Goal: Transaction & Acquisition: Book appointment/travel/reservation

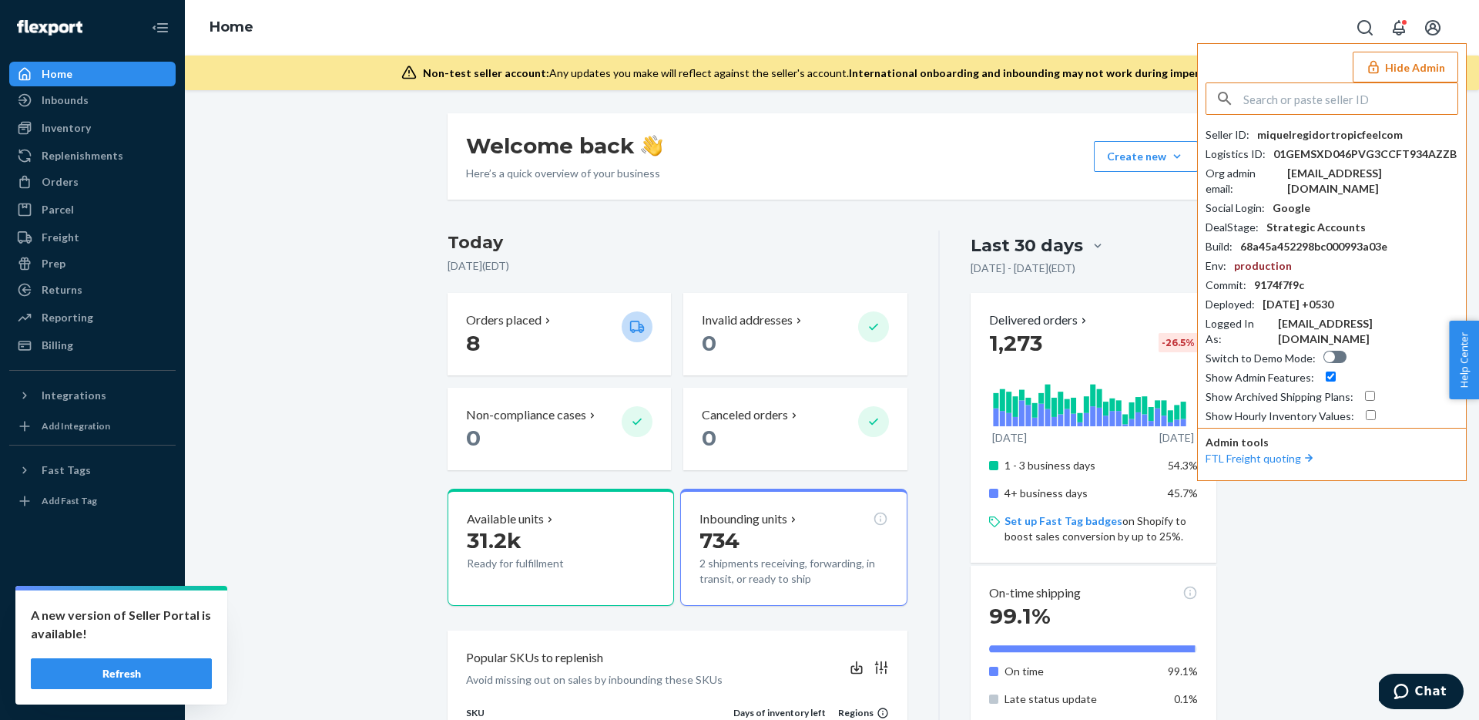
click at [1403, 97] on input "text" at bounding box center [1351, 98] width 214 height 31
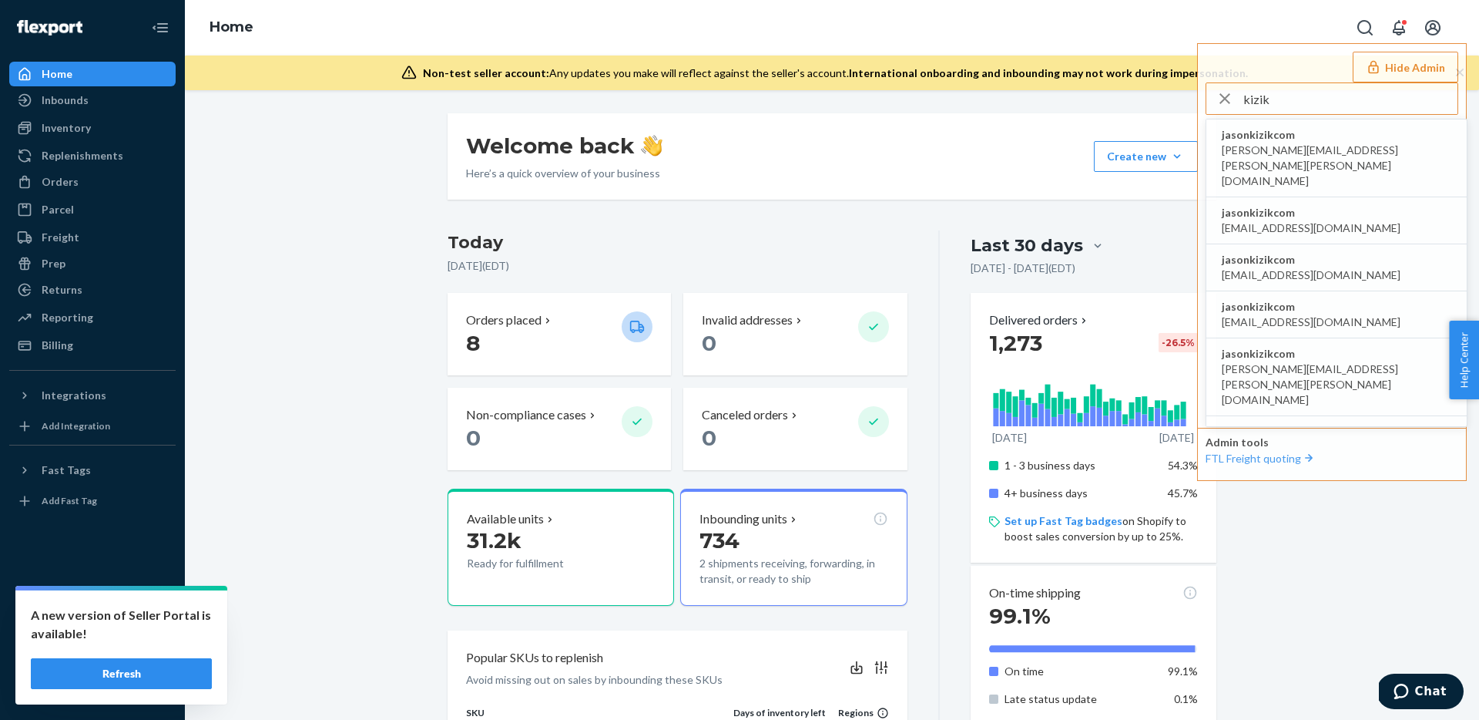
type input "kizik"
click at [1318, 140] on span "jasonkizikcom" at bounding box center [1337, 134] width 230 height 15
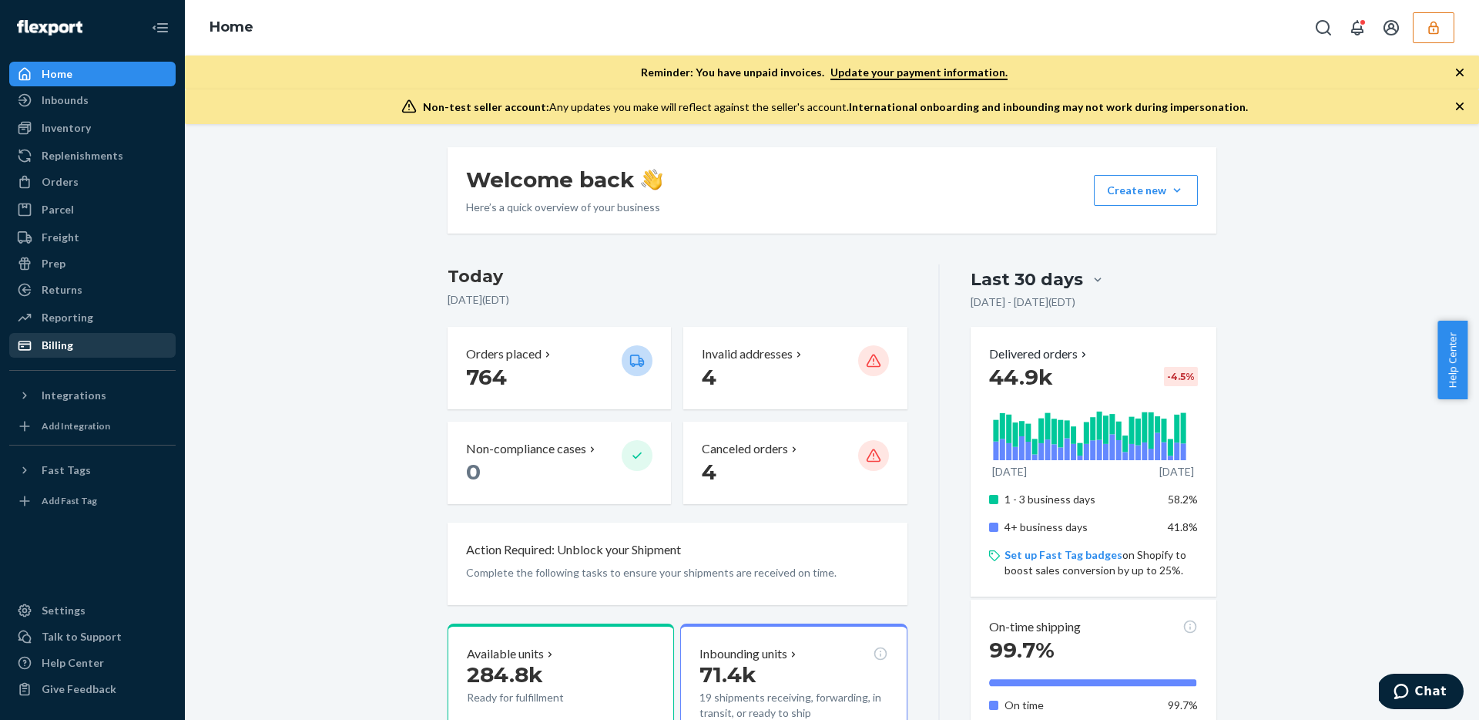
click at [79, 354] on div "Billing" at bounding box center [92, 345] width 163 height 22
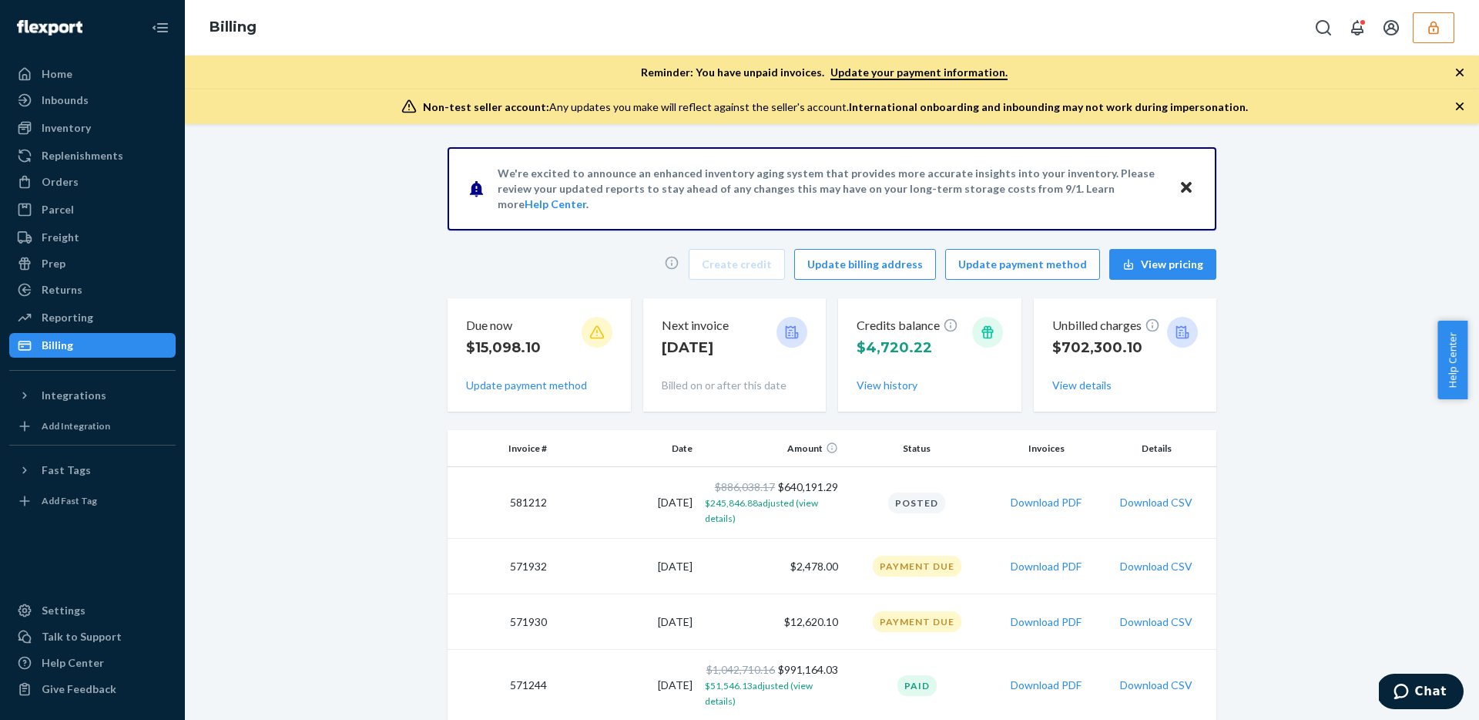
click at [1452, 22] on button "button" at bounding box center [1434, 27] width 42 height 31
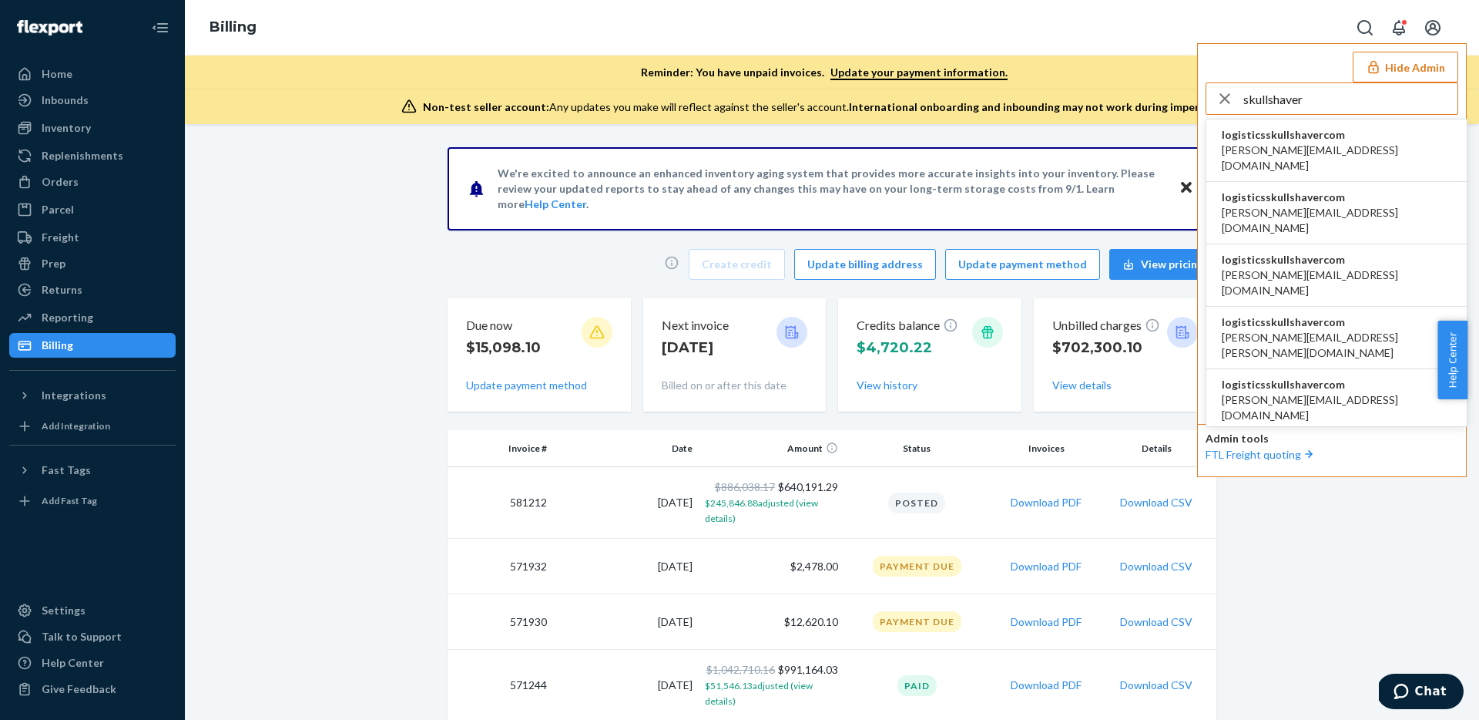
type input "skullshaver"
click at [1344, 129] on li "logisticsskullshavercom anahit@etrooperz.com" at bounding box center [1337, 150] width 260 height 62
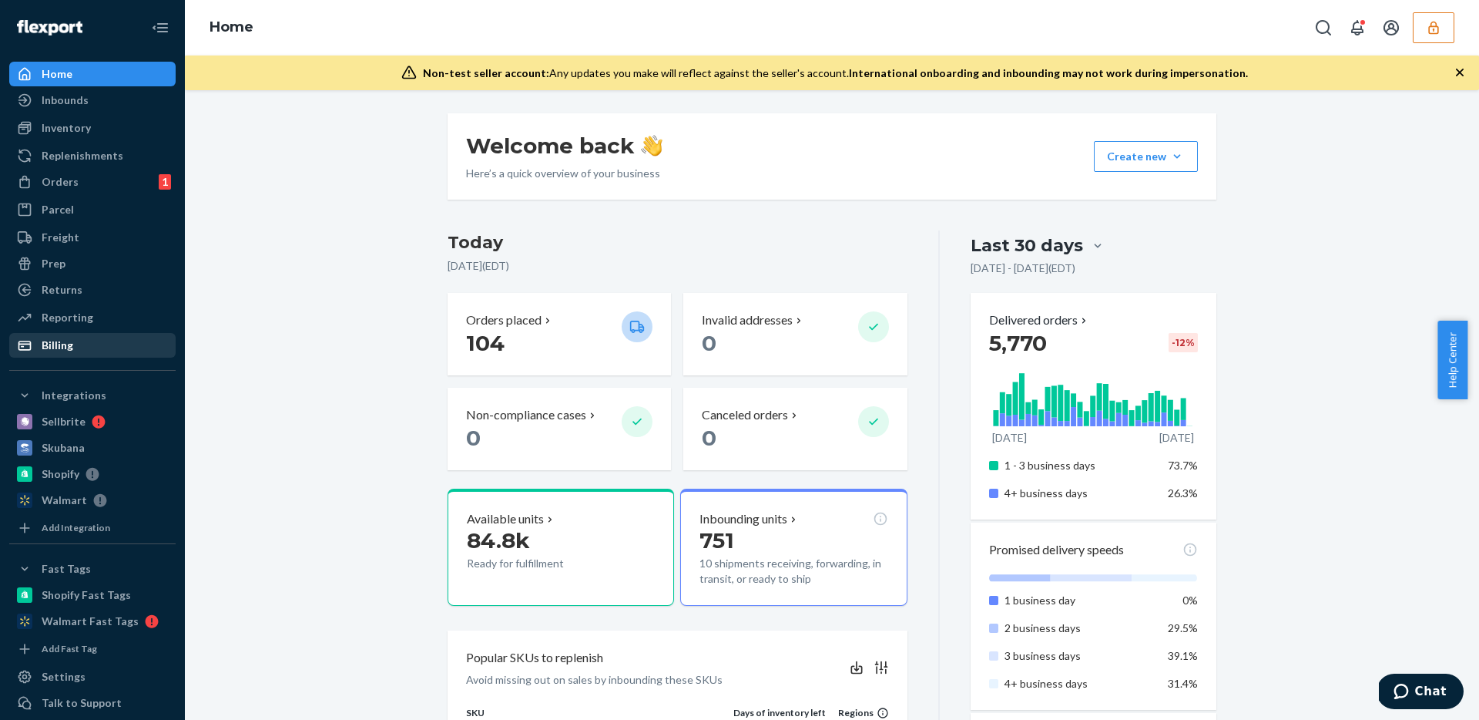
click at [69, 342] on div "Billing" at bounding box center [58, 344] width 32 height 15
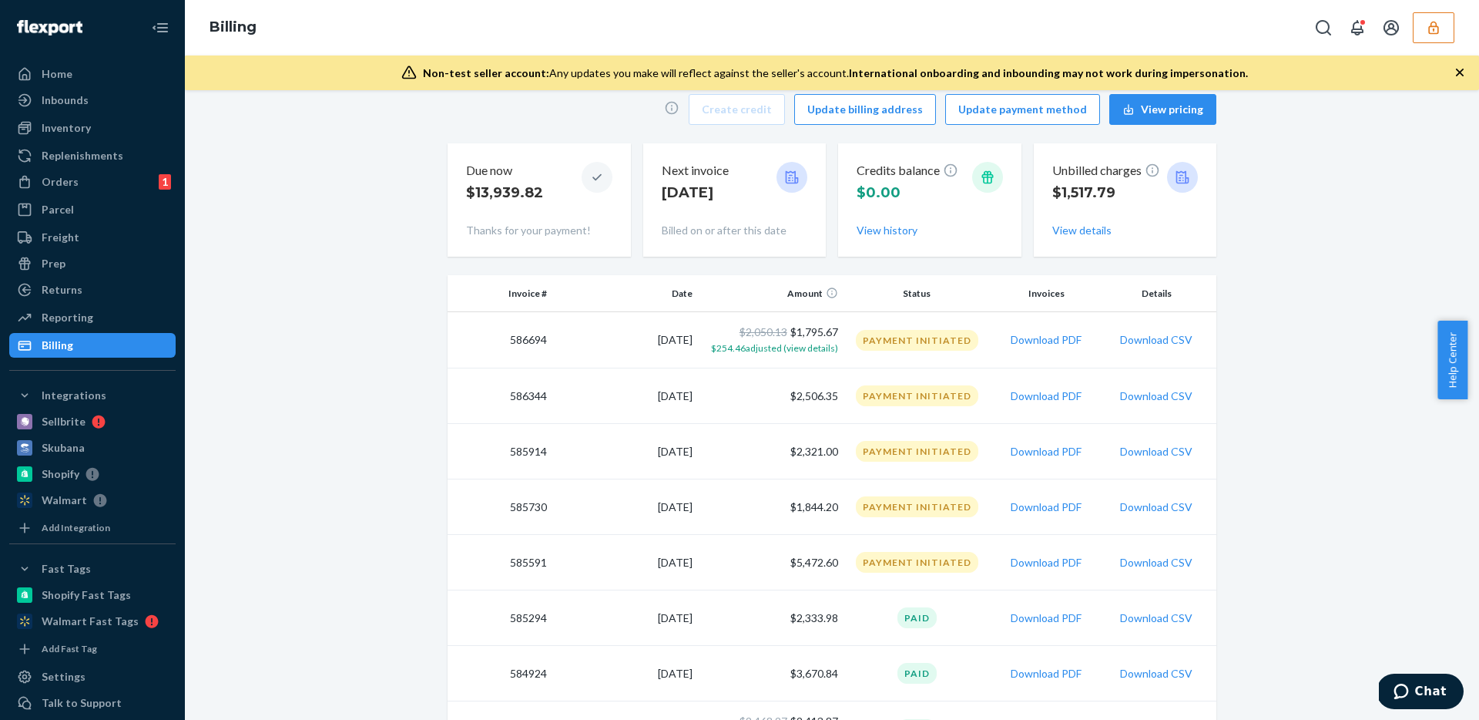
scroll to position [128, 0]
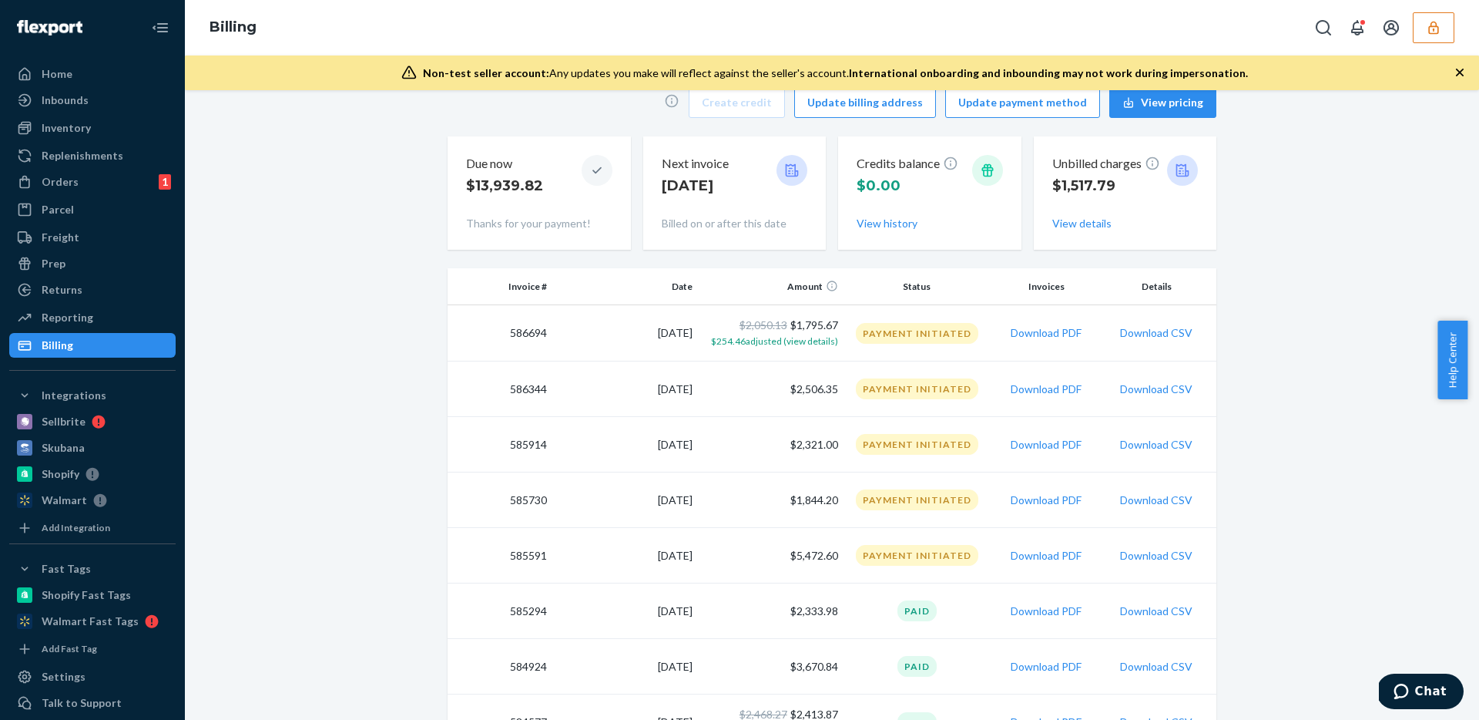
click at [1418, 38] on button "button" at bounding box center [1434, 27] width 42 height 31
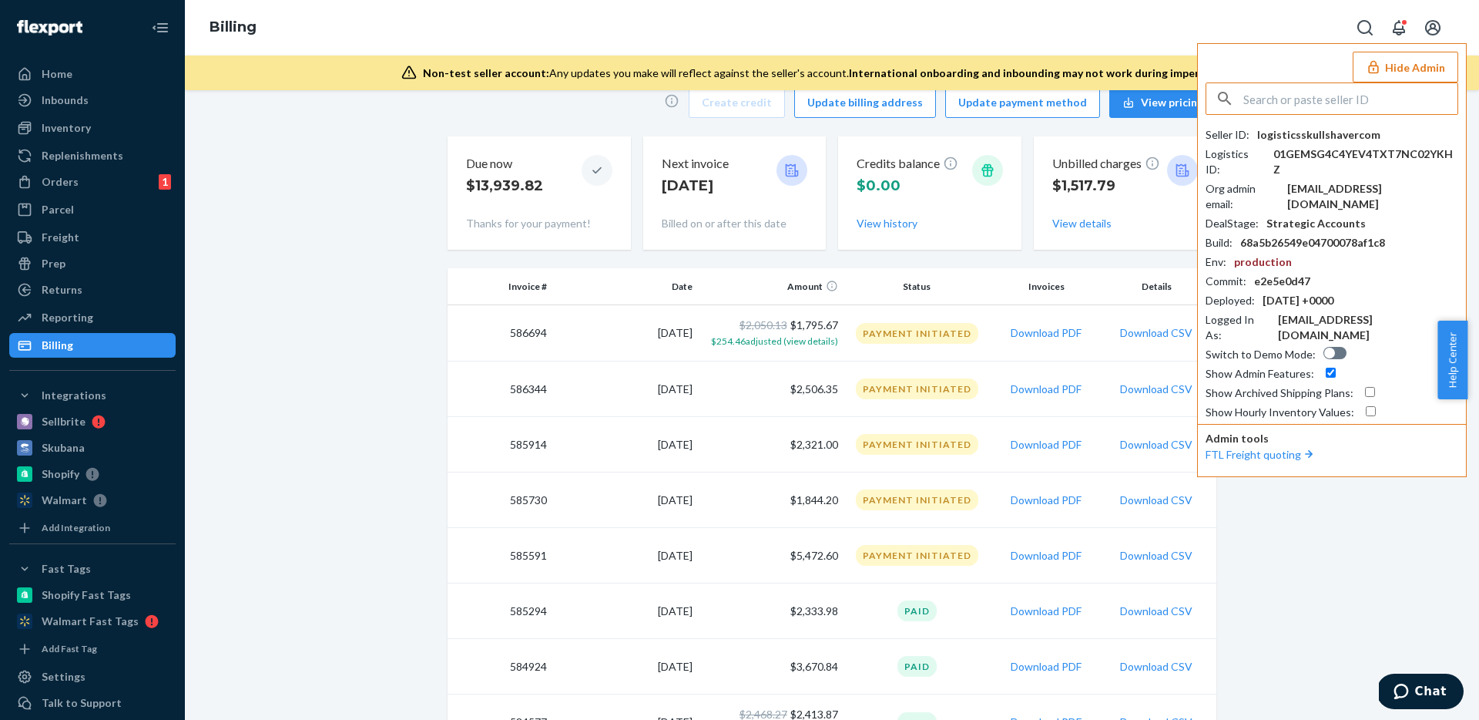
click at [1417, 76] on button "Hide Admin" at bounding box center [1406, 67] width 106 height 31
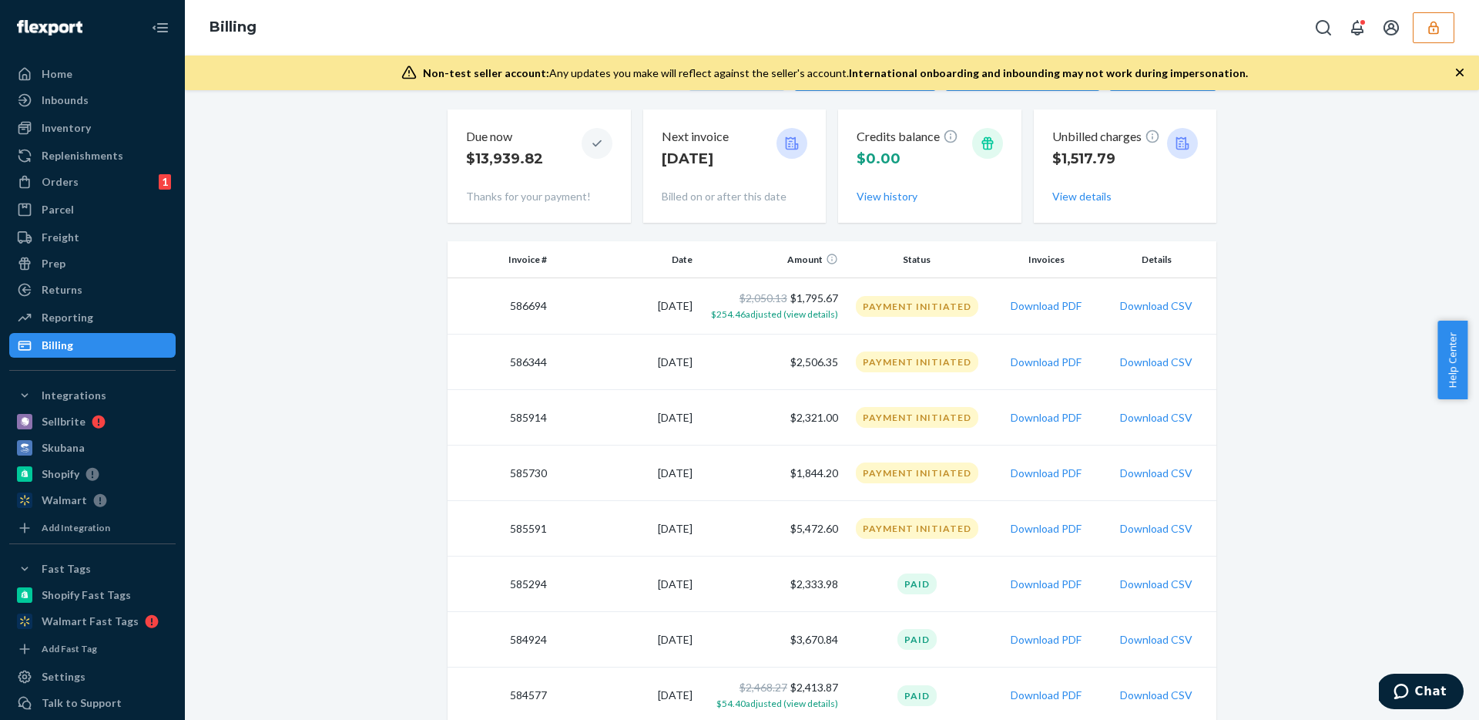
scroll to position [383, 0]
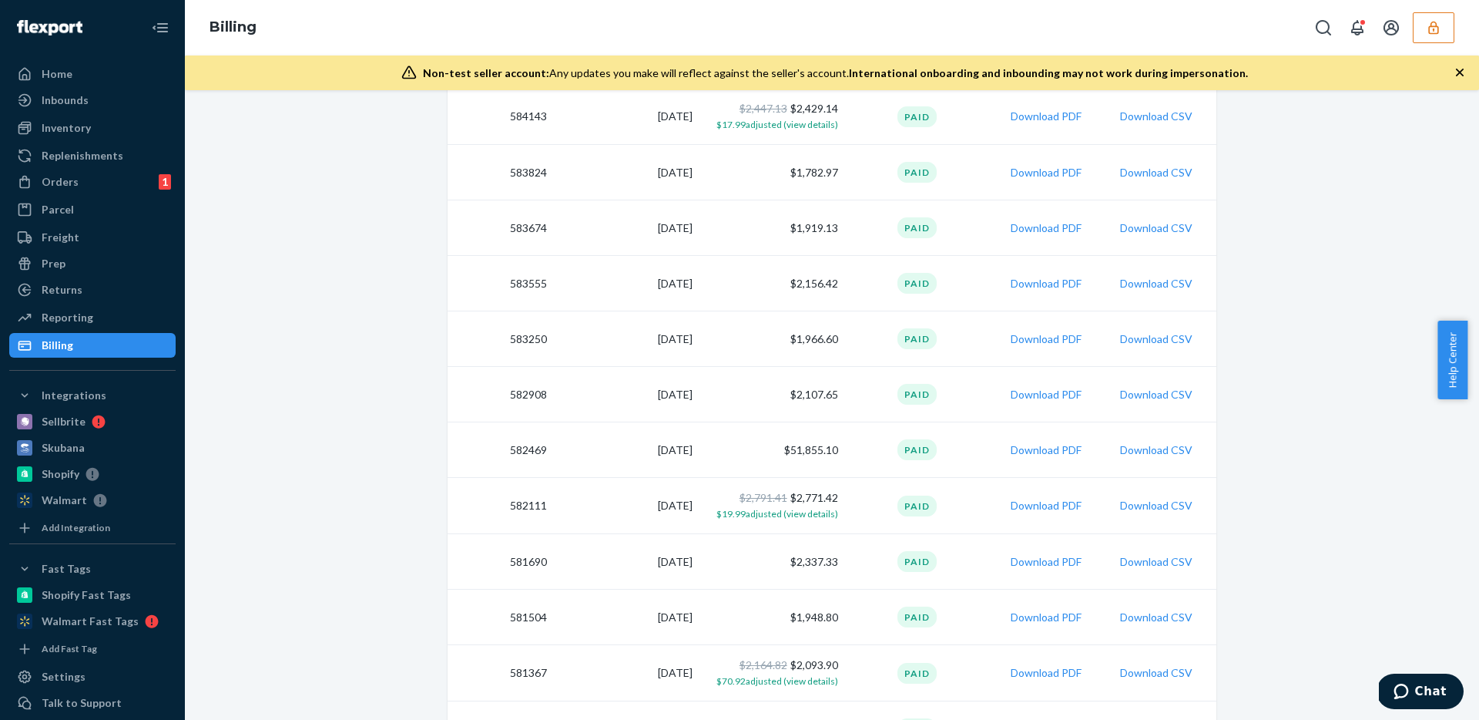
scroll to position [800, 0]
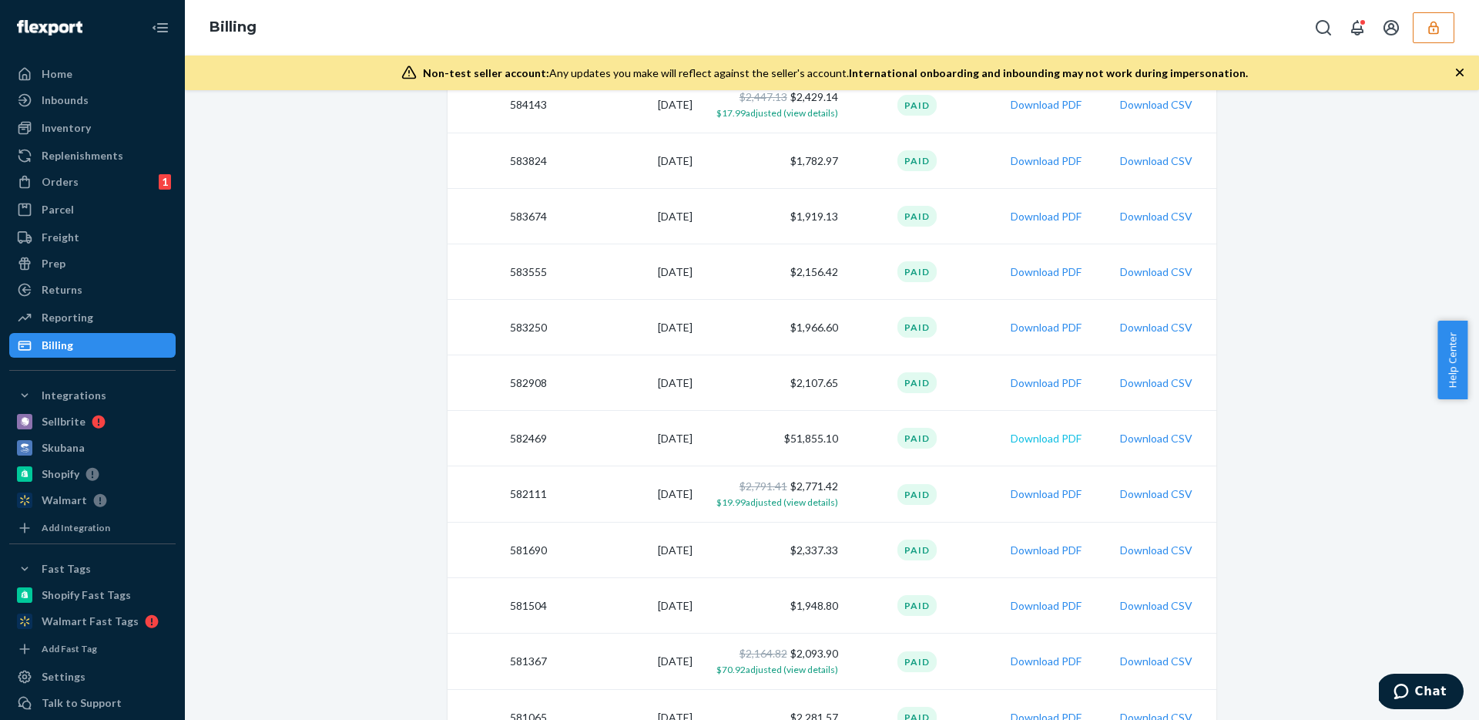
click at [1022, 434] on button "Download PDF" at bounding box center [1046, 438] width 71 height 15
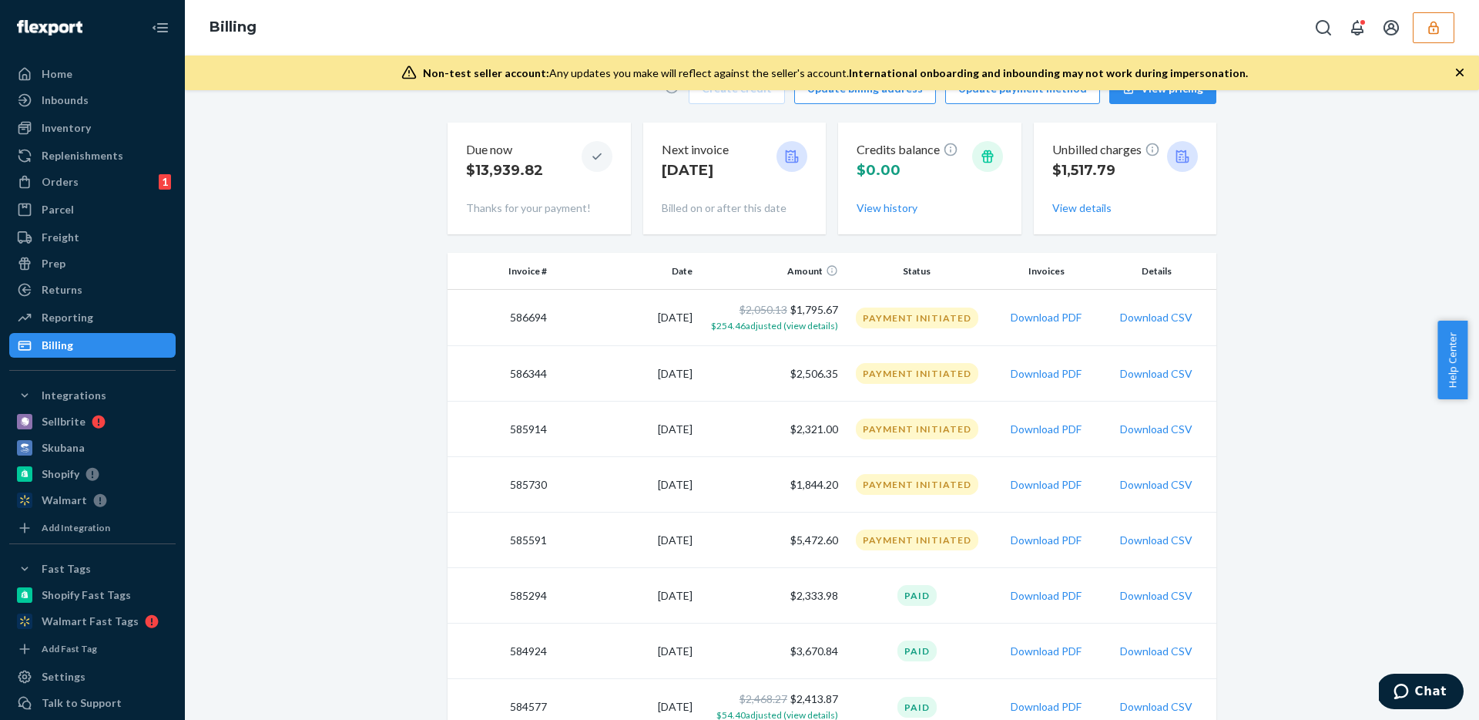
scroll to position [93, 0]
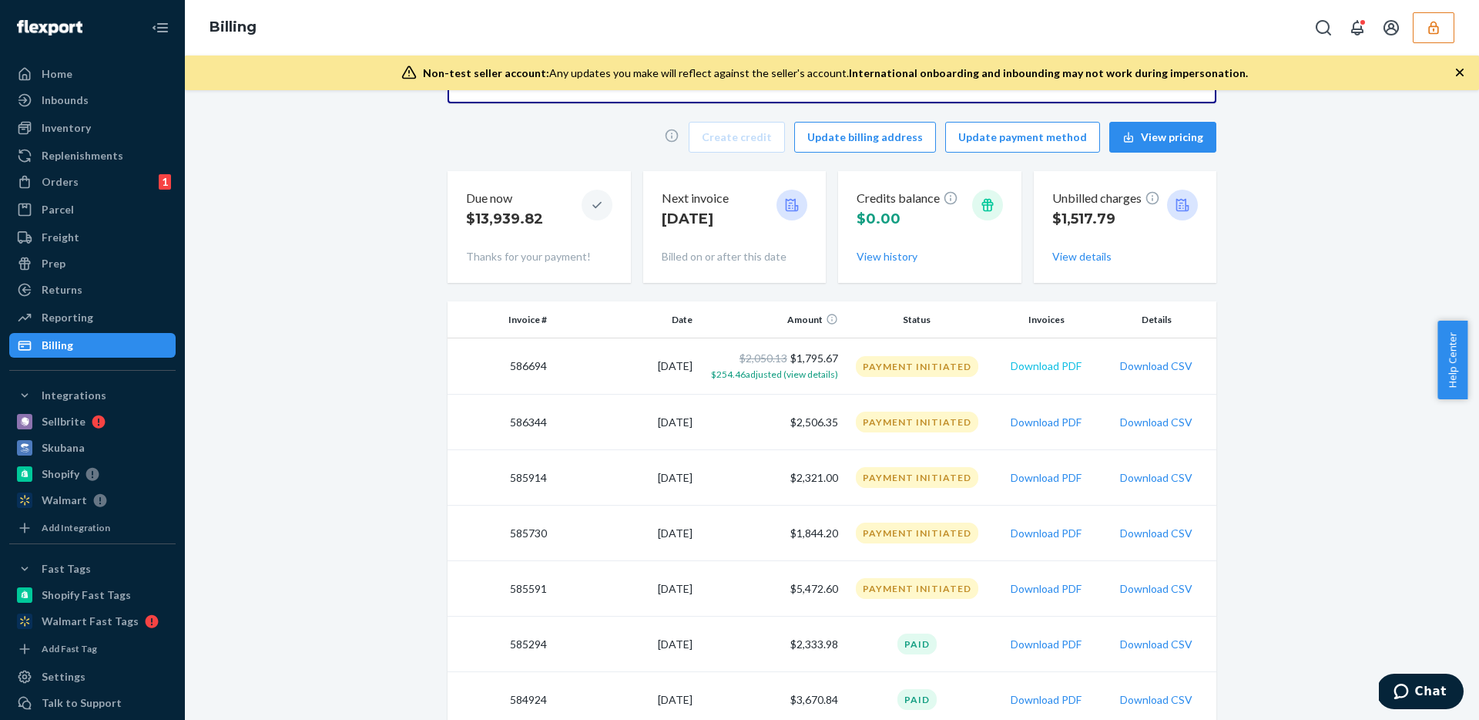
click at [1056, 369] on button "Download PDF" at bounding box center [1046, 365] width 71 height 15
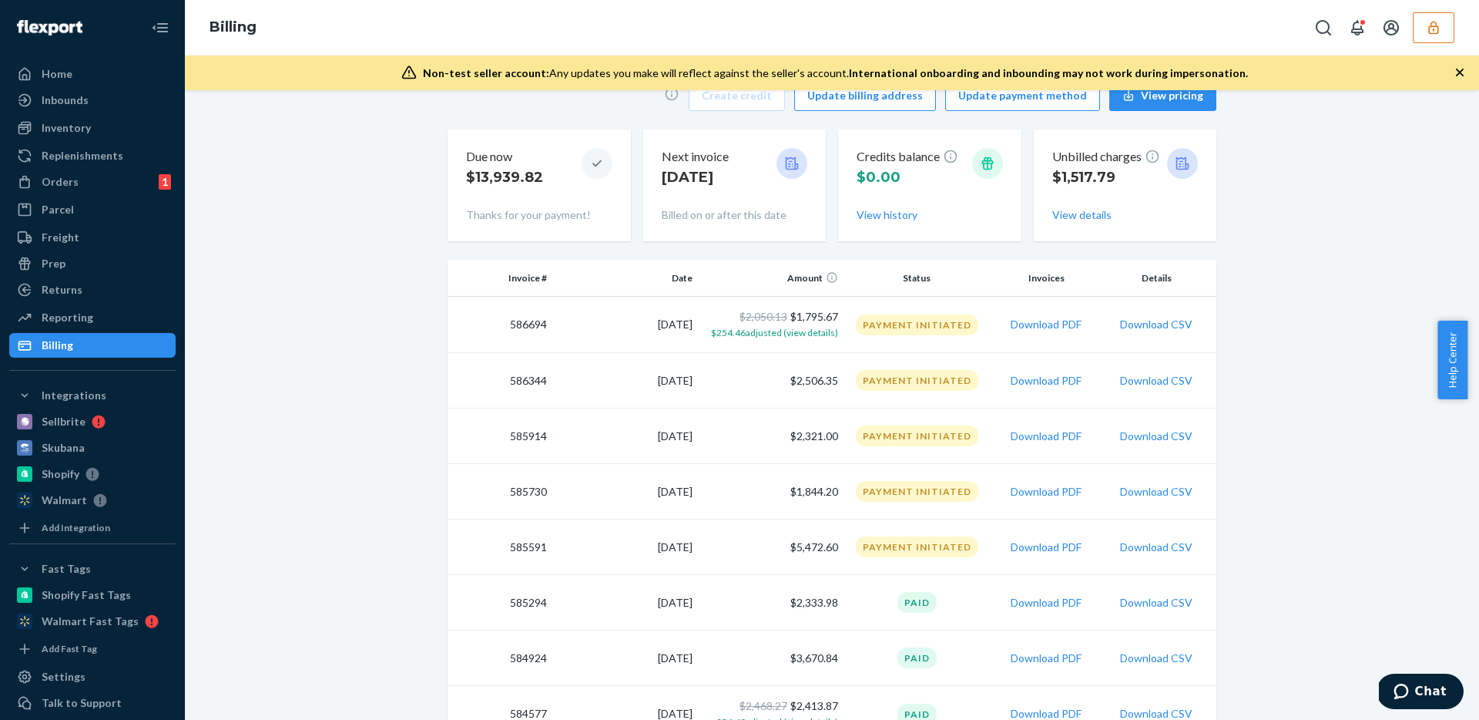
scroll to position [165, 0]
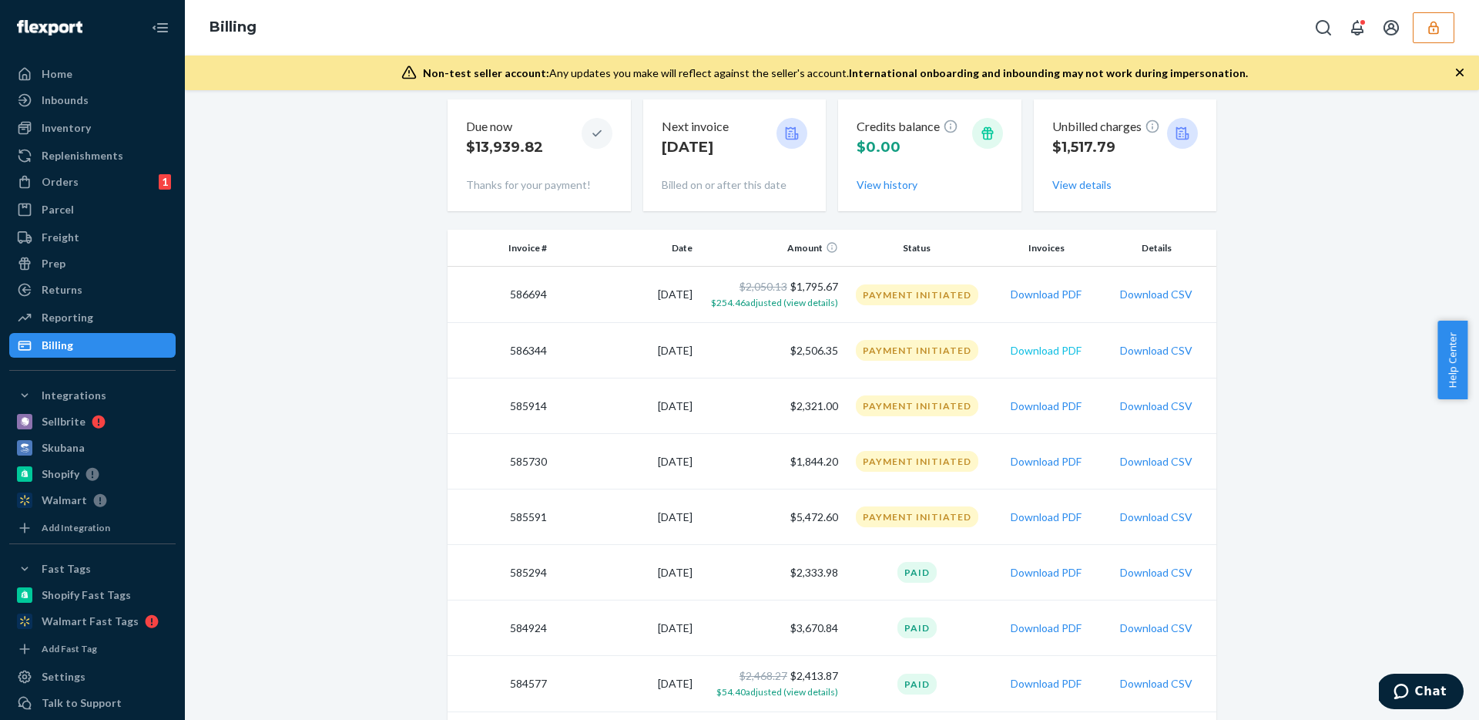
click at [1055, 356] on button "Download PDF" at bounding box center [1046, 350] width 71 height 15
click at [128, 120] on div "Inventory" at bounding box center [92, 128] width 163 height 22
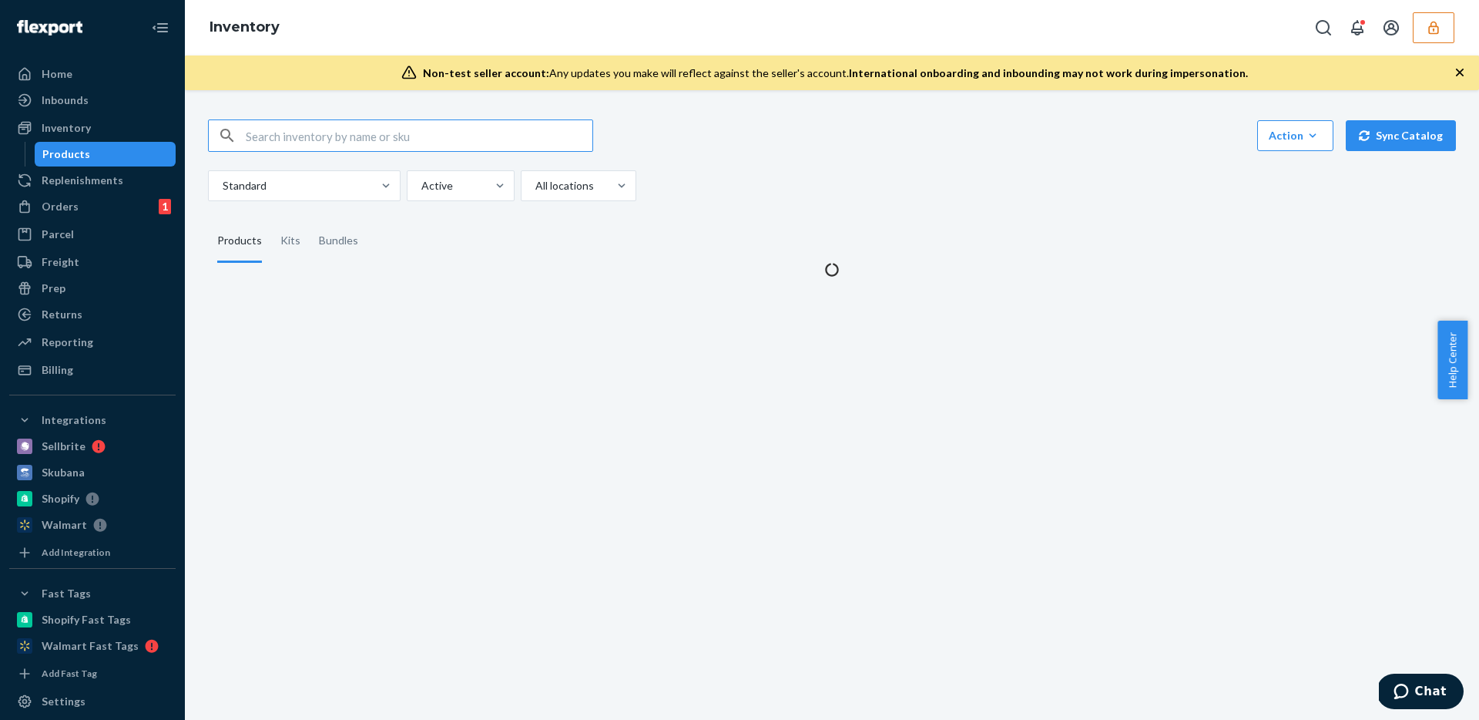
click at [482, 127] on input "text" at bounding box center [419, 135] width 347 height 31
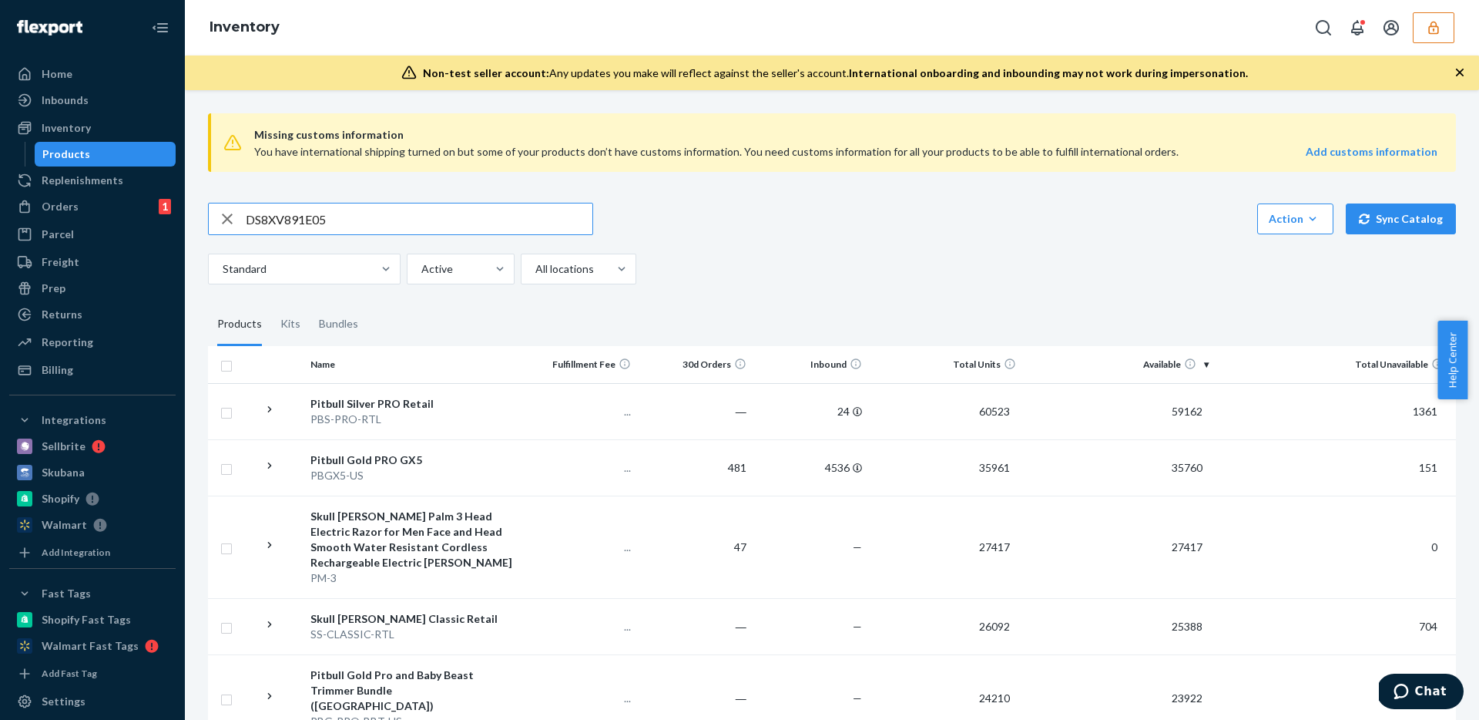
type input "DS8XV891E05"
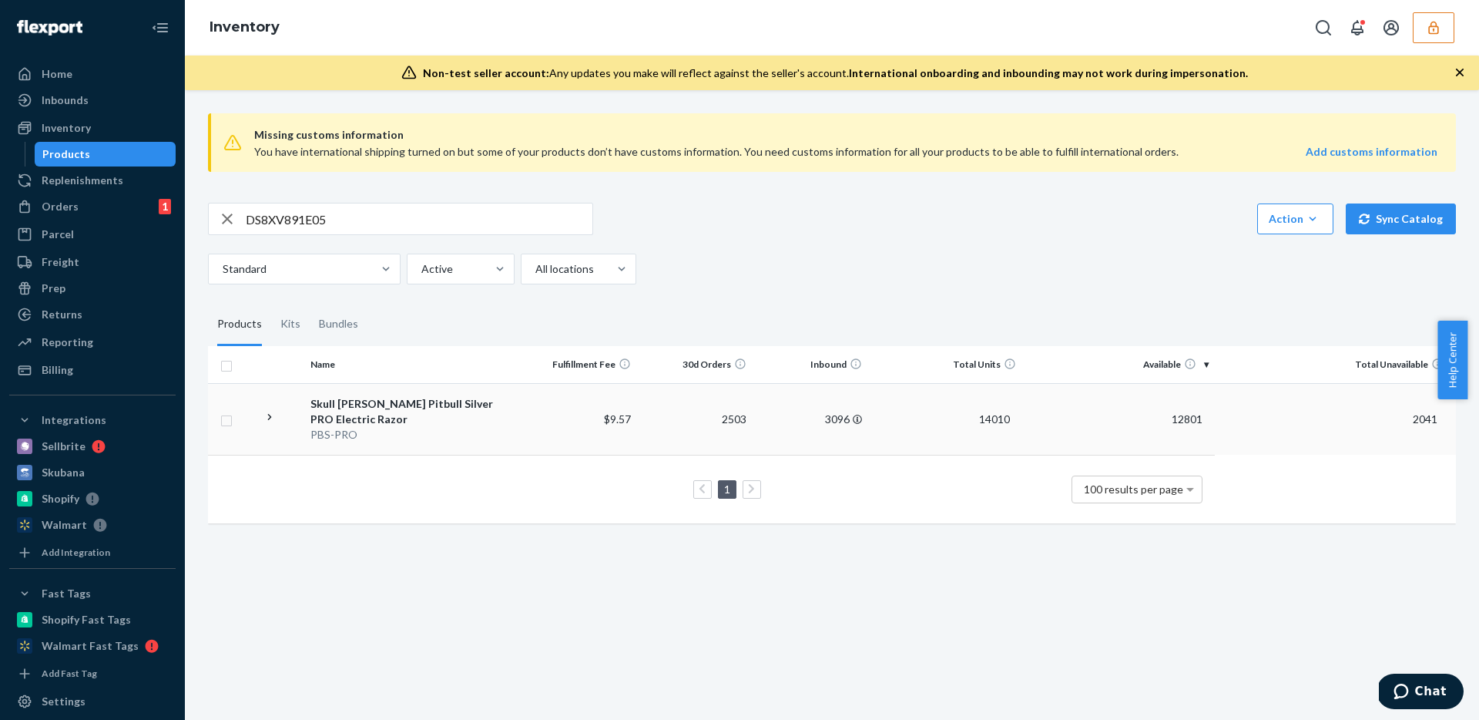
click at [911, 434] on td "14010" at bounding box center [945, 419] width 154 height 72
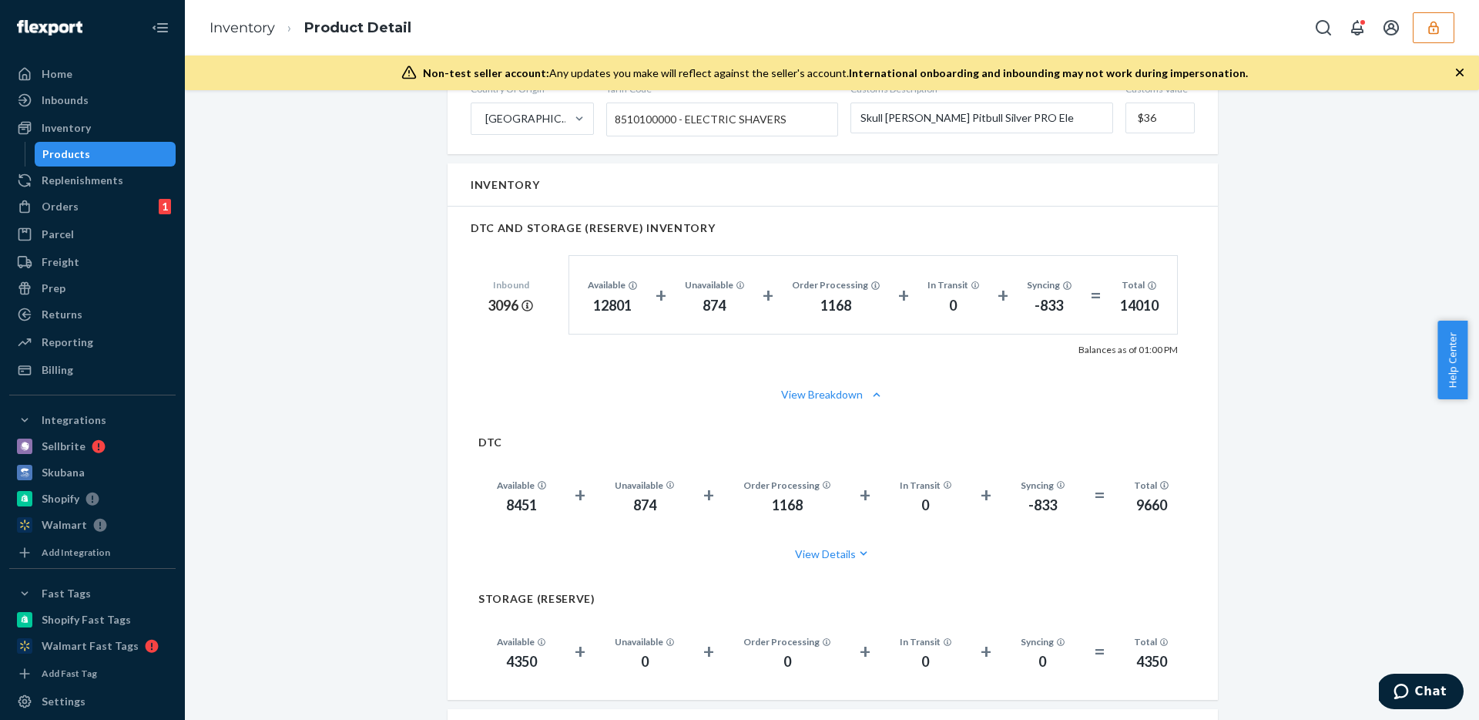
scroll to position [1112, 0]
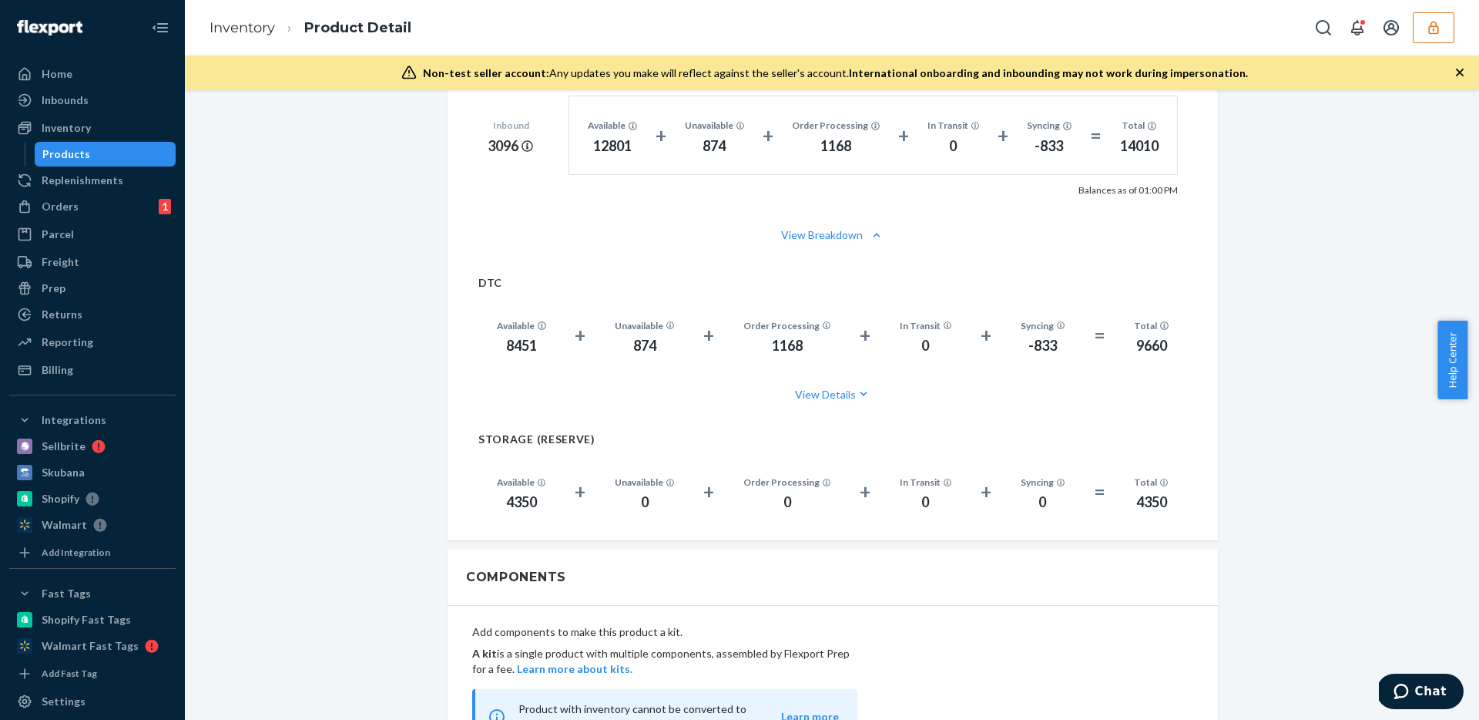
click at [1435, 32] on icon "button" at bounding box center [1433, 27] width 10 height 13
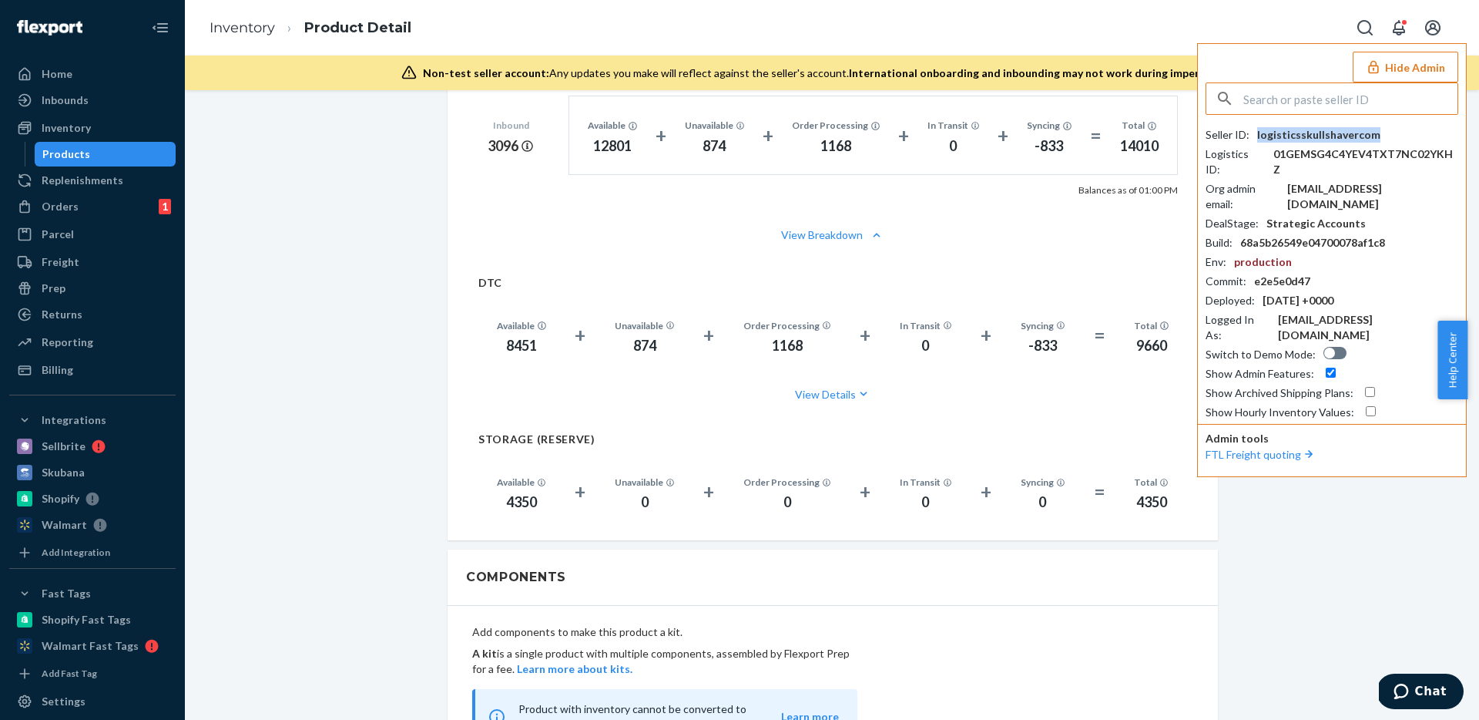
click at [1331, 129] on div "logisticsskullshavercom" at bounding box center [1318, 134] width 123 height 15
copy div "logisticsskullshavercom"
click at [90, 361] on div "Billing" at bounding box center [92, 370] width 163 height 22
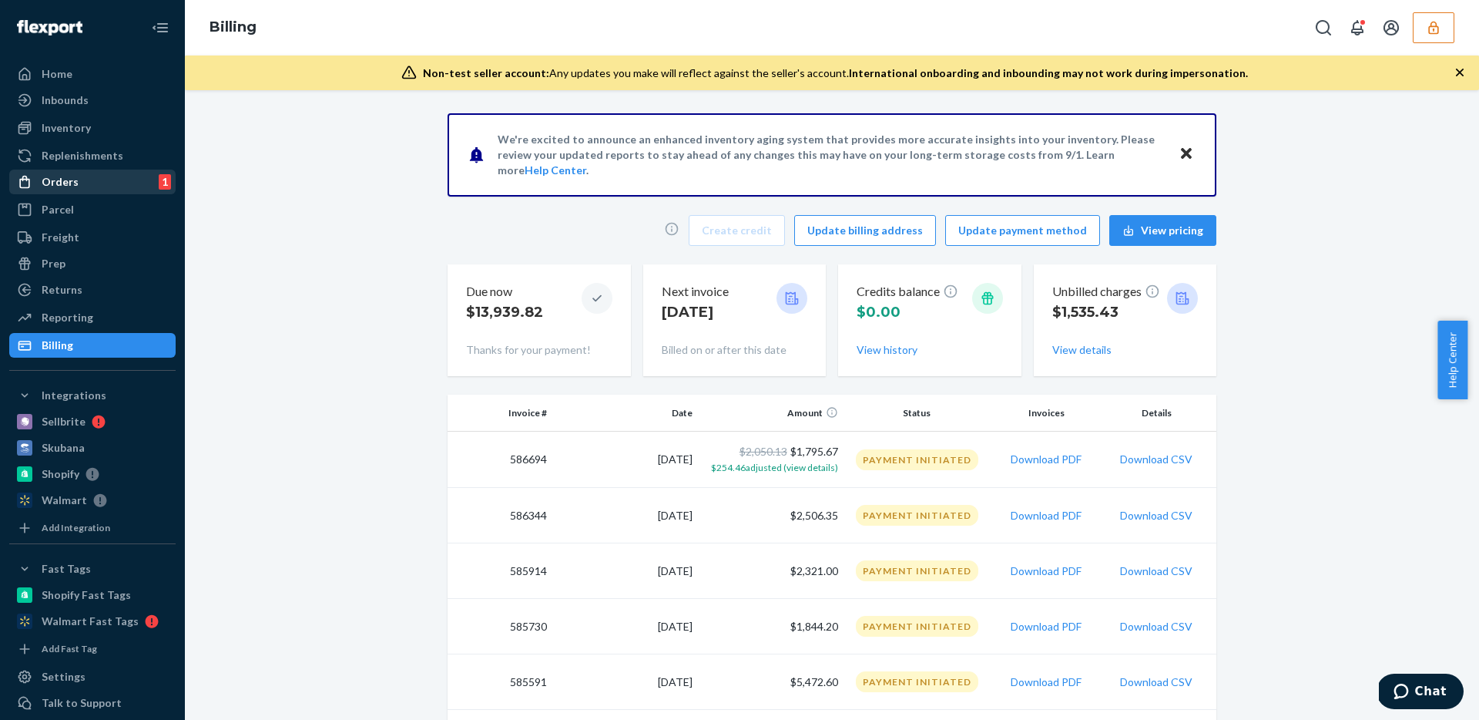
click at [77, 176] on div "Orders 1" at bounding box center [92, 182] width 163 height 22
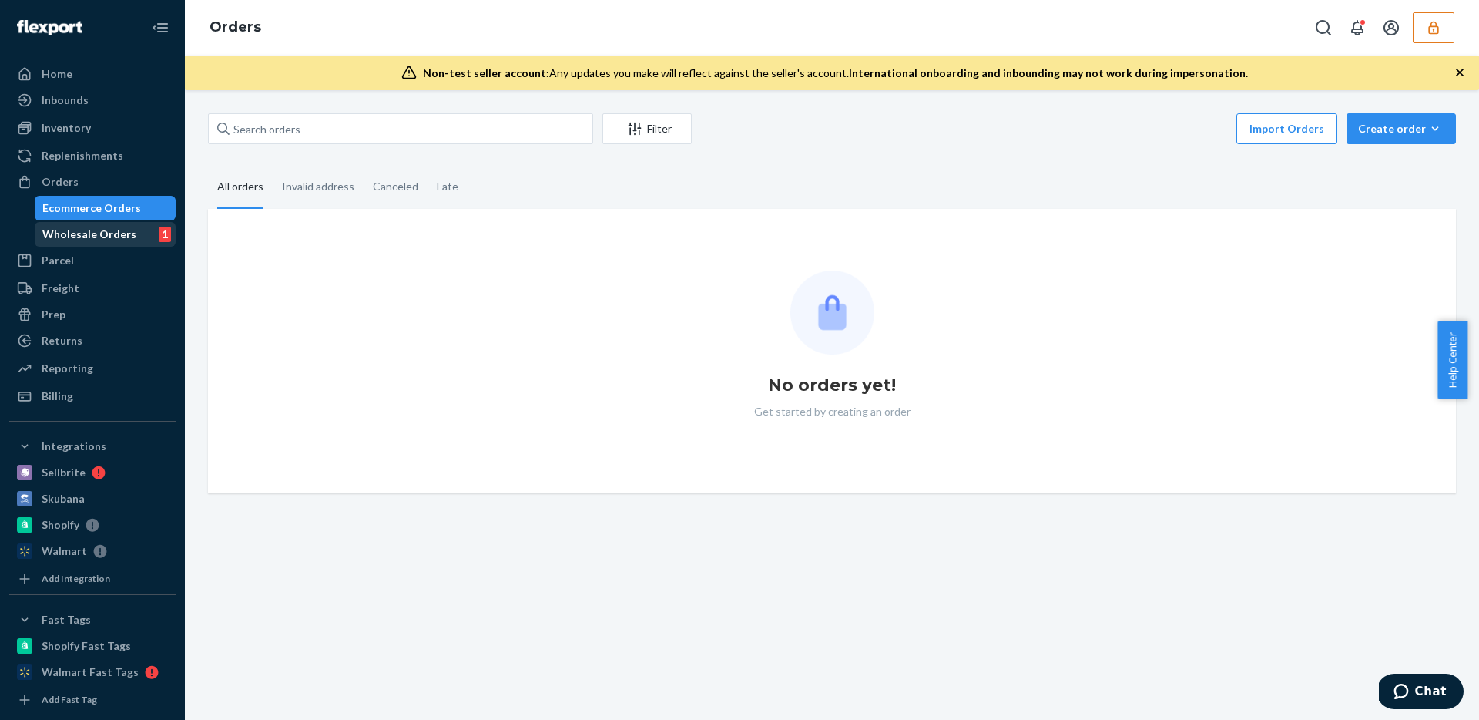
click at [75, 240] on div "Wholesale Orders" at bounding box center [89, 234] width 94 height 15
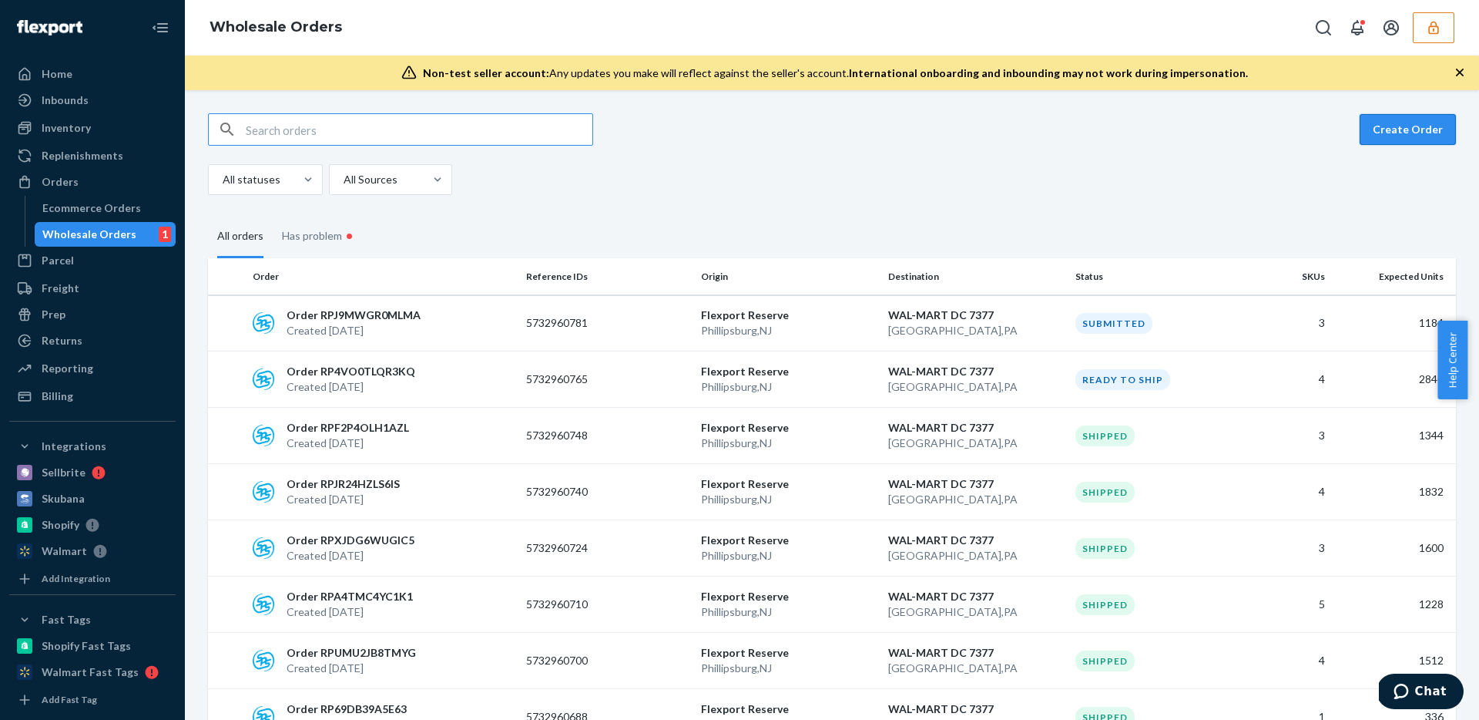
click at [1401, 136] on button "Create Order" at bounding box center [1408, 129] width 96 height 31
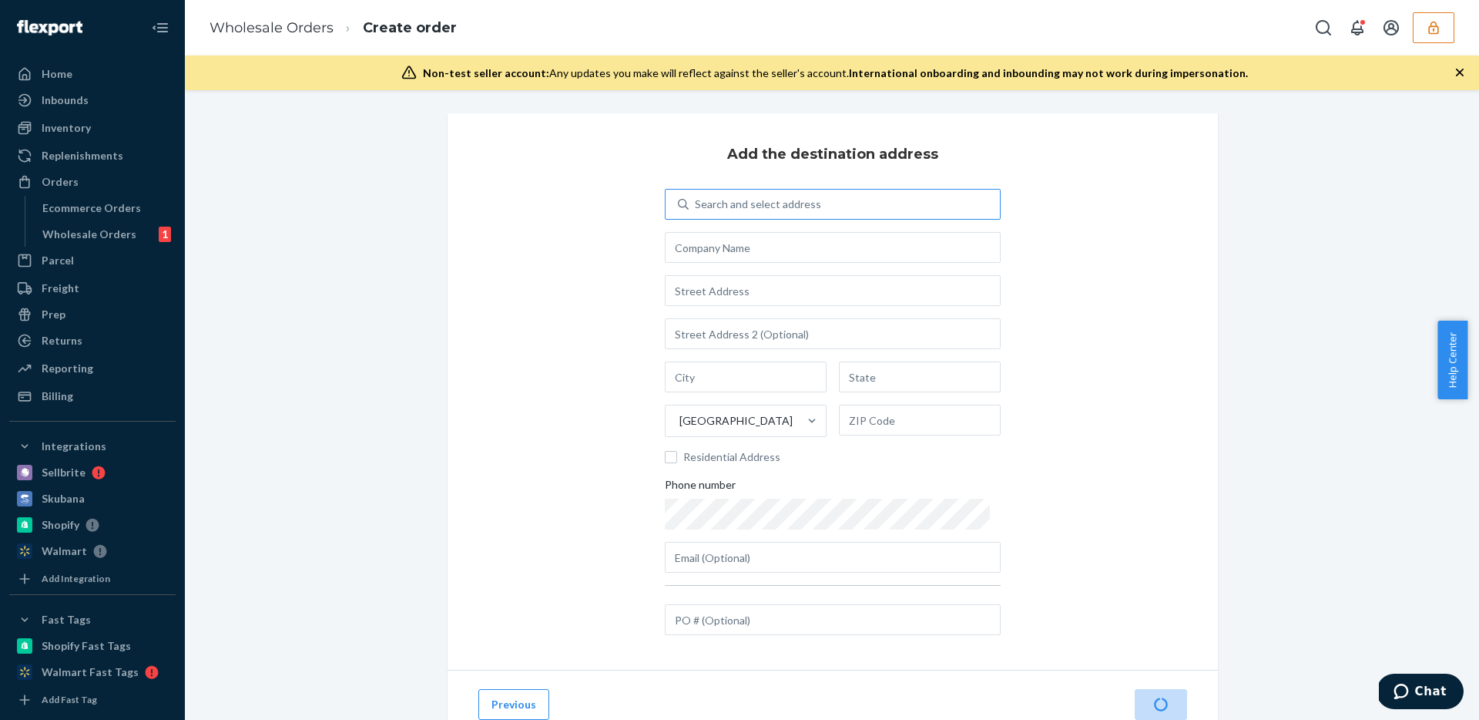
click at [871, 213] on div "Search and select address" at bounding box center [844, 204] width 311 height 28
click at [696, 212] on input "Search and select address" at bounding box center [696, 203] width 2 height 15
type input "Pattern"
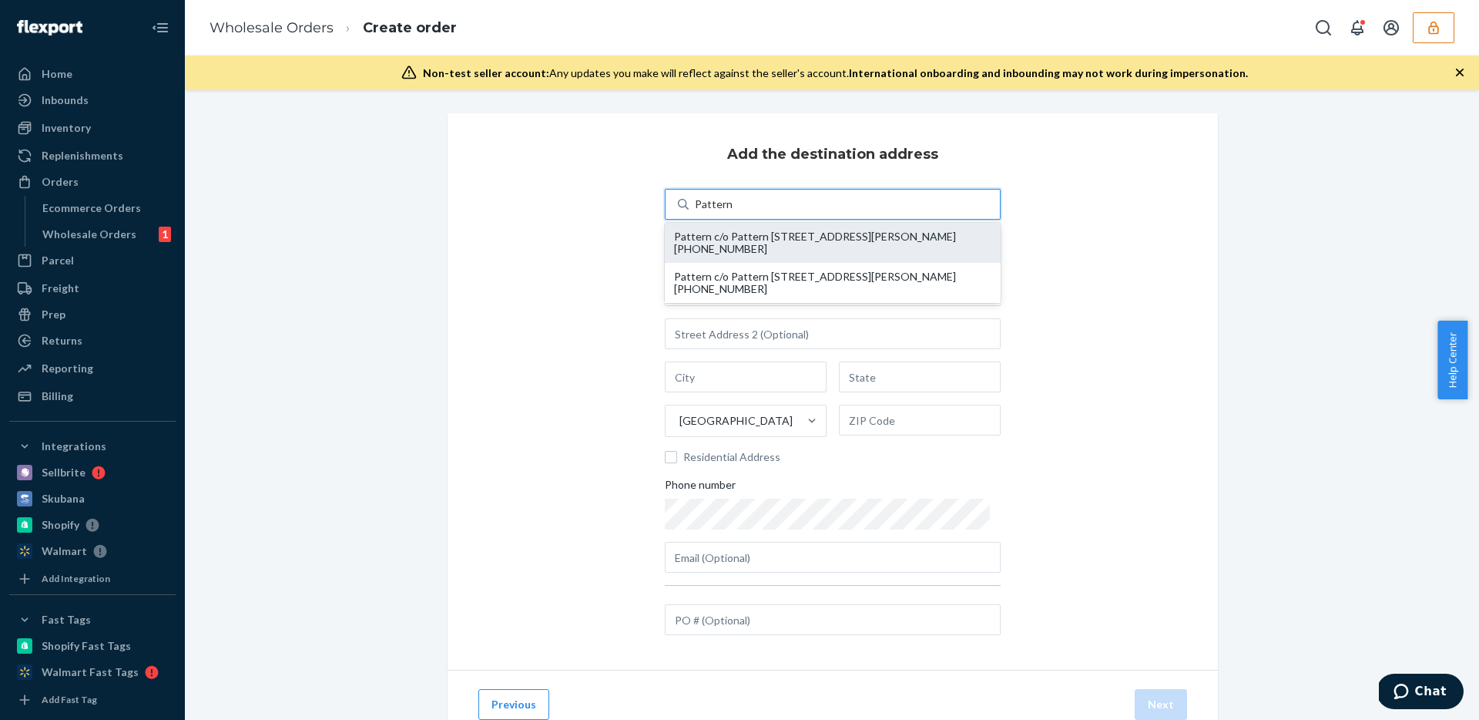
click at [804, 240] on div "Pattern c/o Pattern 2250 Progress Dr Hebron, KY 41048 +1 (859) 814-3155" at bounding box center [832, 242] width 317 height 25
click at [733, 212] on input "Pattern" at bounding box center [714, 203] width 38 height 15
type input "Pattern"
type input "2250 Progress Dr"
type input "Hebron"
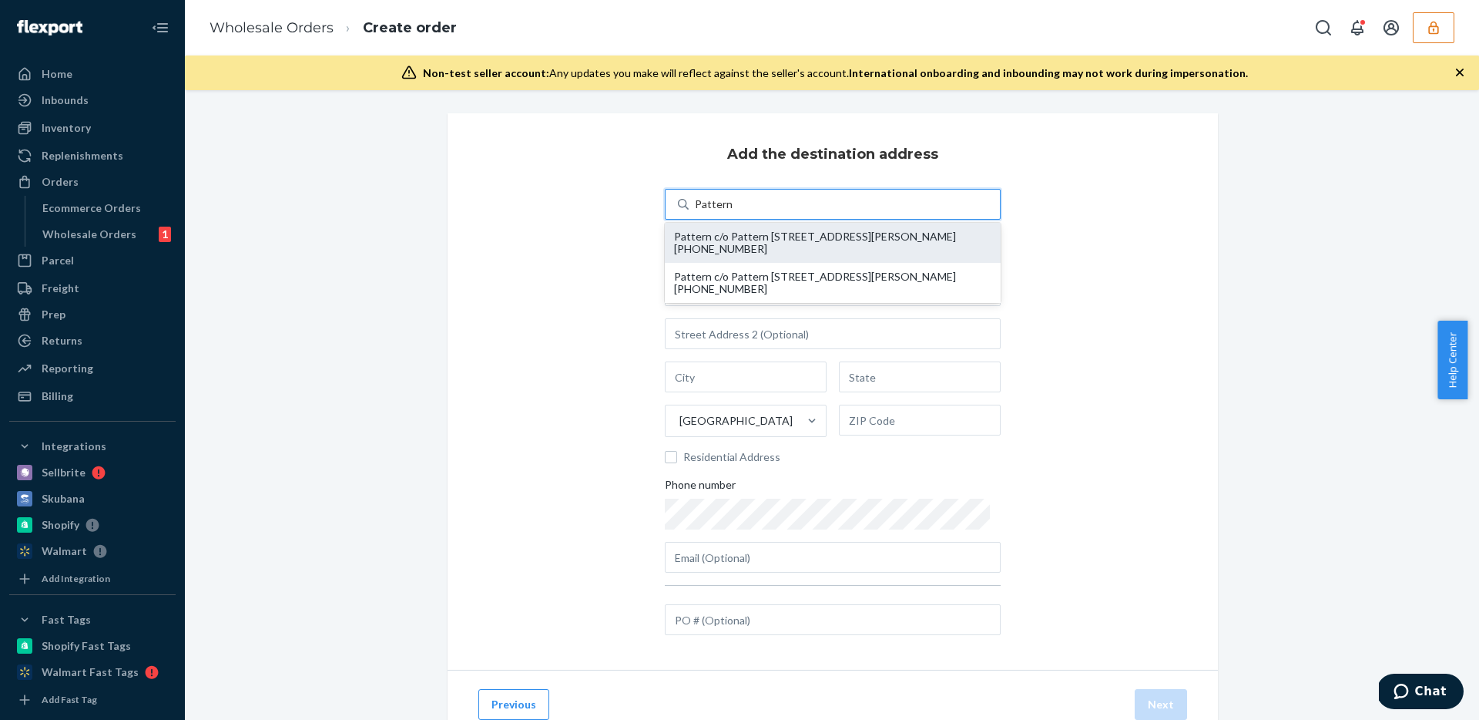
type input "KY"
type input "41048"
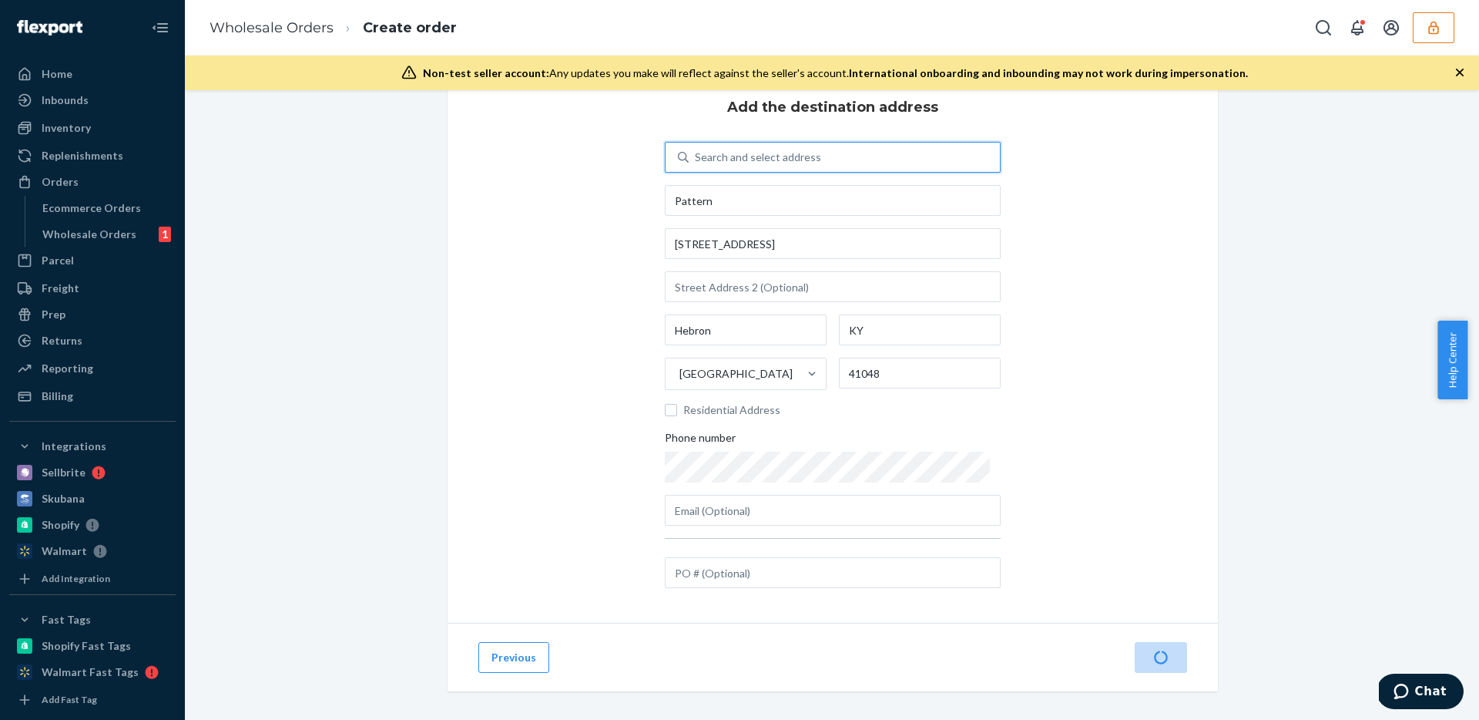
scroll to position [55, 0]
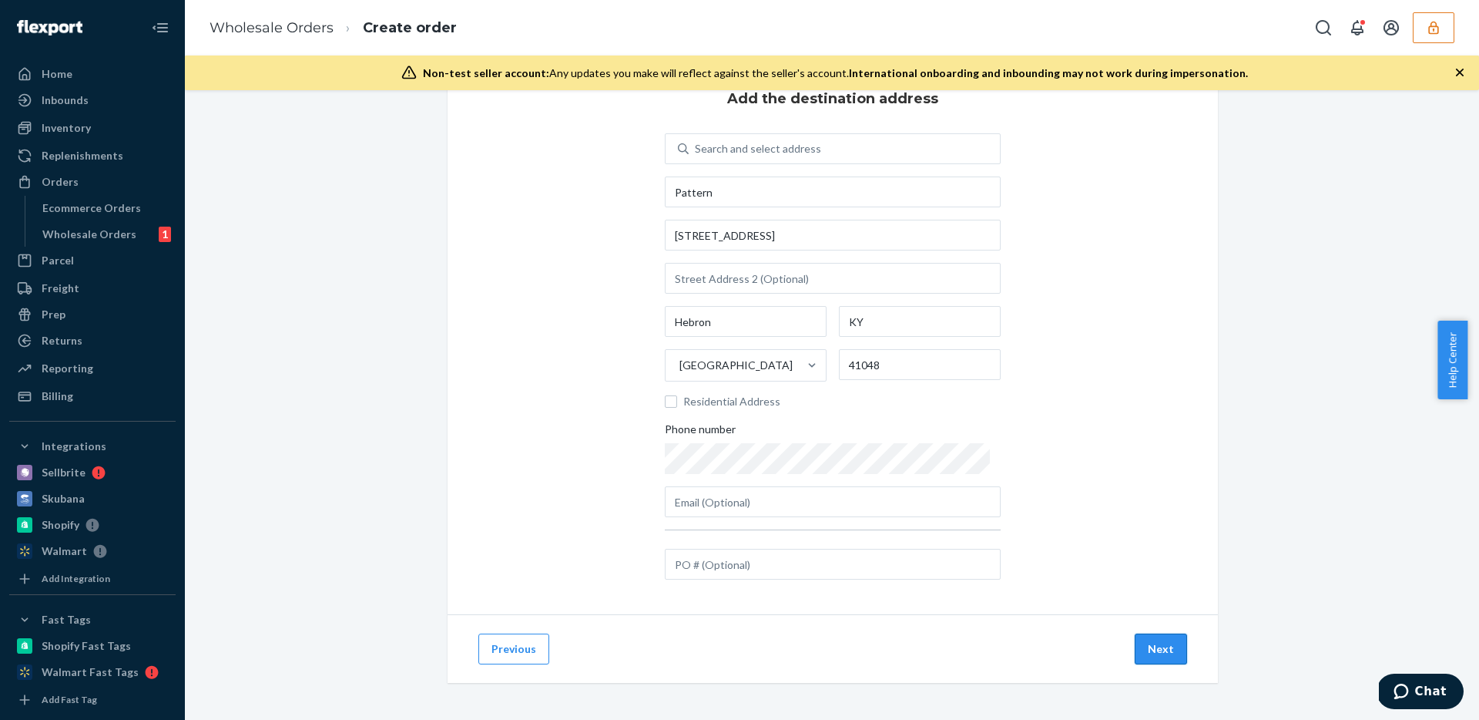
click at [1166, 634] on button "Next" at bounding box center [1161, 648] width 52 height 31
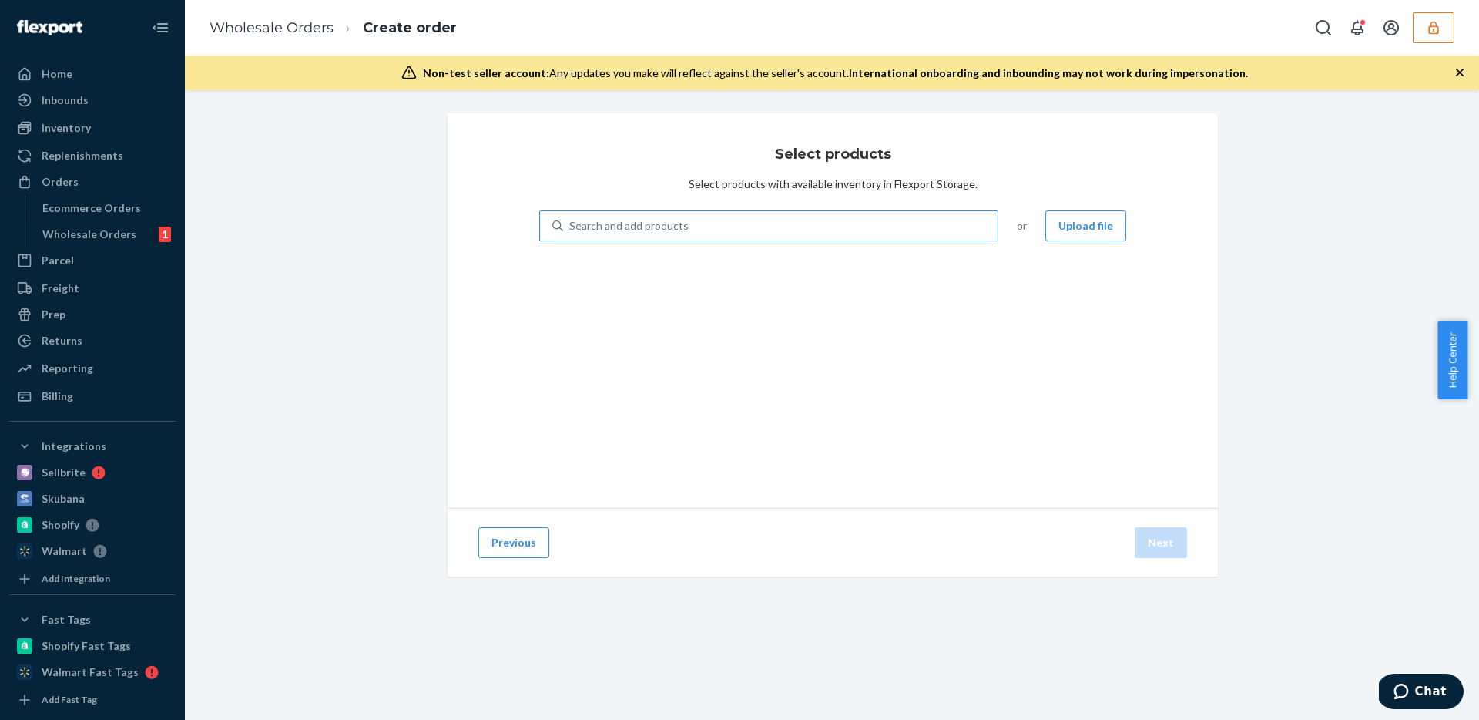
click at [755, 222] on div "Search and add products" at bounding box center [780, 226] width 435 height 28
click at [571, 222] on input "Search and add products" at bounding box center [570, 225] width 2 height 15
paste input "DS8XV891E05"
type input "DS8XV891E05"
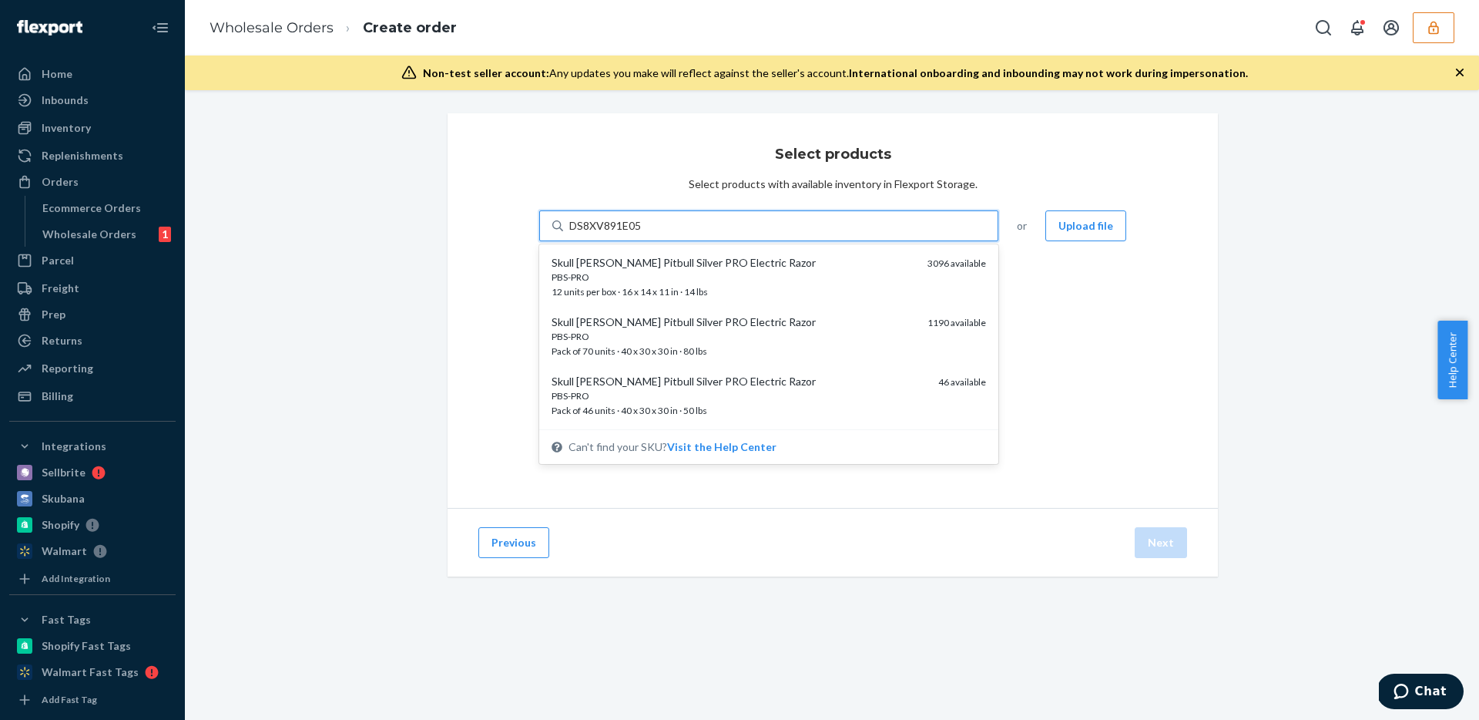
click at [730, 274] on div "PBS-PRO" at bounding box center [734, 276] width 364 height 13
click at [643, 233] on input "DS8XV891E05" at bounding box center [605, 225] width 73 height 15
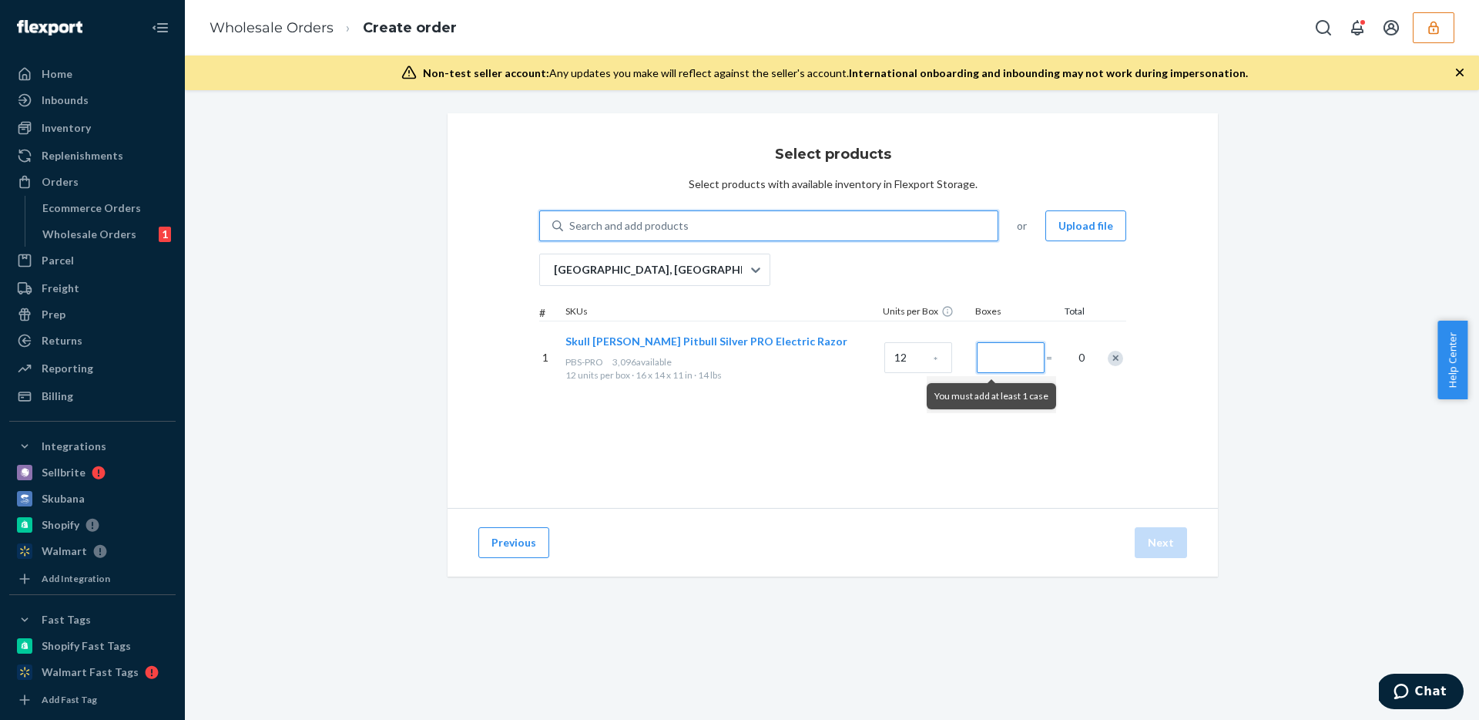
click at [993, 357] on input "Number of boxes" at bounding box center [1011, 357] width 68 height 31
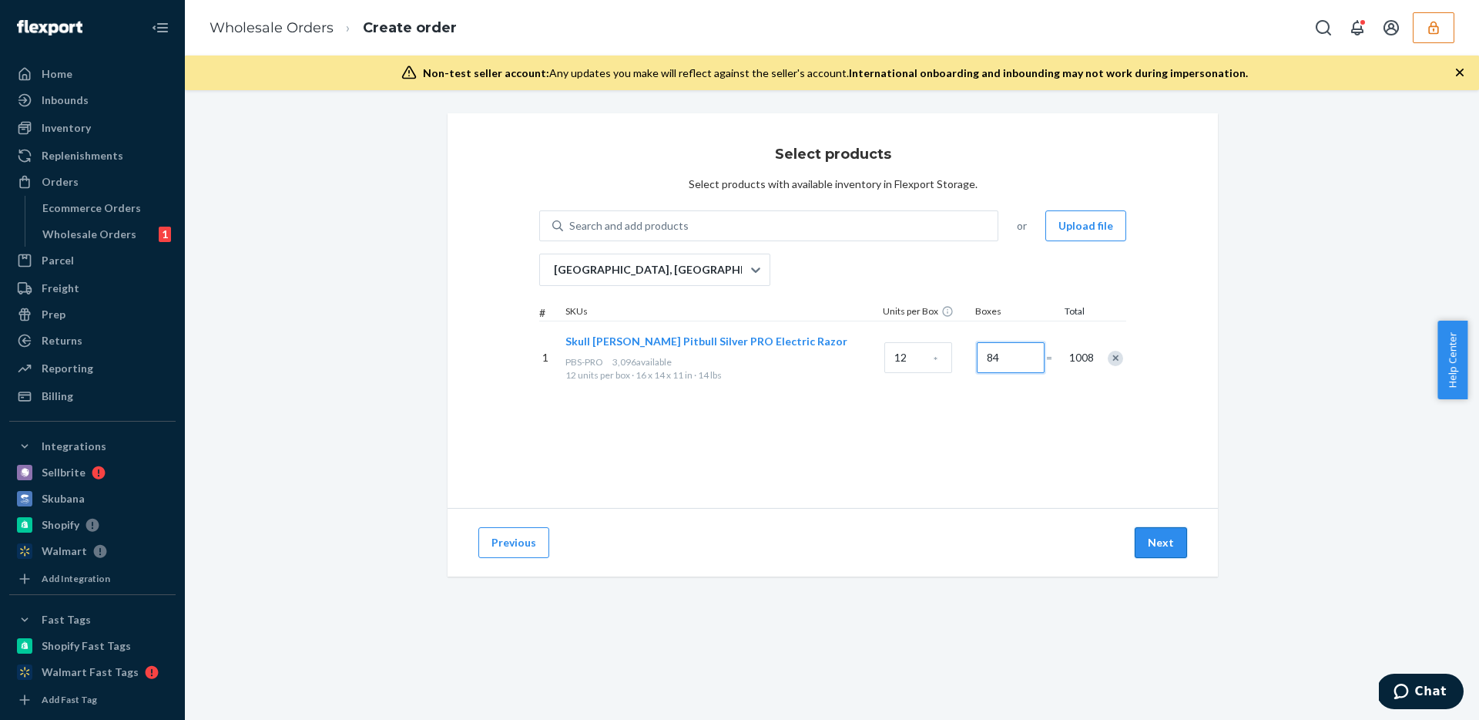
type input "84"
click at [1148, 540] on button "Next" at bounding box center [1161, 542] width 52 height 31
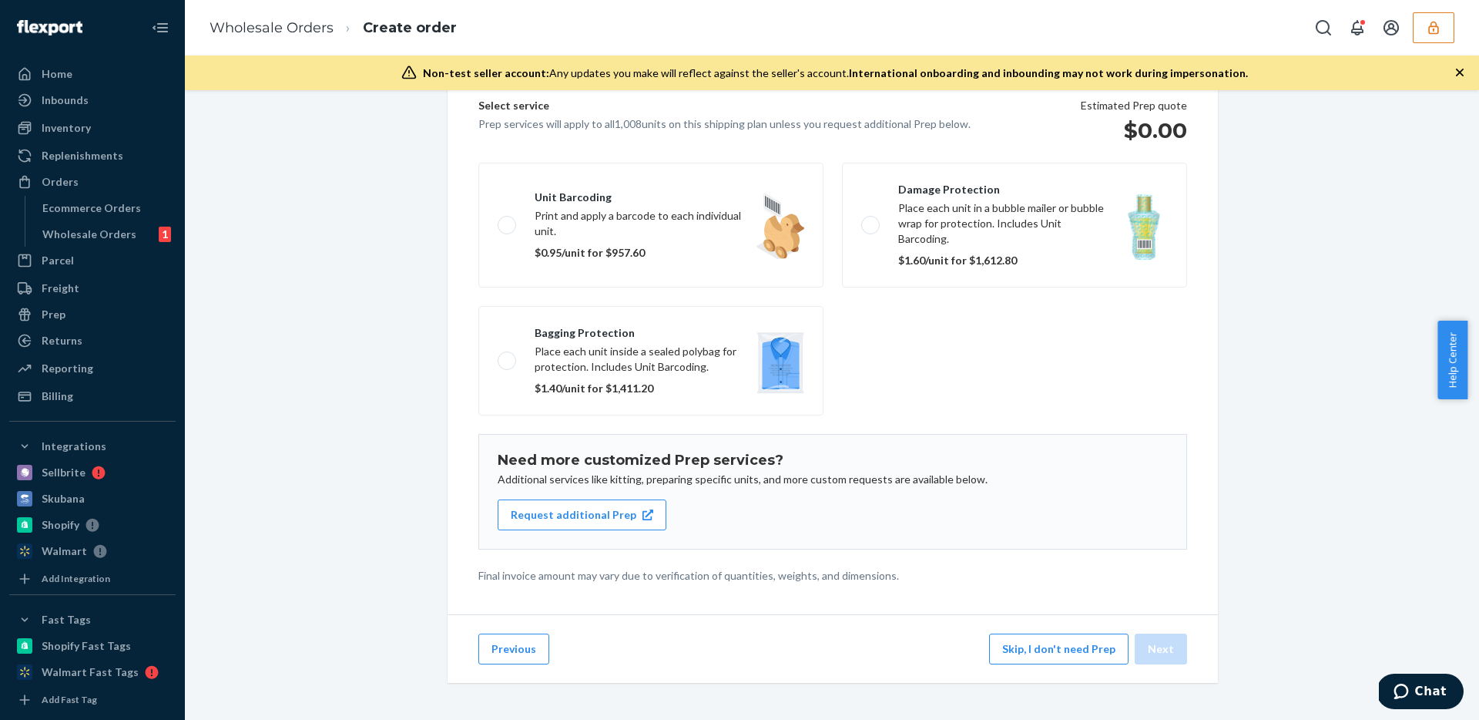
scroll to position [112, 0]
click at [1055, 639] on button "Skip, I don't need Prep" at bounding box center [1058, 648] width 139 height 31
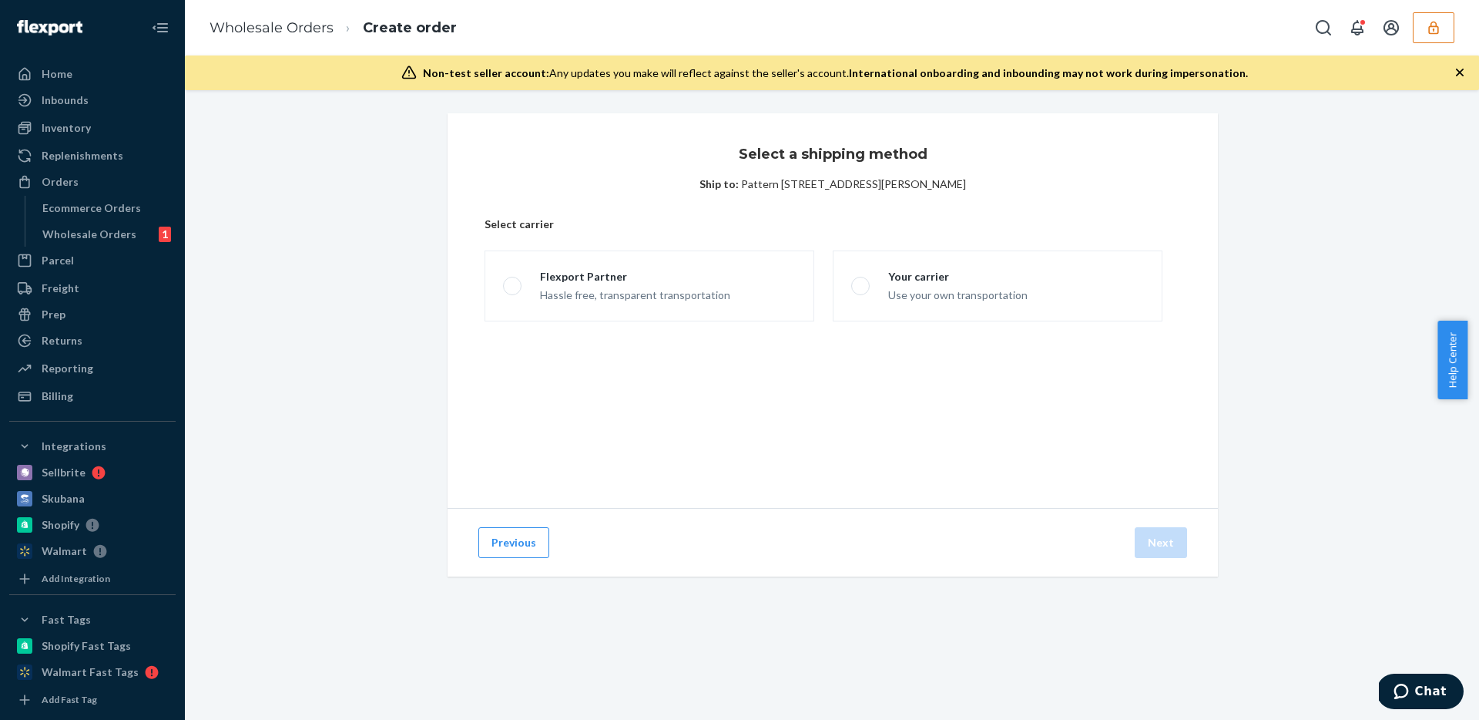
scroll to position [0, 0]
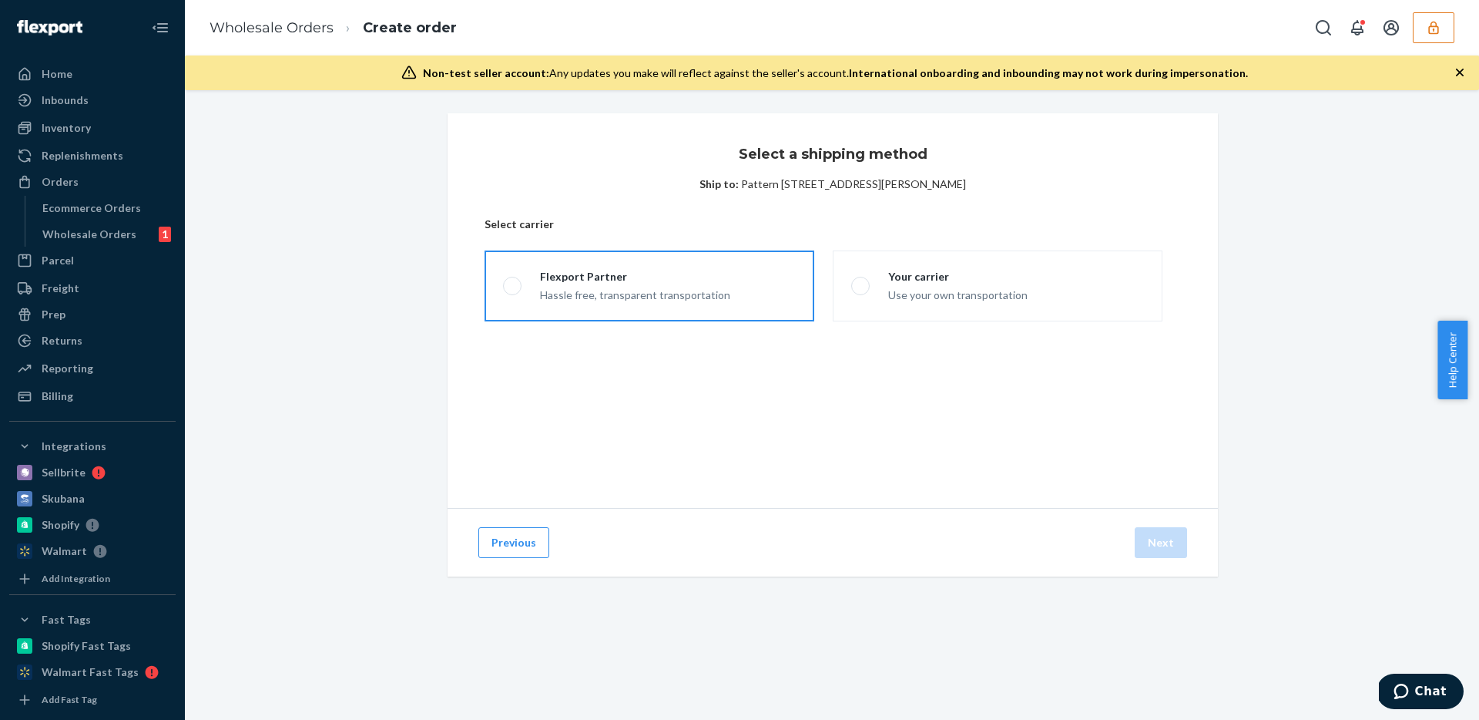
click at [652, 296] on div "Hassle free, transparent transportation" at bounding box center [635, 293] width 190 height 18
click at [513, 291] on input "Flexport Partner Hassle free, transparent transportation" at bounding box center [508, 286] width 10 height 10
radio input "true"
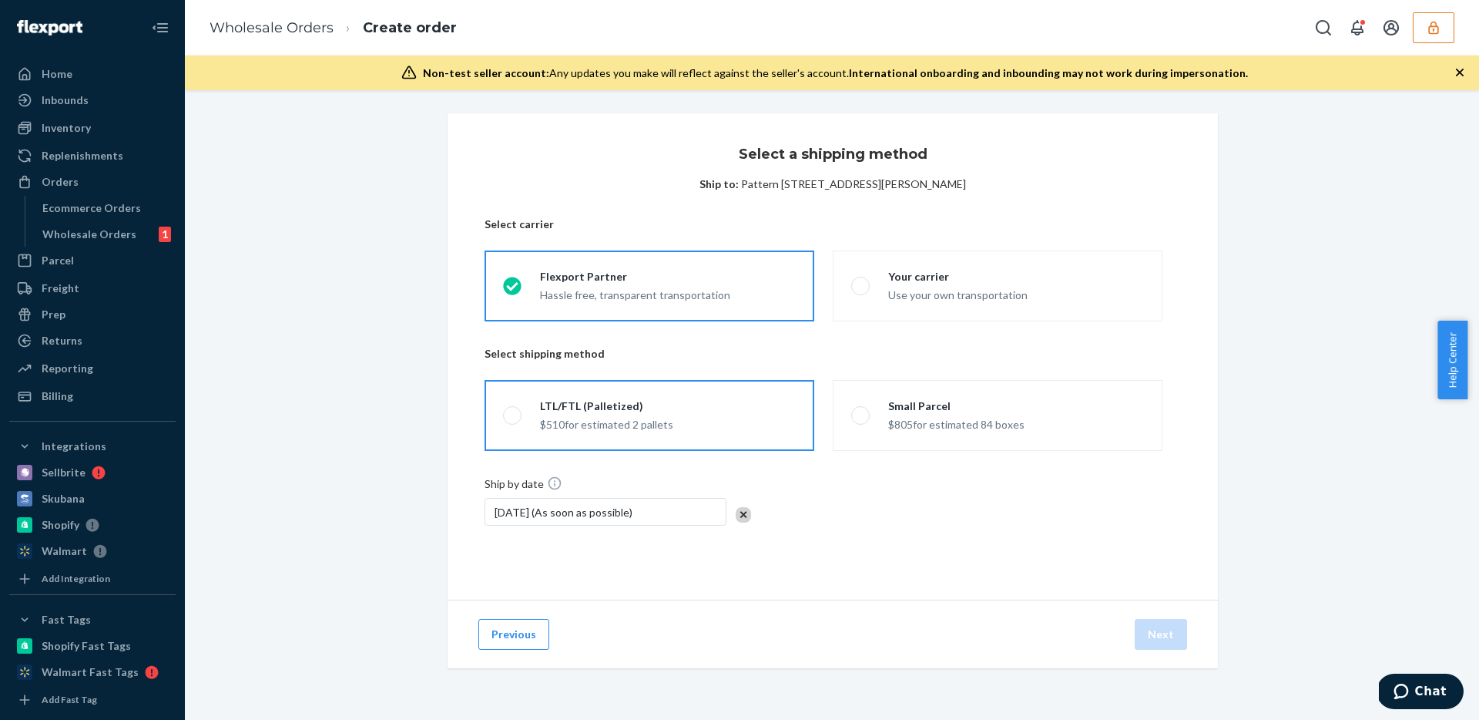
click at [617, 399] on div "LTL/FTL (Palletized)" at bounding box center [606, 405] width 133 height 15
click at [513, 411] on input "LTL/FTL (Palletized) $510 for estimated 2 pallets" at bounding box center [508, 416] width 10 height 10
radio input "true"
click at [1150, 635] on button "Next" at bounding box center [1161, 634] width 52 height 31
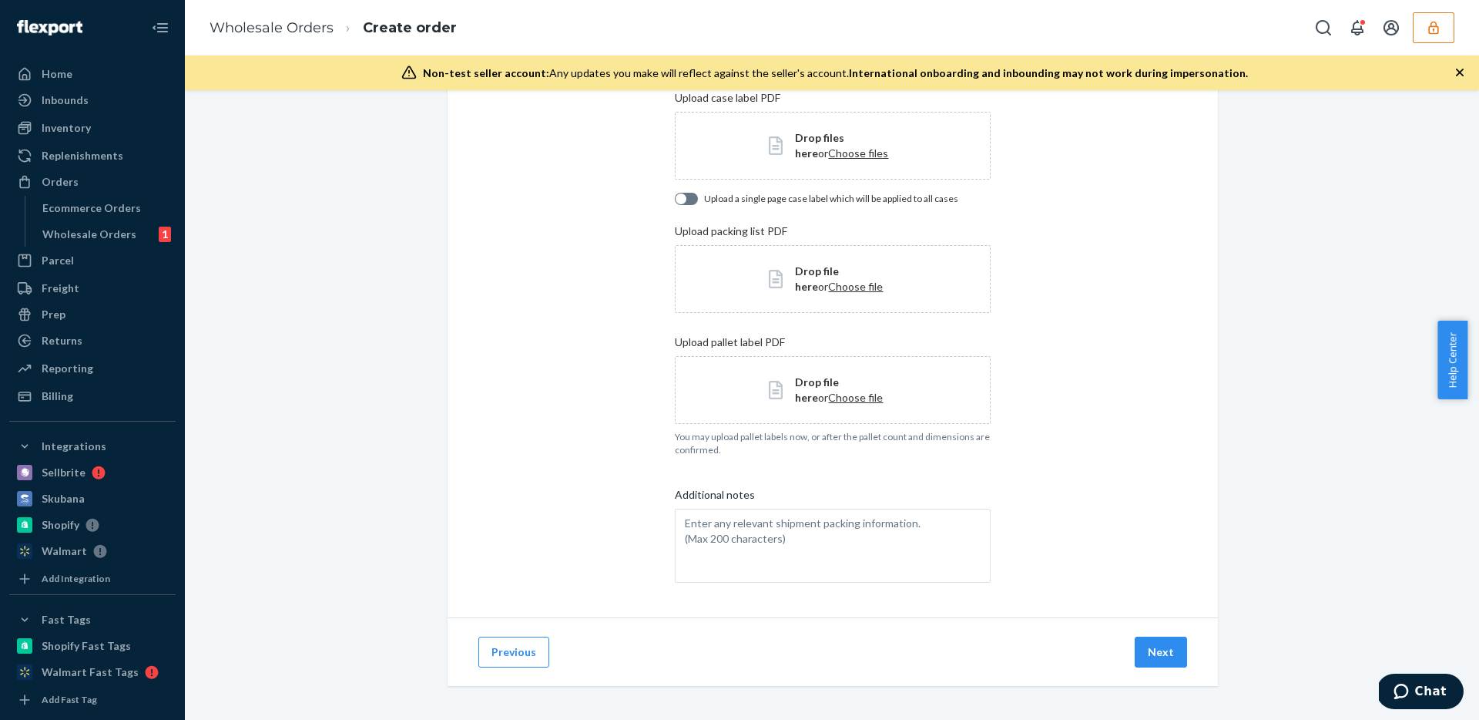
scroll to position [157, 0]
click at [1434, 35] on button "button" at bounding box center [1434, 27] width 42 height 31
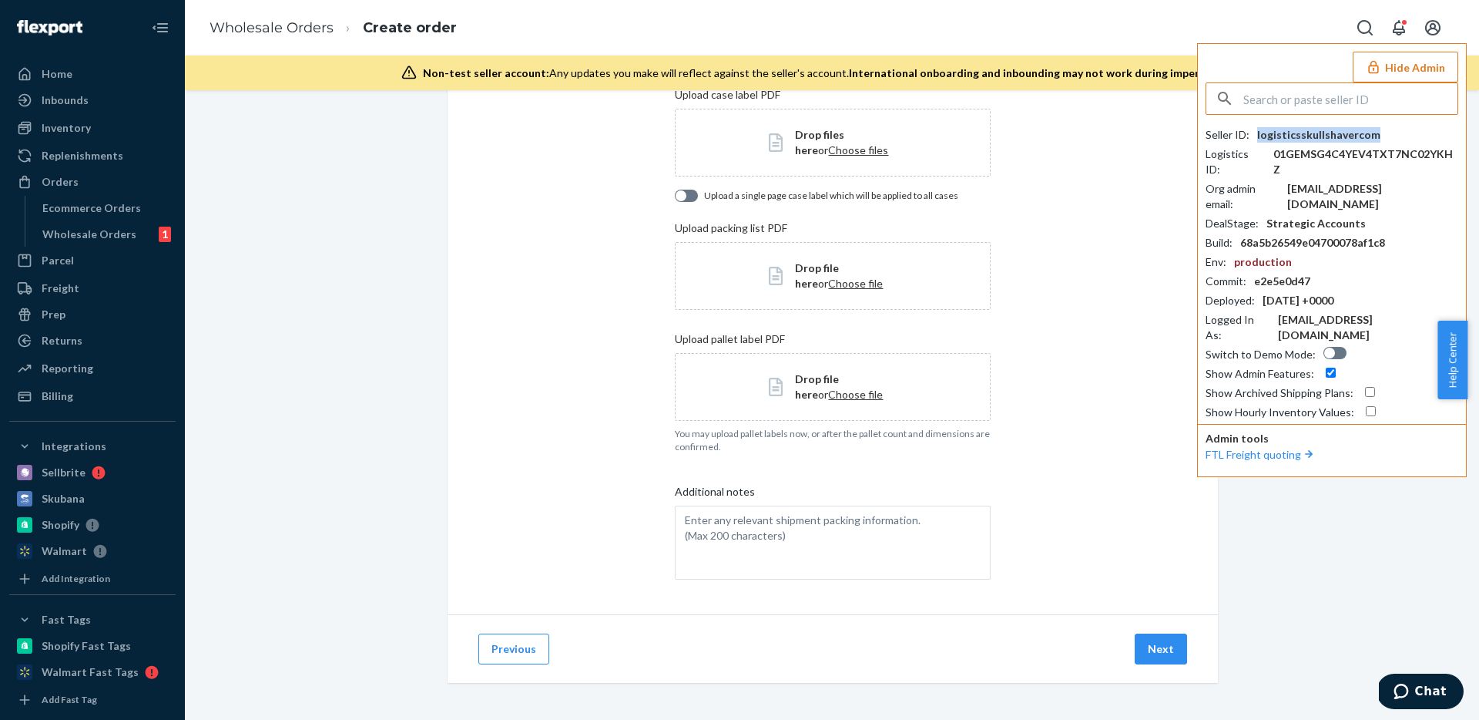
click at [1324, 131] on div "logisticsskullshavercom" at bounding box center [1318, 134] width 123 height 15
click at [84, 67] on div "Home" at bounding box center [92, 74] width 163 height 22
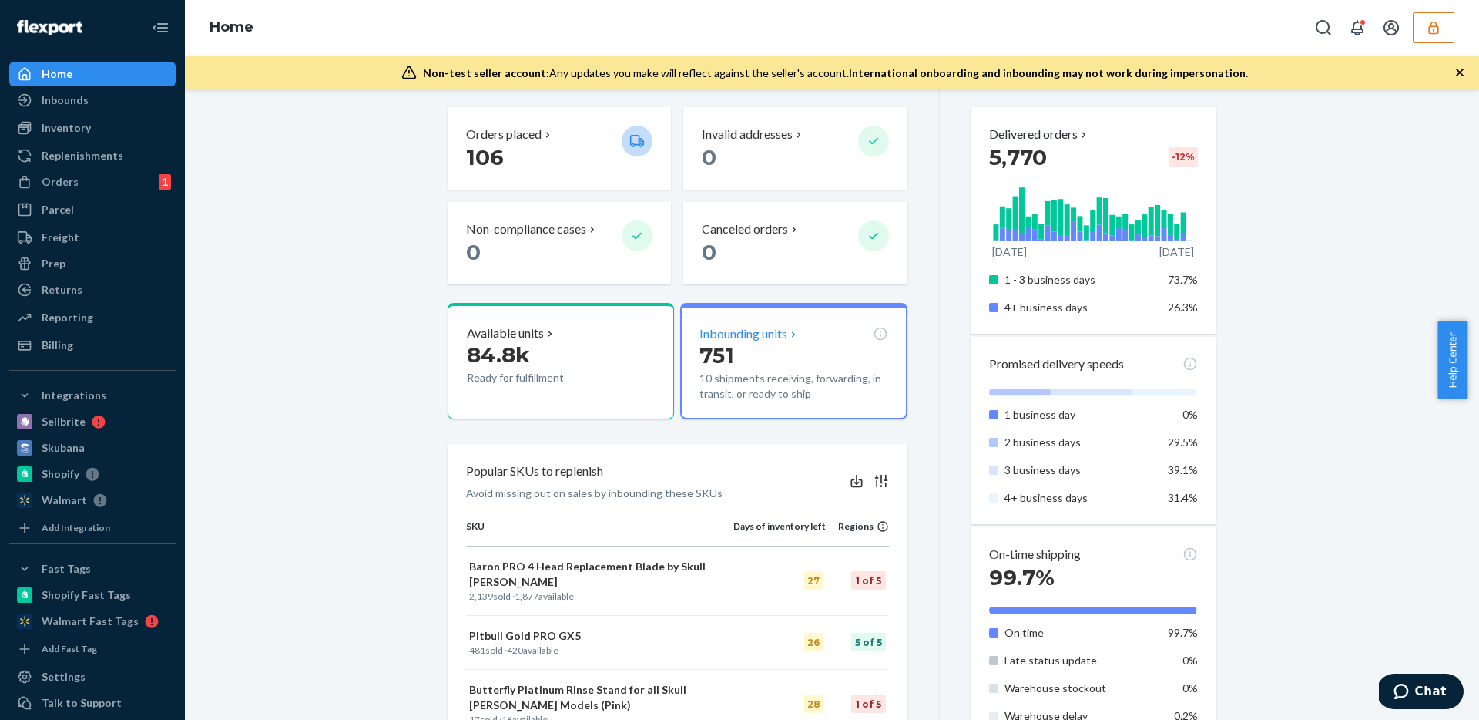
scroll to position [186, 0]
click at [45, 341] on div "Billing" at bounding box center [58, 344] width 32 height 15
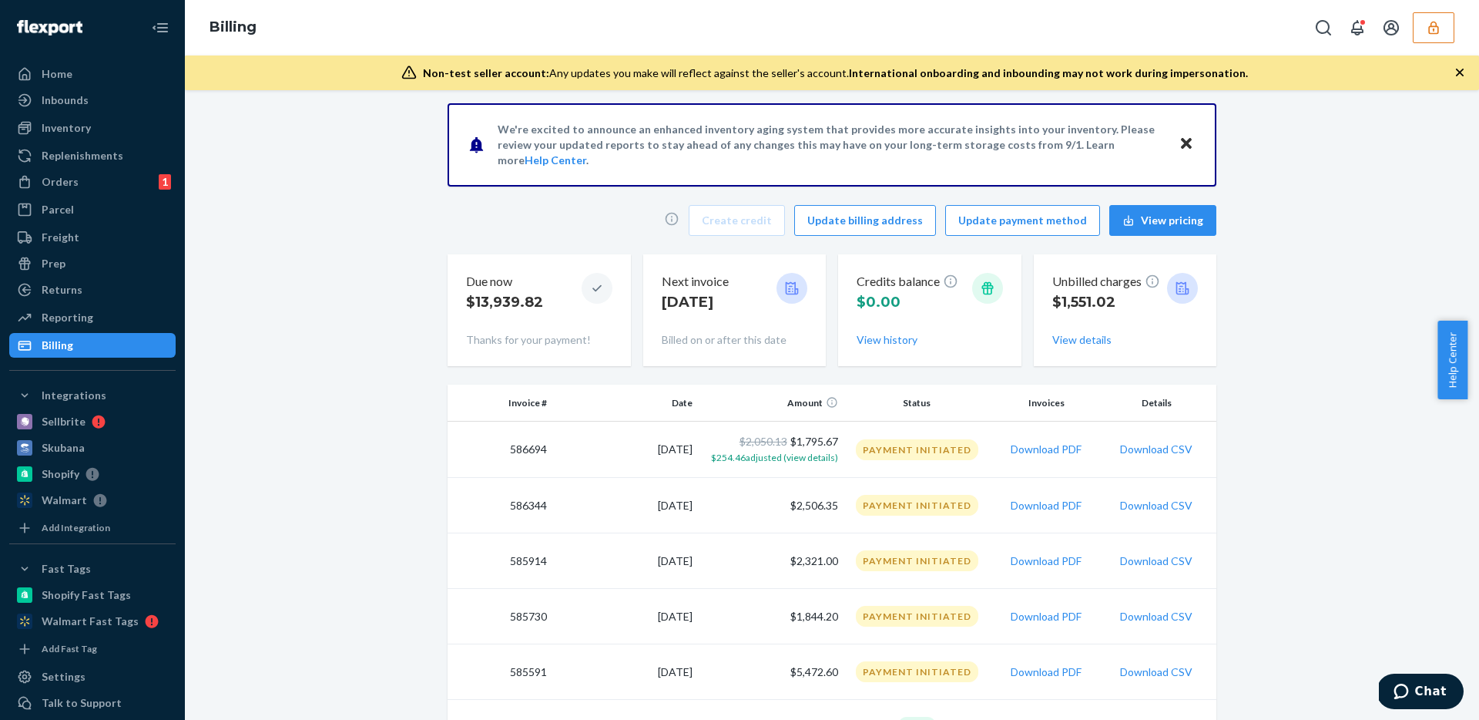
scroll to position [12, 0]
click at [1143, 453] on button "Download CSV" at bounding box center [1156, 447] width 72 height 15
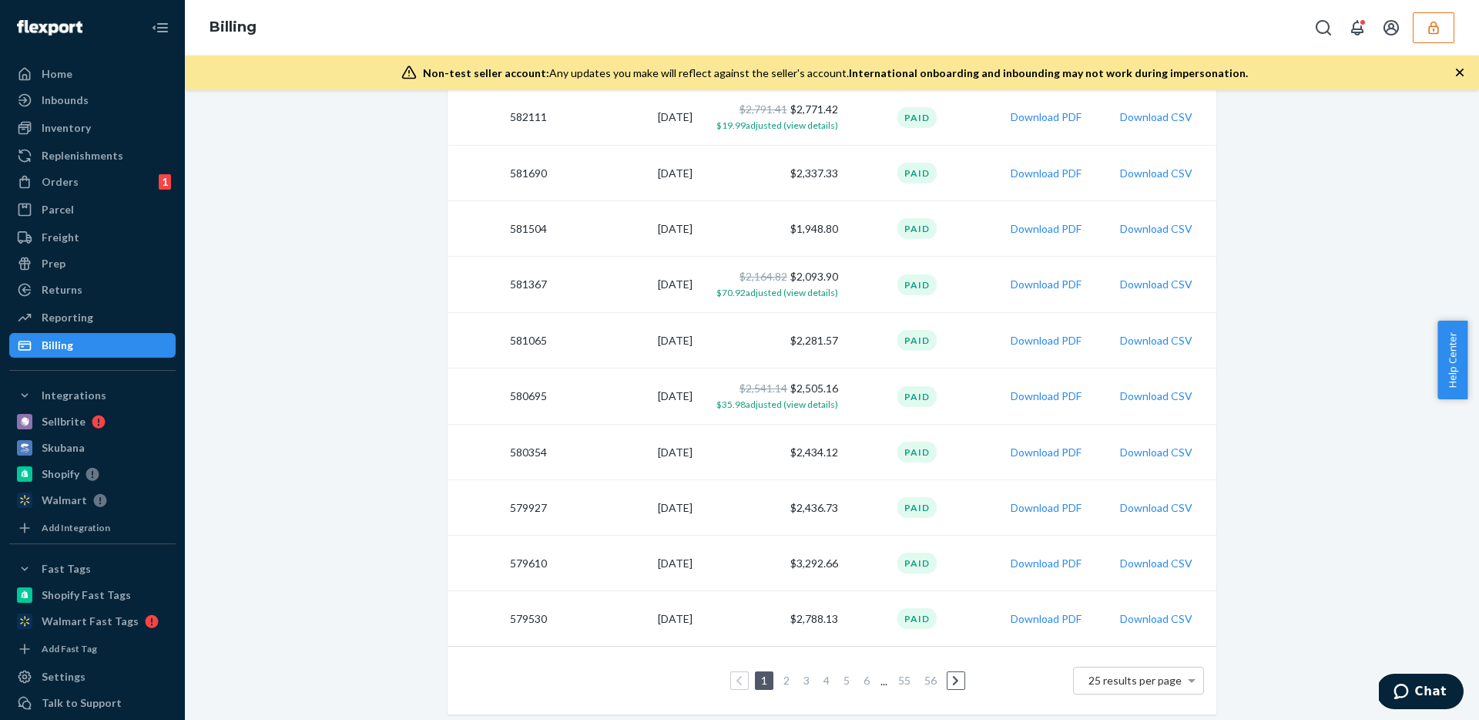
scroll to position [1180, 0]
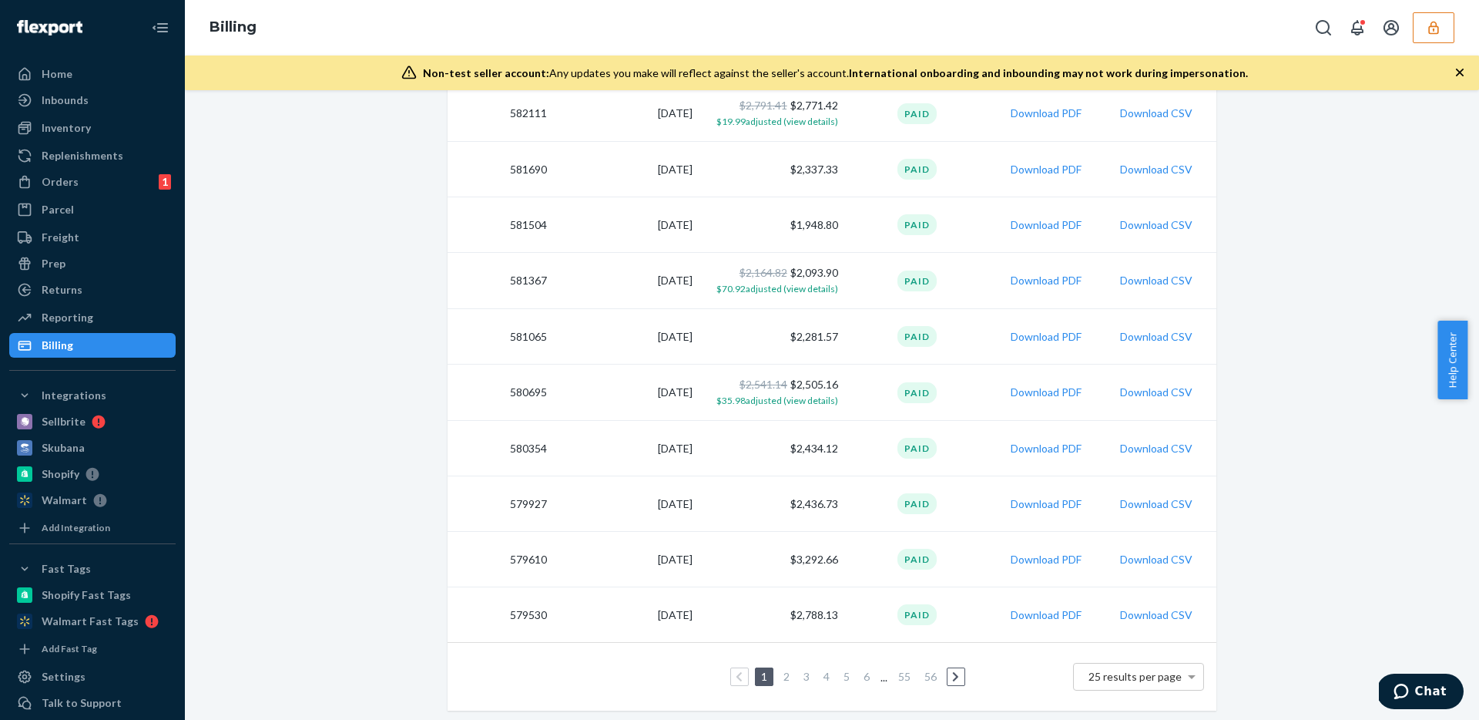
click at [952, 680] on icon at bounding box center [955, 676] width 7 height 11
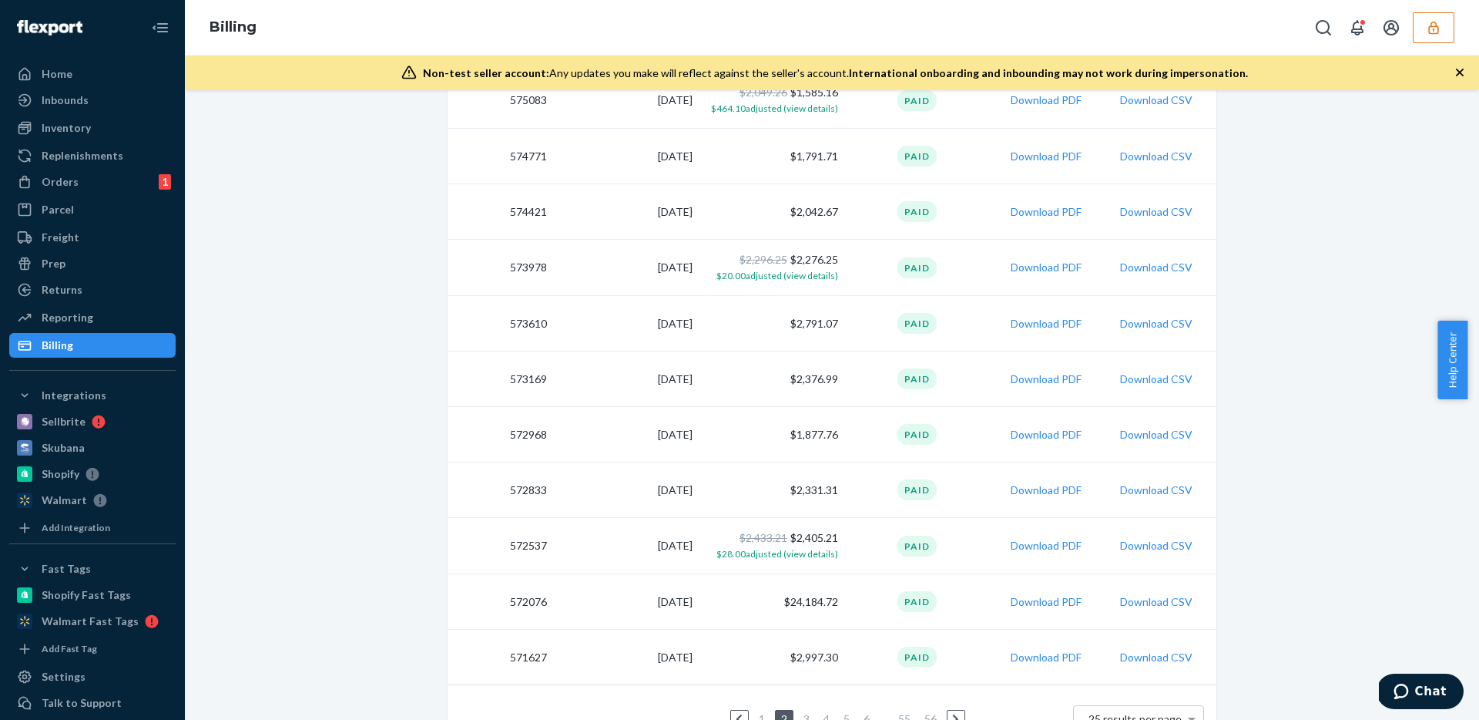
scroll to position [1154, 0]
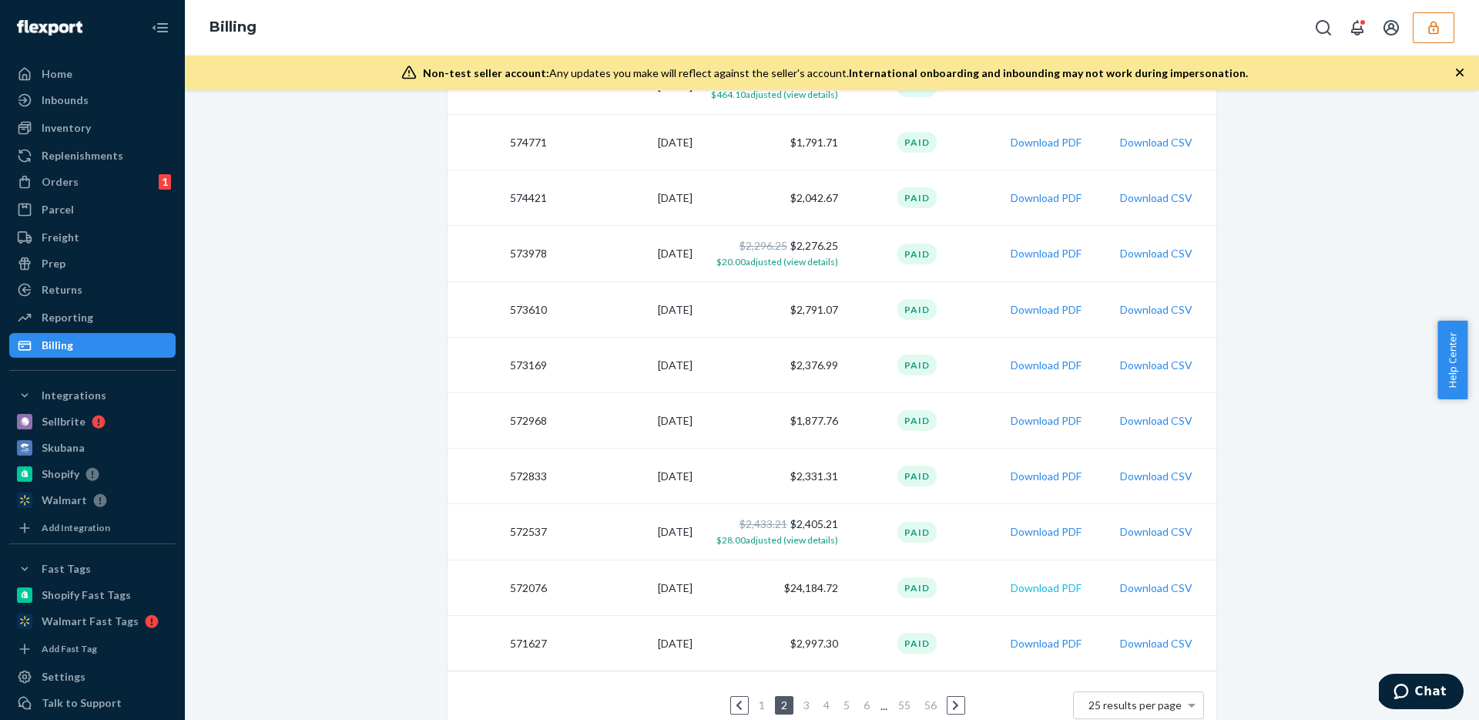
click at [1046, 593] on button "Download PDF" at bounding box center [1046, 587] width 71 height 15
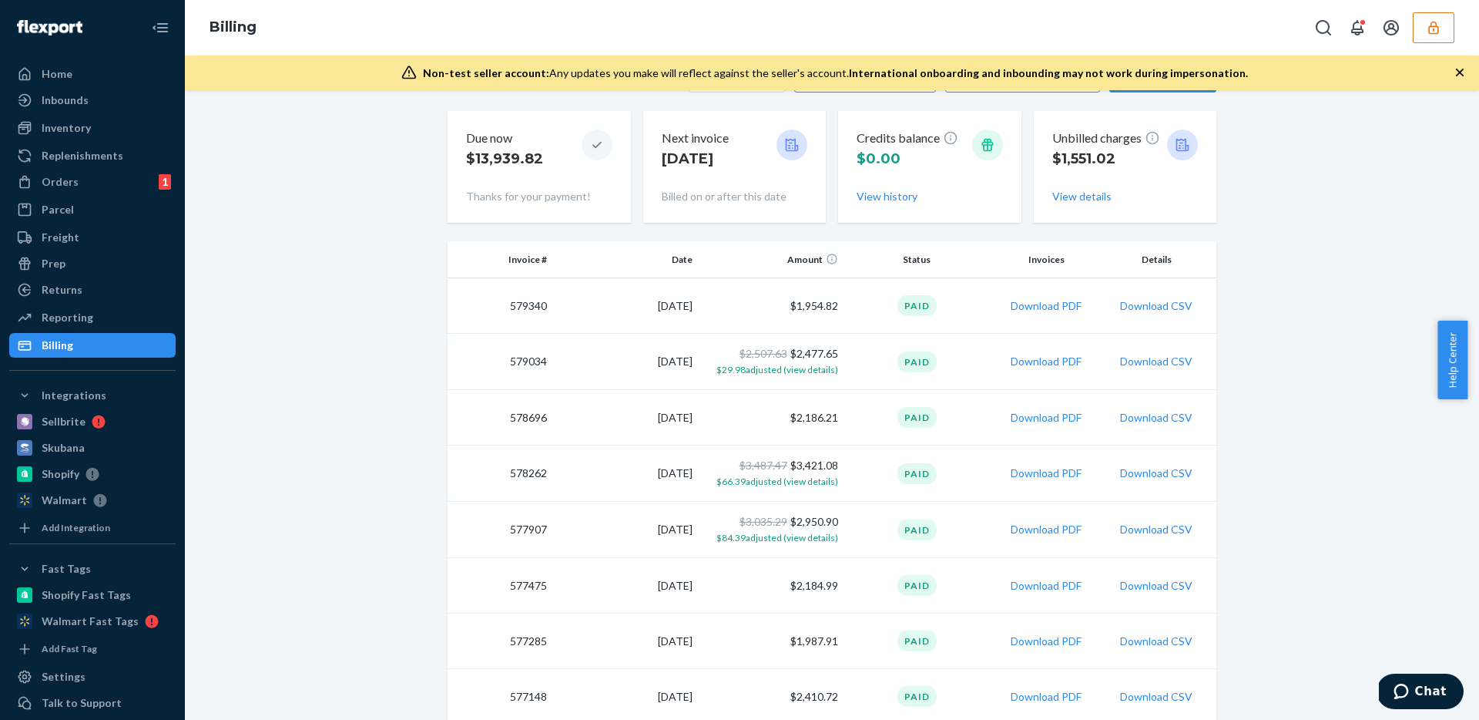
scroll to position [0, 0]
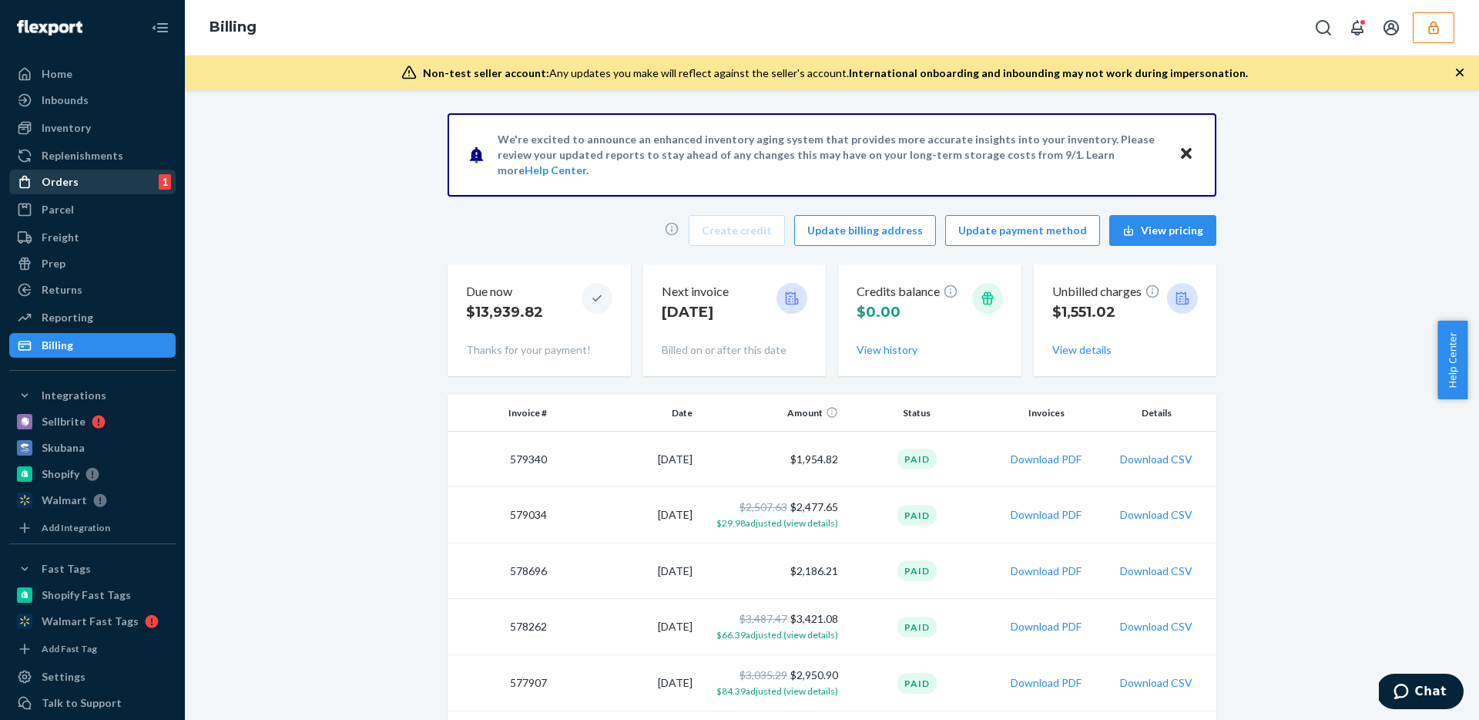
click at [69, 186] on div "Orders" at bounding box center [60, 181] width 37 height 15
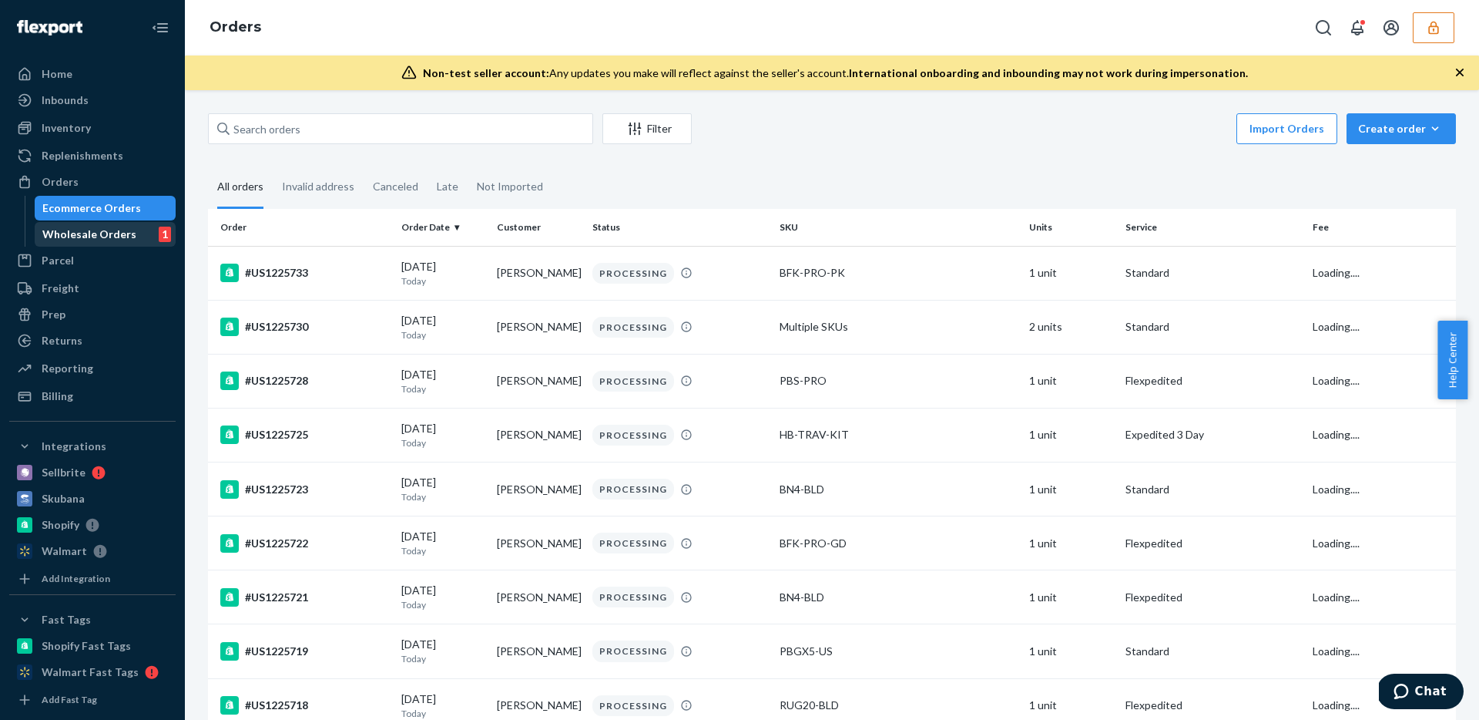
click at [62, 229] on div "Wholesale Orders" at bounding box center [89, 234] width 94 height 15
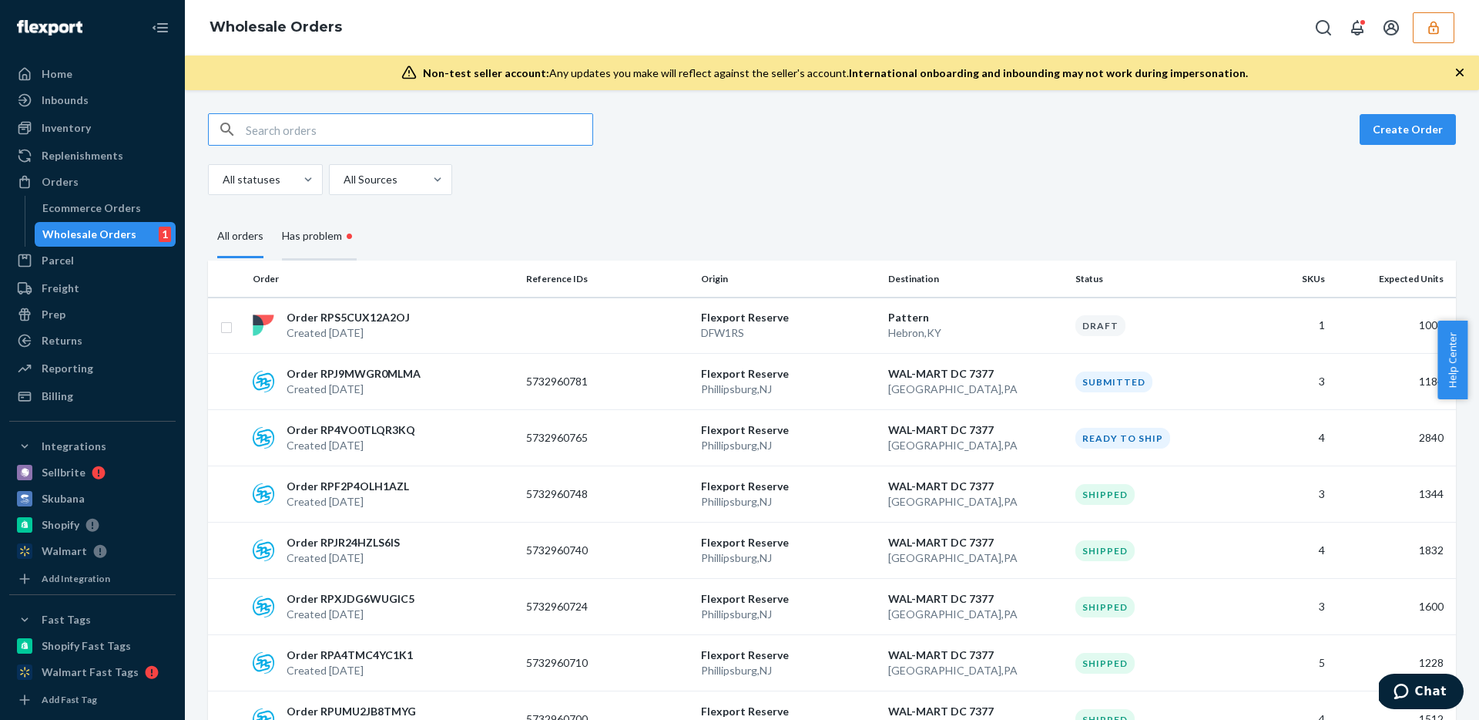
click at [306, 235] on div "Has problem •" at bounding box center [319, 236] width 75 height 47
click at [273, 213] on input "Has problem •" at bounding box center [273, 213] width 0 height 0
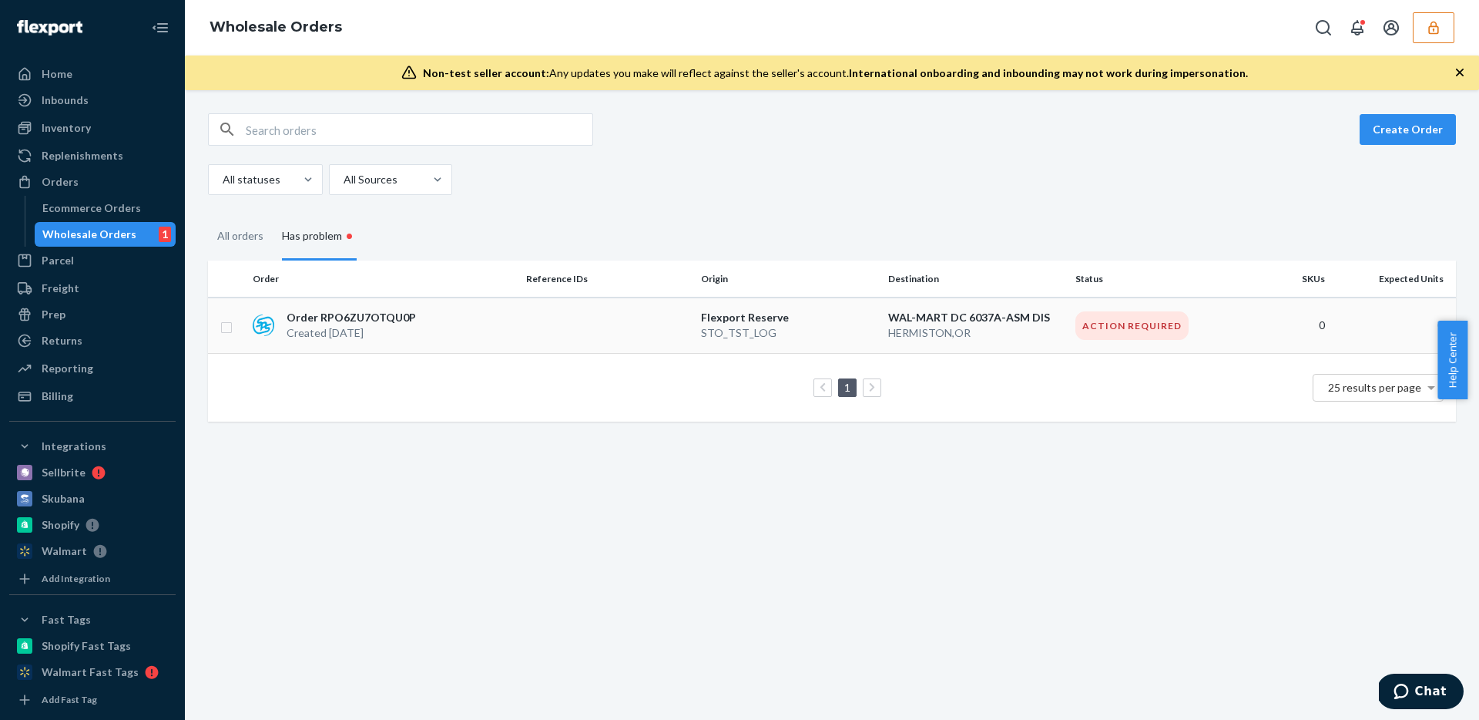
click at [853, 330] on p "STO_TST_LOG" at bounding box center [788, 332] width 175 height 15
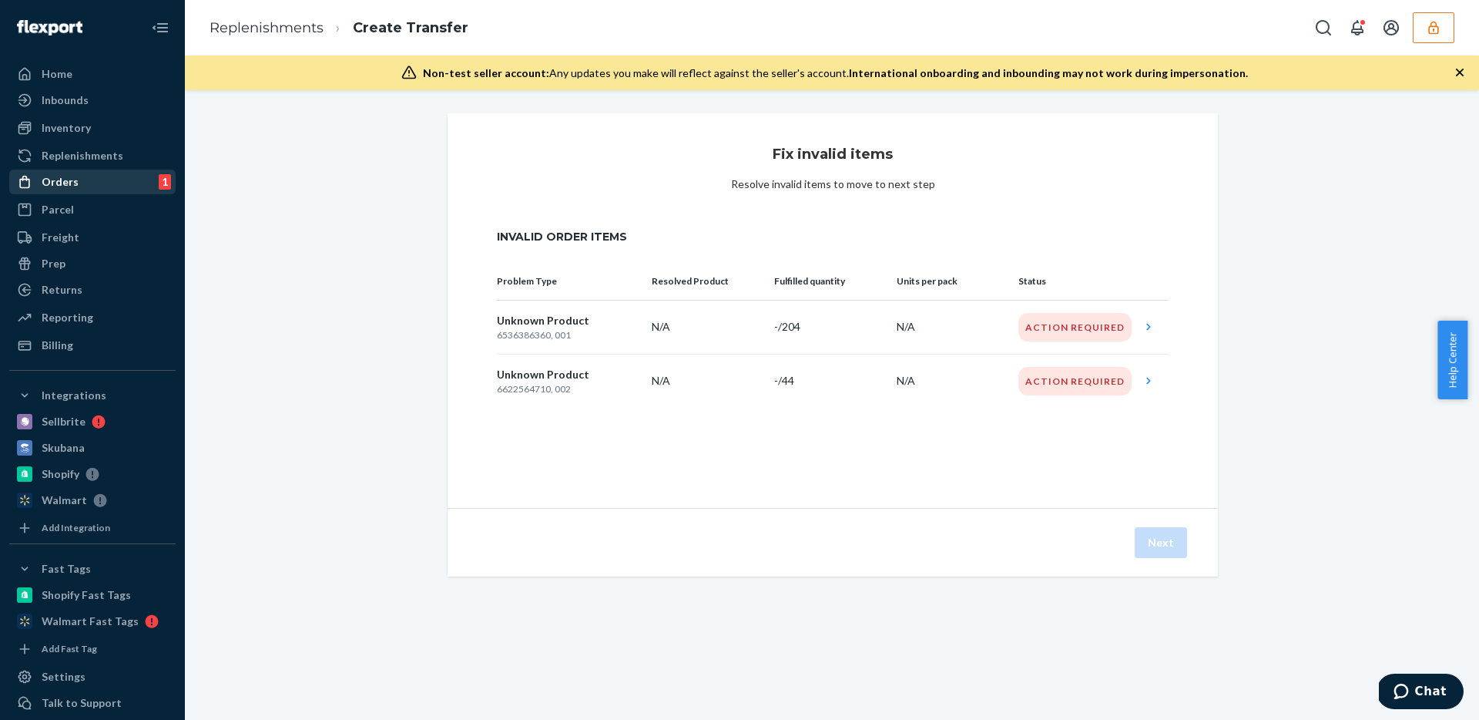
click at [62, 176] on div "Orders" at bounding box center [60, 181] width 37 height 15
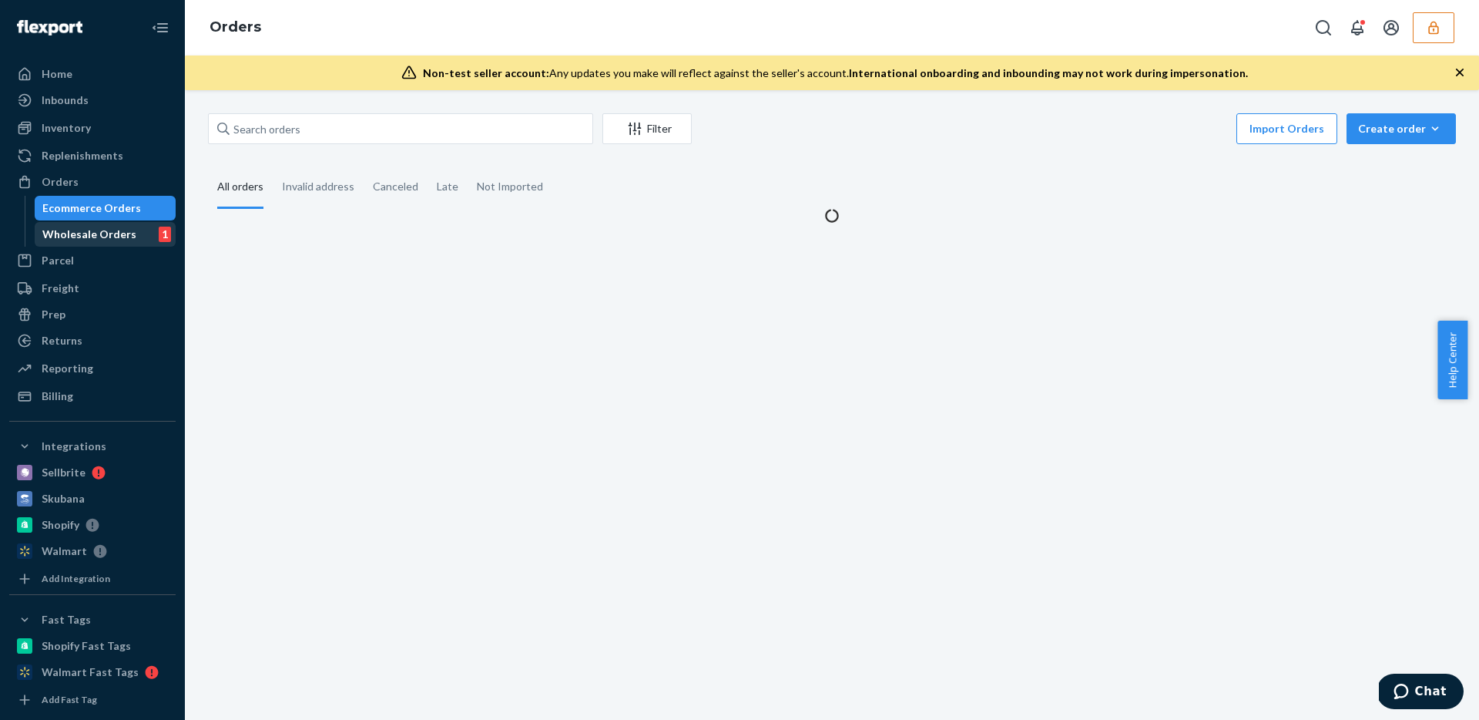
click at [72, 229] on div "Wholesale Orders" at bounding box center [89, 234] width 94 height 15
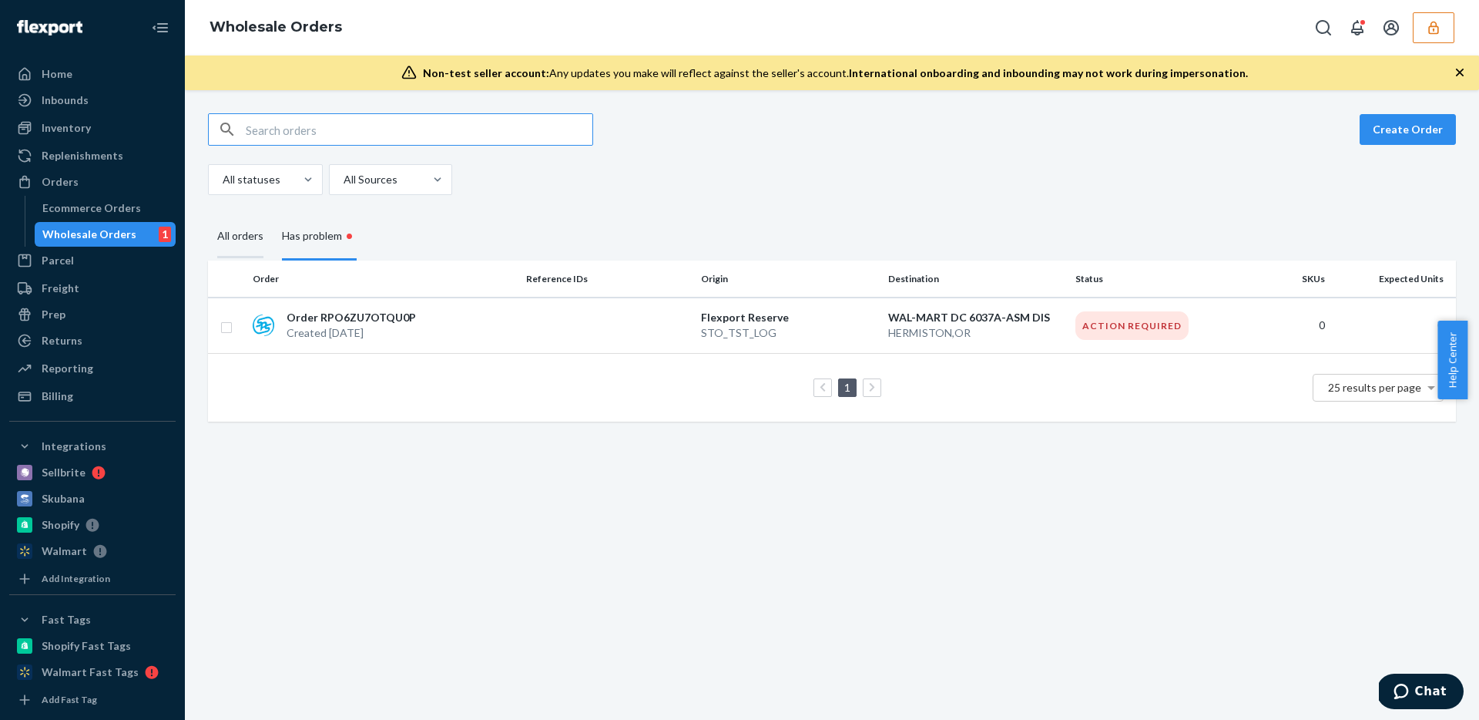
click at [241, 228] on div "All orders" at bounding box center [240, 237] width 46 height 42
click at [208, 216] on input "All orders" at bounding box center [208, 216] width 0 height 0
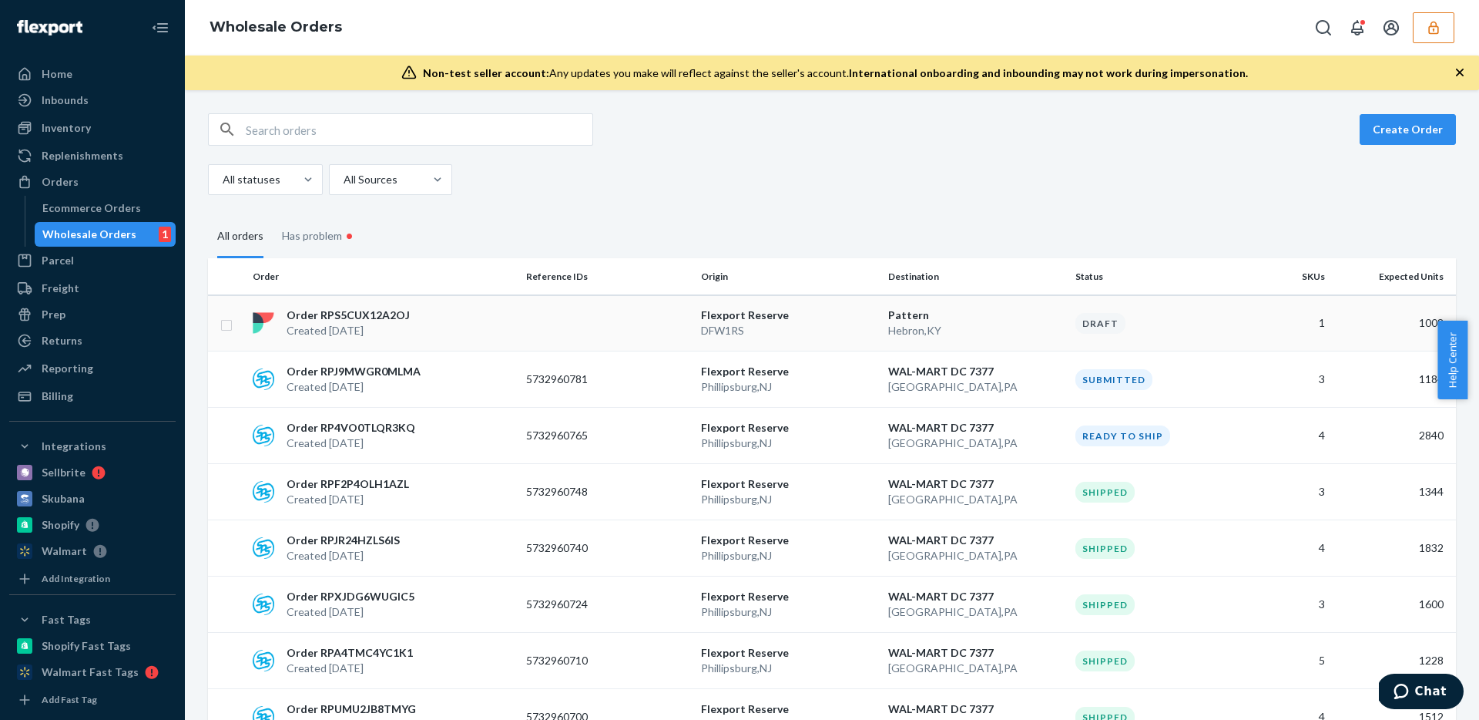
click at [838, 332] on p "DFW1RS" at bounding box center [788, 330] width 175 height 15
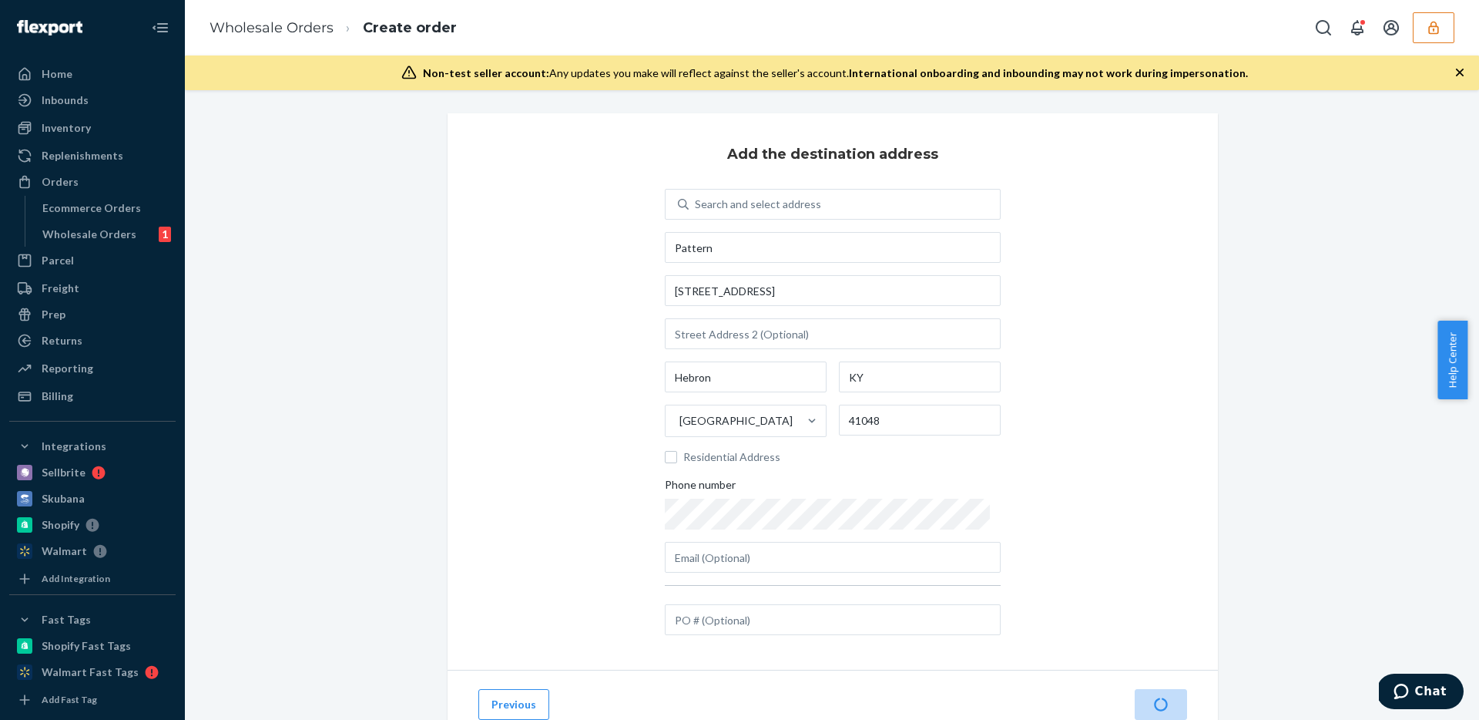
scroll to position [55, 0]
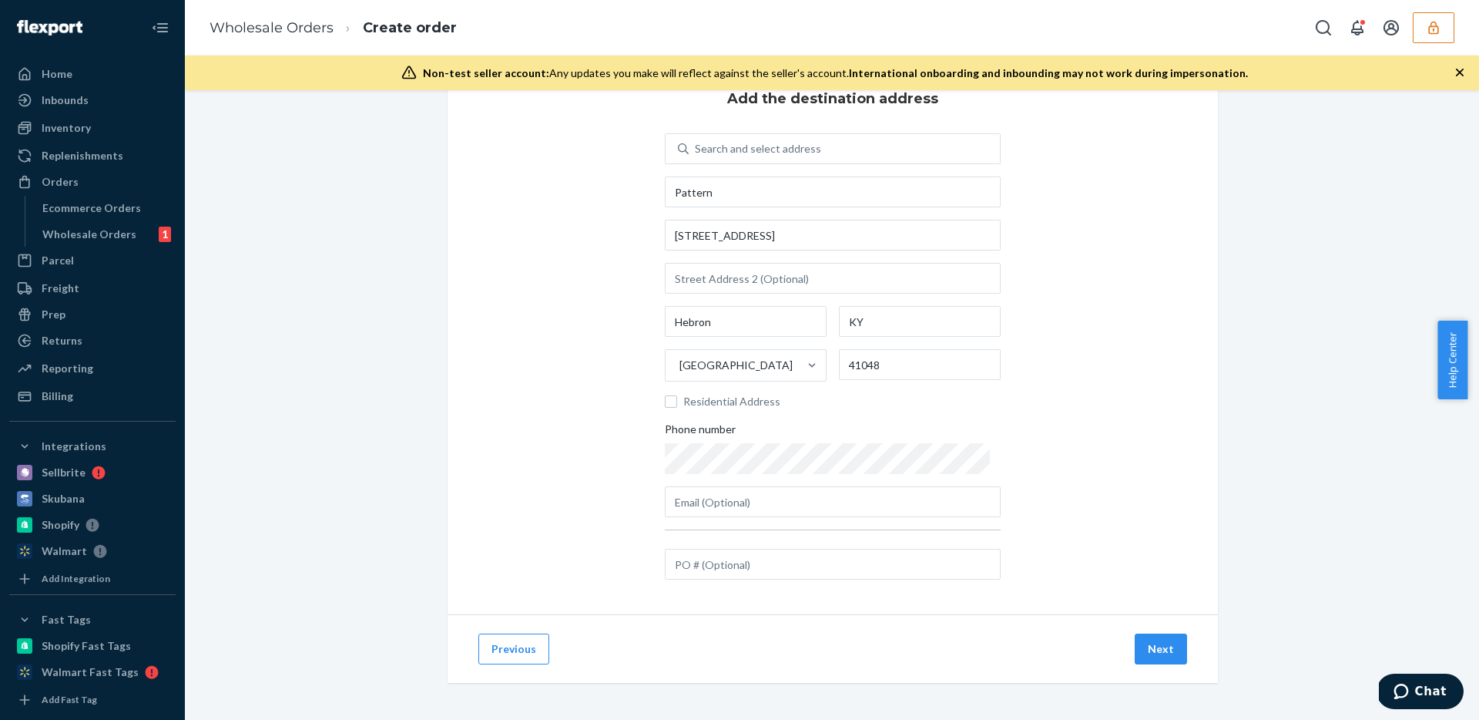
click at [1160, 646] on button "Next" at bounding box center [1161, 648] width 52 height 31
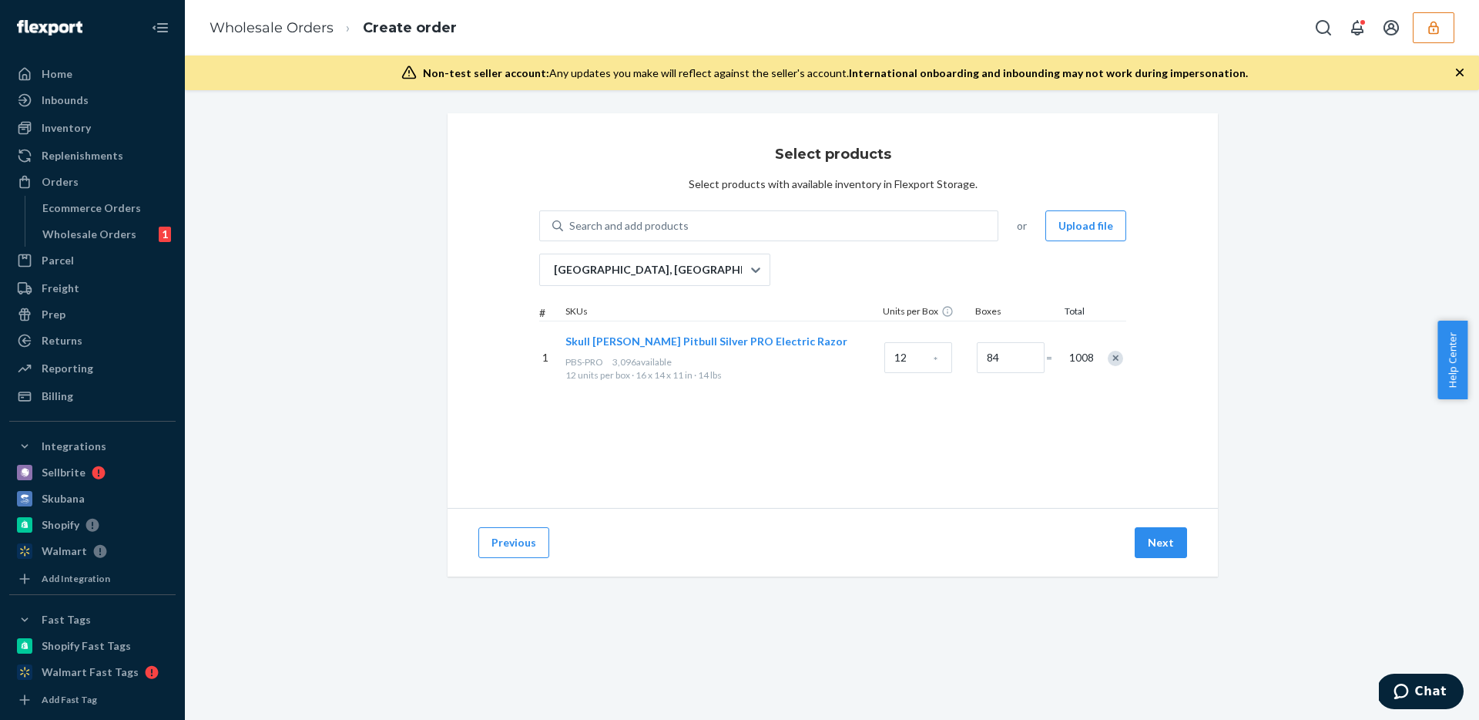
scroll to position [0, 0]
click at [1157, 536] on button "Next" at bounding box center [1161, 542] width 52 height 31
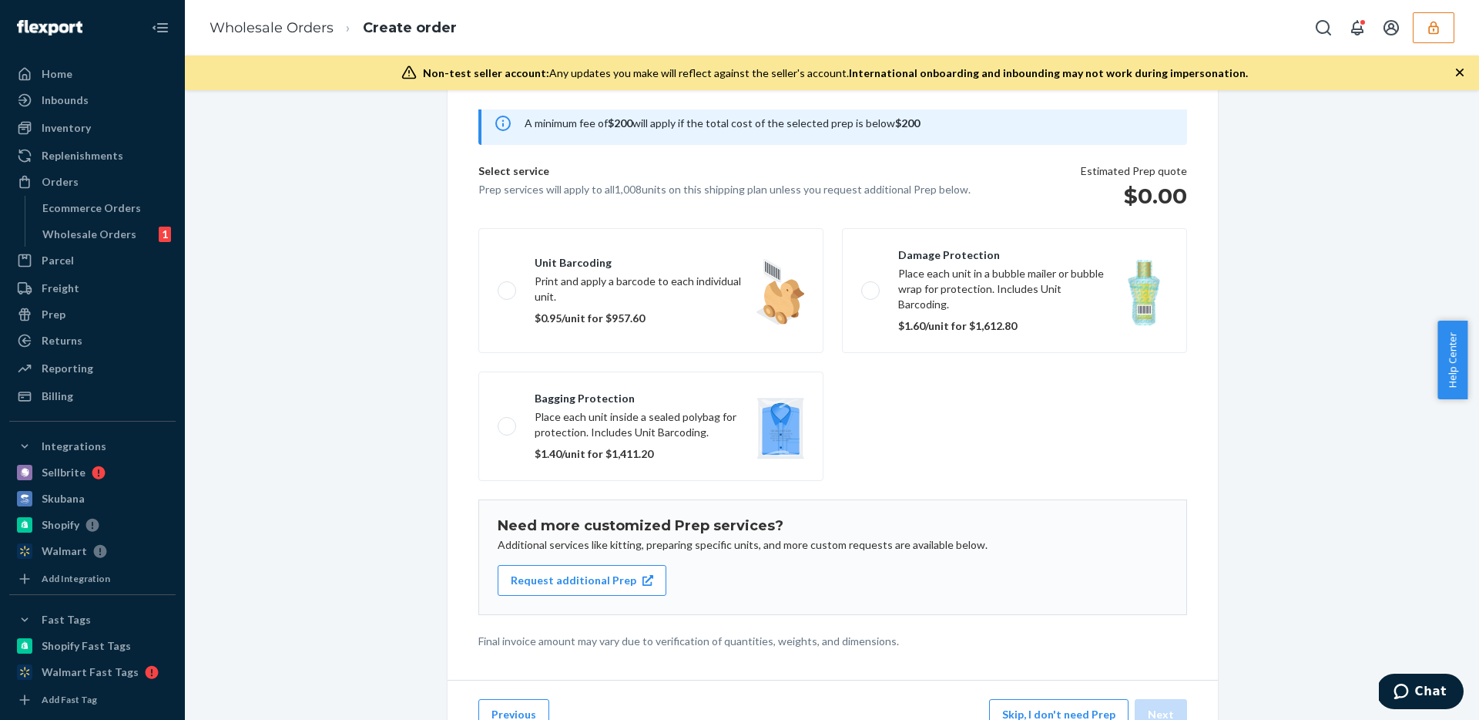
scroll to position [112, 0]
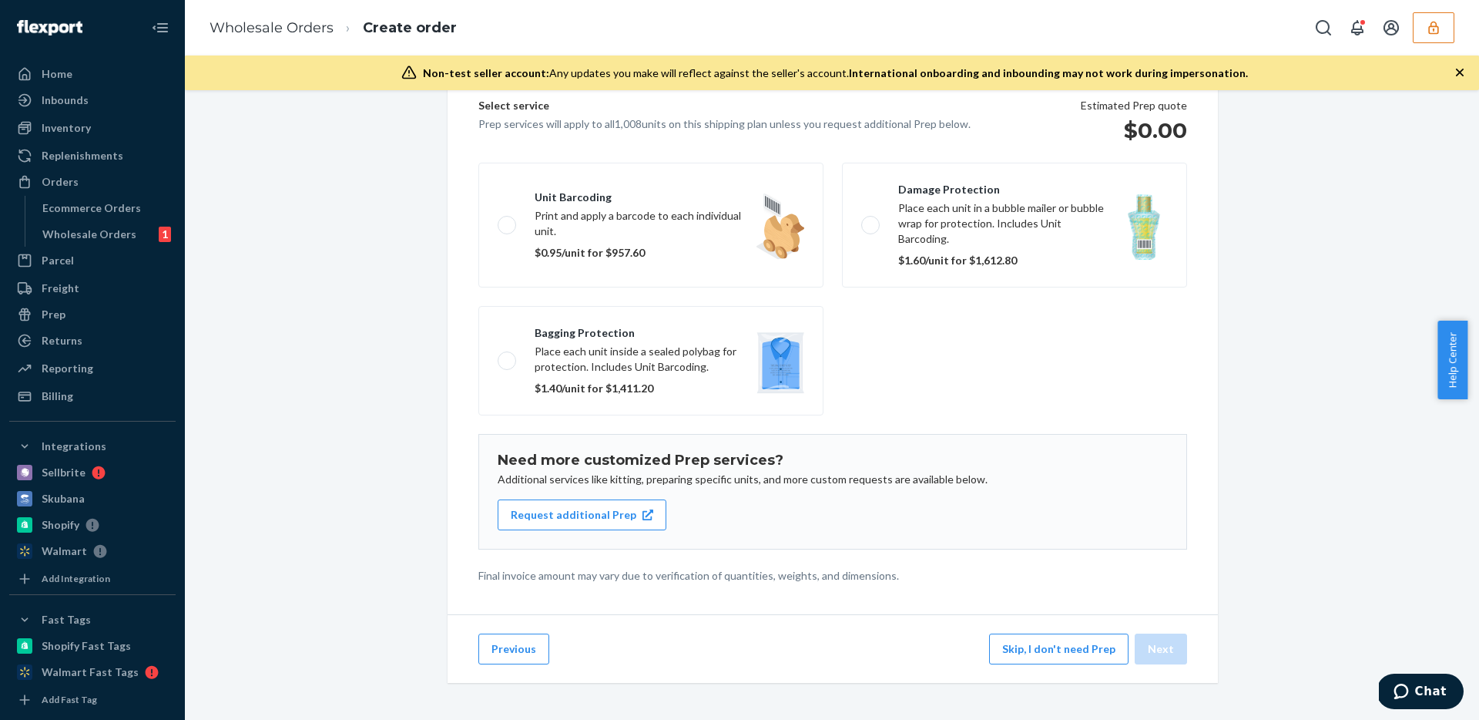
click at [505, 654] on button "Previous" at bounding box center [513, 648] width 71 height 31
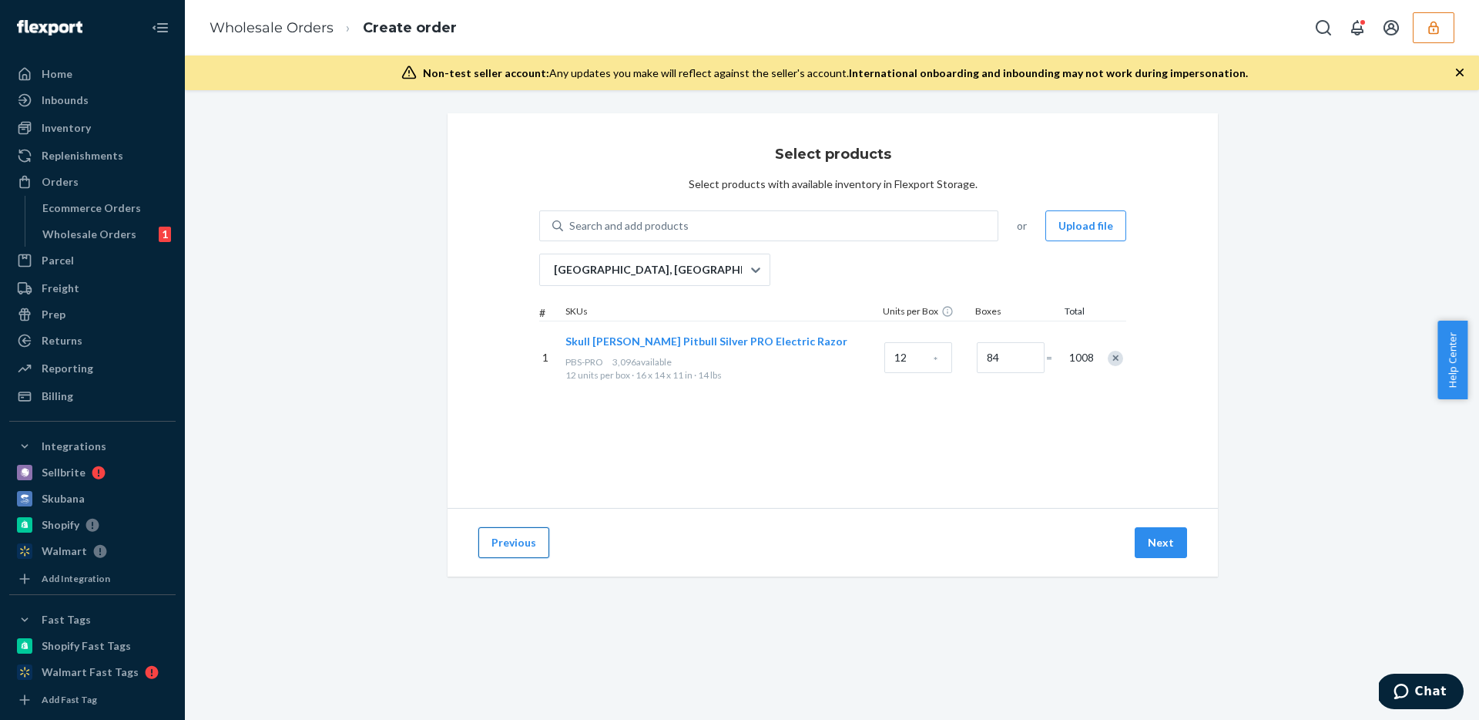
click at [492, 543] on button "Previous" at bounding box center [513, 542] width 71 height 31
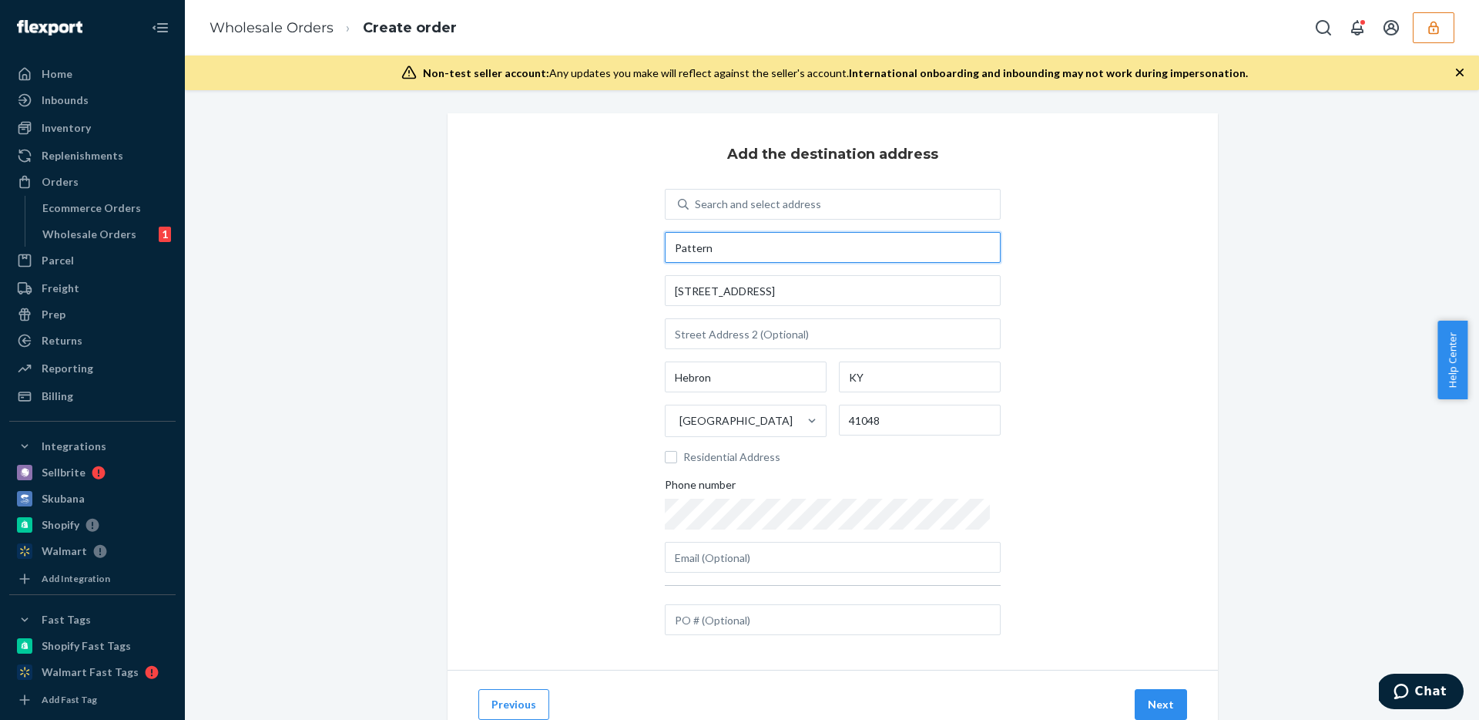
click at [798, 250] on input "Pattern" at bounding box center [833, 247] width 336 height 31
type input "Pattern -"
click at [95, 391] on div "Billing" at bounding box center [92, 396] width 163 height 22
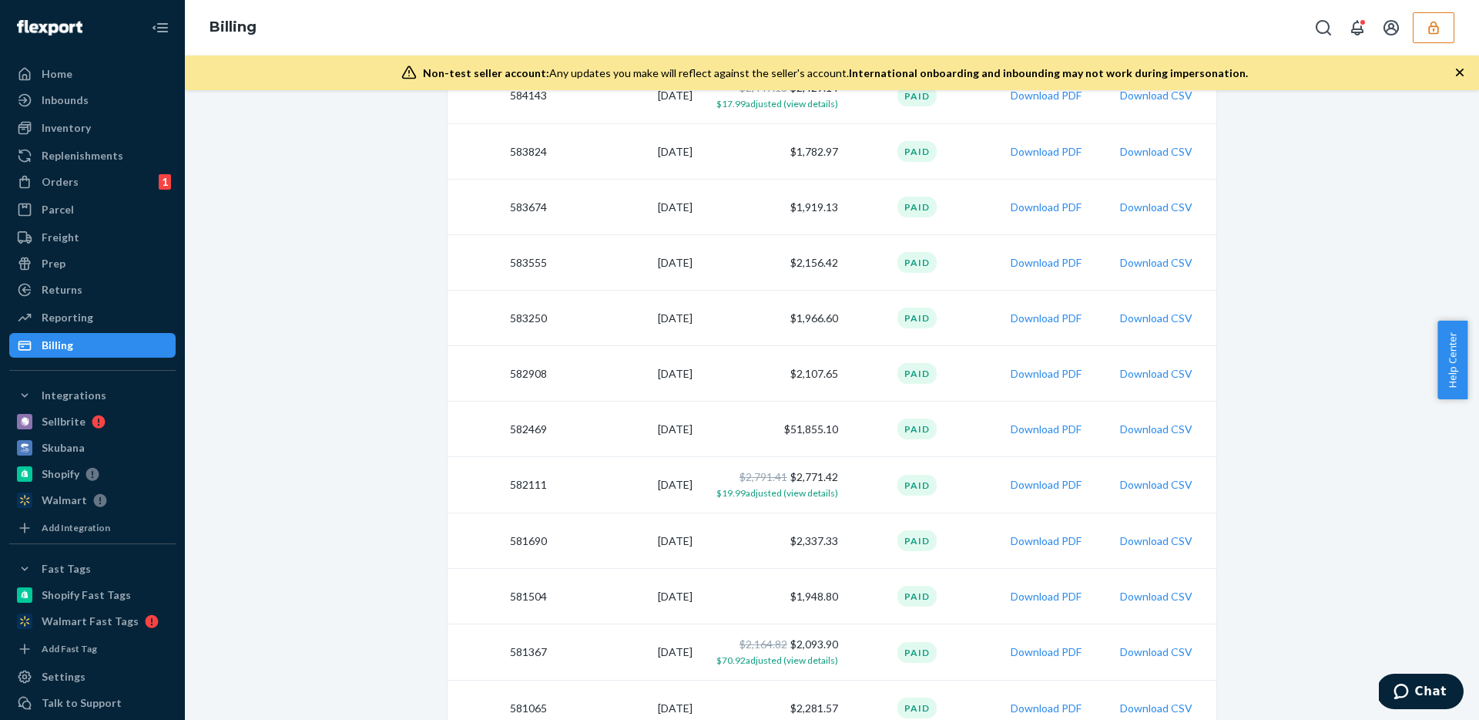
scroll to position [870, 0]
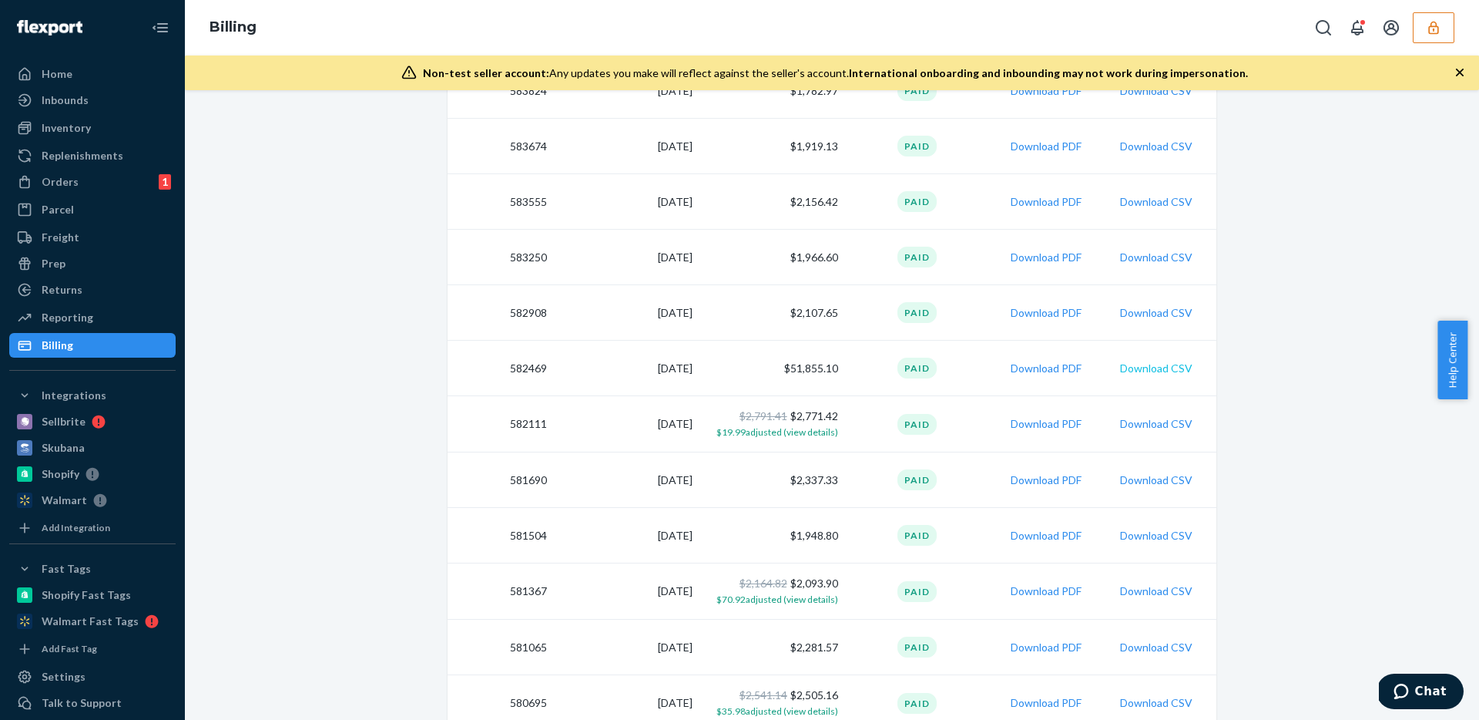
click at [1160, 368] on button "Download CSV" at bounding box center [1156, 368] width 72 height 15
click at [62, 284] on div "Returns" at bounding box center [62, 289] width 41 height 15
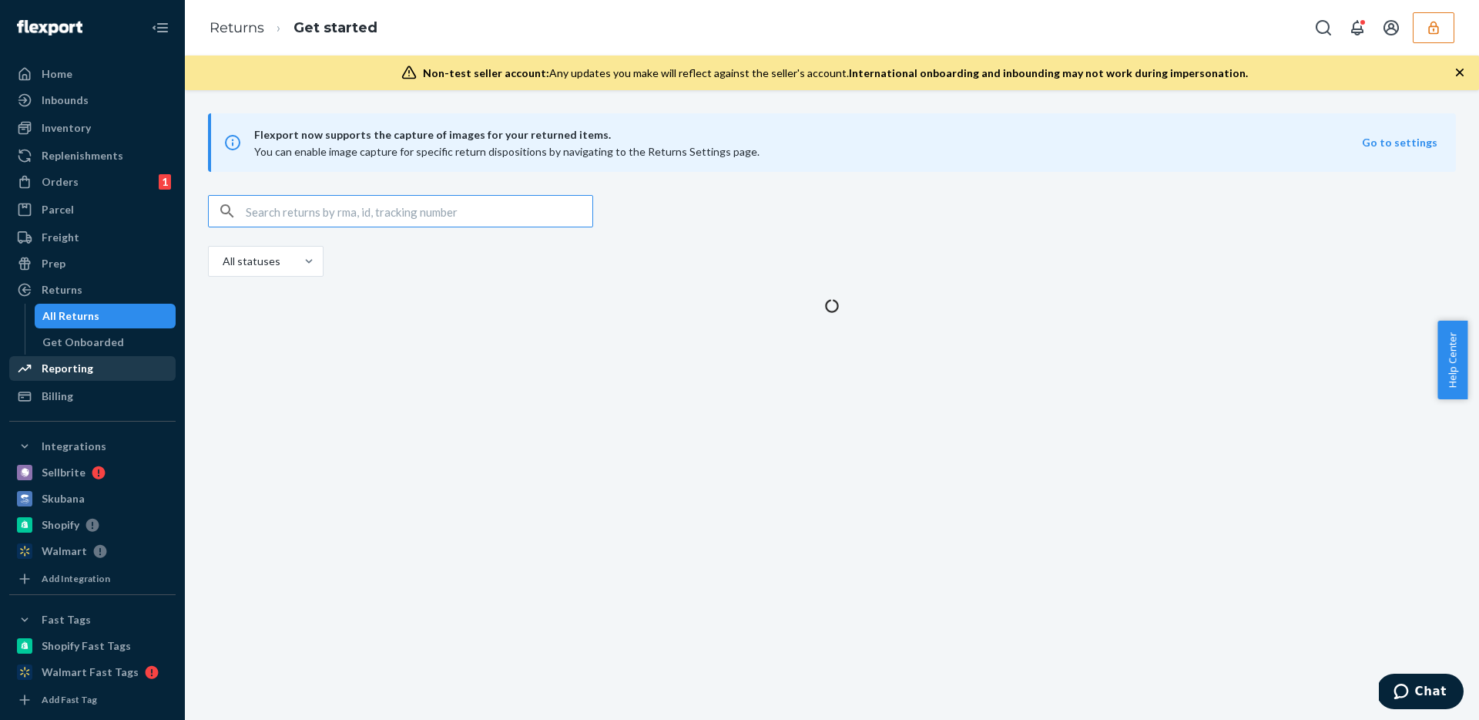
click at [74, 361] on div "Reporting" at bounding box center [68, 368] width 52 height 15
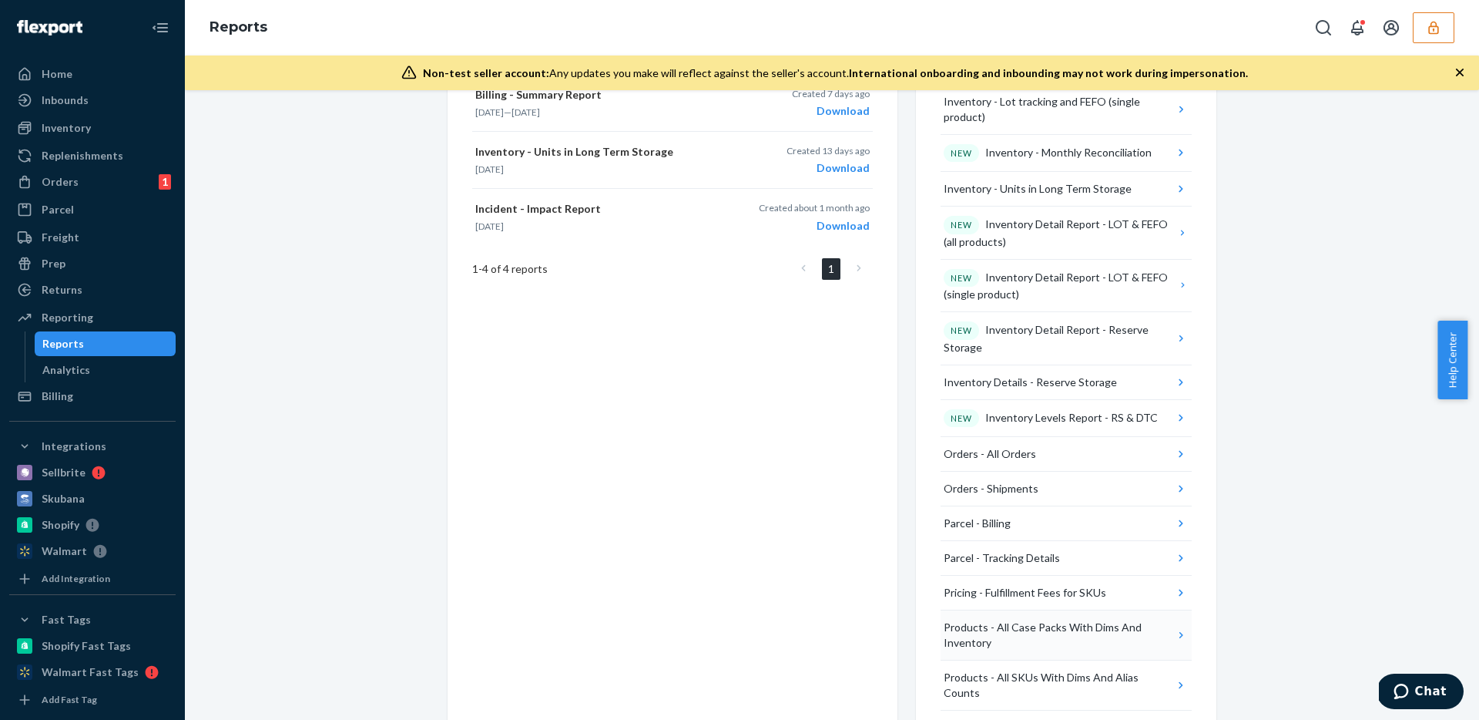
scroll to position [615, 0]
click at [1174, 347] on icon "button" at bounding box center [1181, 341] width 15 height 15
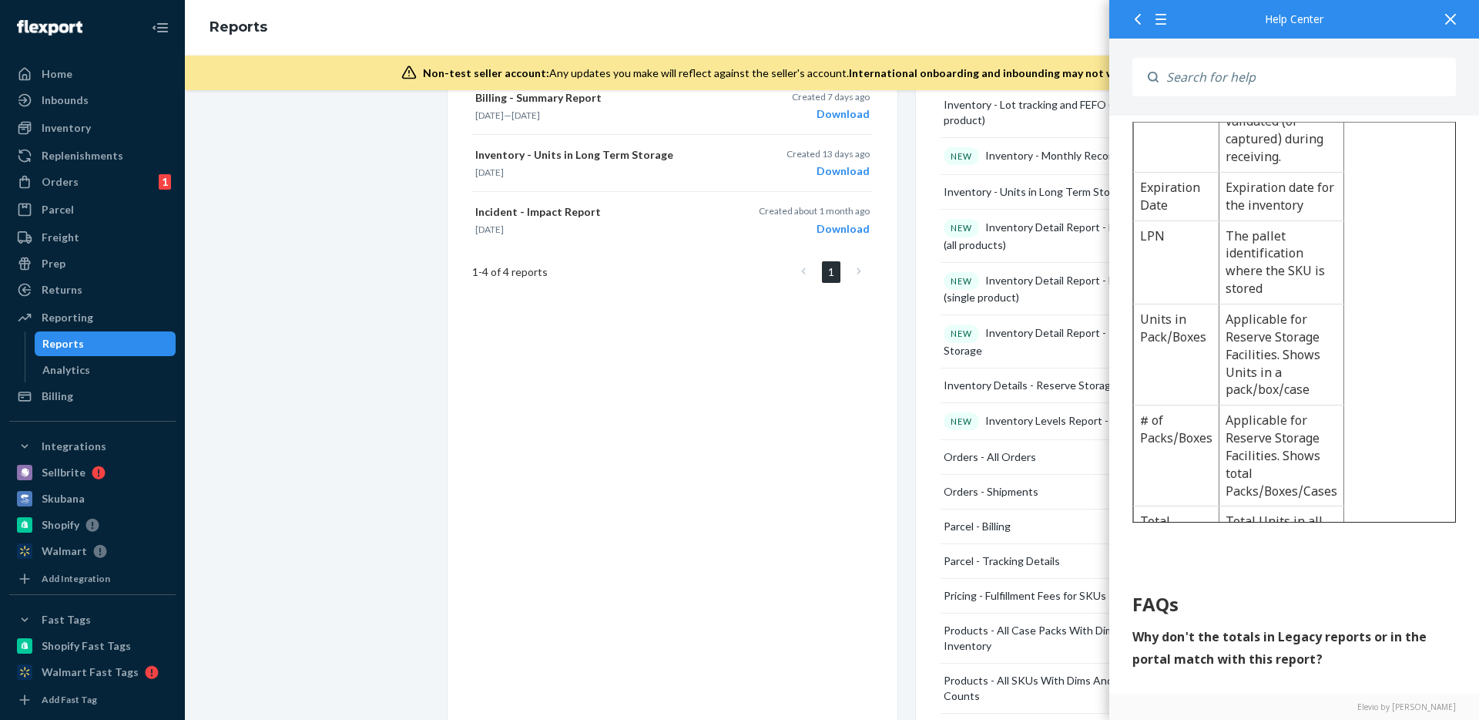
scroll to position [0, 0]
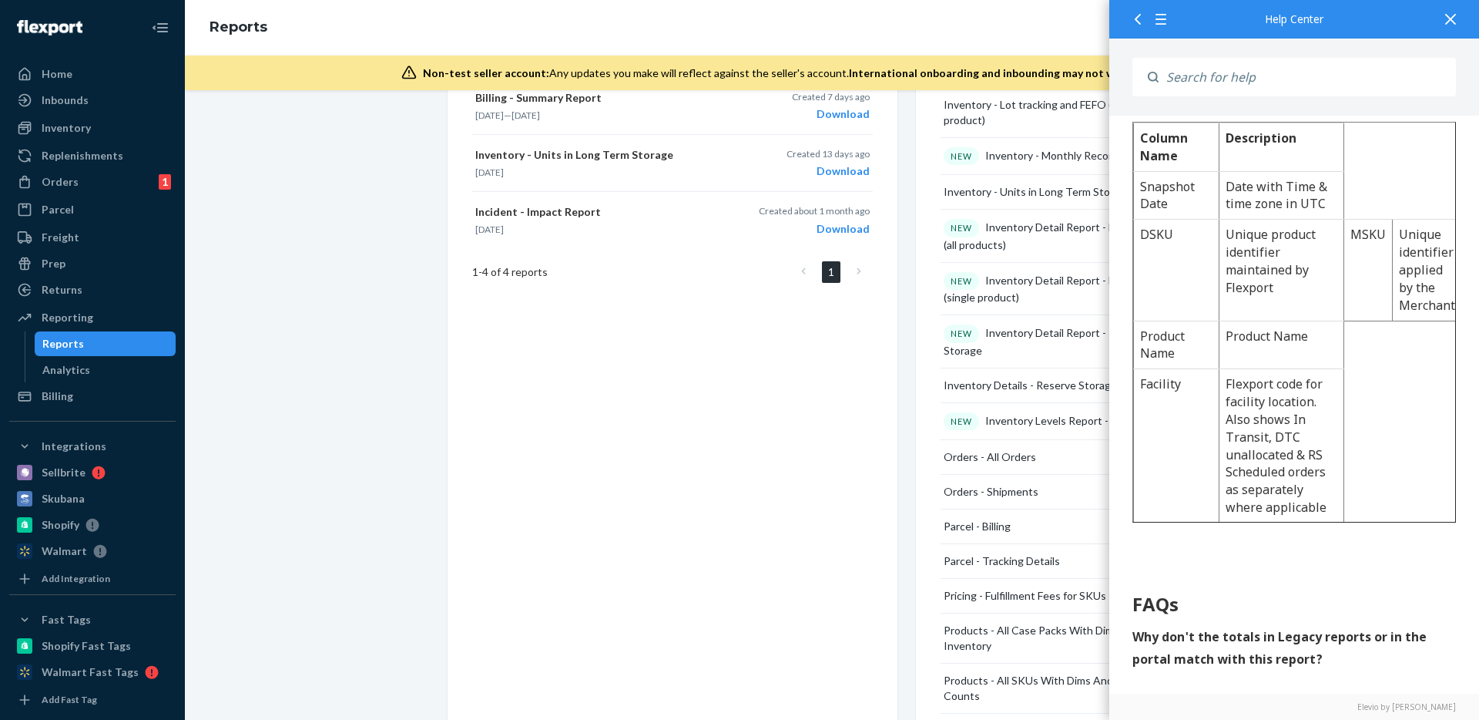
click at [1141, 16] on icon at bounding box center [1138, 19] width 11 height 11
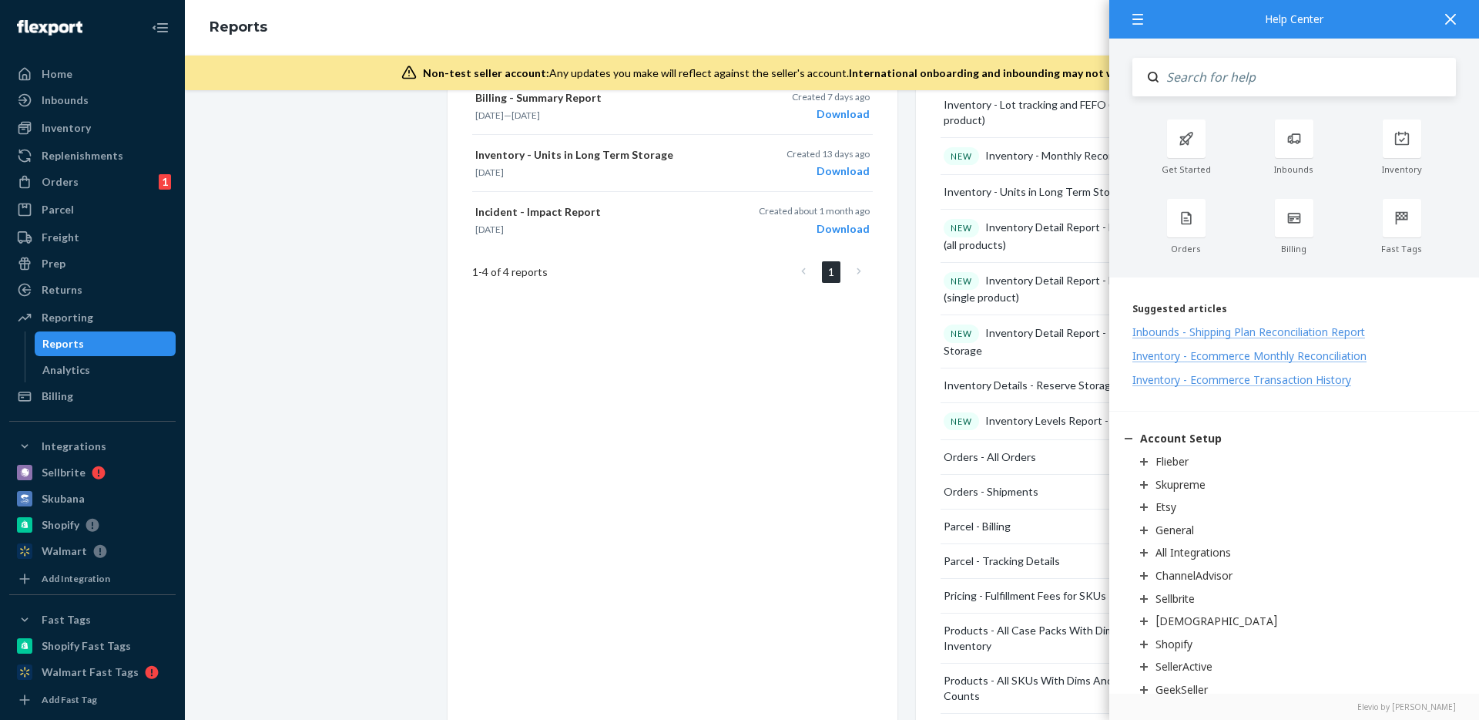
click at [1454, 23] on icon at bounding box center [1450, 19] width 11 height 11
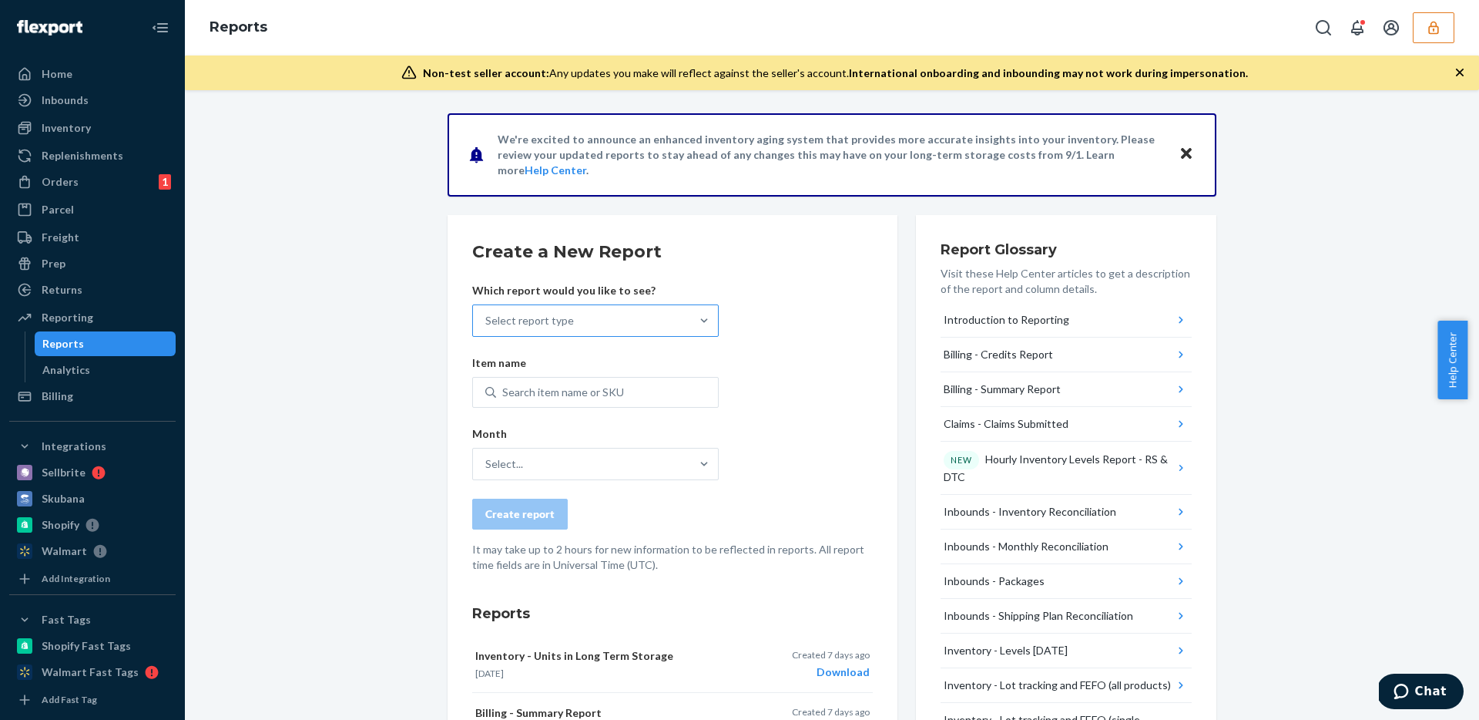
click at [607, 314] on div "Select report type" at bounding box center [581, 320] width 217 height 31
click at [487, 314] on input "Select report type" at bounding box center [486, 320] width 2 height 15
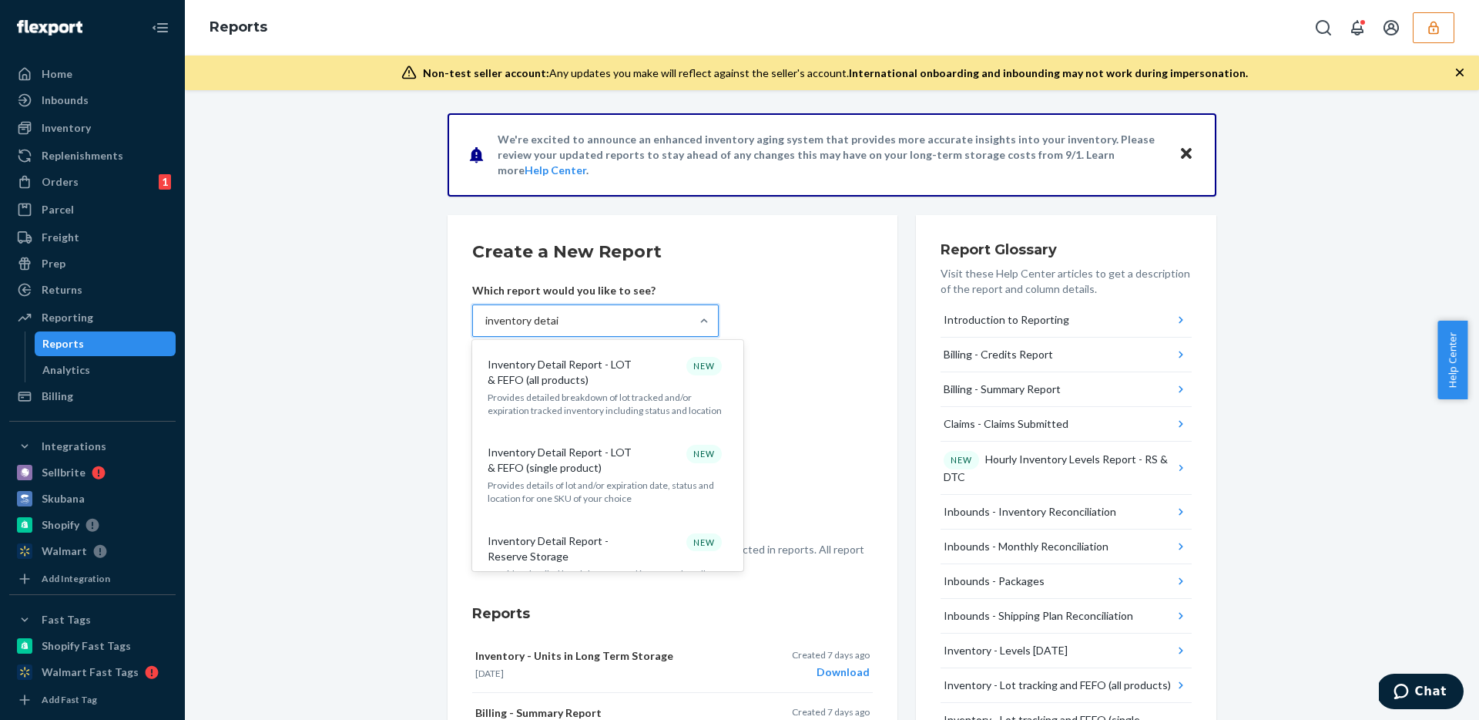
type input "inventory detail"
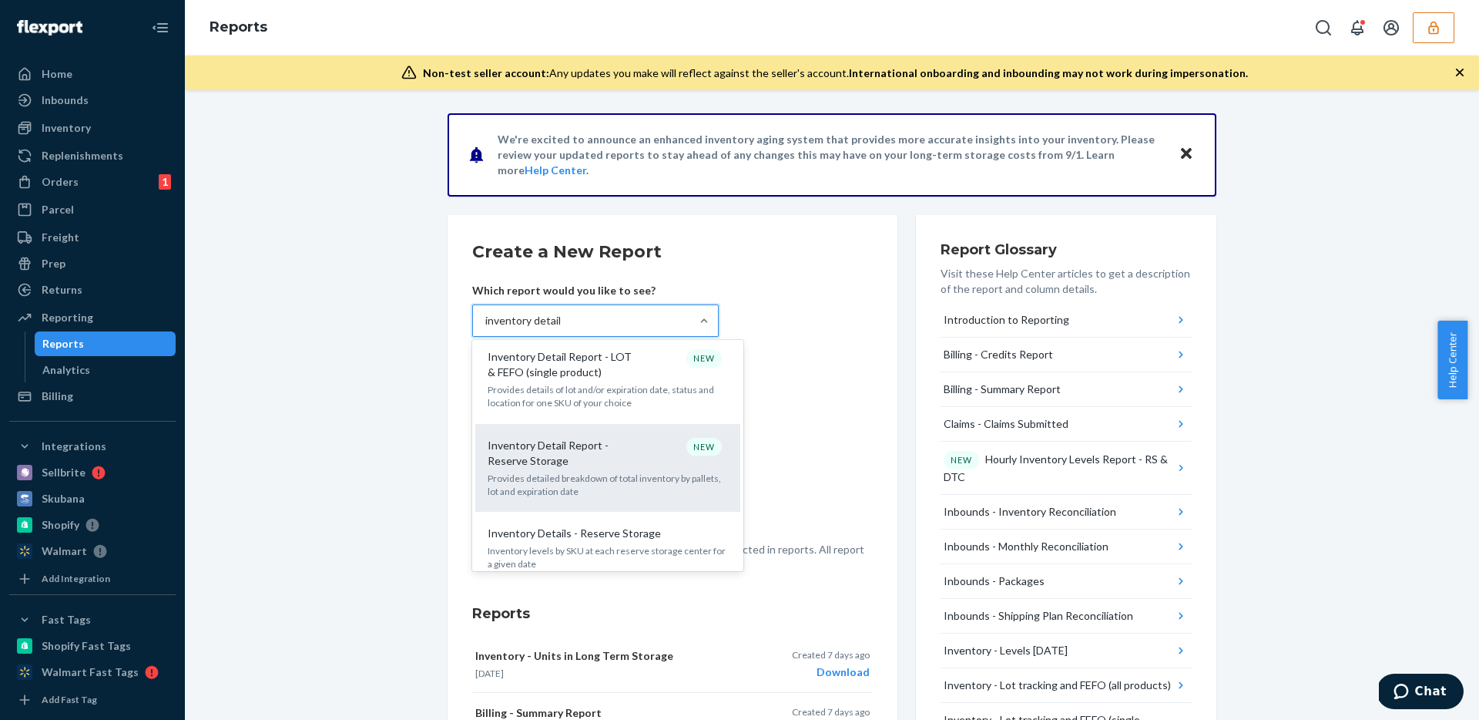
scroll to position [112, 0]
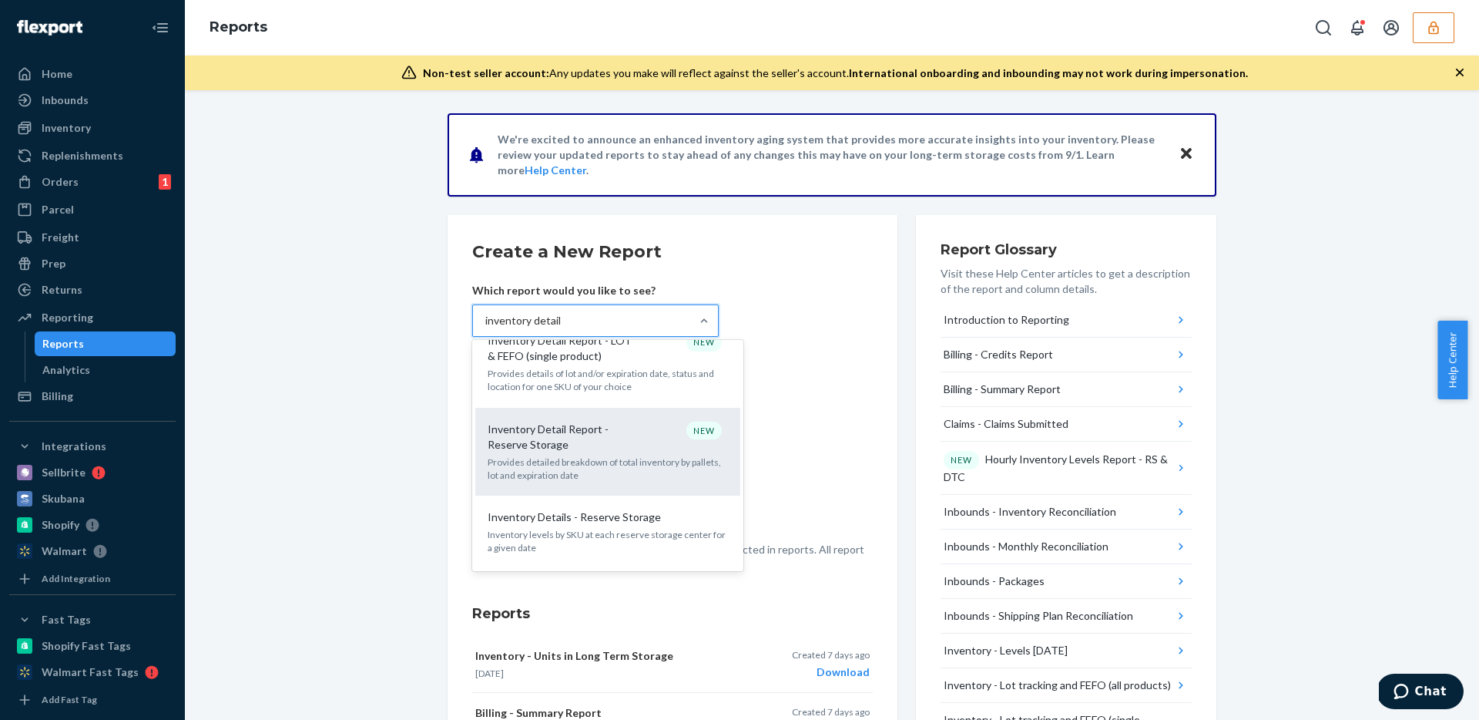
click at [606, 441] on p "Inventory Detail Report - Reserve Storage" at bounding box center [562, 436] width 148 height 31
click at [561, 328] on input "inventory detail" at bounding box center [523, 320] width 76 height 15
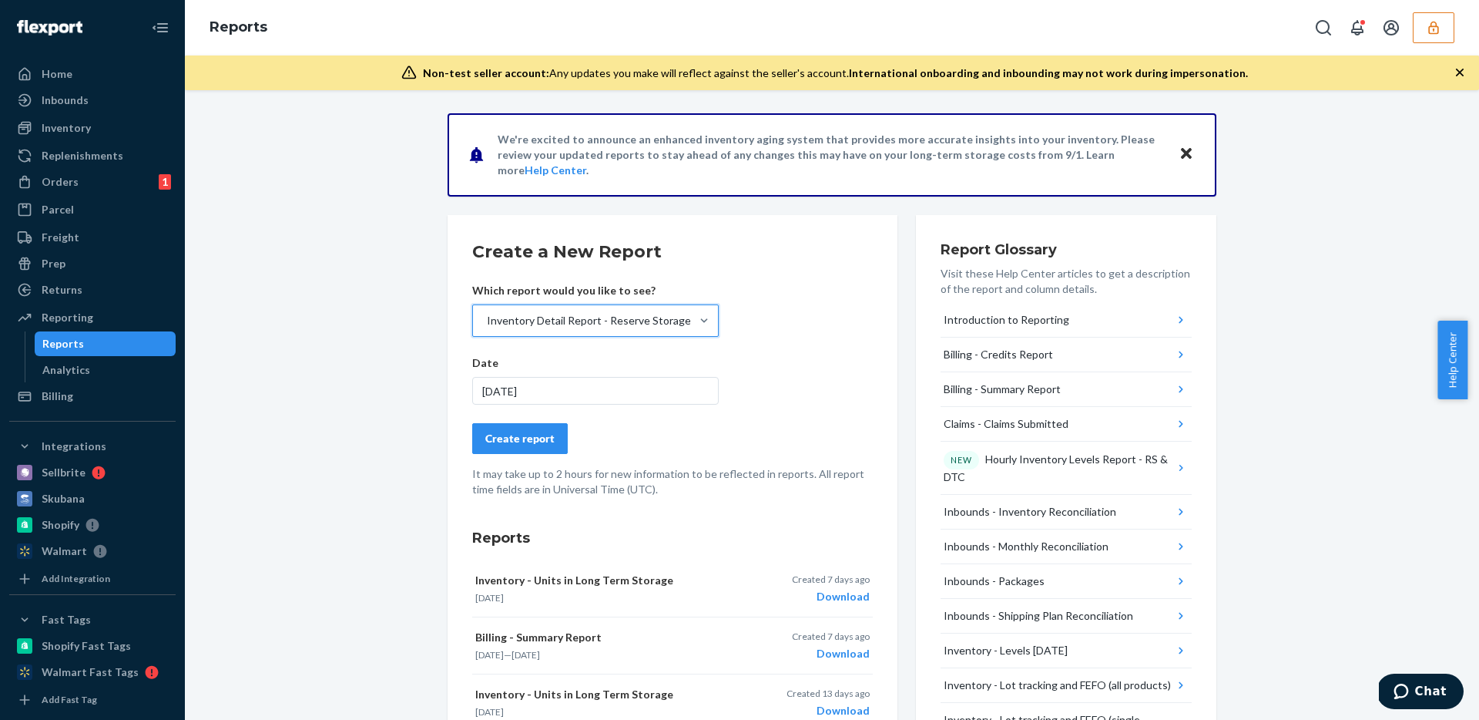
click at [503, 439] on div "Create report" at bounding box center [519, 438] width 69 height 15
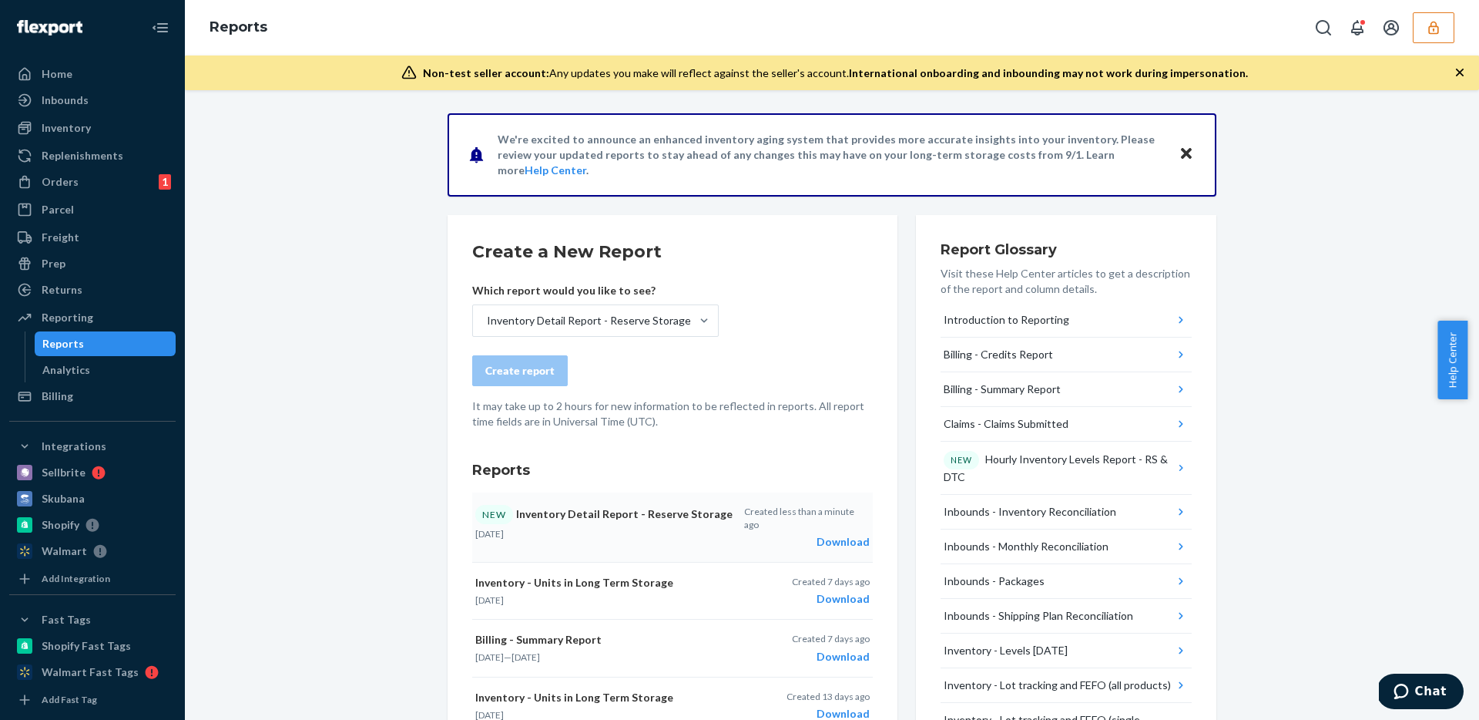
click at [843, 534] on div "Download" at bounding box center [807, 541] width 126 height 15
click at [59, 303] on div "Returns All Returns Get Onboarded" at bounding box center [92, 290] width 166 height 26
click at [52, 299] on div "Returns" at bounding box center [92, 290] width 163 height 22
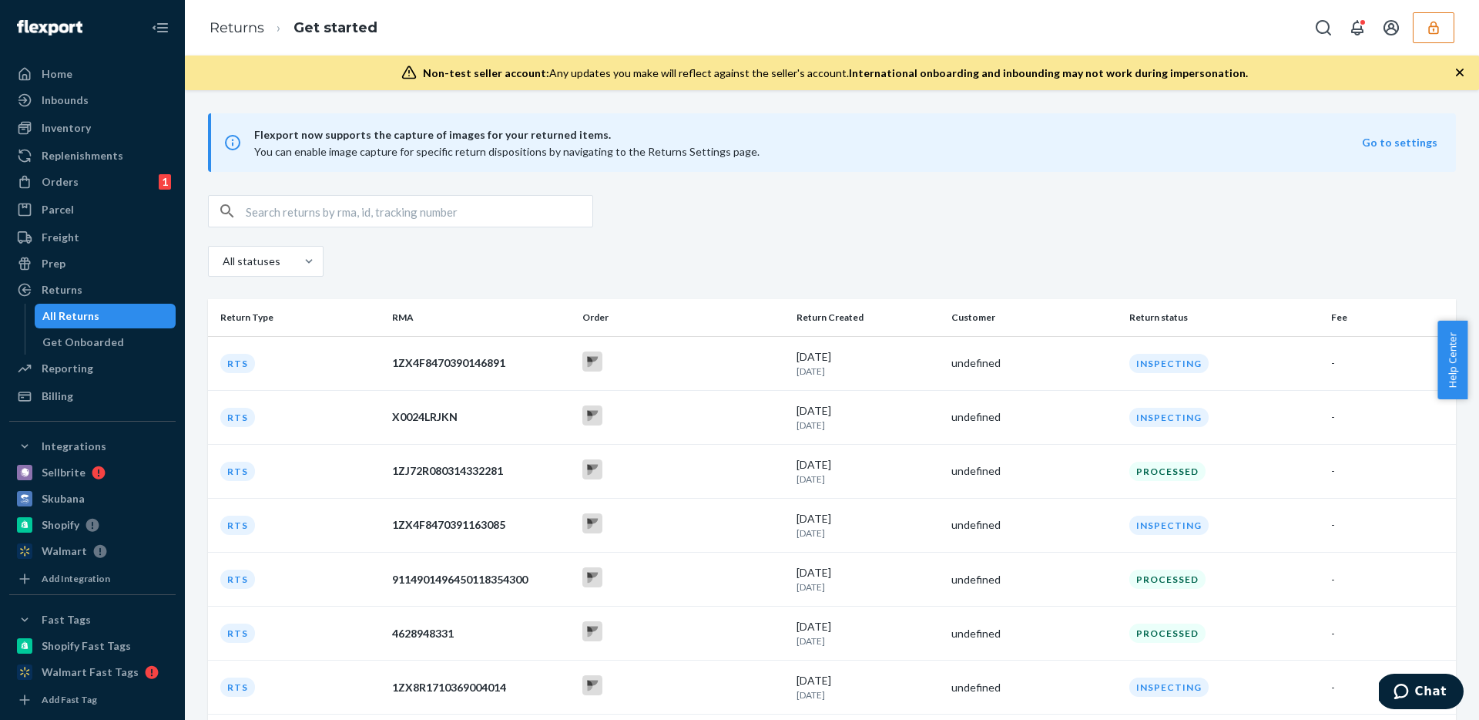
click at [1445, 43] on div "Returns Get started" at bounding box center [832, 27] width 1294 height 55
click at [1441, 27] on icon "button" at bounding box center [1433, 27] width 15 height 15
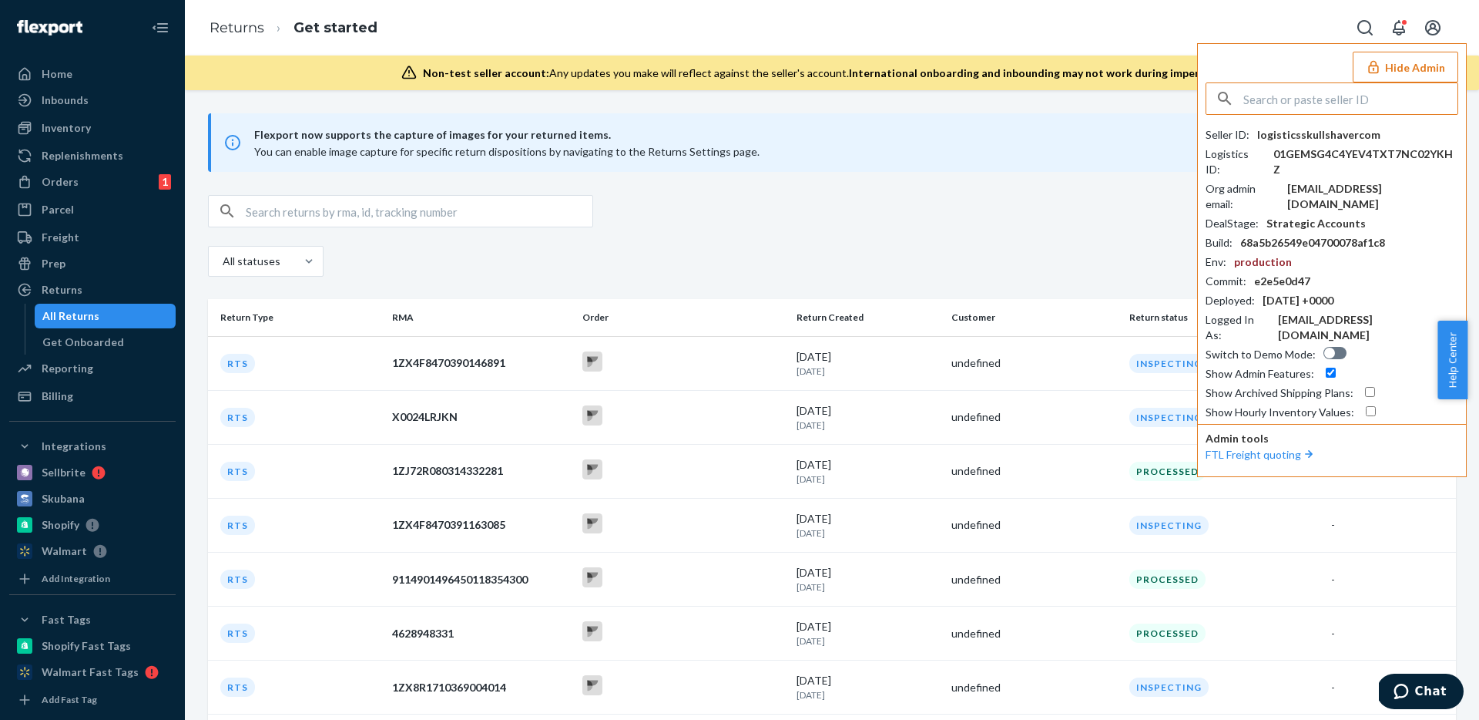
click at [988, 153] on span "Flexport now supports the capture of images for your returned items. You can en…" at bounding box center [808, 143] width 1108 height 34
click at [79, 179] on div "Orders 1" at bounding box center [92, 182] width 163 height 22
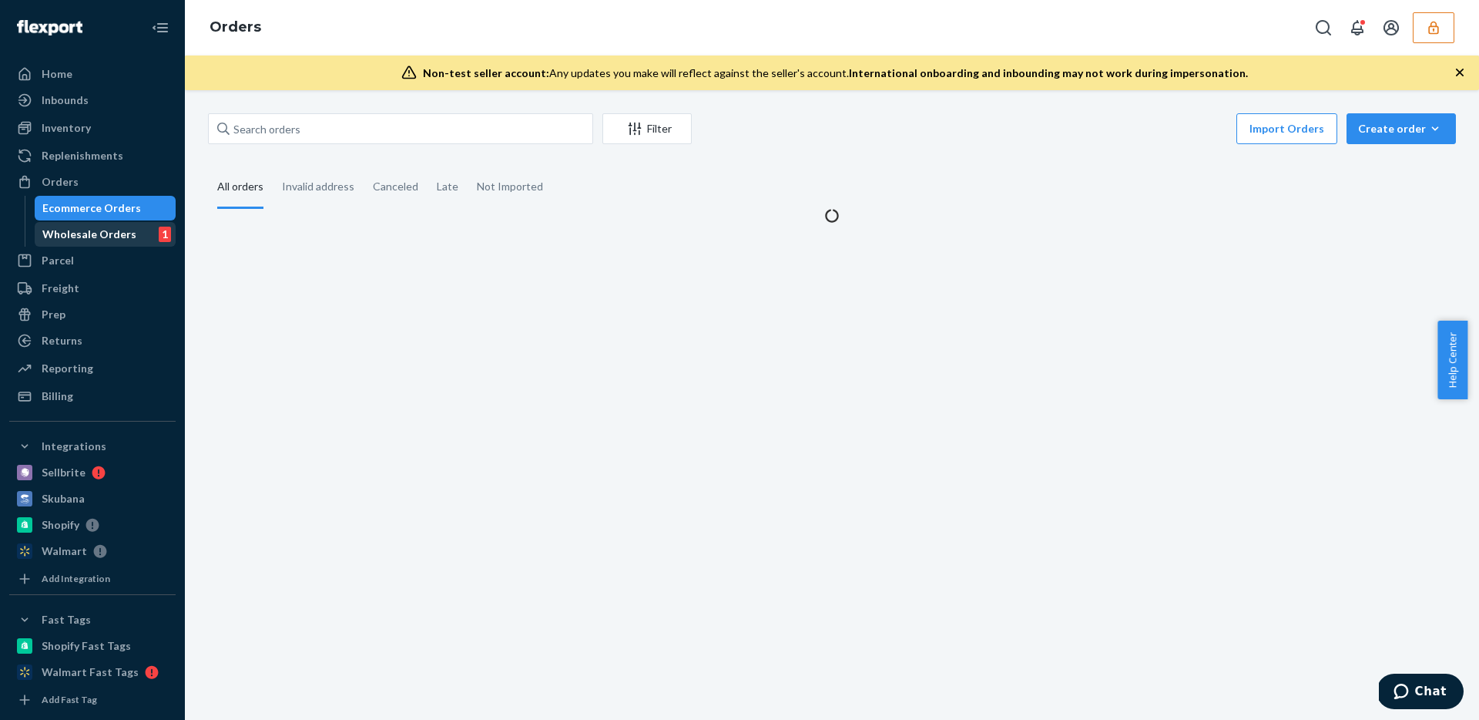
click at [106, 241] on div "Wholesale Orders" at bounding box center [89, 234] width 94 height 15
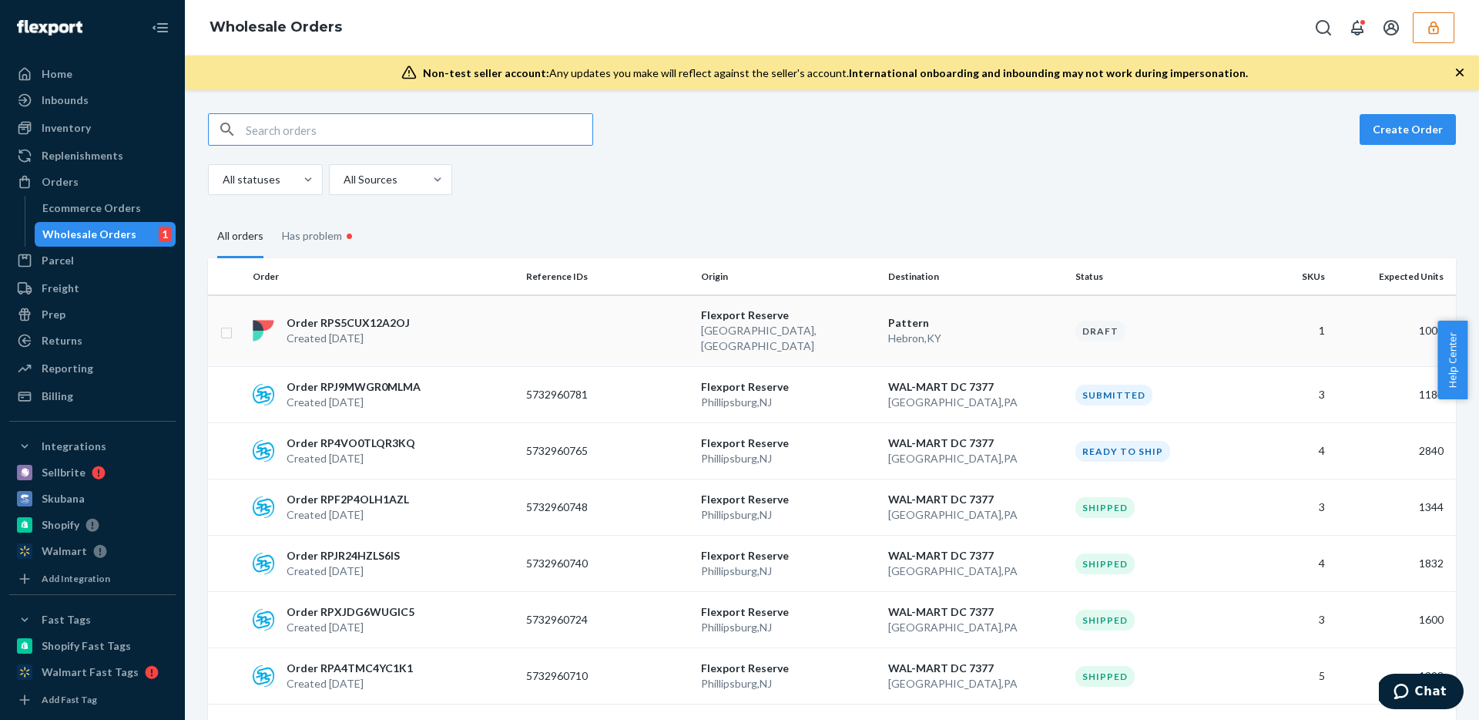
click at [997, 334] on p "Hebron , KY" at bounding box center [975, 338] width 175 height 15
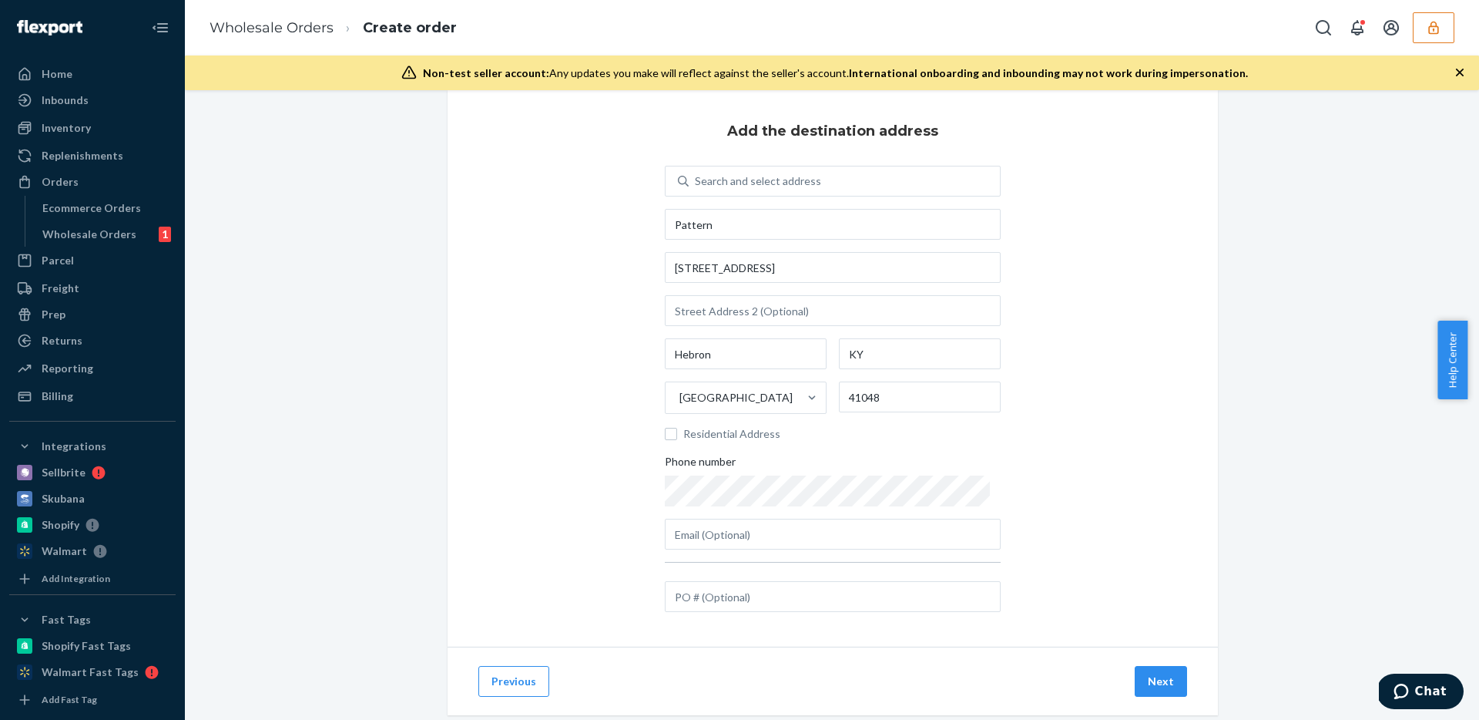
scroll to position [55, 0]
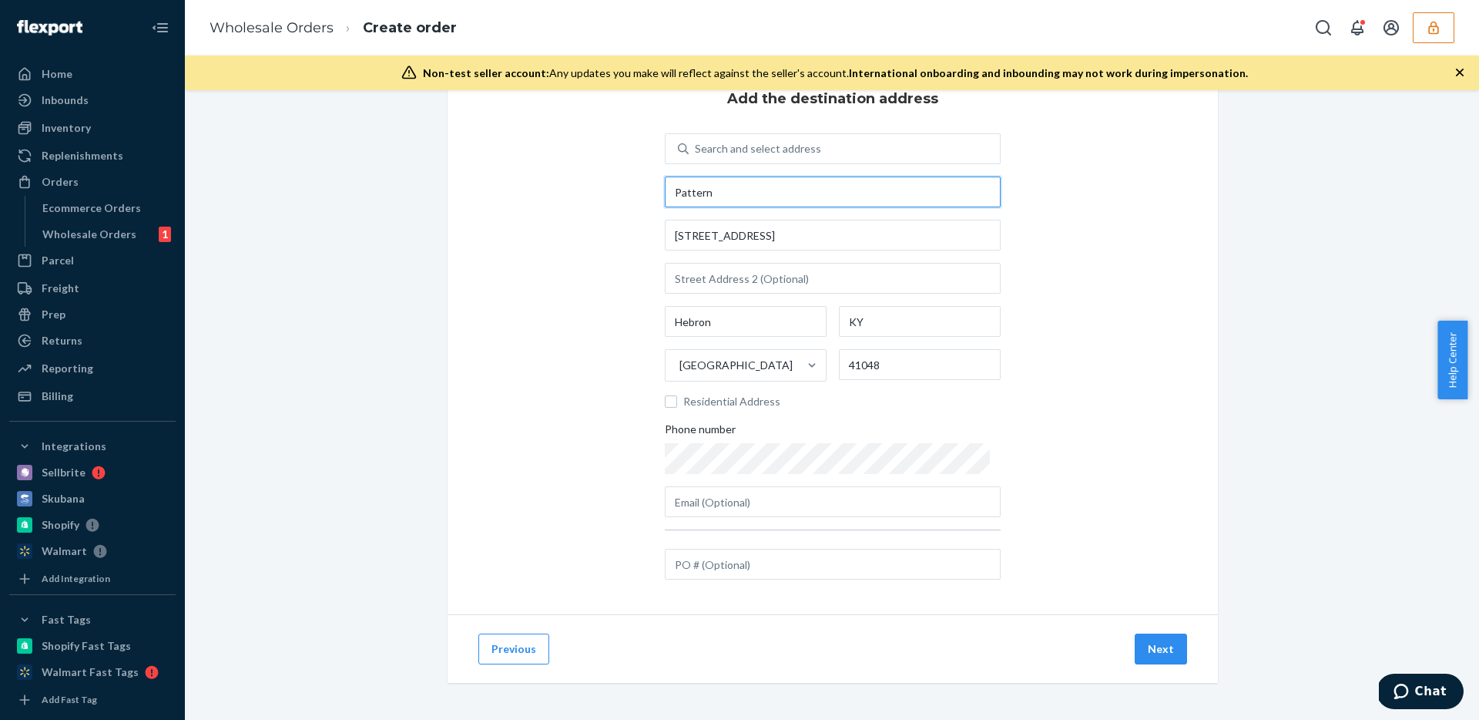
click at [818, 189] on input "Pattern" at bounding box center [833, 191] width 336 height 31
type input "Pattern -"
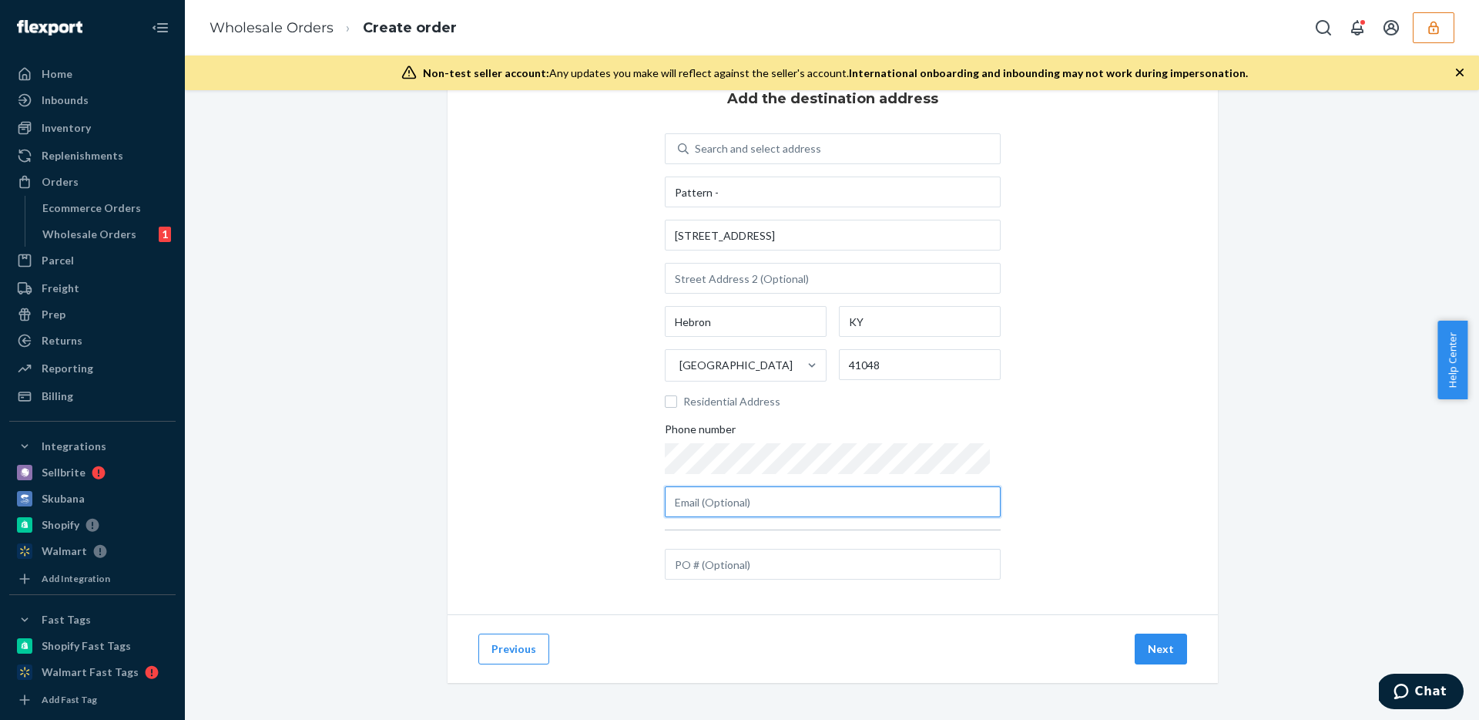
click at [709, 509] on input "text" at bounding box center [833, 501] width 336 height 31
paste input "cassie.fields@reachlogistics.com"
type input "cassie.fields@reachlogistics.com"
click at [1136, 495] on div "Add the destination address Search and select address Pattern - 2250 Progress D…" at bounding box center [833, 336] width 770 height 556
click at [795, 208] on div "Search and select address Pattern - 2250 Progress Dr Hebron KY United States 41…" at bounding box center [833, 325] width 336 height 384
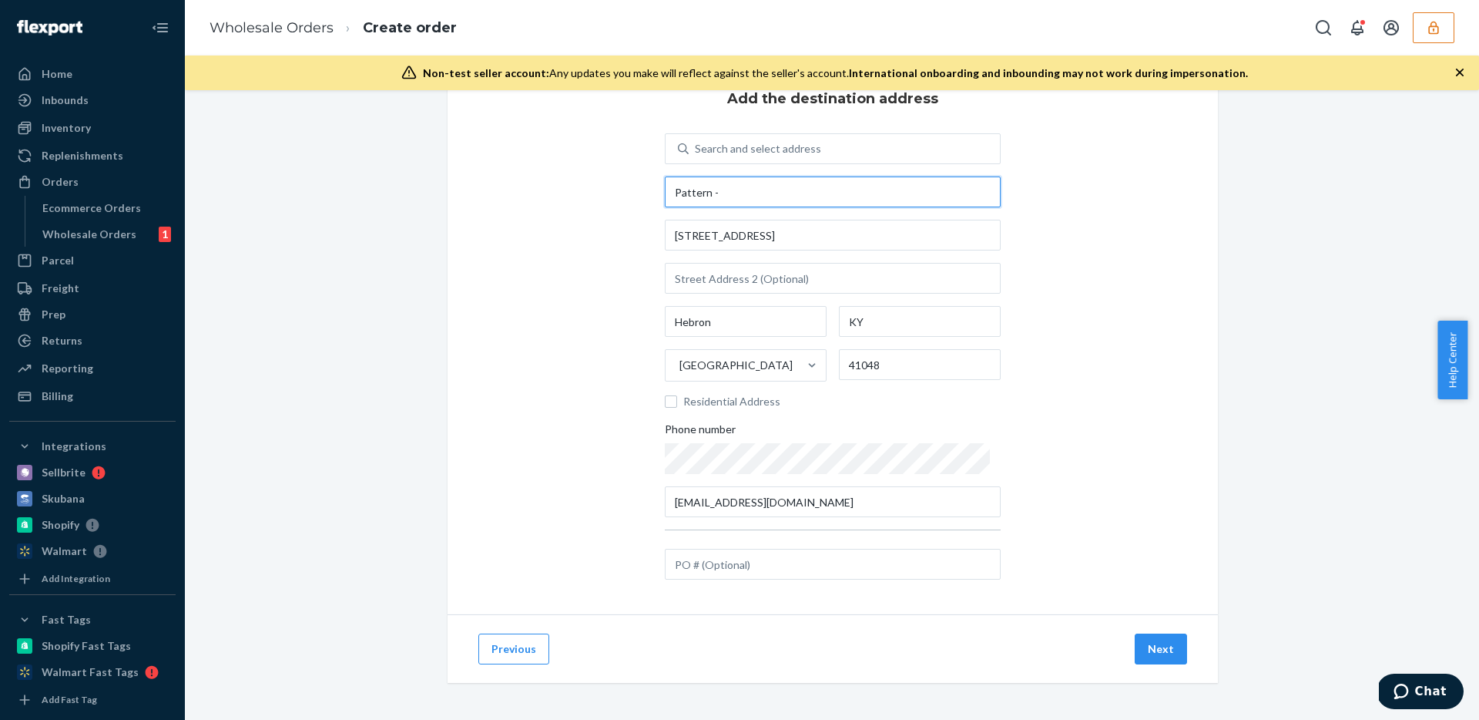
click at [795, 193] on input "Pattern -" at bounding box center [833, 191] width 336 height 31
type input "Pattern - Cassie Fields"
click at [1245, 250] on div "Add the destination address Search and select address Pattern - Cassie Fields 2…" at bounding box center [831, 389] width 1271 height 662
click at [1156, 648] on button "Next" at bounding box center [1161, 648] width 52 height 31
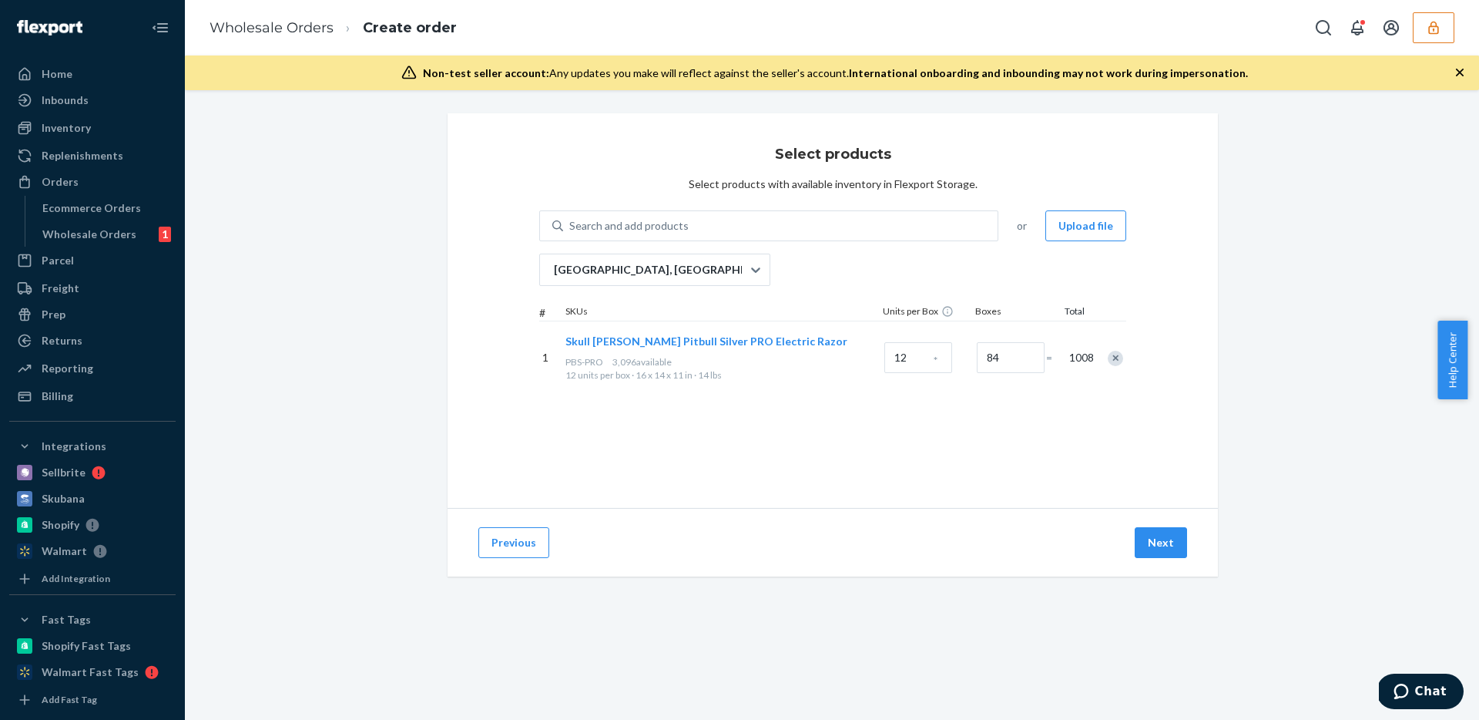
scroll to position [0, 0]
click at [1153, 557] on button "Next" at bounding box center [1161, 542] width 52 height 31
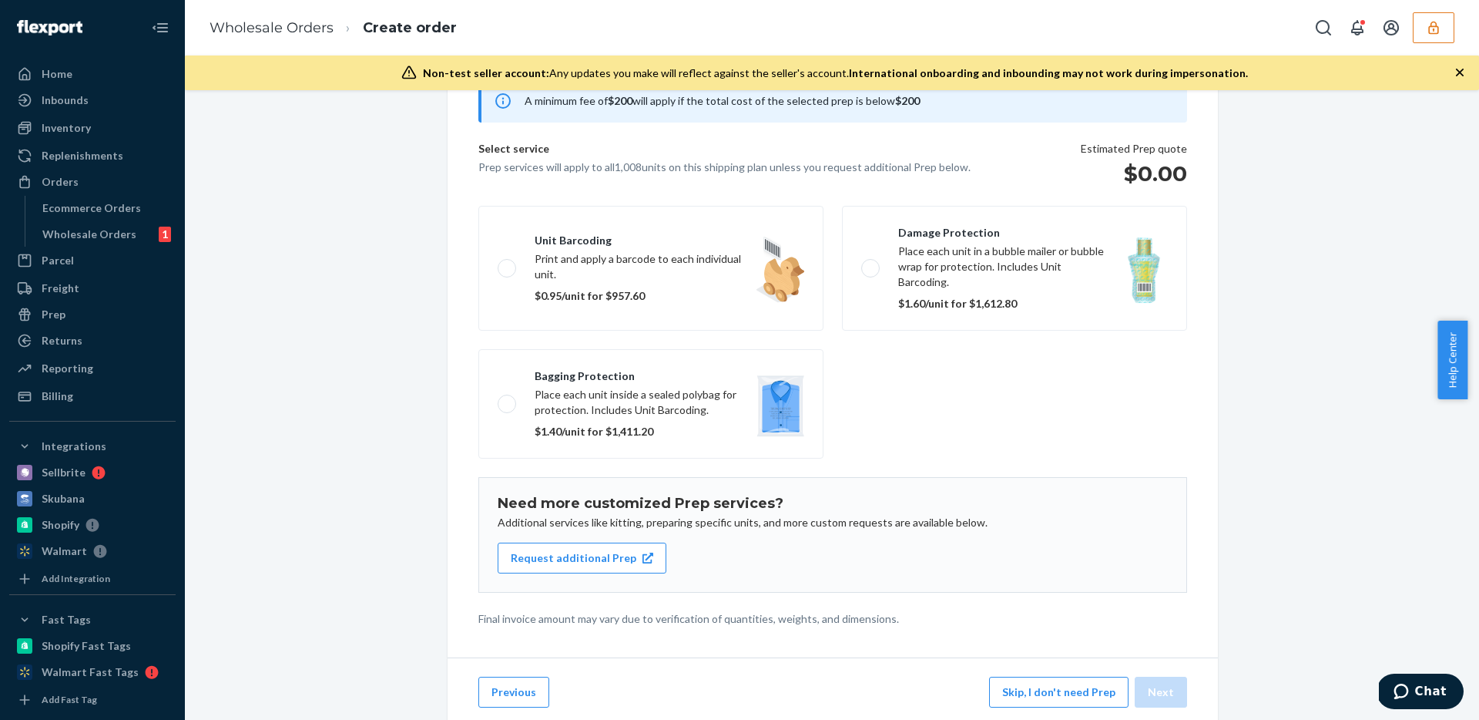
scroll to position [112, 0]
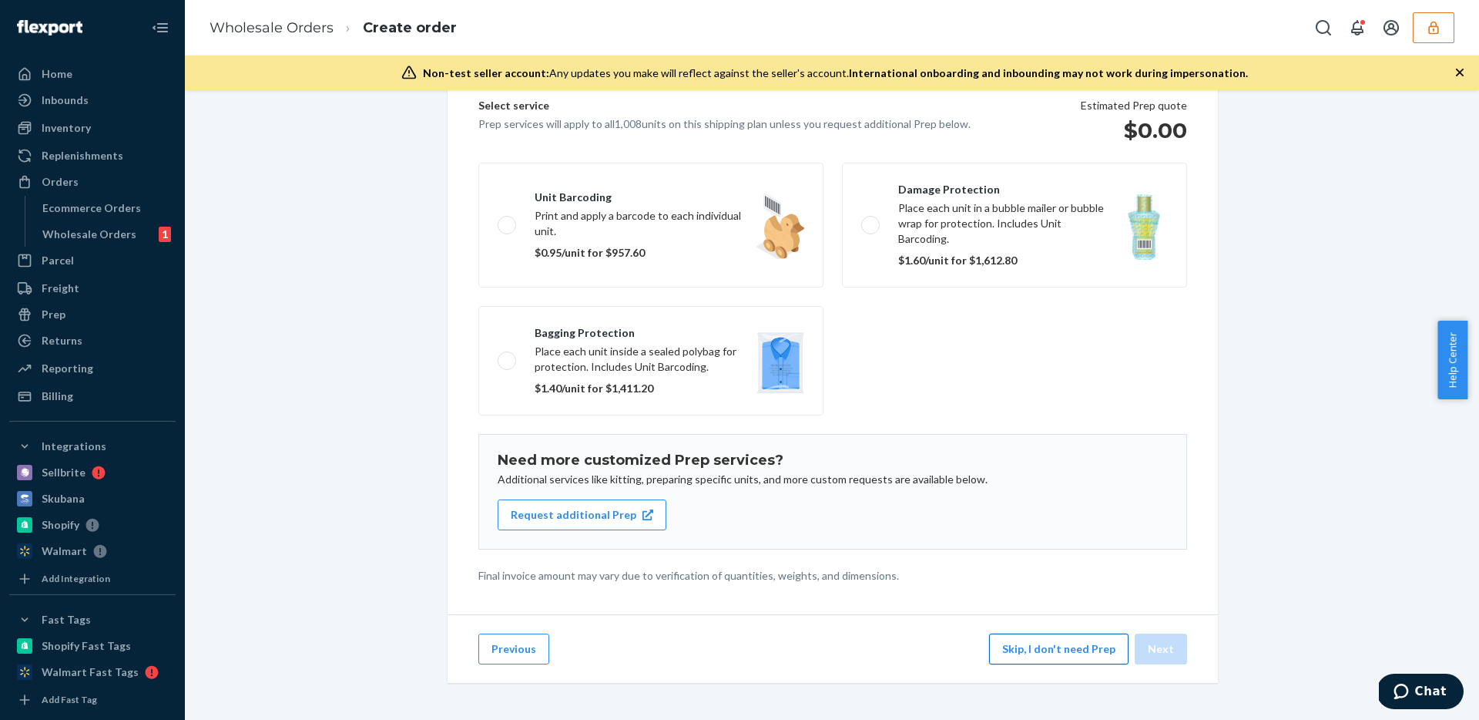
click at [1034, 639] on button "Skip, I don't need Prep" at bounding box center [1058, 648] width 139 height 31
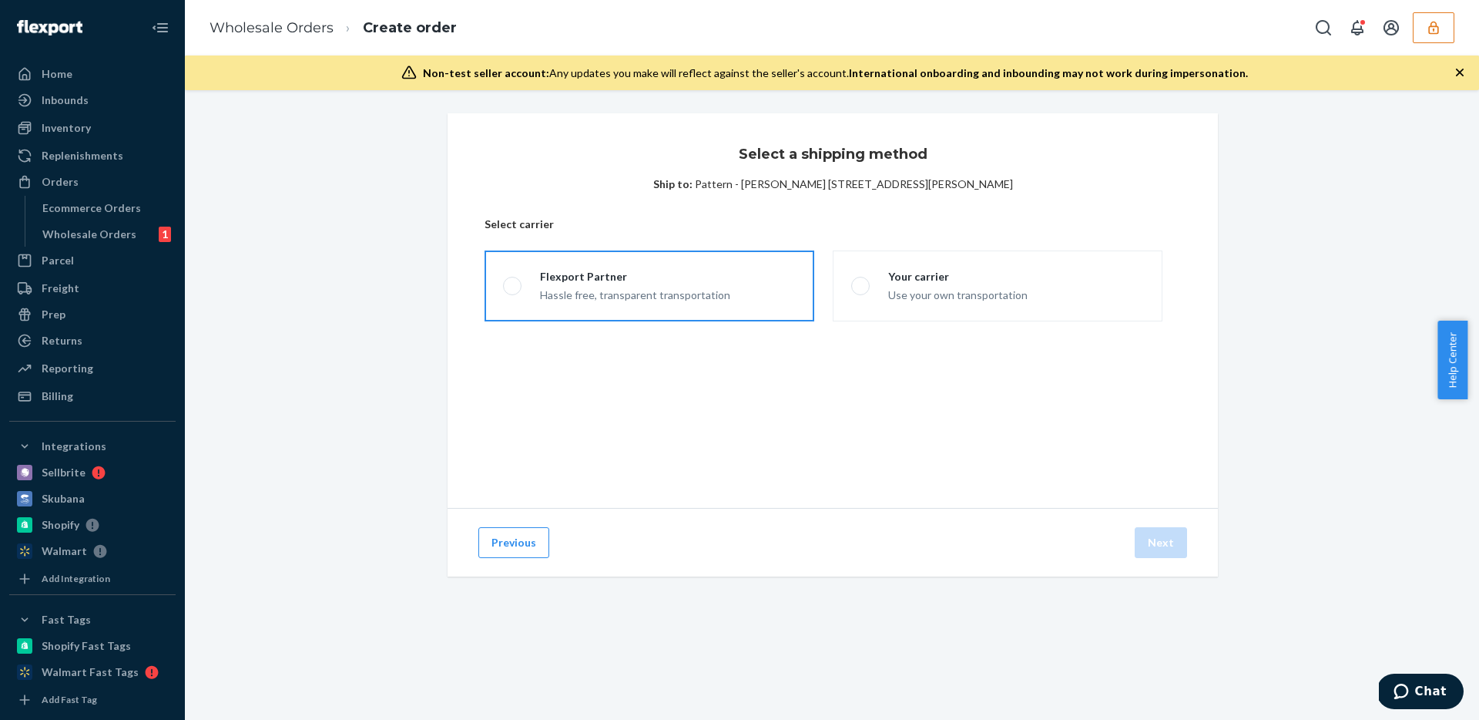
click at [570, 290] on div "Hassle free, transparent transportation" at bounding box center [635, 293] width 190 height 18
click at [513, 290] on input "Flexport Partner Hassle free, transparent transportation" at bounding box center [508, 286] width 10 height 10
radio input "true"
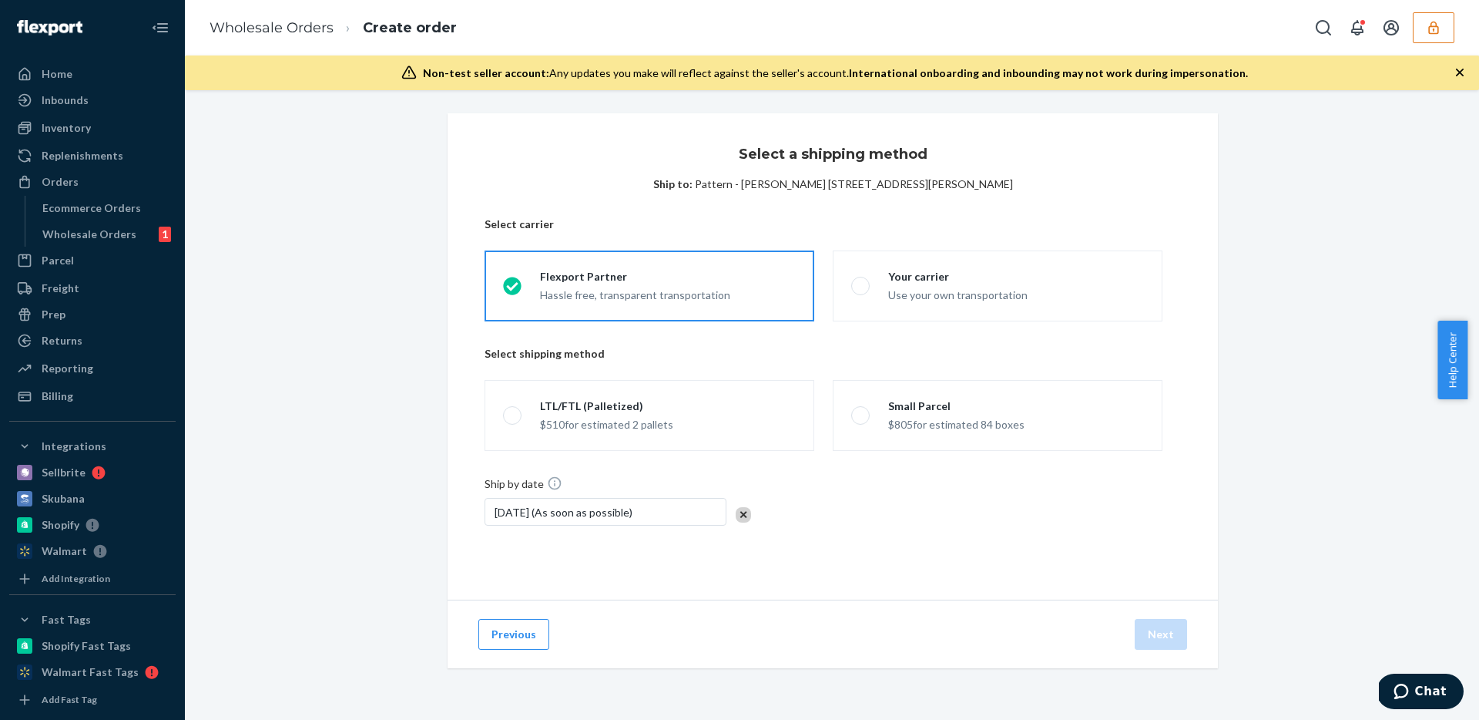
click at [542, 424] on div "$510 for estimated 2 pallets" at bounding box center [606, 423] width 133 height 18
click at [513, 421] on input "LTL/FTL (Palletized) $510 for estimated 2 pallets" at bounding box center [508, 416] width 10 height 10
radio input "true"
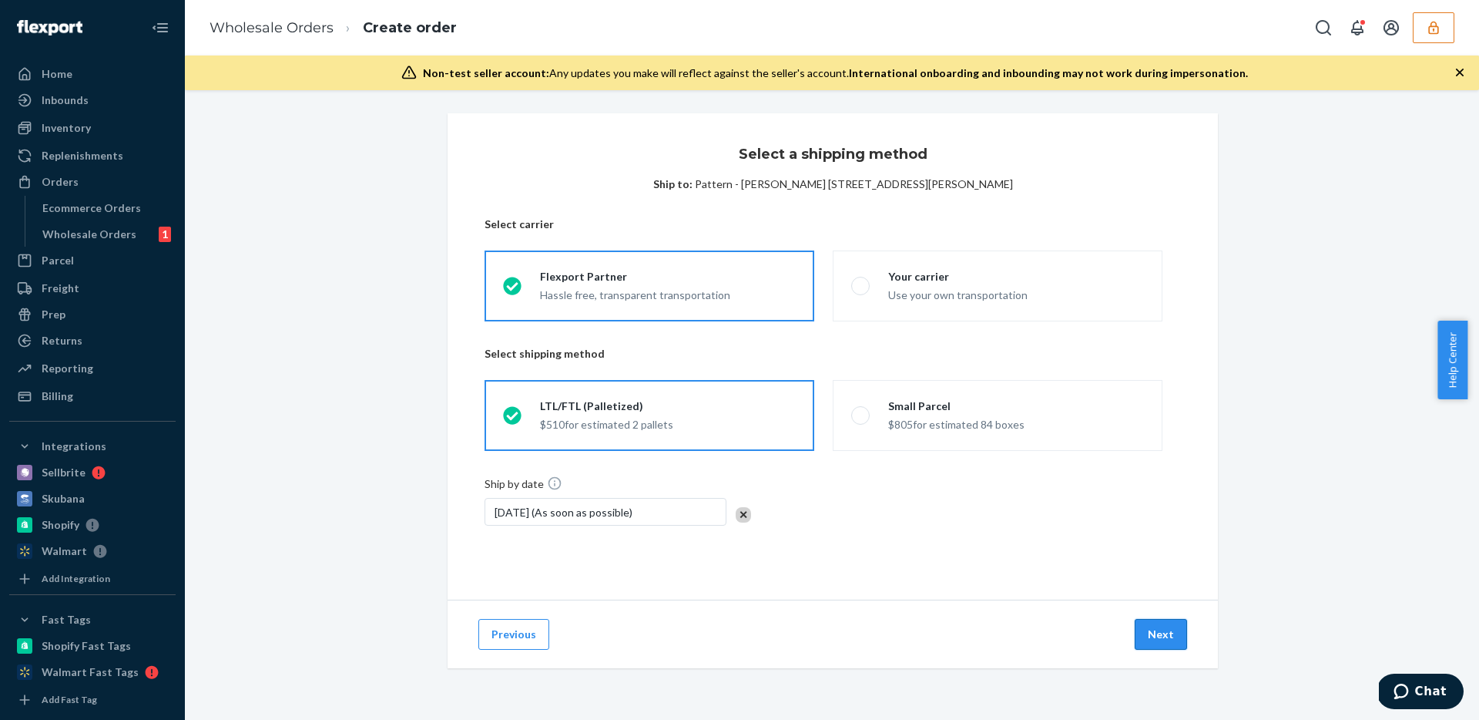
click at [1166, 634] on button "Next" at bounding box center [1161, 634] width 52 height 31
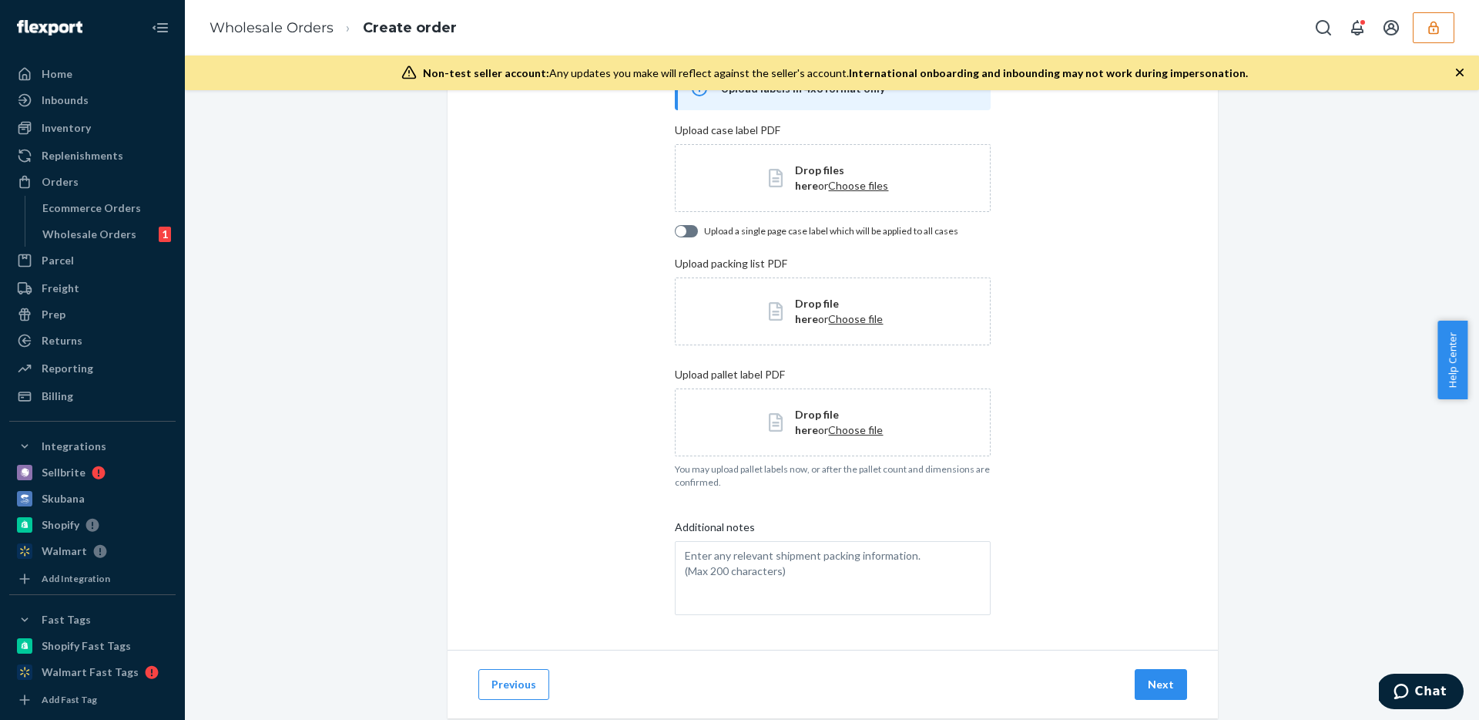
scroll to position [157, 0]
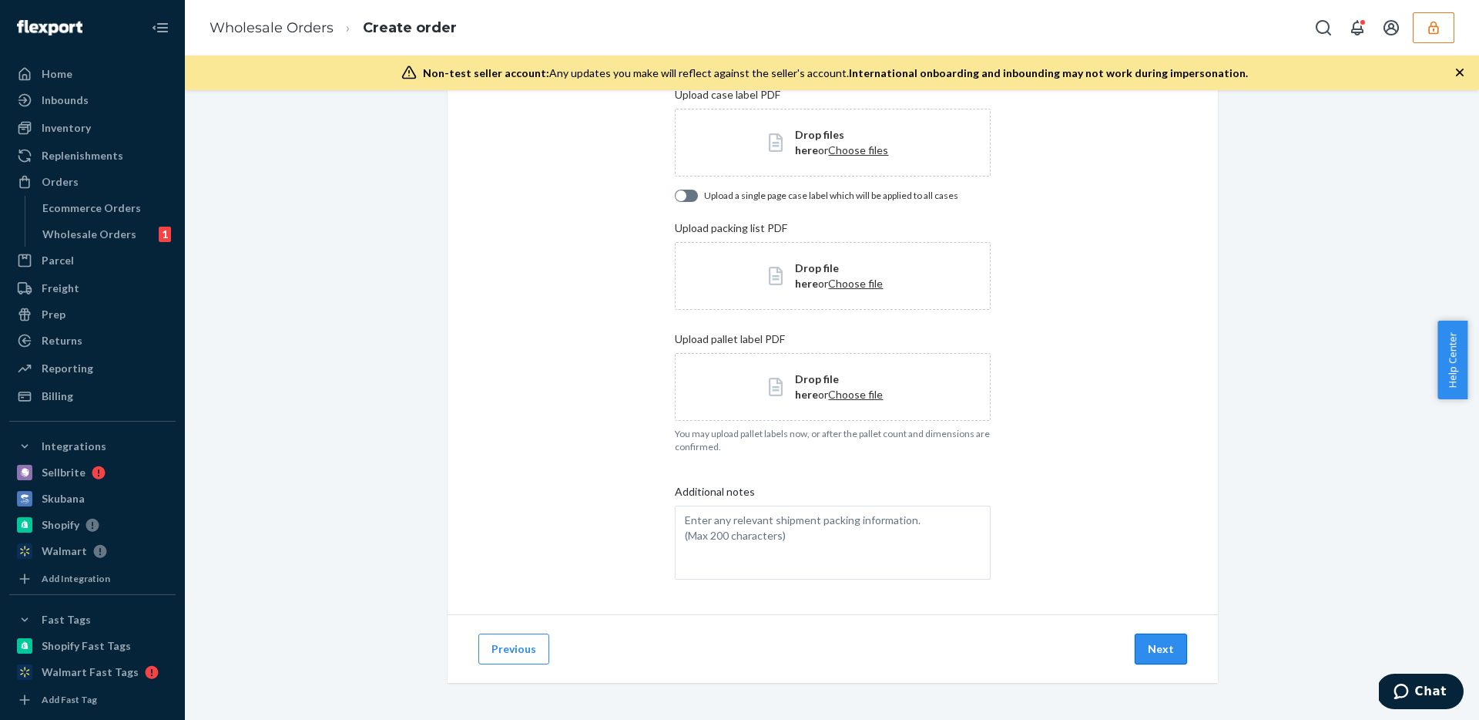
click at [1166, 659] on button "Next" at bounding box center [1161, 648] width 52 height 31
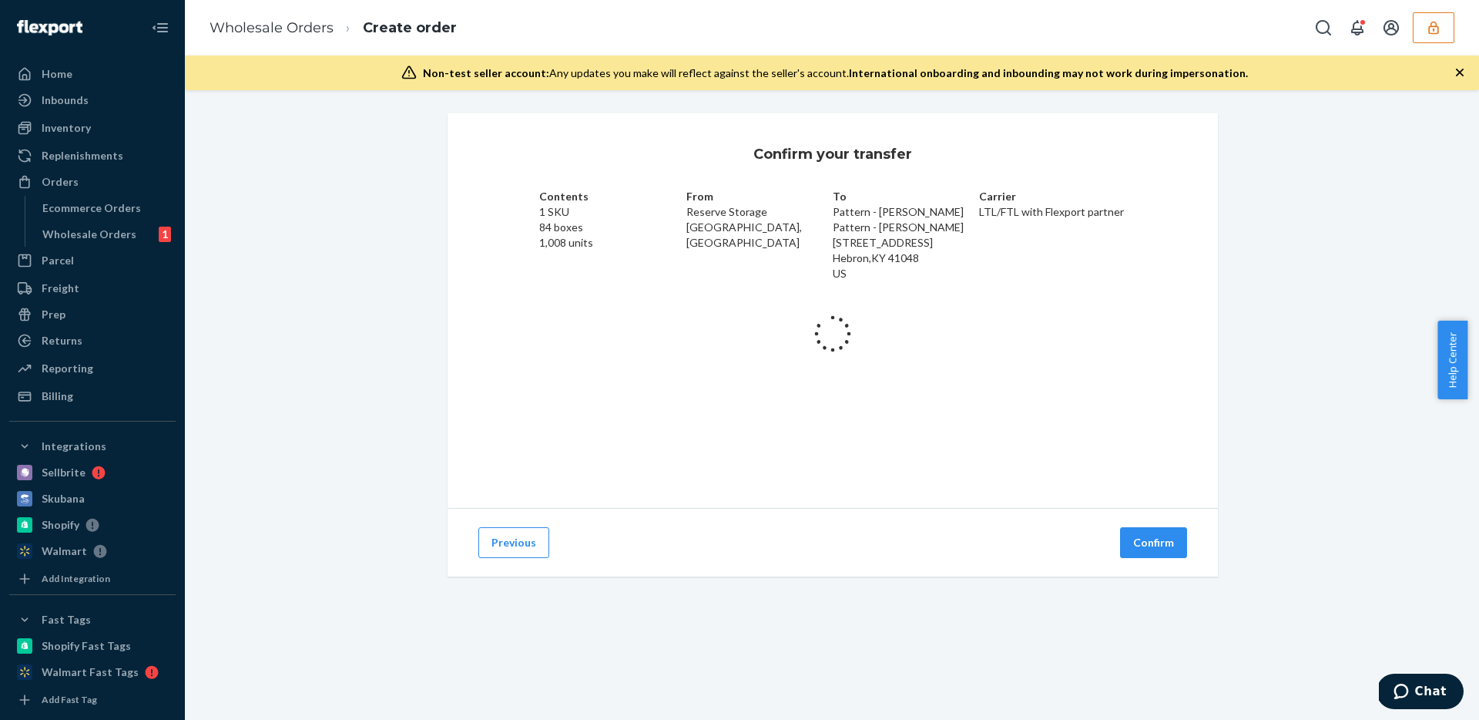
scroll to position [0, 0]
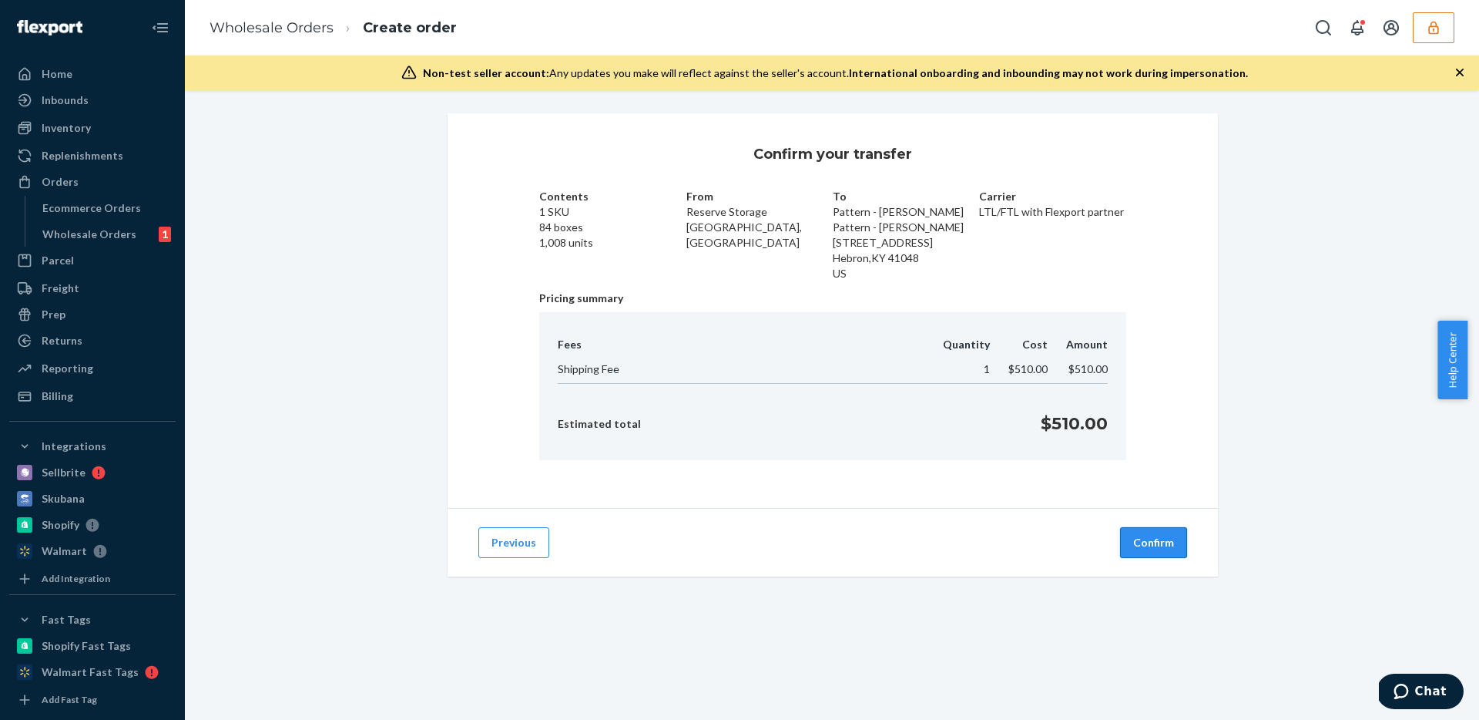
click at [1154, 540] on button "Confirm" at bounding box center [1153, 542] width 67 height 31
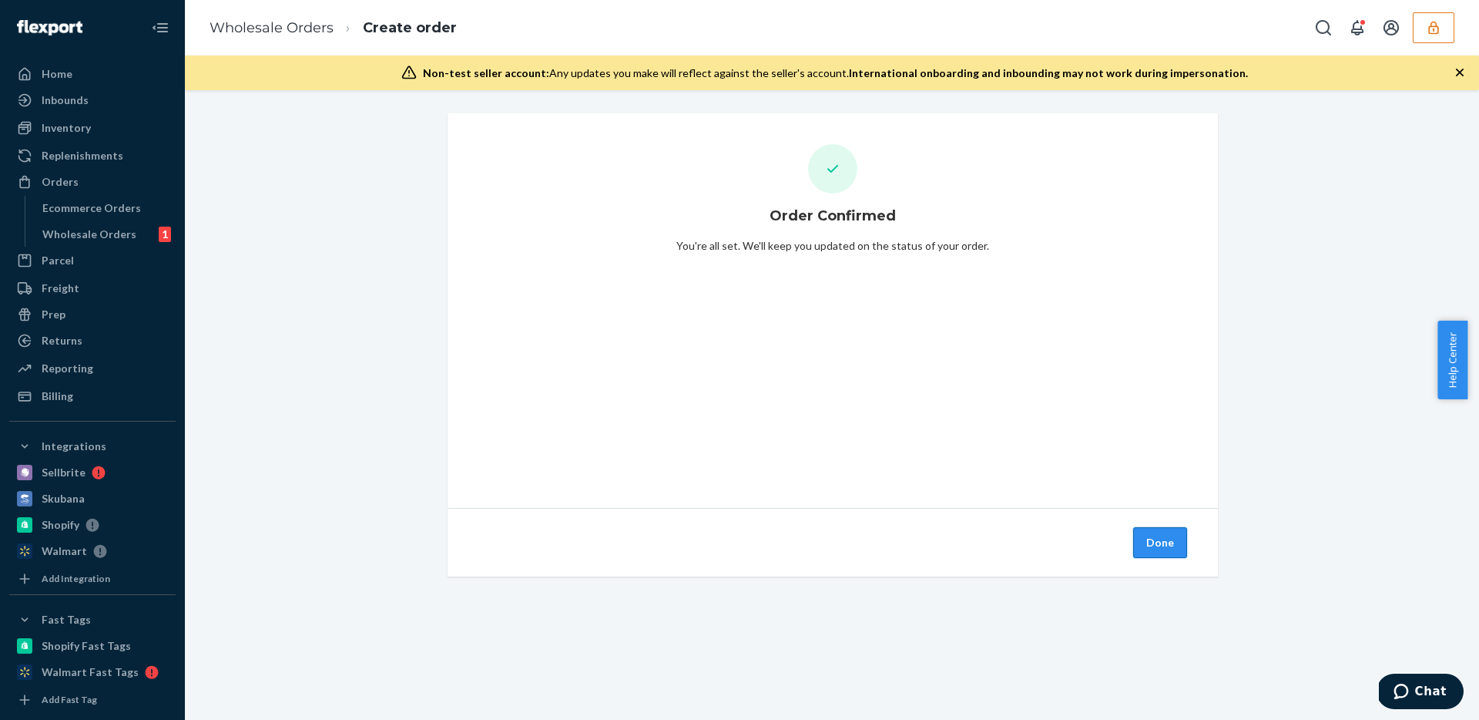
click at [1150, 542] on button "Done" at bounding box center [1160, 542] width 54 height 31
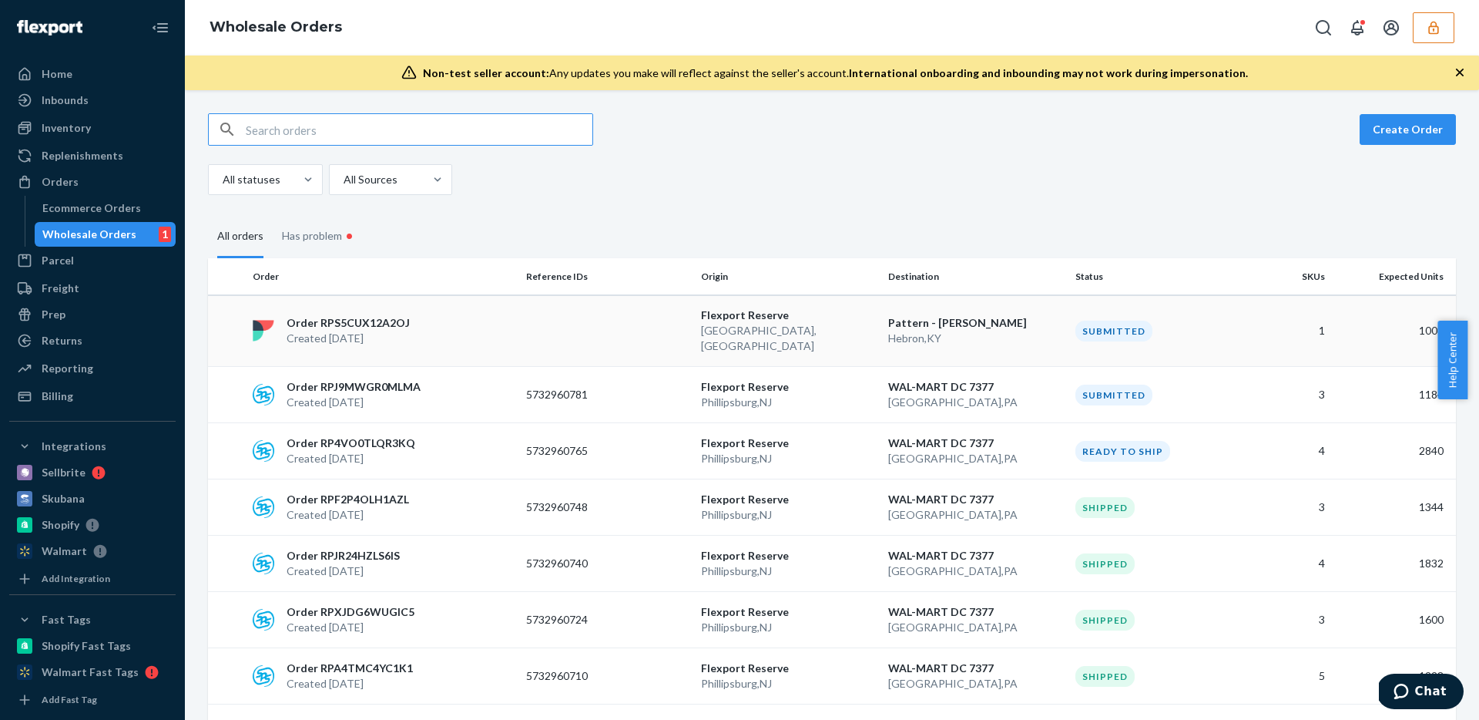
click at [842, 328] on p "Lewisville , TX" at bounding box center [788, 338] width 175 height 31
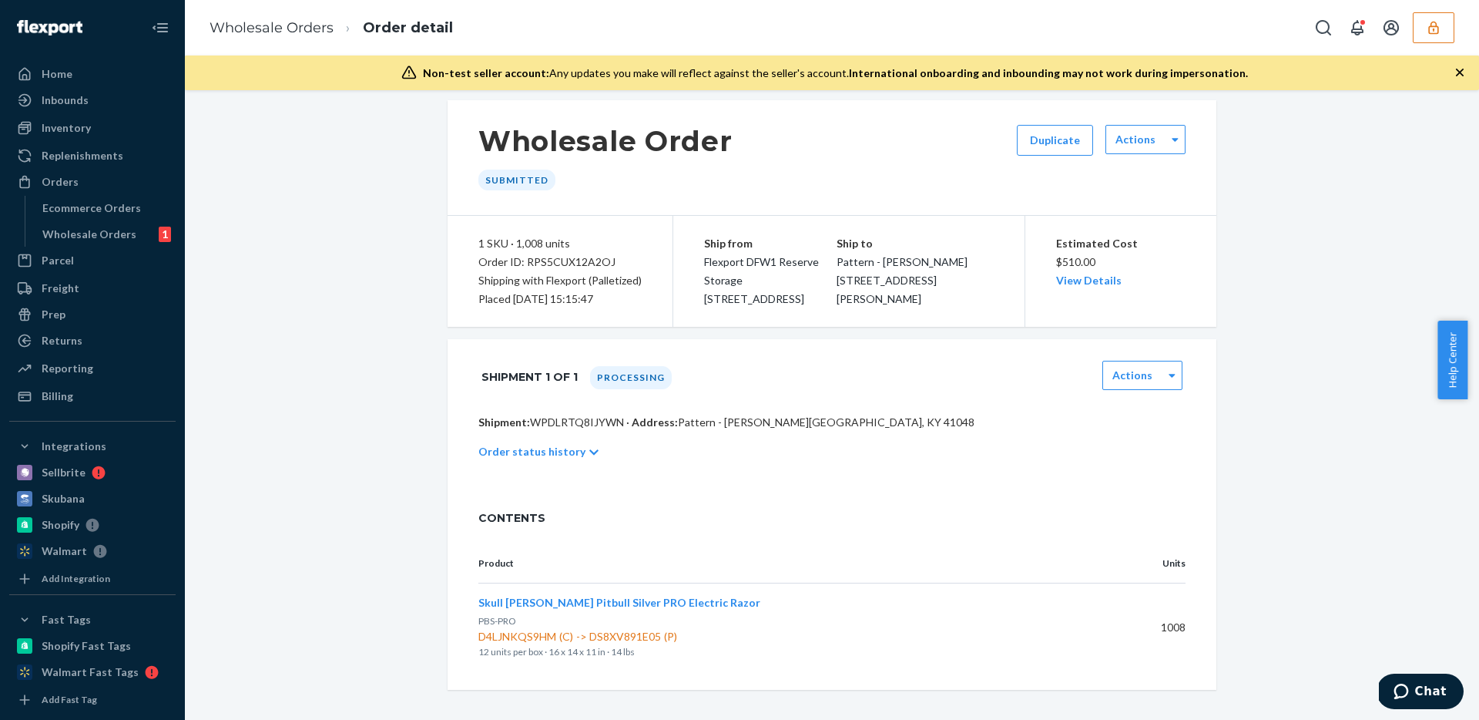
scroll to position [20, 0]
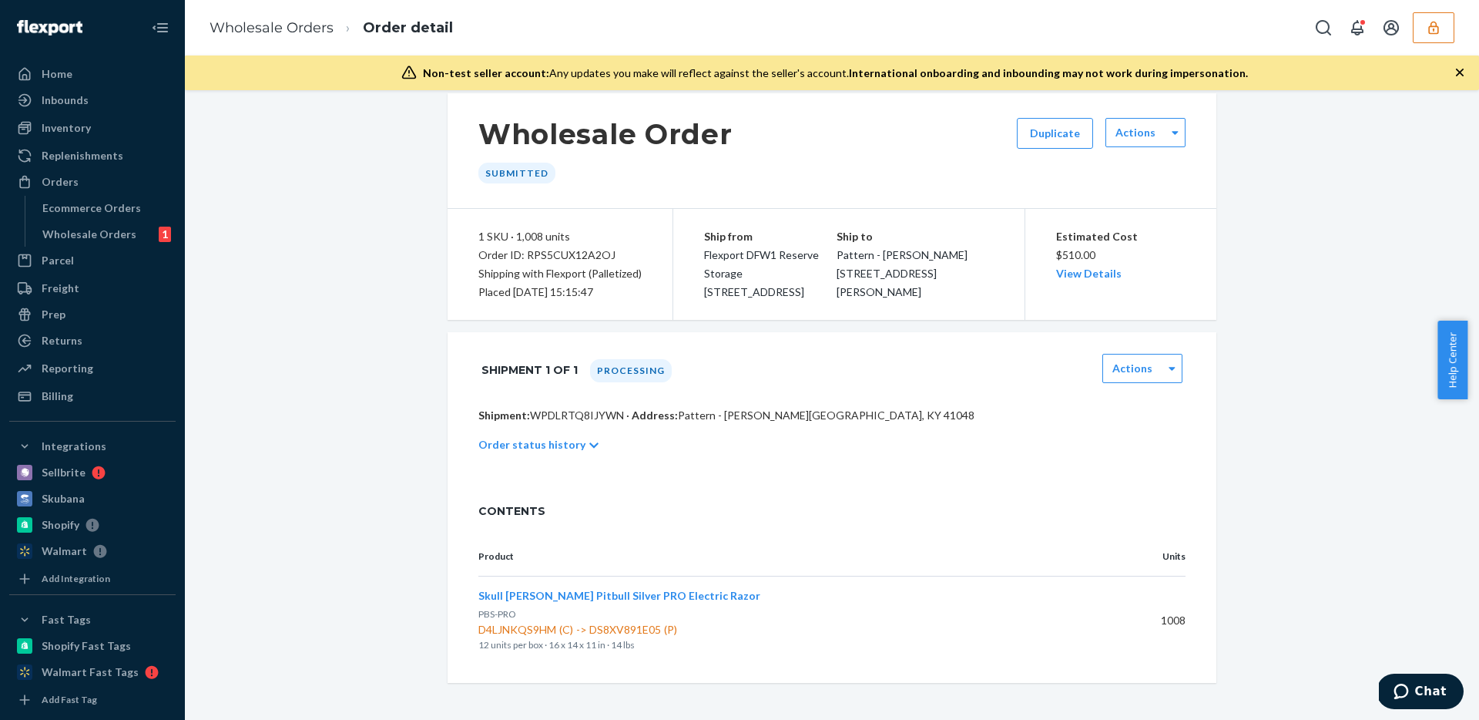
click at [554, 418] on p "Shipment: WPDLRTQ8IJYWN · Address: Pattern - Cassie Fields · Hebron, KY 41048" at bounding box center [831, 415] width 707 height 15
copy p "WPDLRTQ8IJYWN"
click at [1075, 279] on link "View Details" at bounding box center [1088, 273] width 65 height 13
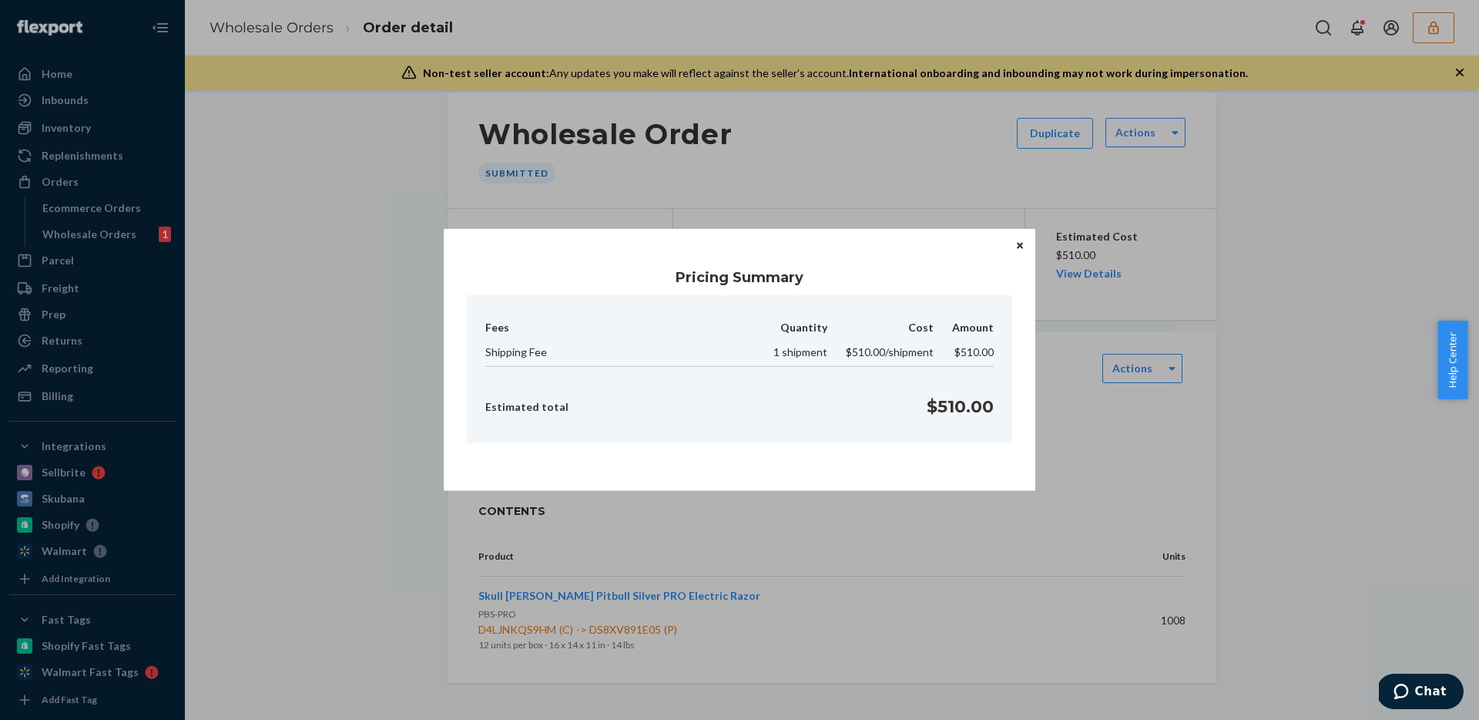
click at [1021, 247] on icon "Close" at bounding box center [1020, 245] width 6 height 6
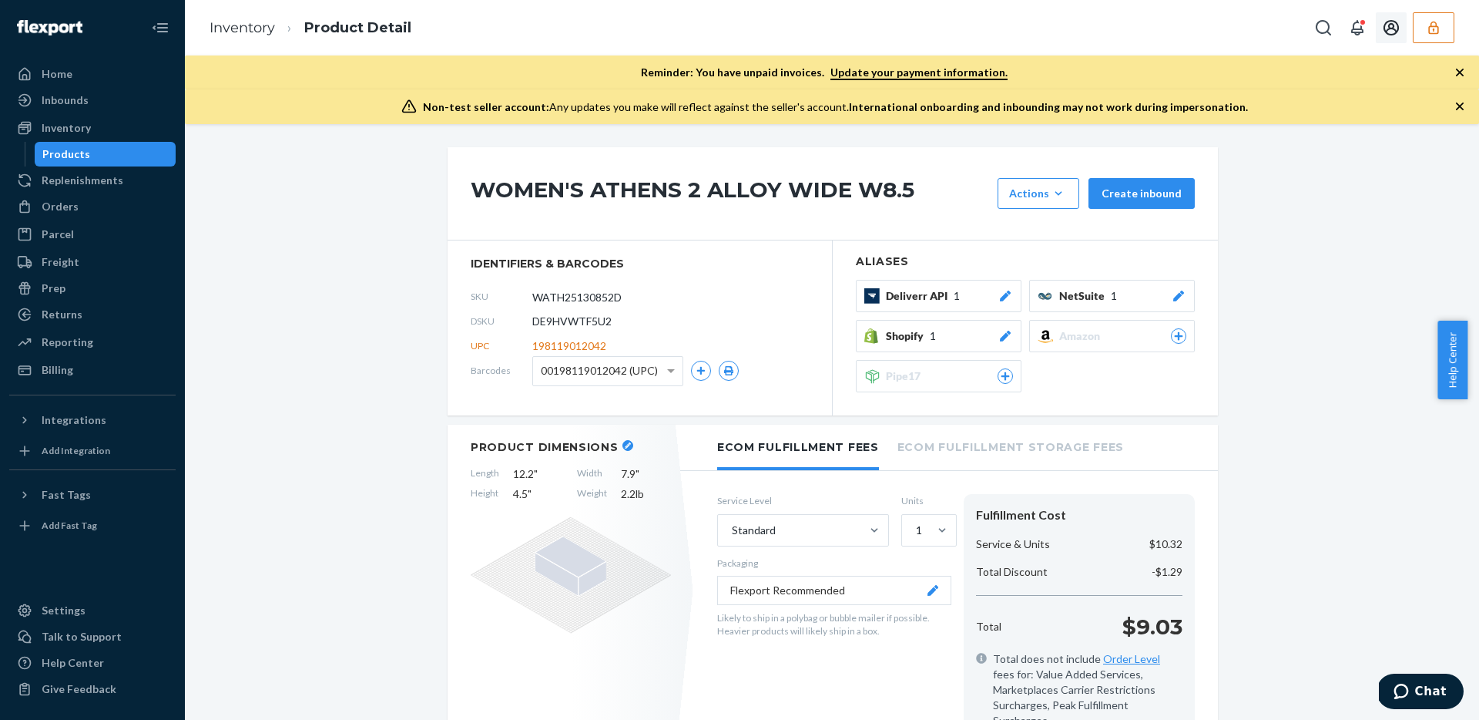
click at [1444, 26] on button "button" at bounding box center [1434, 27] width 42 height 31
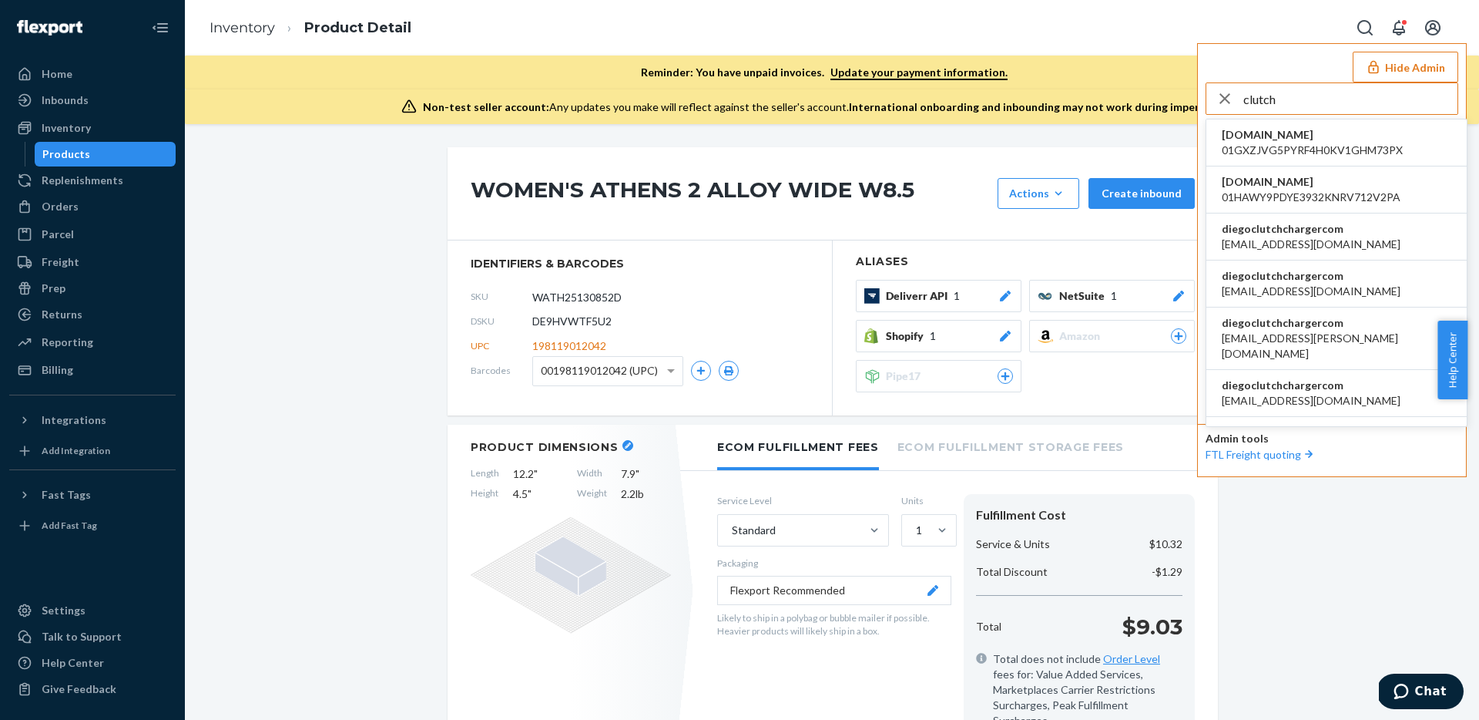
type input "clutch"
click at [1300, 241] on span "[EMAIL_ADDRESS][DOMAIN_NAME]" at bounding box center [1311, 244] width 179 height 15
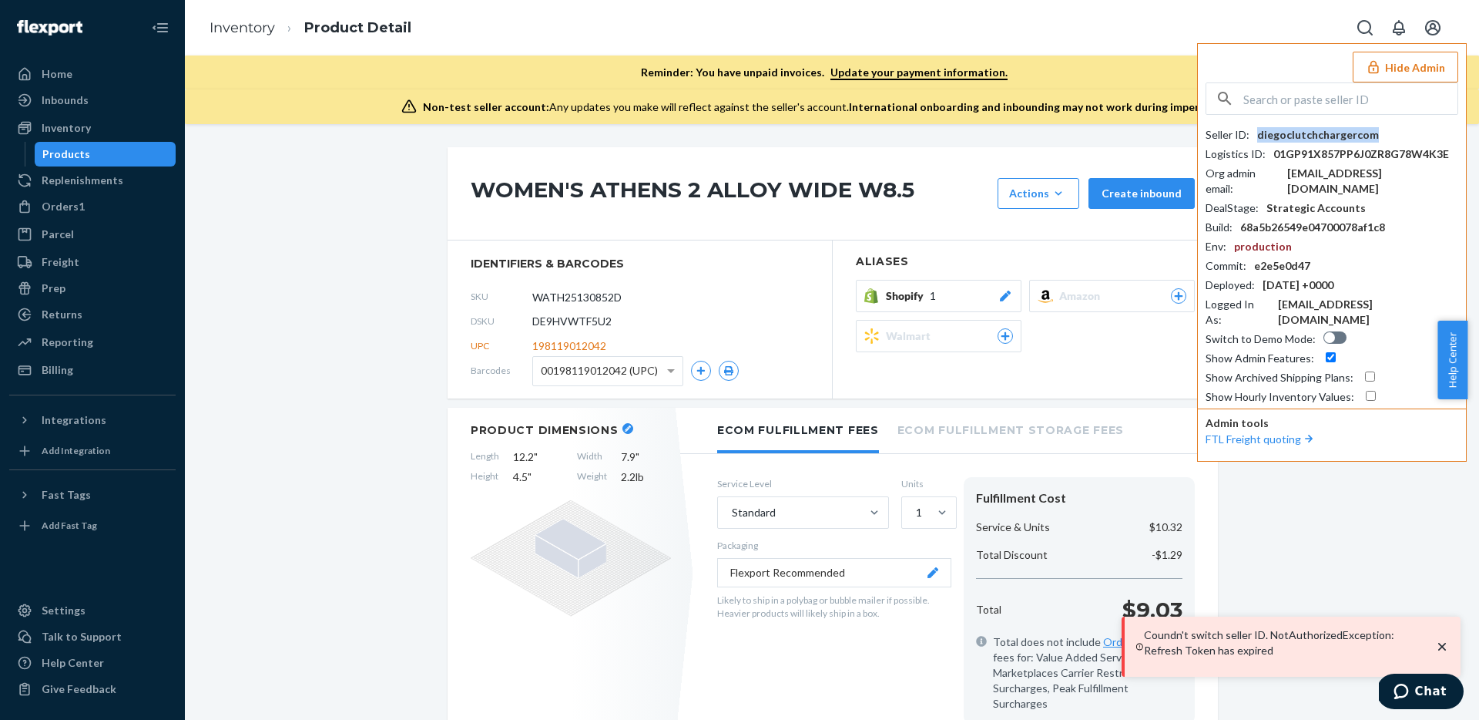
click at [1287, 142] on div "diegoclutchchargercom" at bounding box center [1318, 134] width 122 height 15
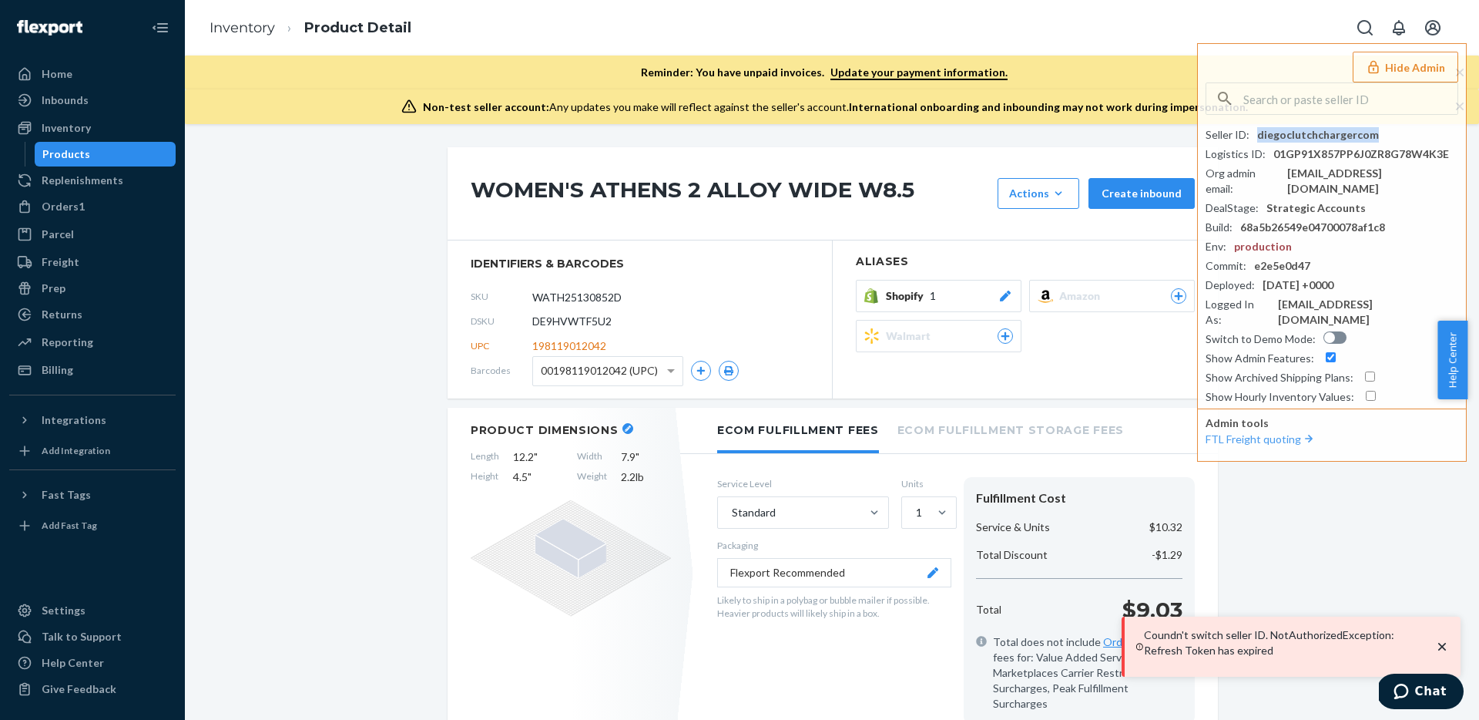
copy div "diegoclutchchargercom"
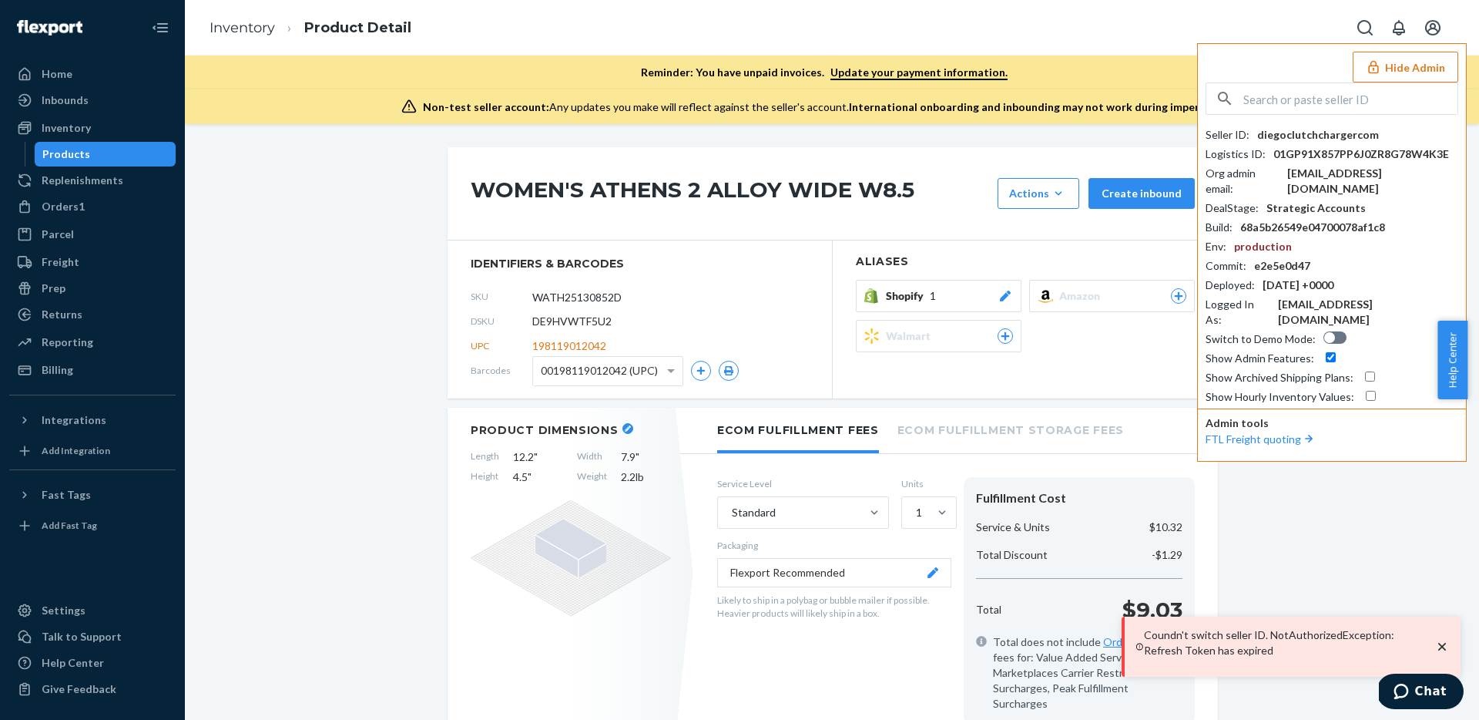
click at [1353, 88] on input "text" at bounding box center [1351, 98] width 214 height 31
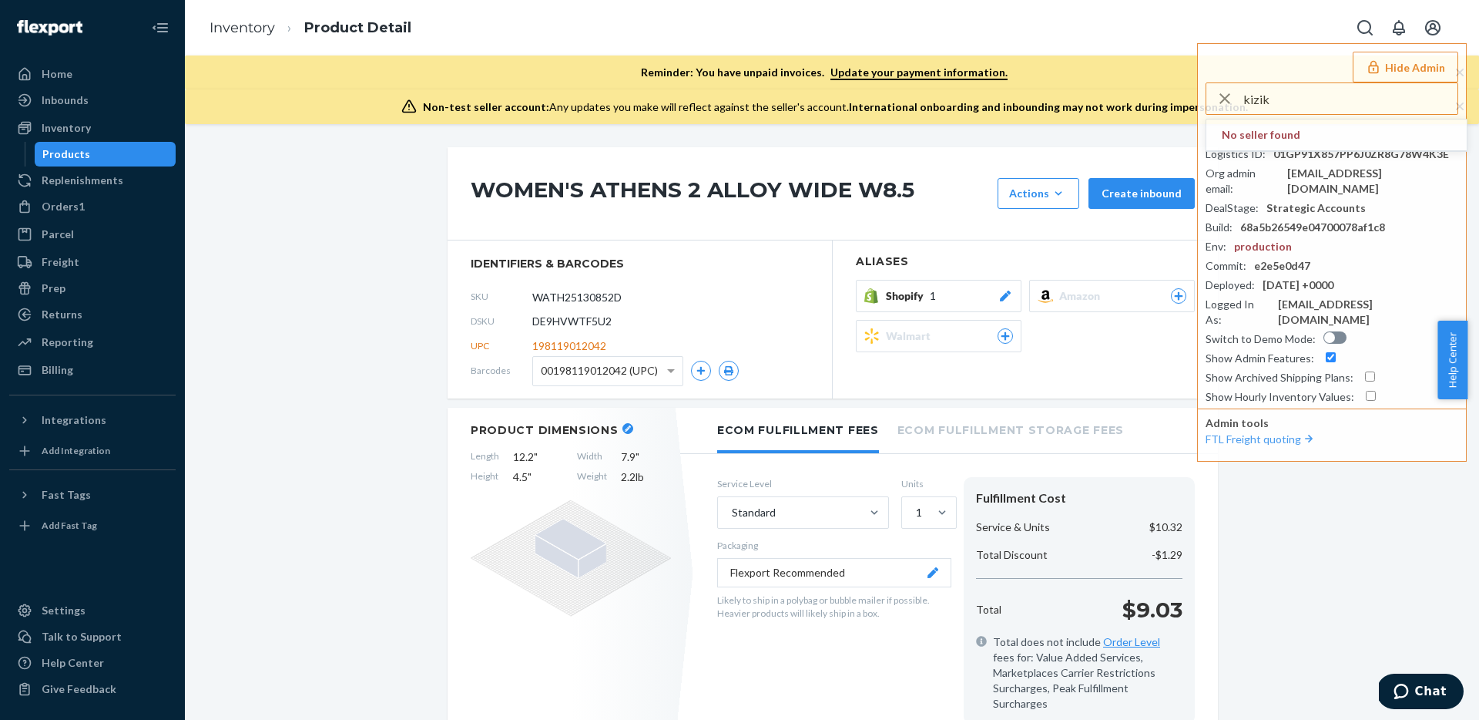
type input "kizik"
click at [928, 147] on div "WOMEN'S ATHENS 2 ALLOY WIDE W8.5 Actions Hide Request removal Create inbound" at bounding box center [833, 193] width 770 height 93
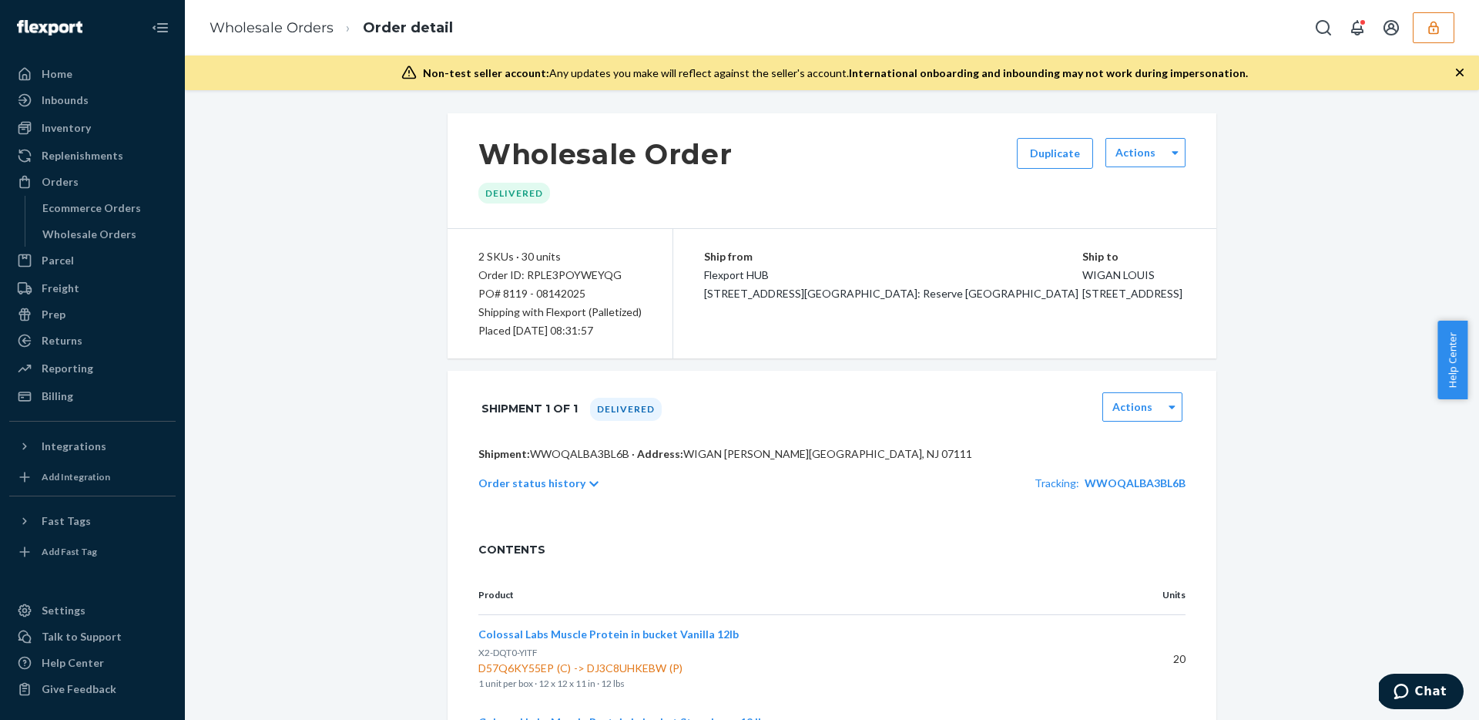
click at [1426, 32] on icon "button" at bounding box center [1433, 27] width 15 height 15
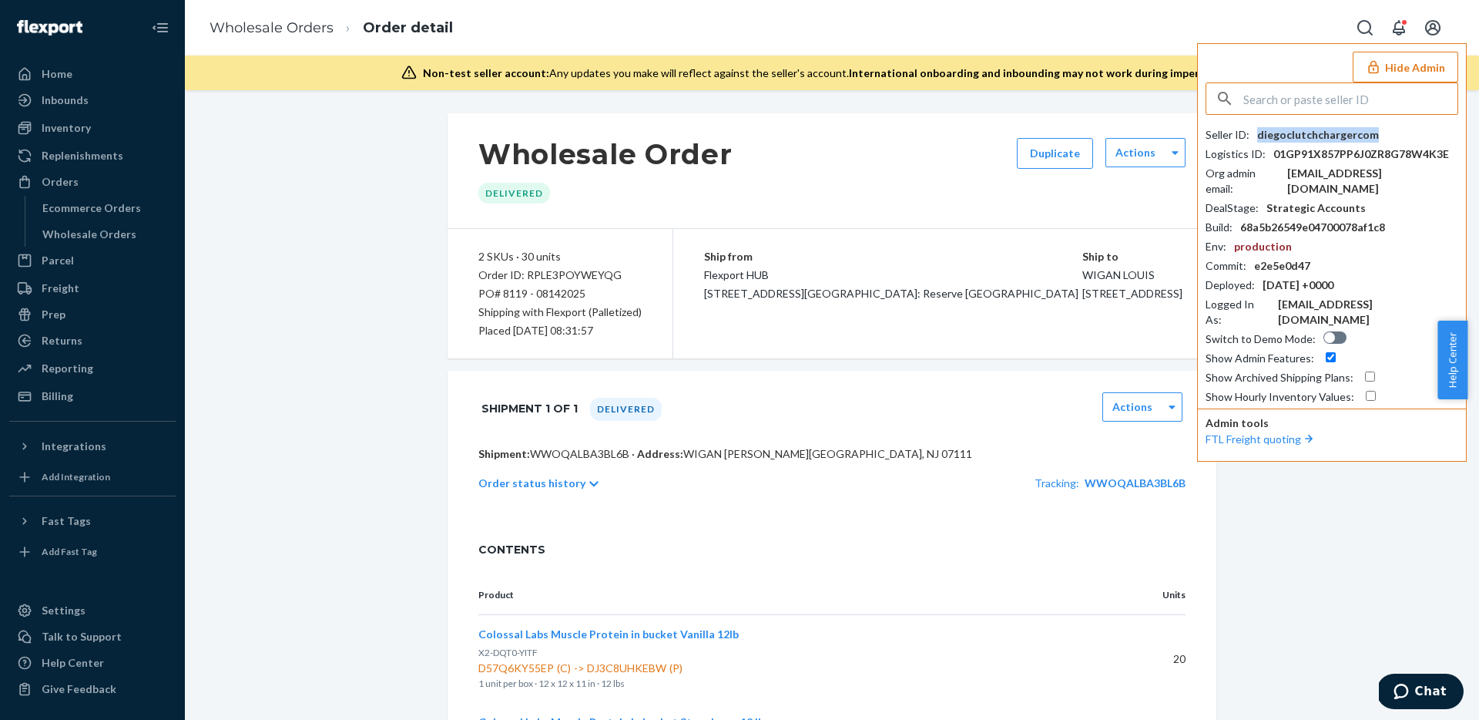
click at [1341, 127] on div "diegoclutchchargercom" at bounding box center [1318, 134] width 122 height 15
click at [324, 270] on div "Wholesale Order Delivered Duplicate Actions 2 SKUs · 30 units Order ID: RPLE3PO…" at bounding box center [831, 461] width 1271 height 696
click at [76, 206] on div "Ecommerce Orders" at bounding box center [91, 207] width 99 height 15
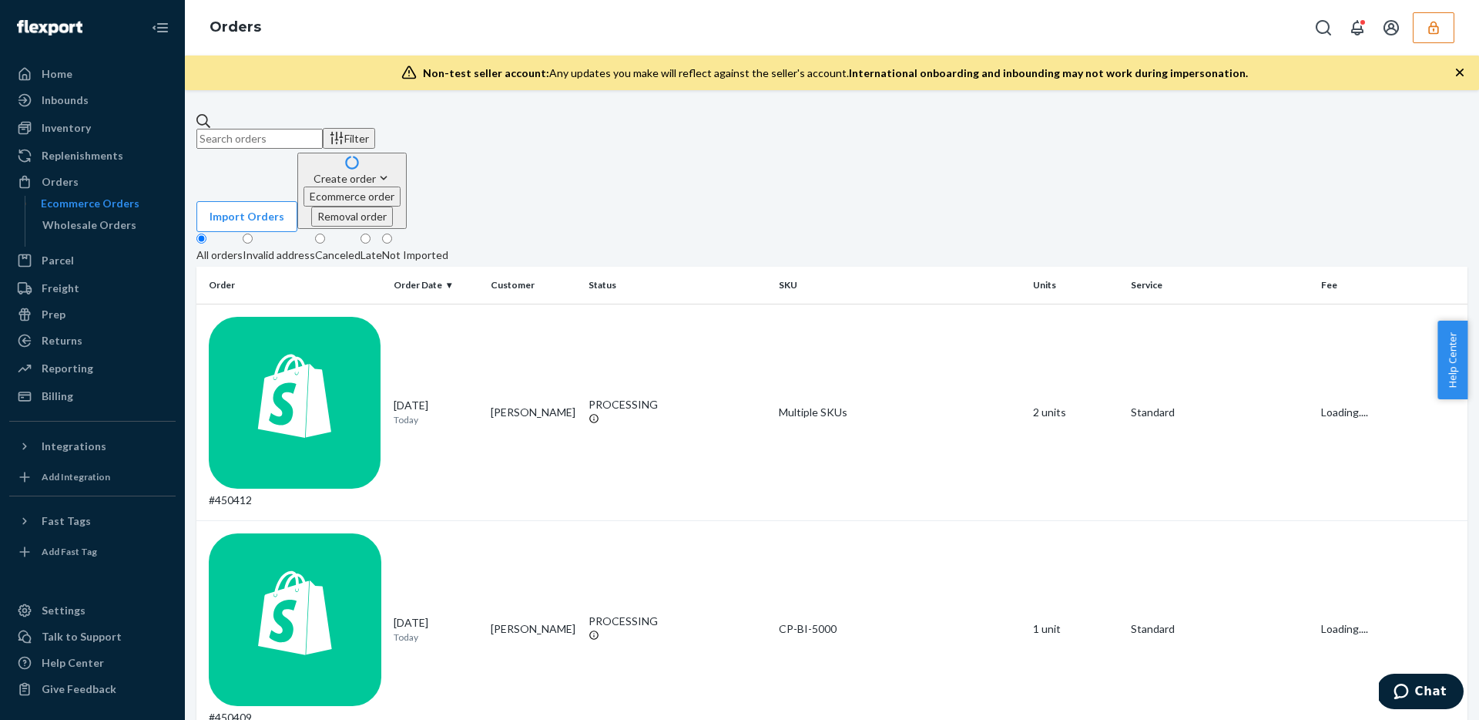
click at [375, 138] on button "Filter" at bounding box center [349, 138] width 52 height 21
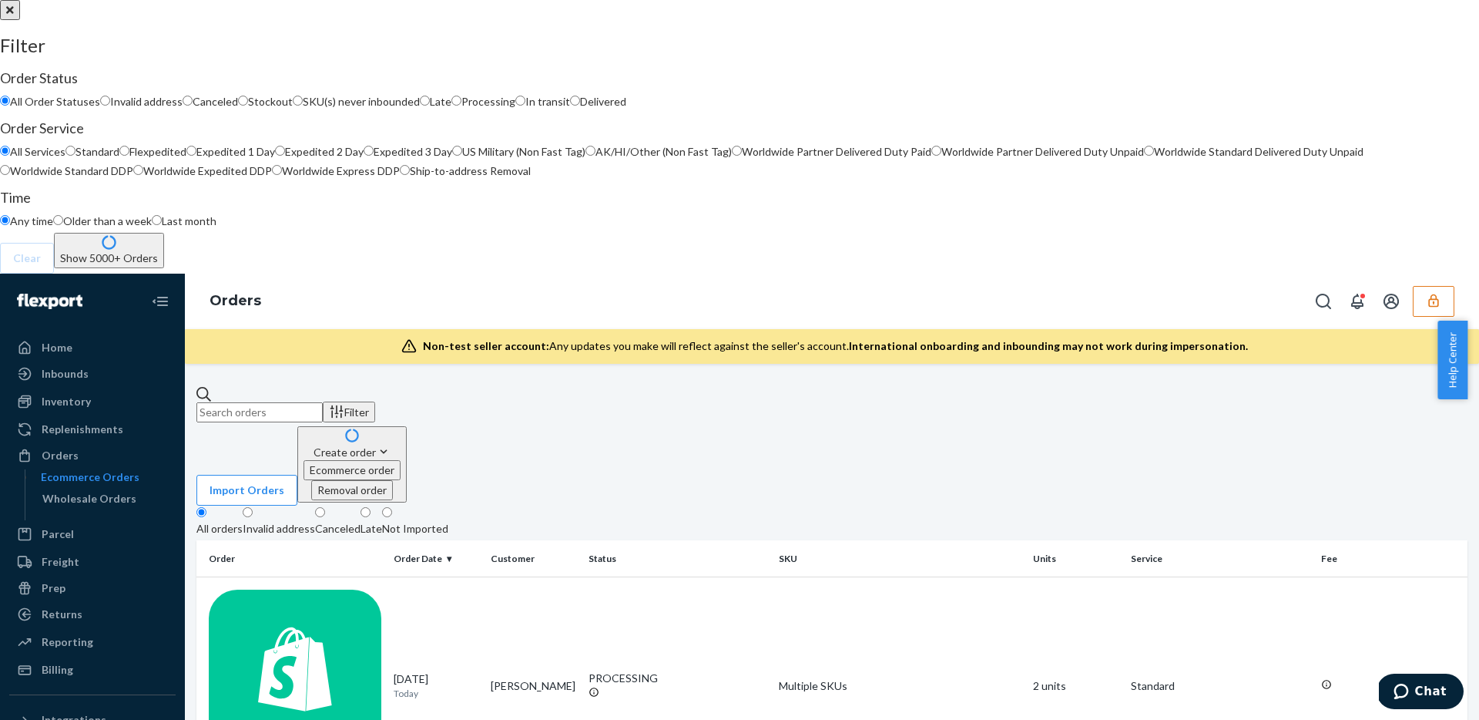
click at [570, 108] on span "In transit" at bounding box center [547, 101] width 45 height 13
click at [525, 106] on input "In transit" at bounding box center [520, 101] width 10 height 10
radio input "true"
click at [157, 268] on button "Show 3221 Orders" at bounding box center [105, 250] width 103 height 35
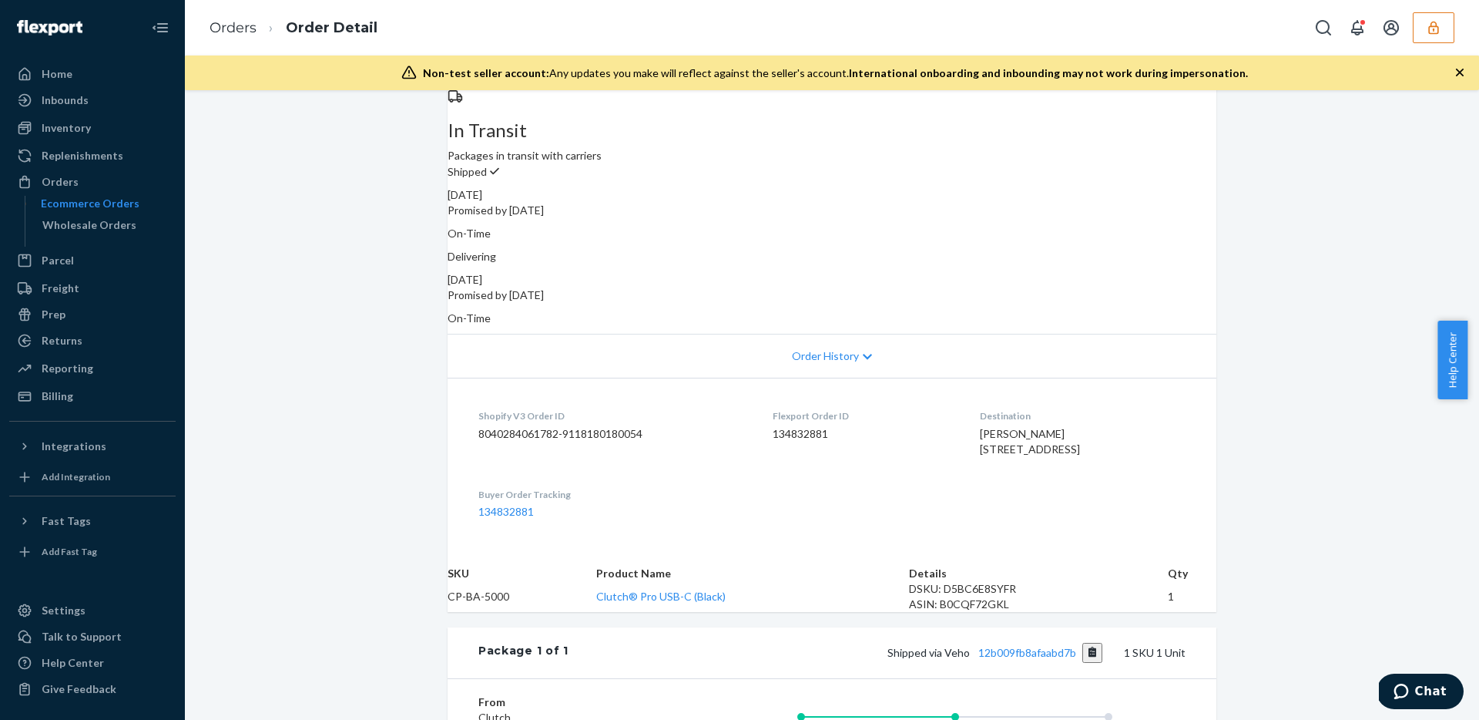
scroll to position [451, 0]
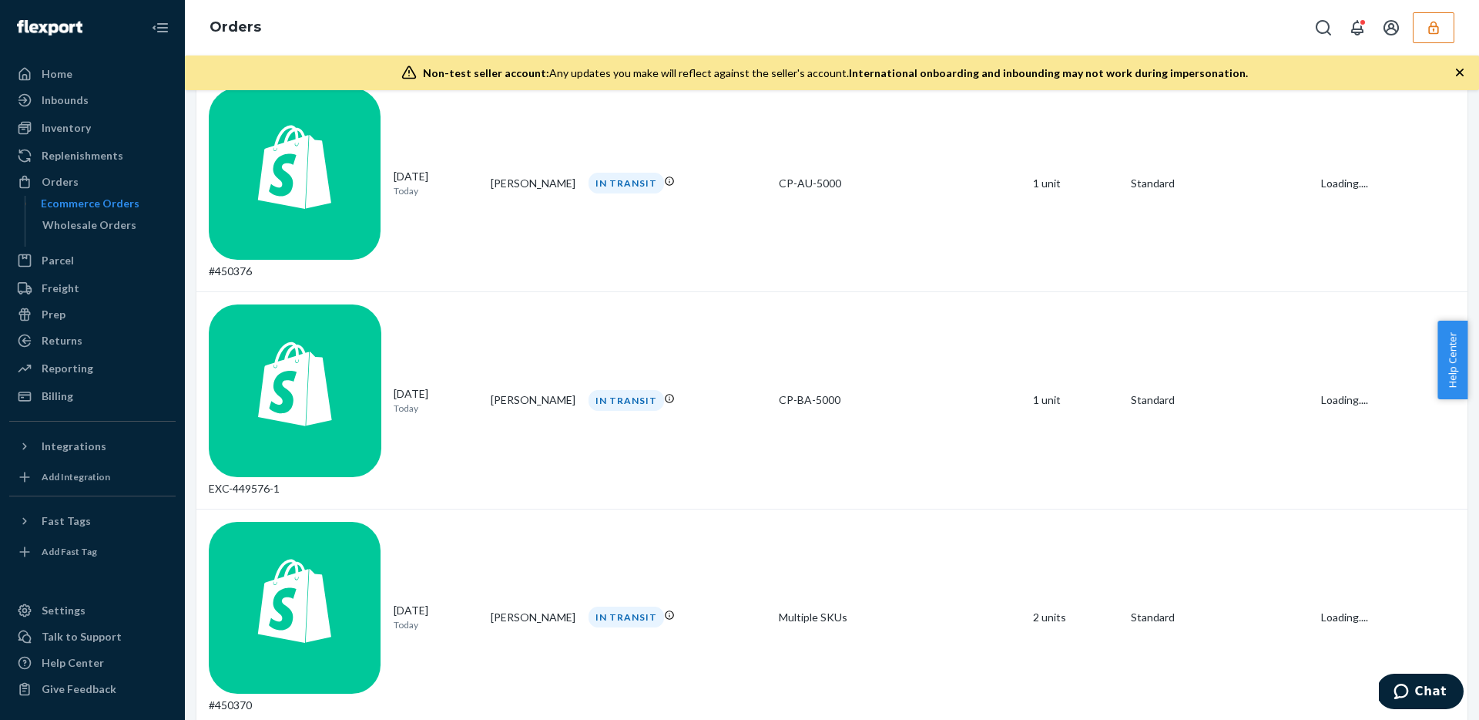
scroll to position [853, 0]
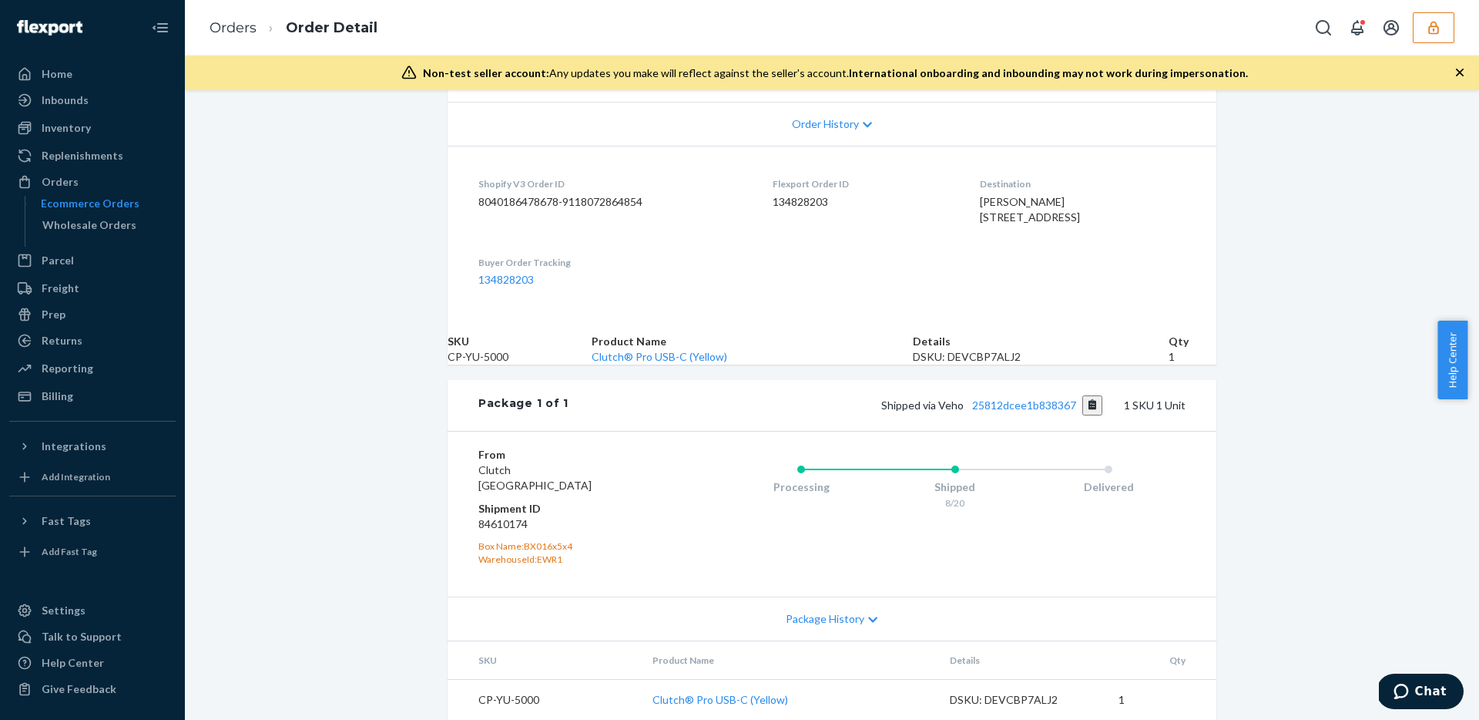
scroll to position [420, 0]
click at [1416, 18] on button "button" at bounding box center [1434, 27] width 42 height 31
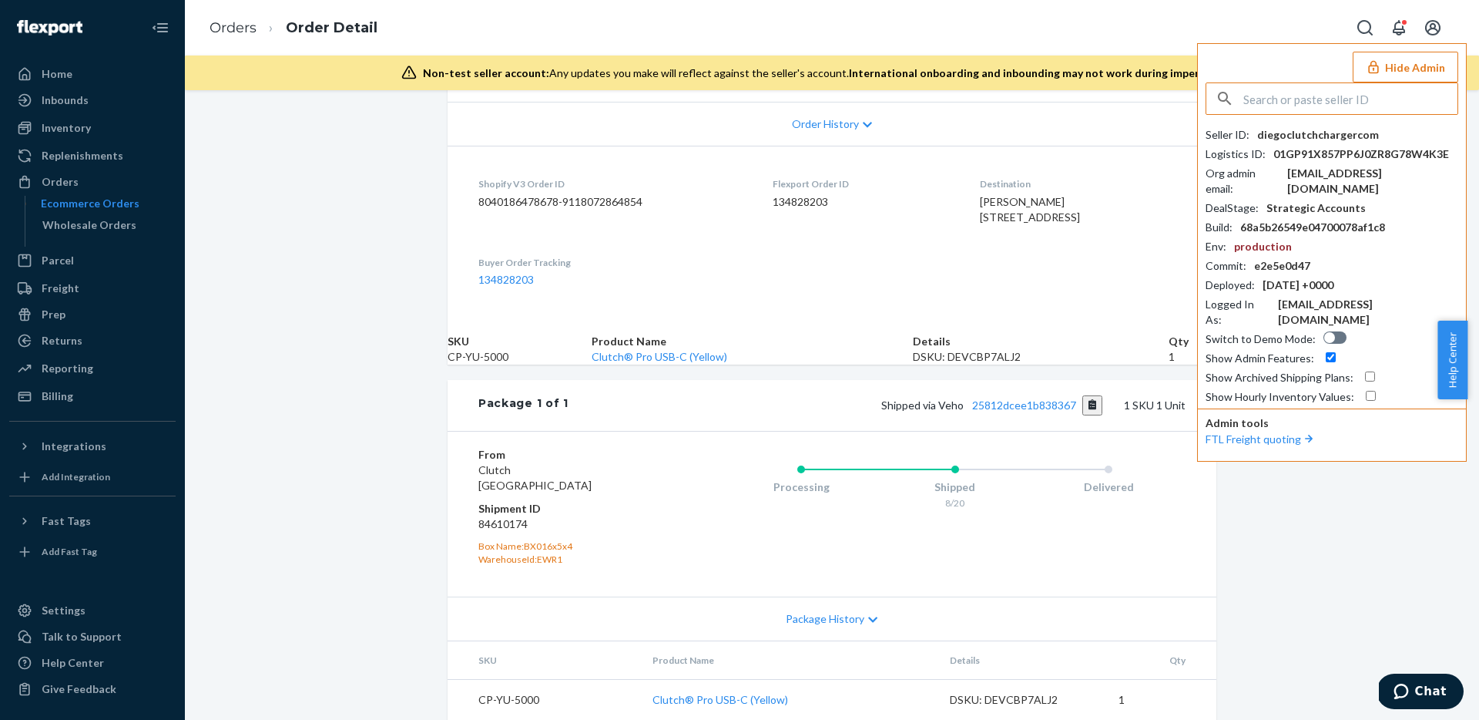
click at [1294, 126] on div "Seller ID : diegoclutchchargercom Logistics ID : 01GP91X857PP6J0ZR8G78W4K3E Org…" at bounding box center [1332, 243] width 253 height 322
click at [1294, 131] on div "diegoclutchchargercom" at bounding box center [1318, 134] width 122 height 15
click at [1281, 92] on input "text" at bounding box center [1351, 98] width 214 height 31
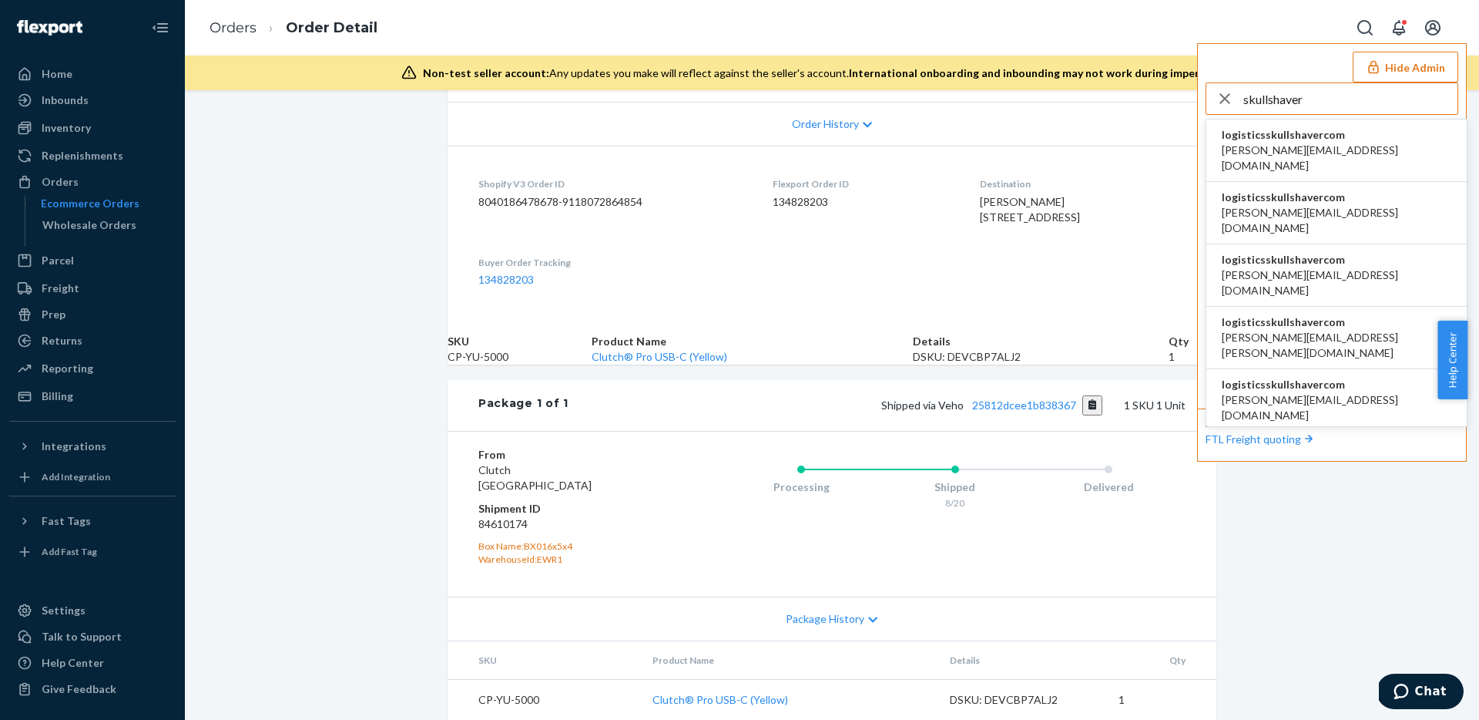
type input "skullshaver"
click at [1294, 140] on span "logisticsskullshavercom" at bounding box center [1337, 134] width 230 height 15
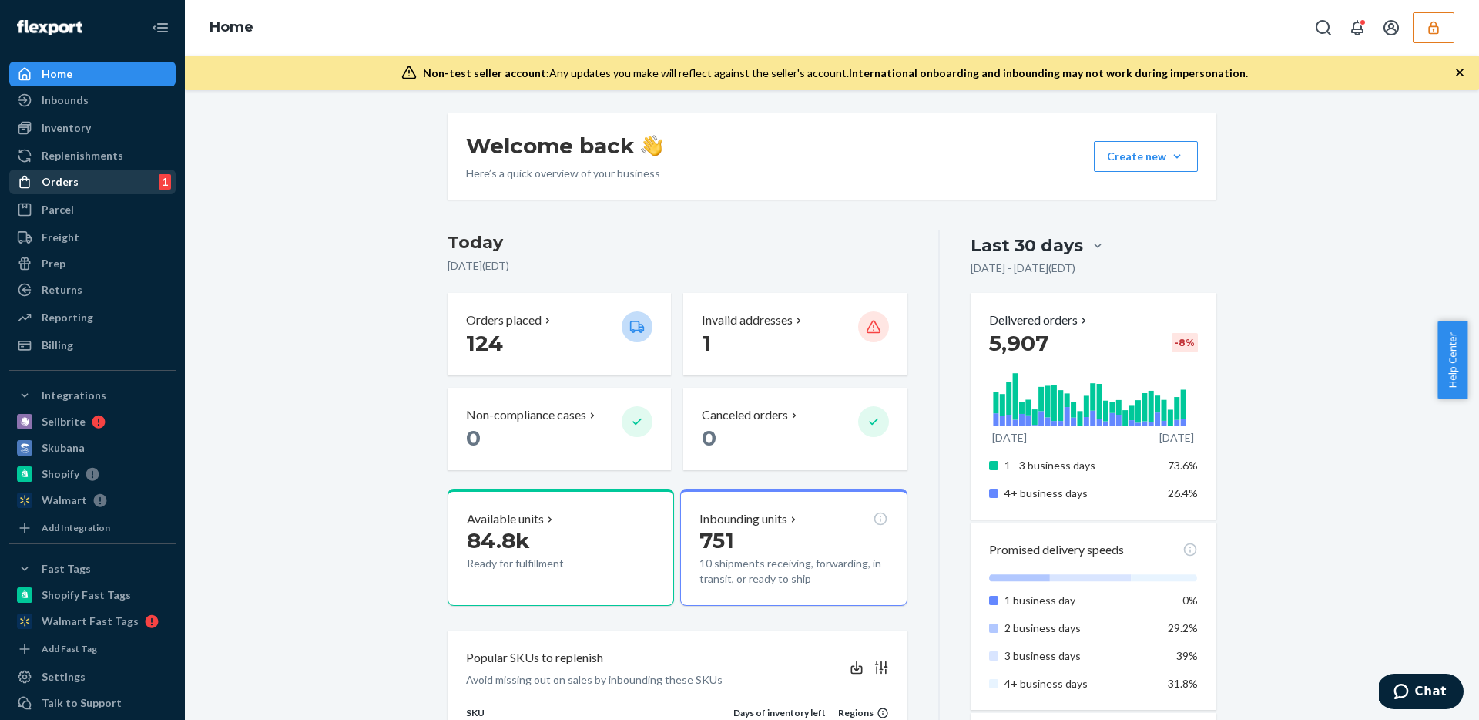
click at [86, 183] on div "Orders 1" at bounding box center [92, 182] width 163 height 22
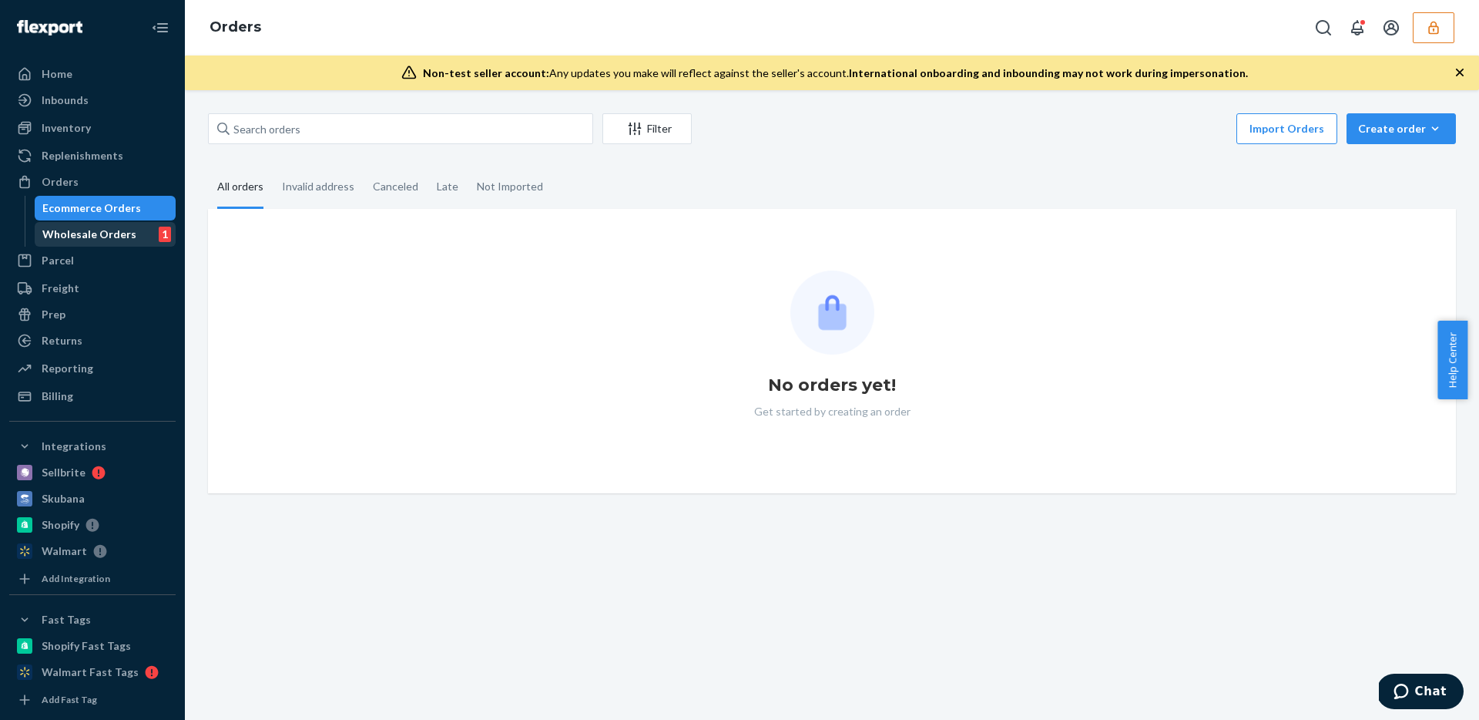
click at [99, 227] on div "Wholesale Orders" at bounding box center [89, 234] width 94 height 15
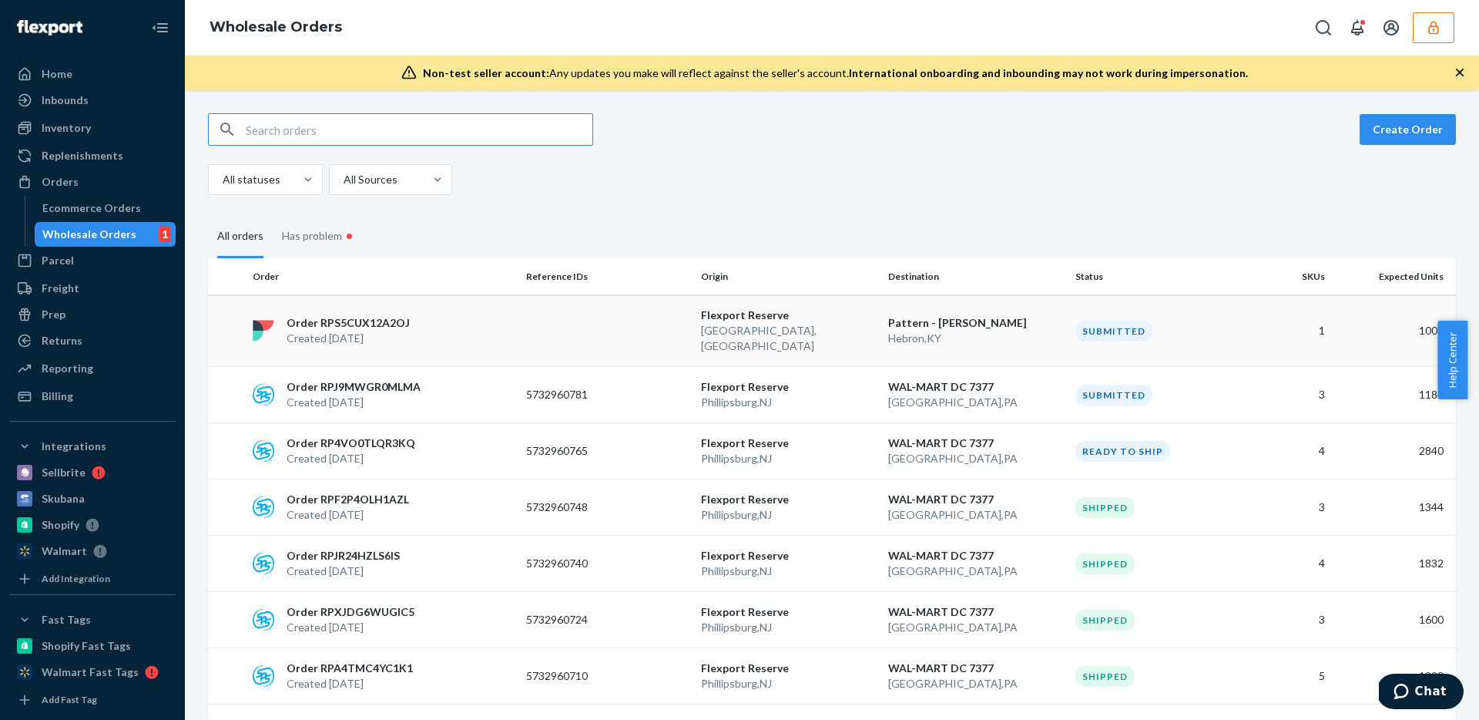
click at [813, 321] on p "Flexport Reserve" at bounding box center [788, 314] width 175 height 15
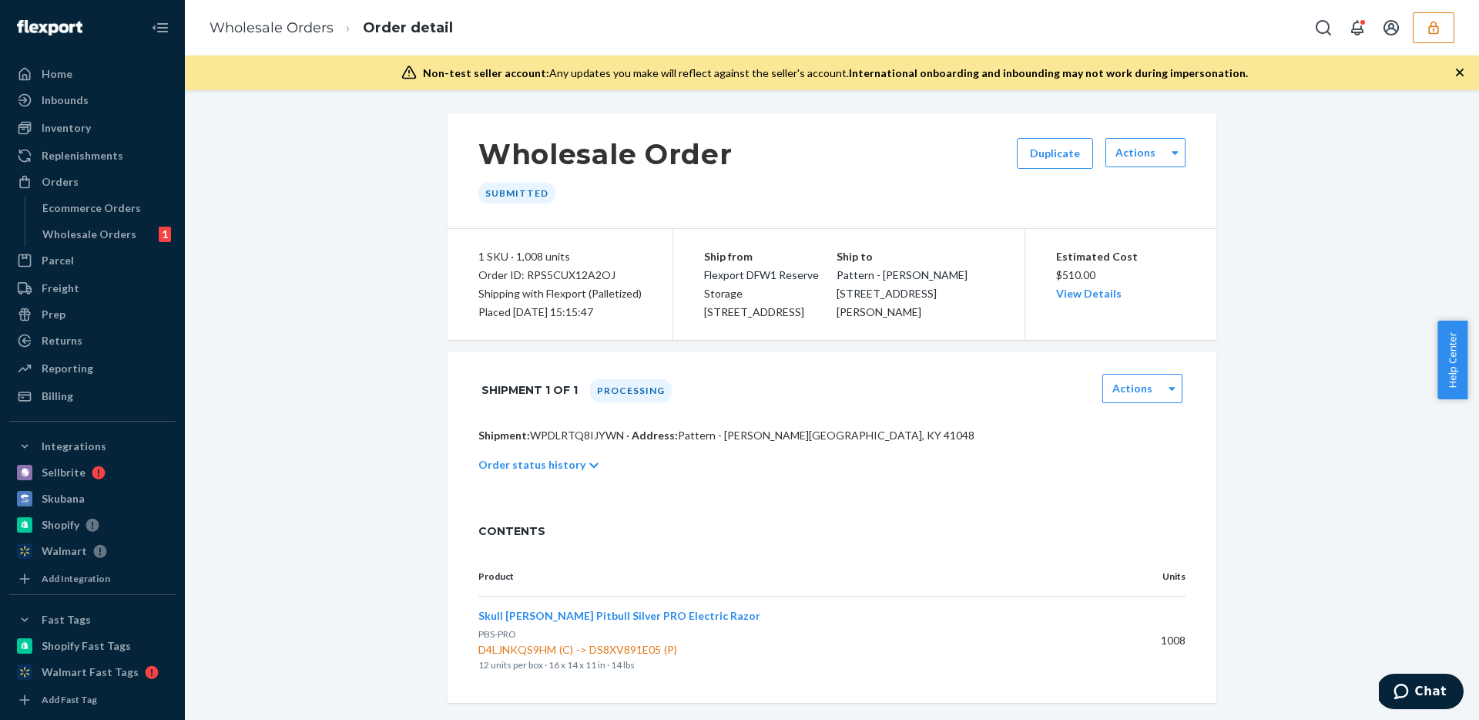
click at [1137, 170] on div "Actions" at bounding box center [1146, 170] width 80 height 65
click at [1138, 157] on label "Actions" at bounding box center [1136, 152] width 40 height 15
click at [1140, 387] on label "Actions" at bounding box center [1133, 388] width 40 height 15
click at [1150, 487] on link "Download Packing List" at bounding box center [1146, 497] width 68 height 44
click at [871, 355] on div "Shipment 1 of 1 Processing option [object Object], selected. option [object Obj…" at bounding box center [832, 390] width 769 height 76
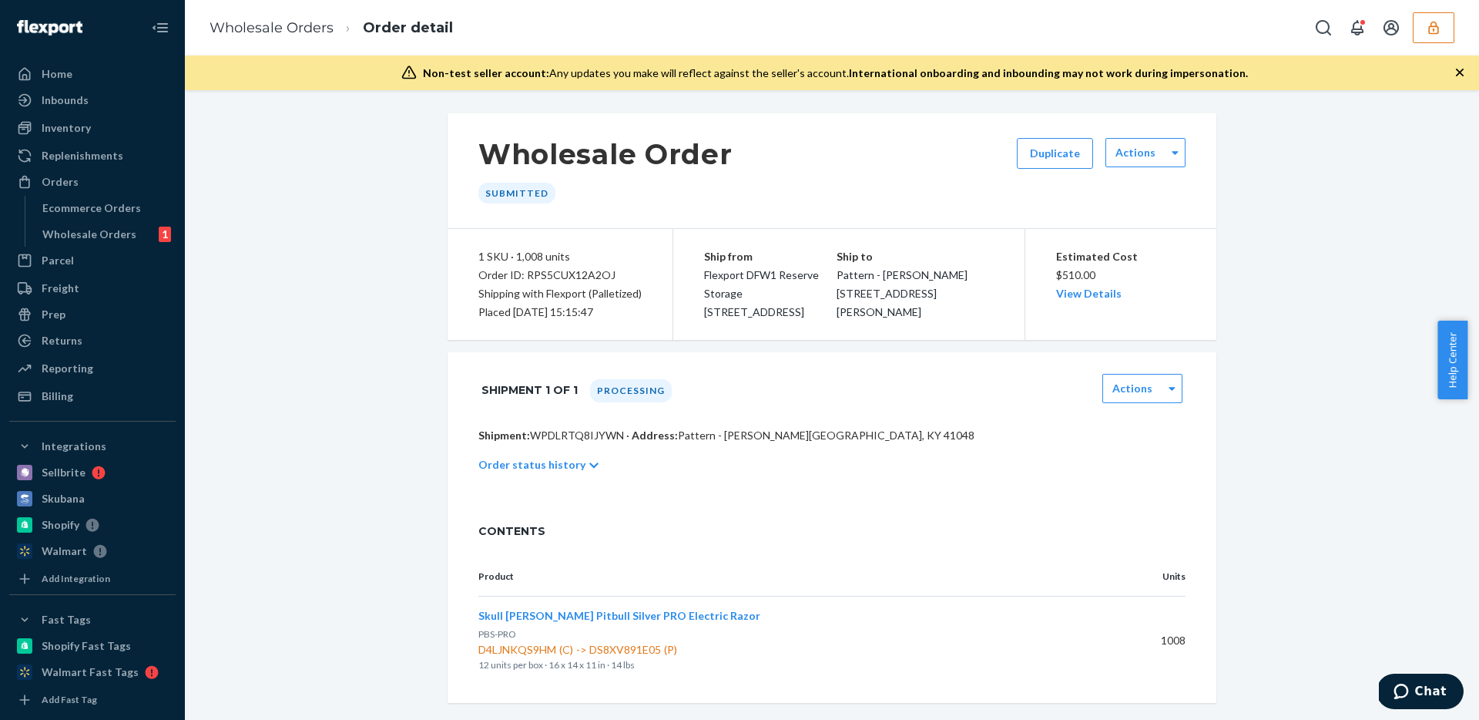
click at [569, 438] on p "Shipment: WPDLRTQ8IJYWN · Address: Pattern - Cassie Fields · Hebron, KY 41048" at bounding box center [831, 435] width 707 height 15
copy p "WPDLRTQ8IJYWN"
click at [888, 394] on div "Shipment 1 of 1 Processing Actions Download Packing List" at bounding box center [831, 390] width 707 height 39
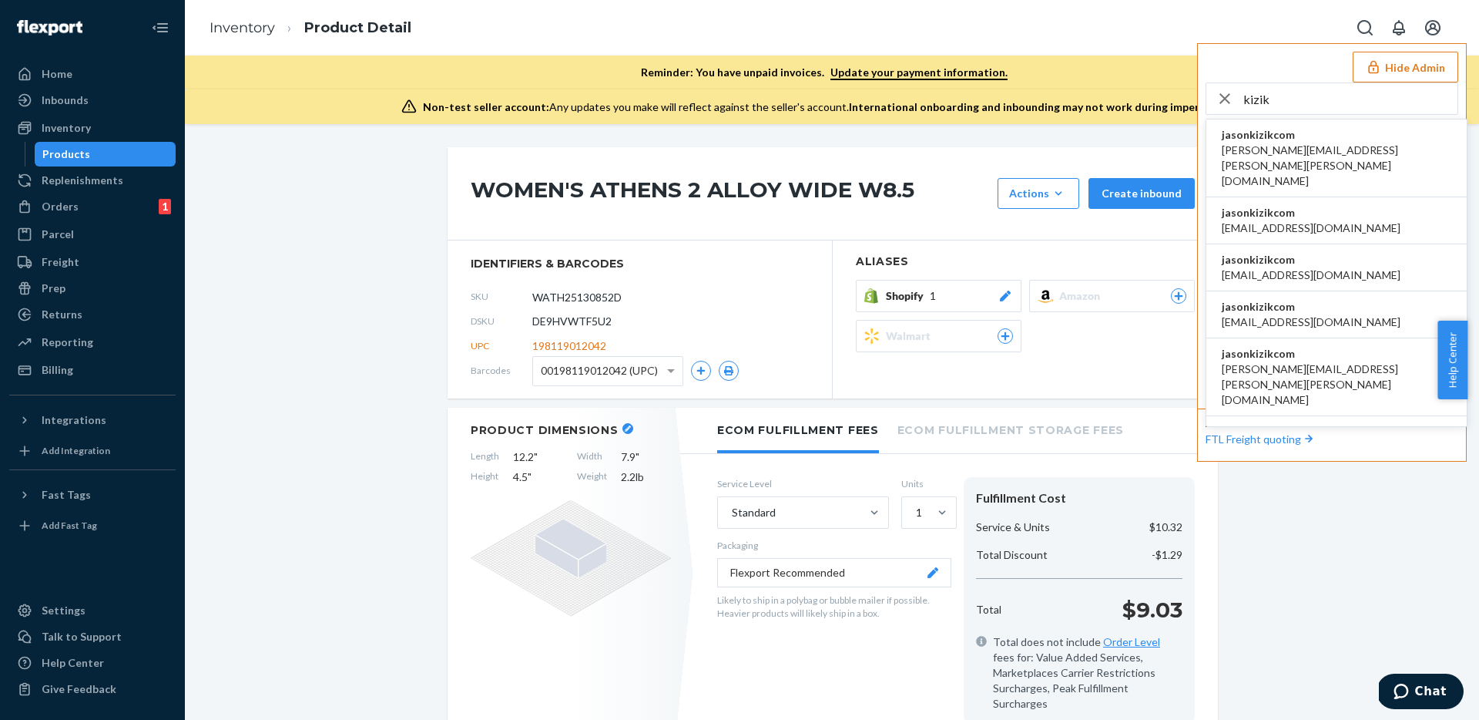
click at [1263, 127] on span "jasonkizikcom" at bounding box center [1337, 134] width 230 height 15
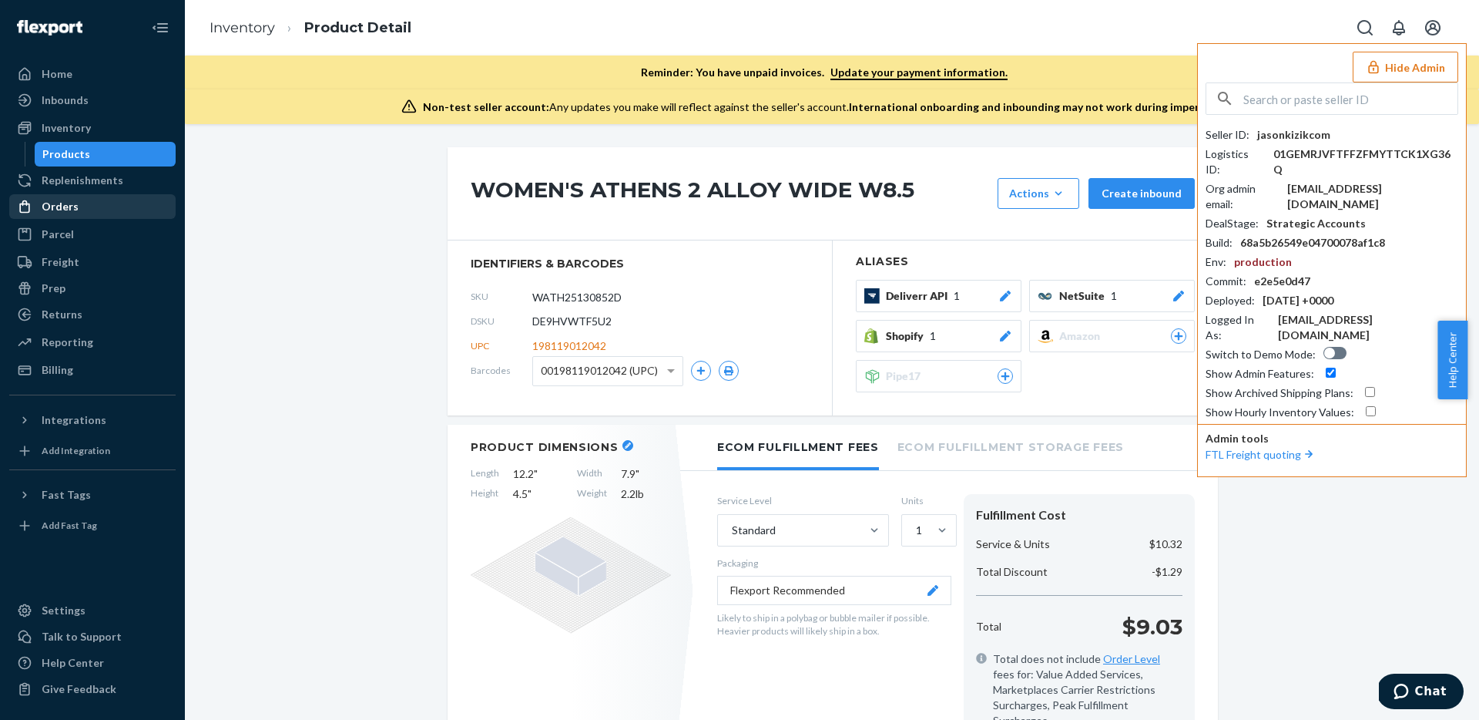
click at [82, 211] on div "Orders" at bounding box center [92, 207] width 163 height 22
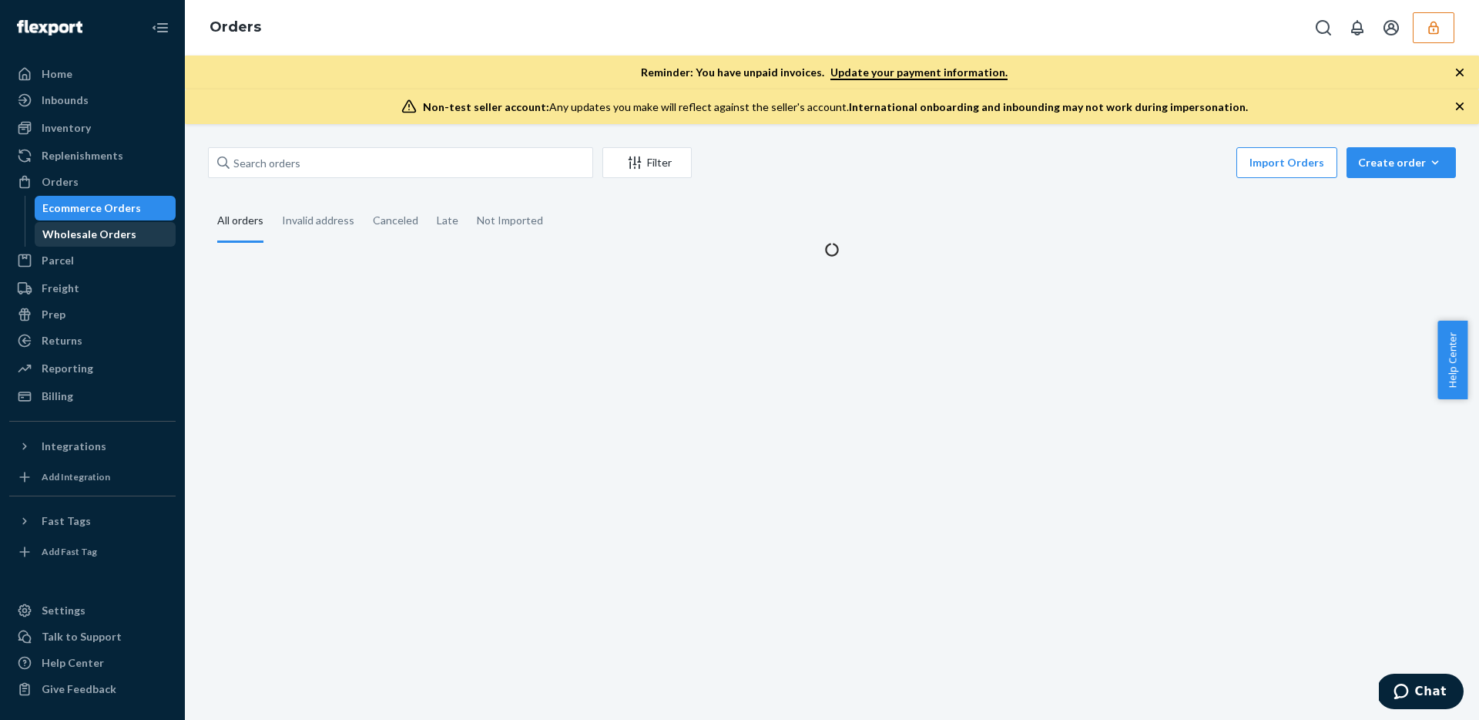
click at [82, 242] on div "Wholesale Orders" at bounding box center [105, 234] width 139 height 22
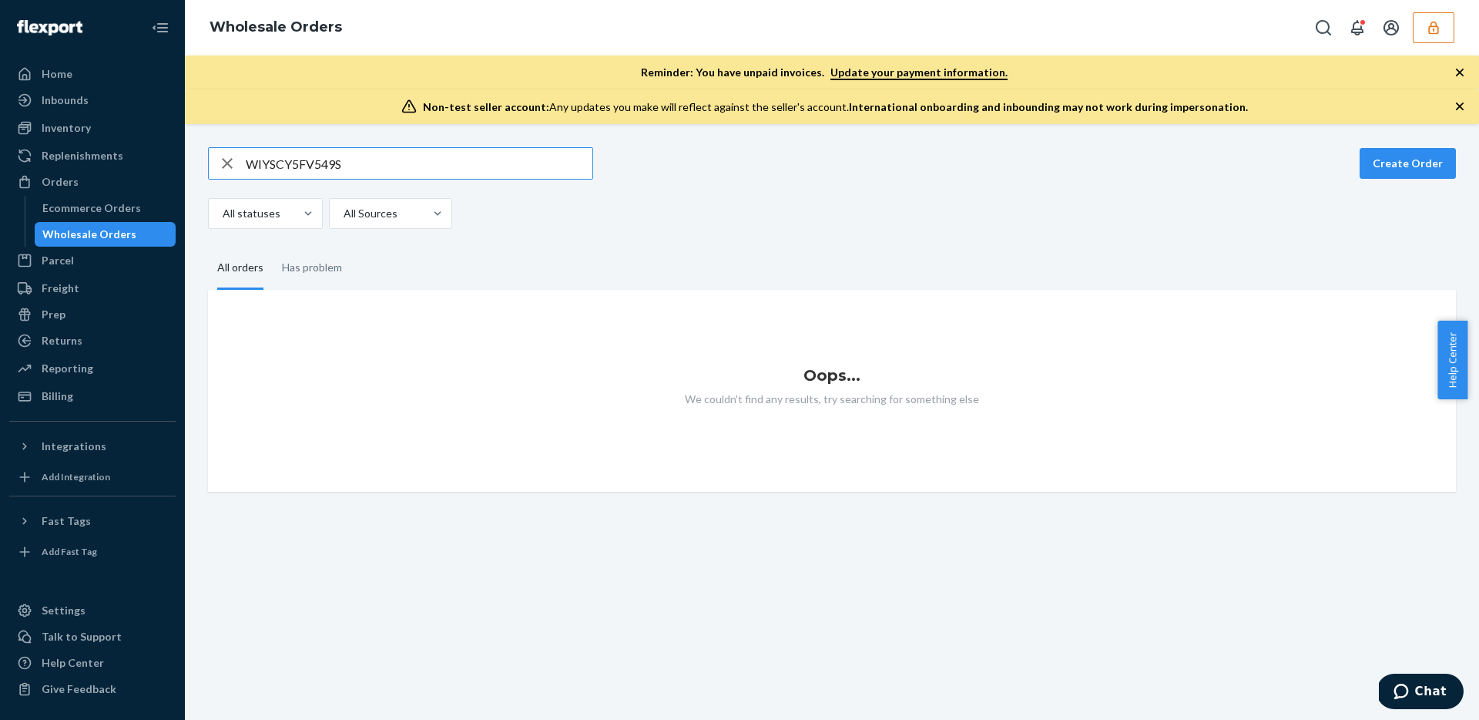
type input "WIYSCY5FV549S"
click at [1429, 25] on icon "button" at bounding box center [1433, 27] width 10 height 13
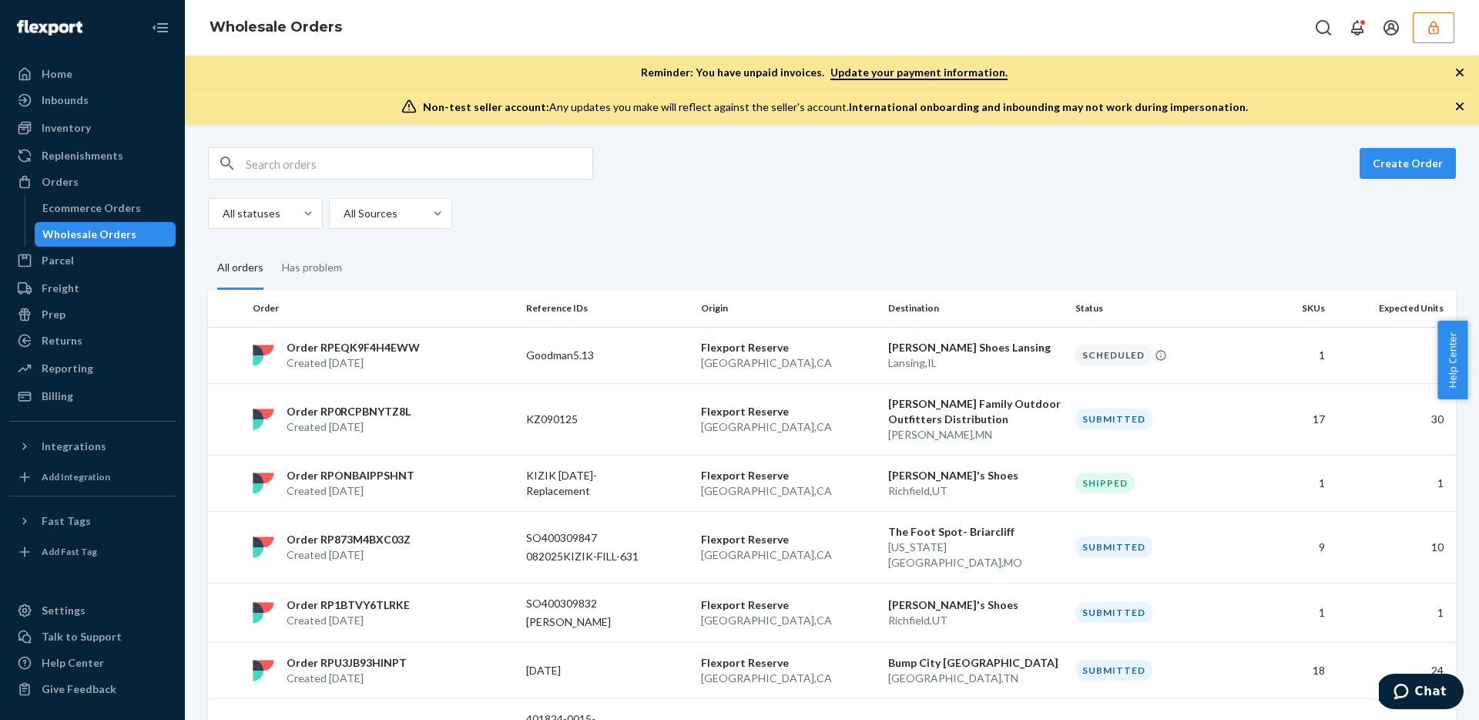
click at [354, 180] on div "Create Order All statuses All Sources" at bounding box center [832, 188] width 1248 height 82
click at [358, 174] on input "text" at bounding box center [419, 163] width 347 height 31
paste input "WIYSCY5FV549S"
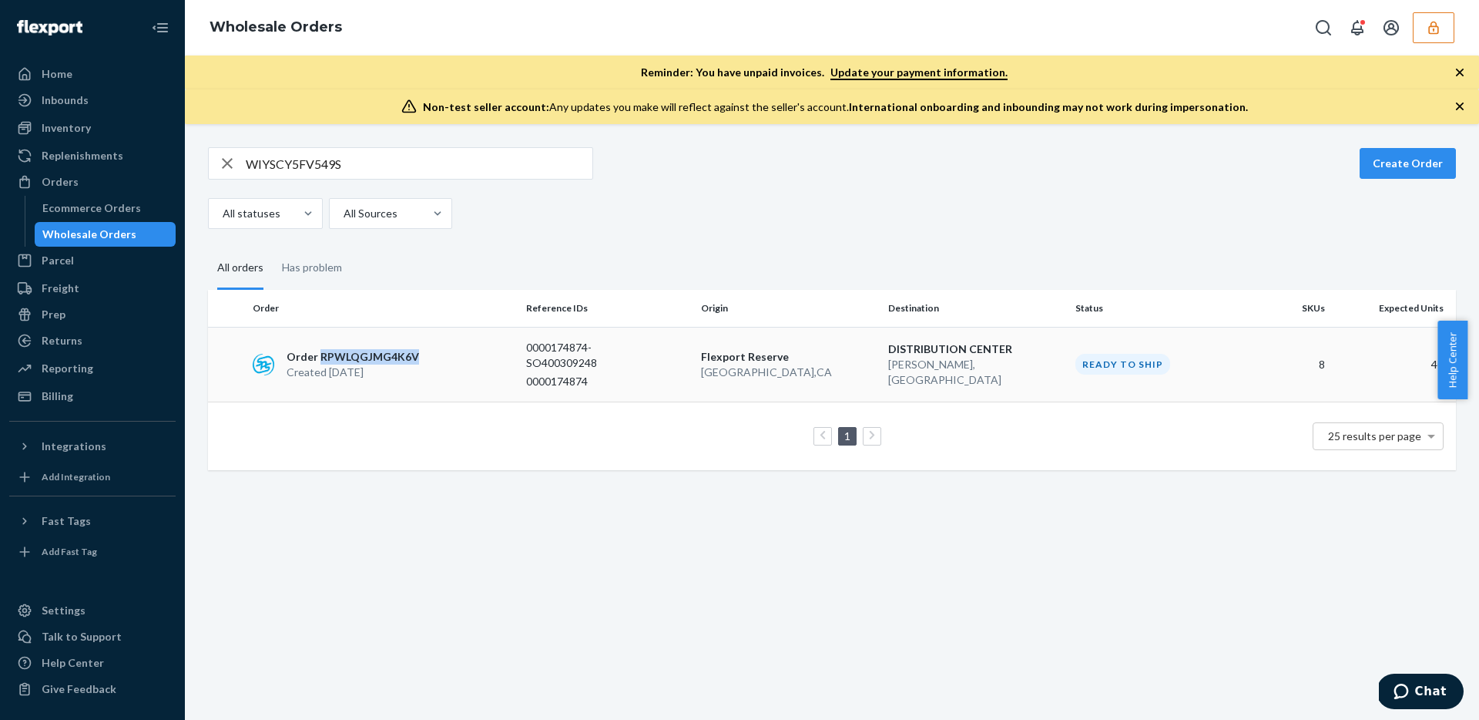
copy p "RPWLQGJMG4K6V"
click at [292, 156] on input "WIYSCY5FV549S" at bounding box center [419, 163] width 347 height 31
paste input "E43MVPL9R9Z8"
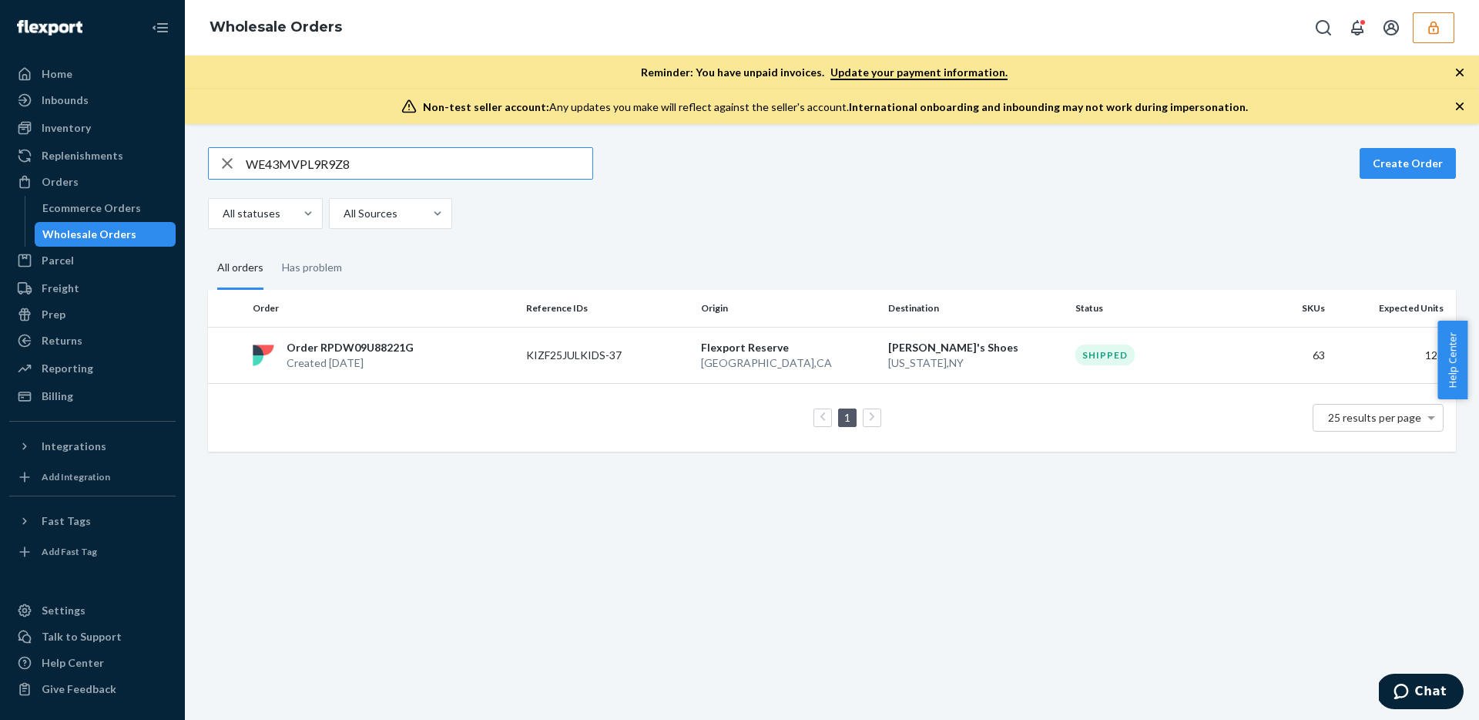
paste input "D21LDV7OOZAB"
type input "WD21LDV7OOZAB"
click at [1435, 30] on icon "button" at bounding box center [1433, 27] width 15 height 15
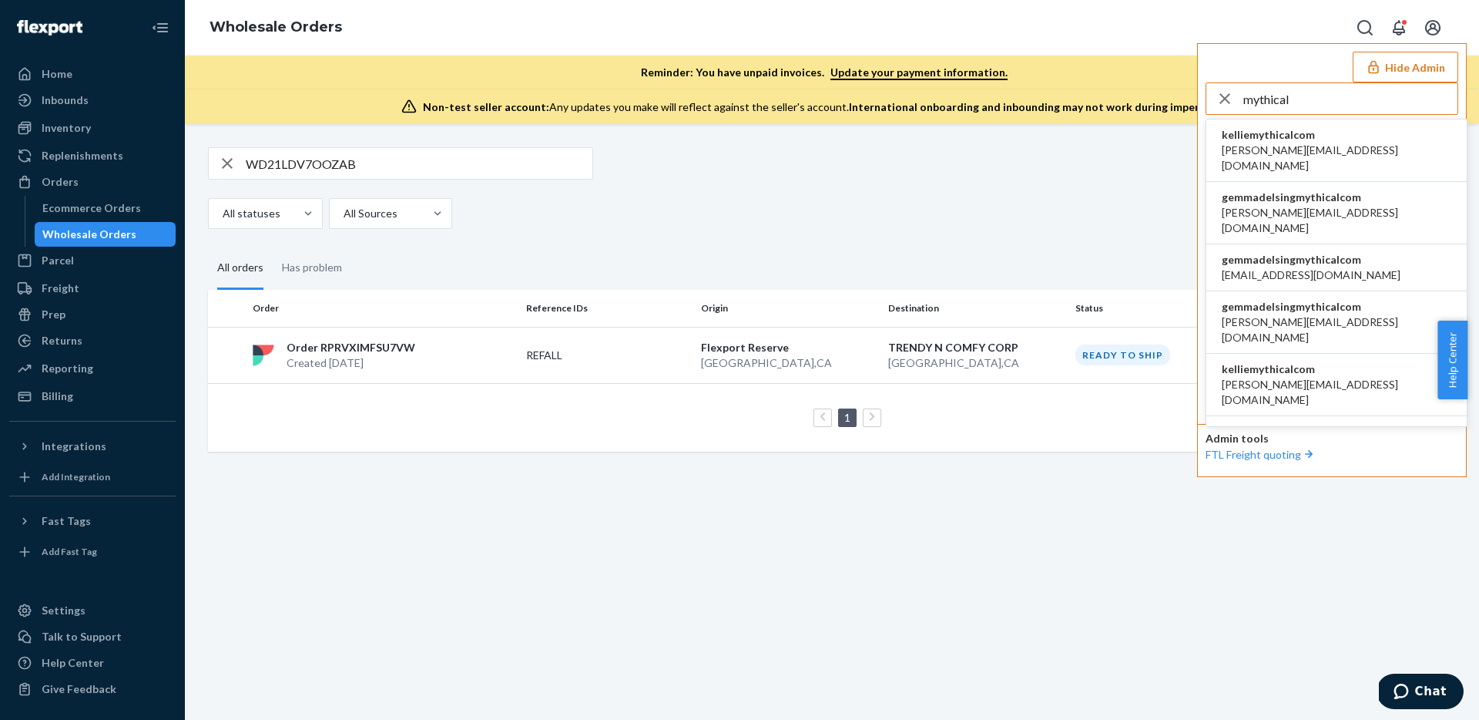
type input "mythical"
click at [1307, 190] on span "gemmadelsingmythicalcom" at bounding box center [1337, 197] width 230 height 15
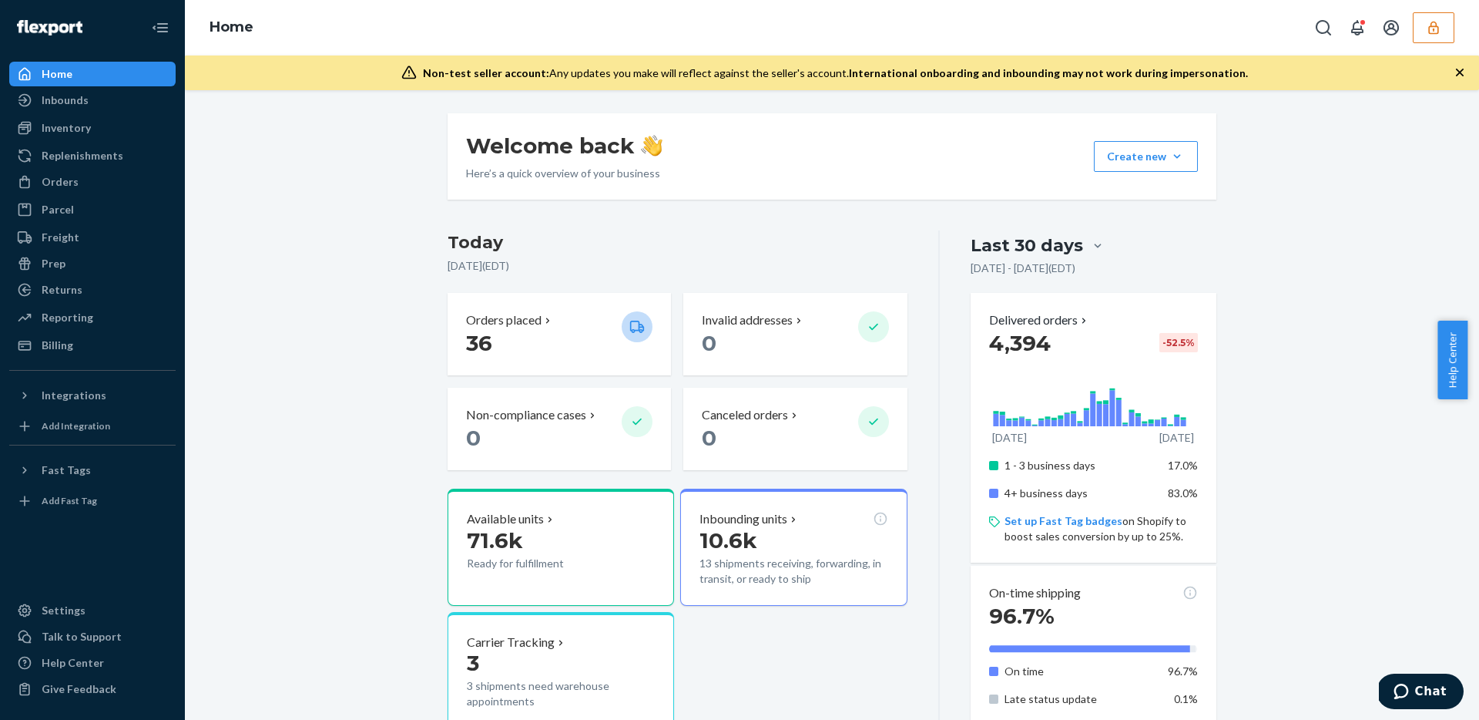
click at [86, 116] on link "Inventory" at bounding box center [92, 128] width 166 height 25
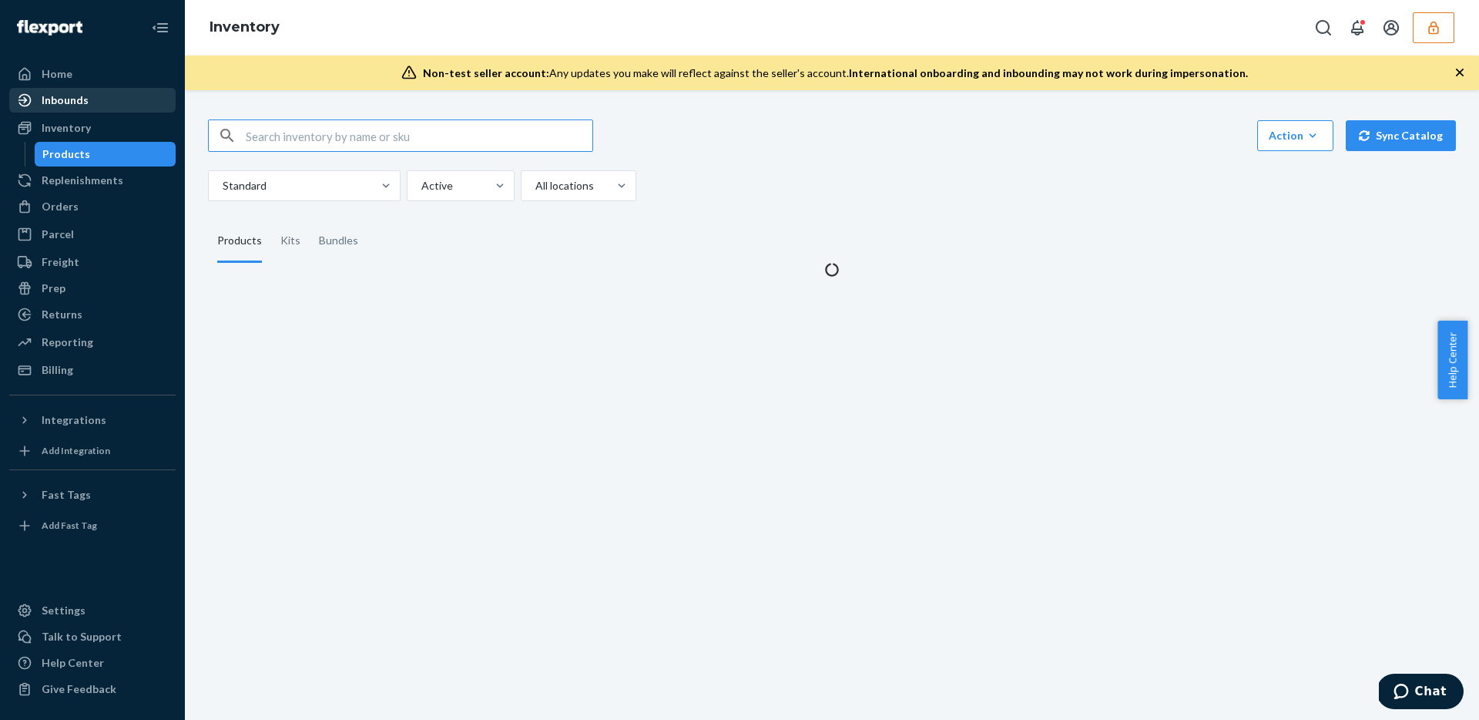
click at [86, 109] on div "Inbounds" at bounding box center [92, 100] width 163 height 22
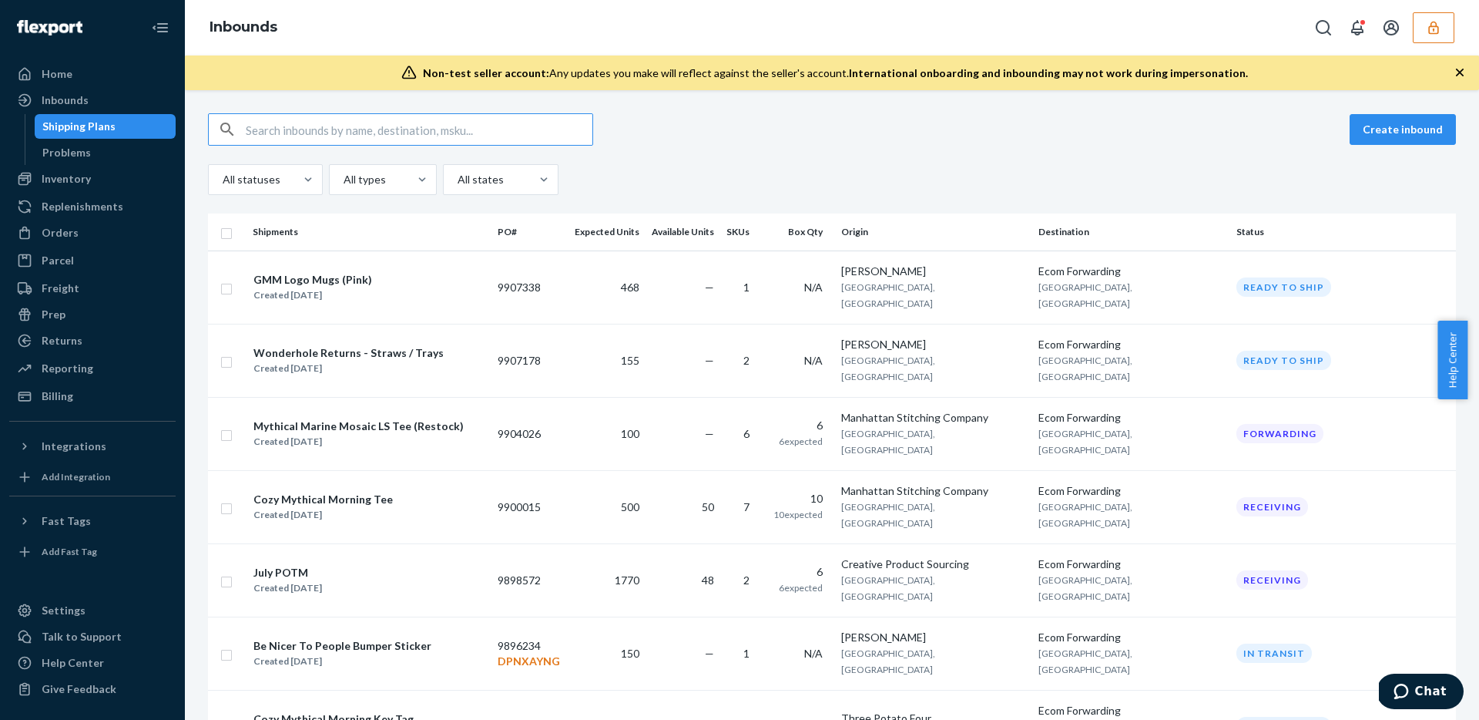
type input "1215662"
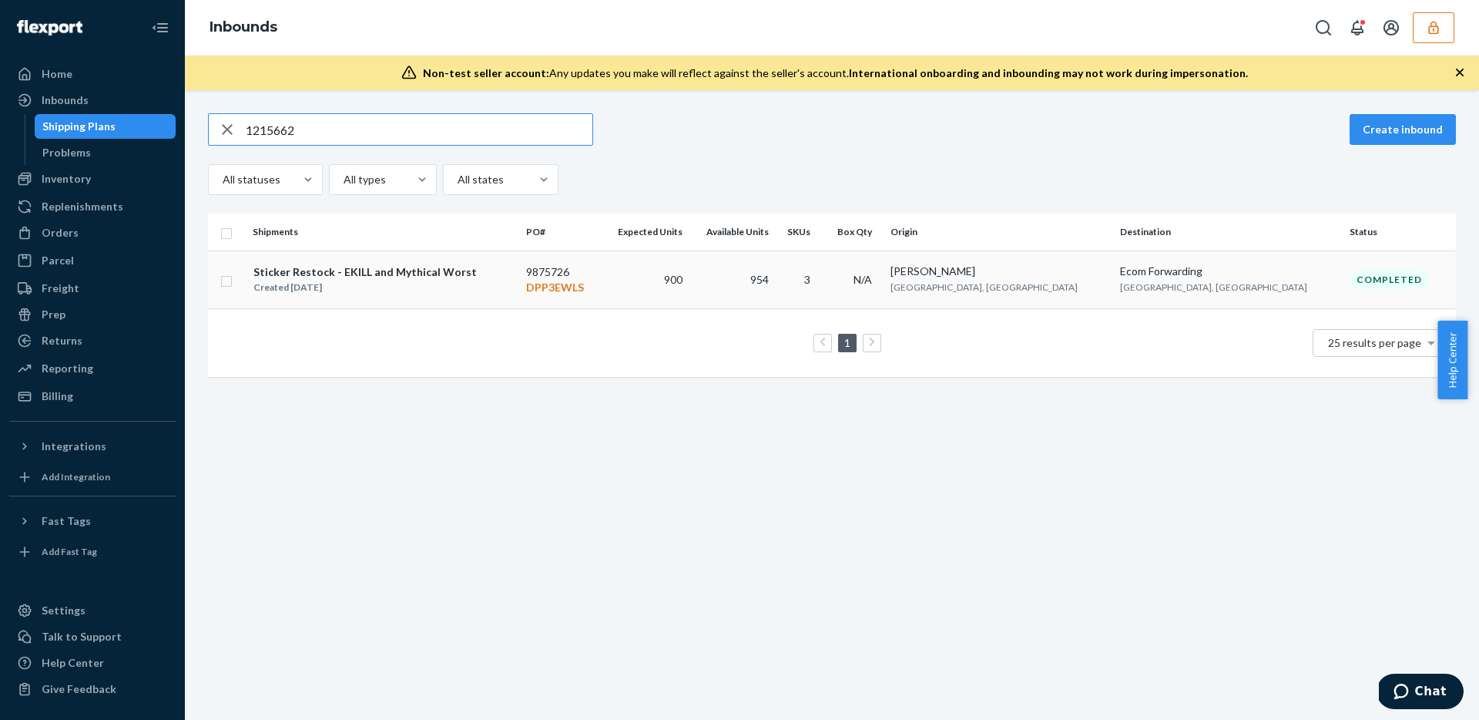
type input "1215662"
click at [689, 274] on td "900" at bounding box center [644, 279] width 89 height 58
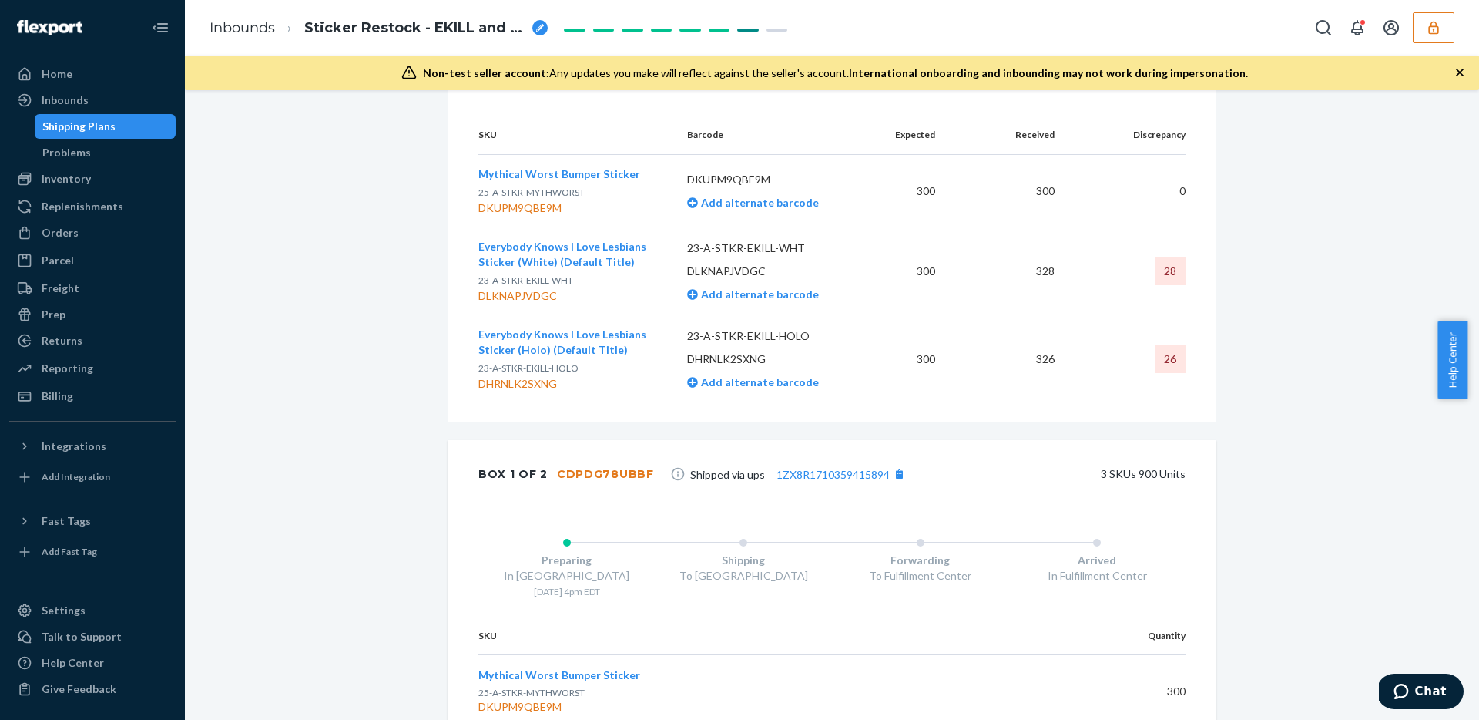
scroll to position [673, 0]
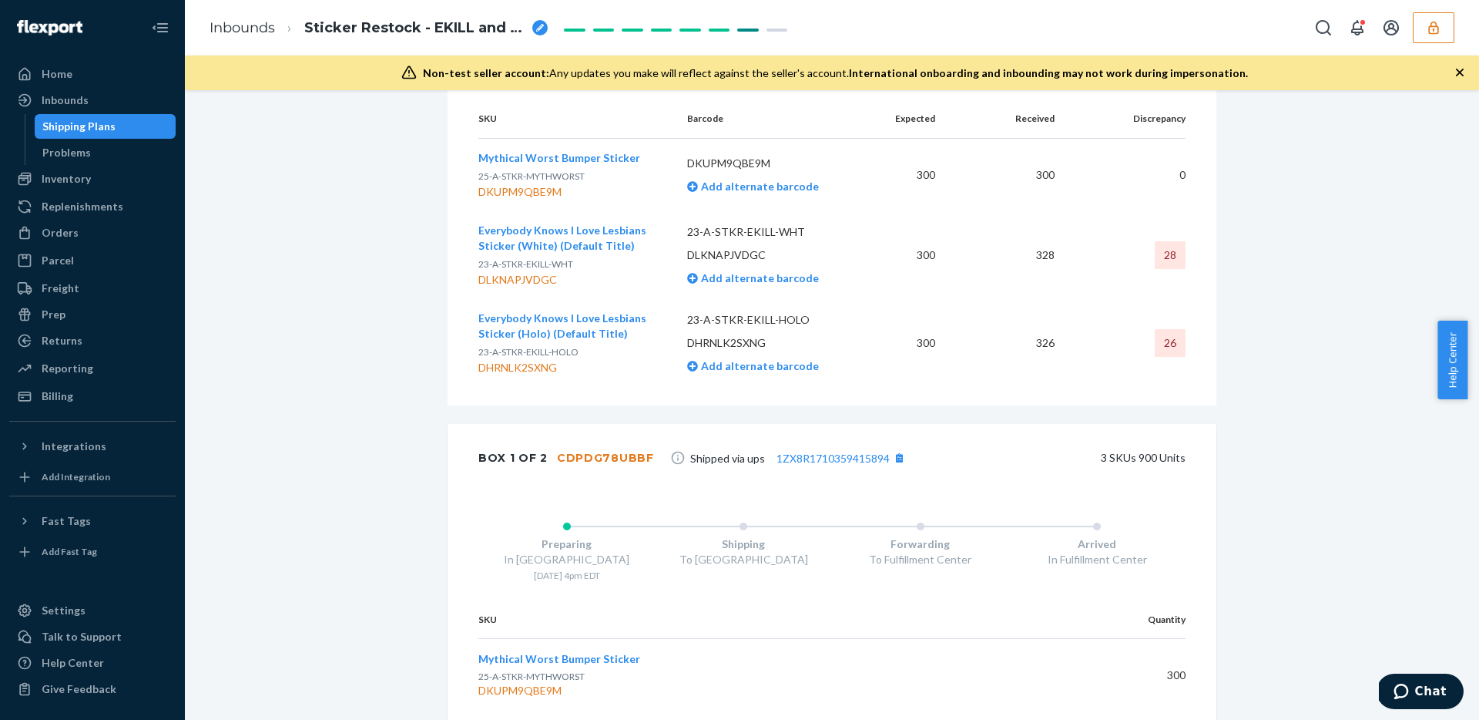
click at [1429, 33] on icon "button" at bounding box center [1433, 27] width 15 height 15
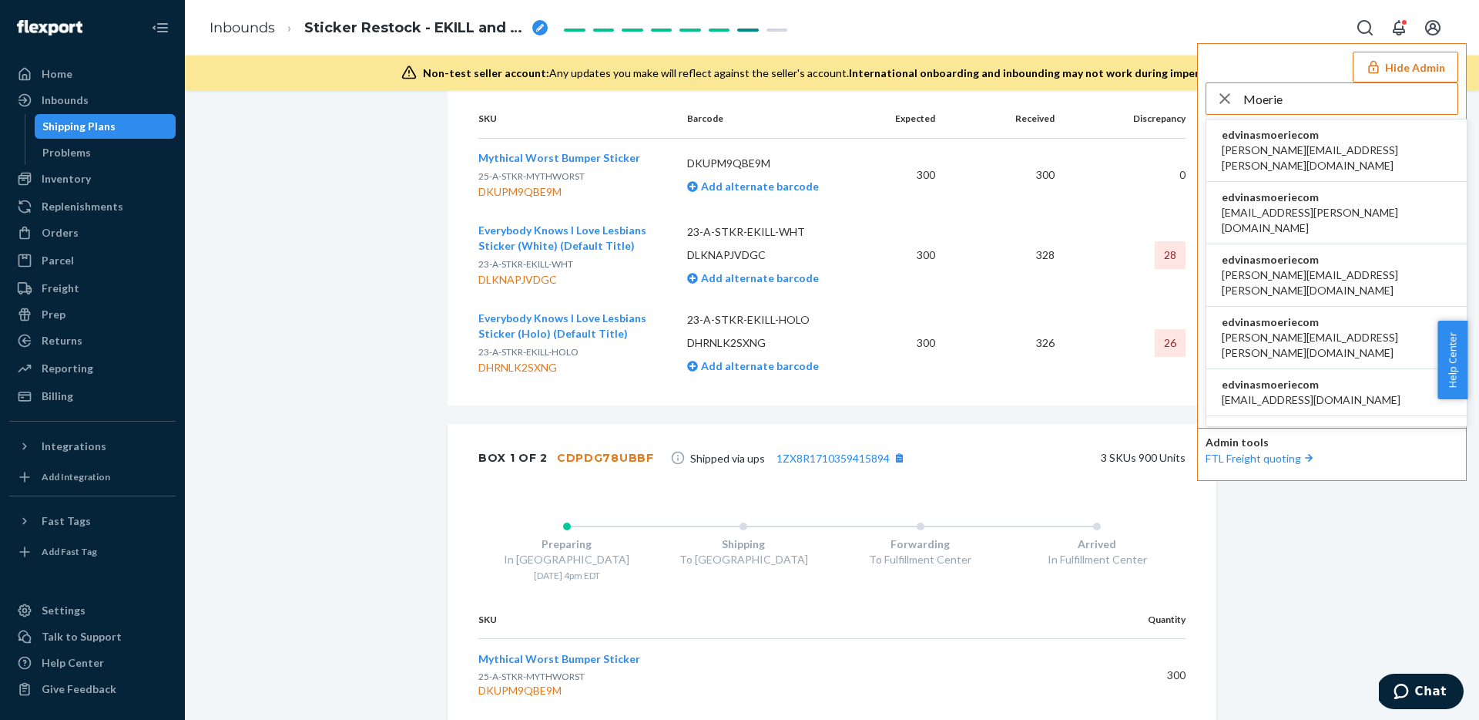
type input "Moerie"
click at [1337, 143] on span "abdul-rehman.bhatti@kilo.solutions" at bounding box center [1337, 158] width 230 height 31
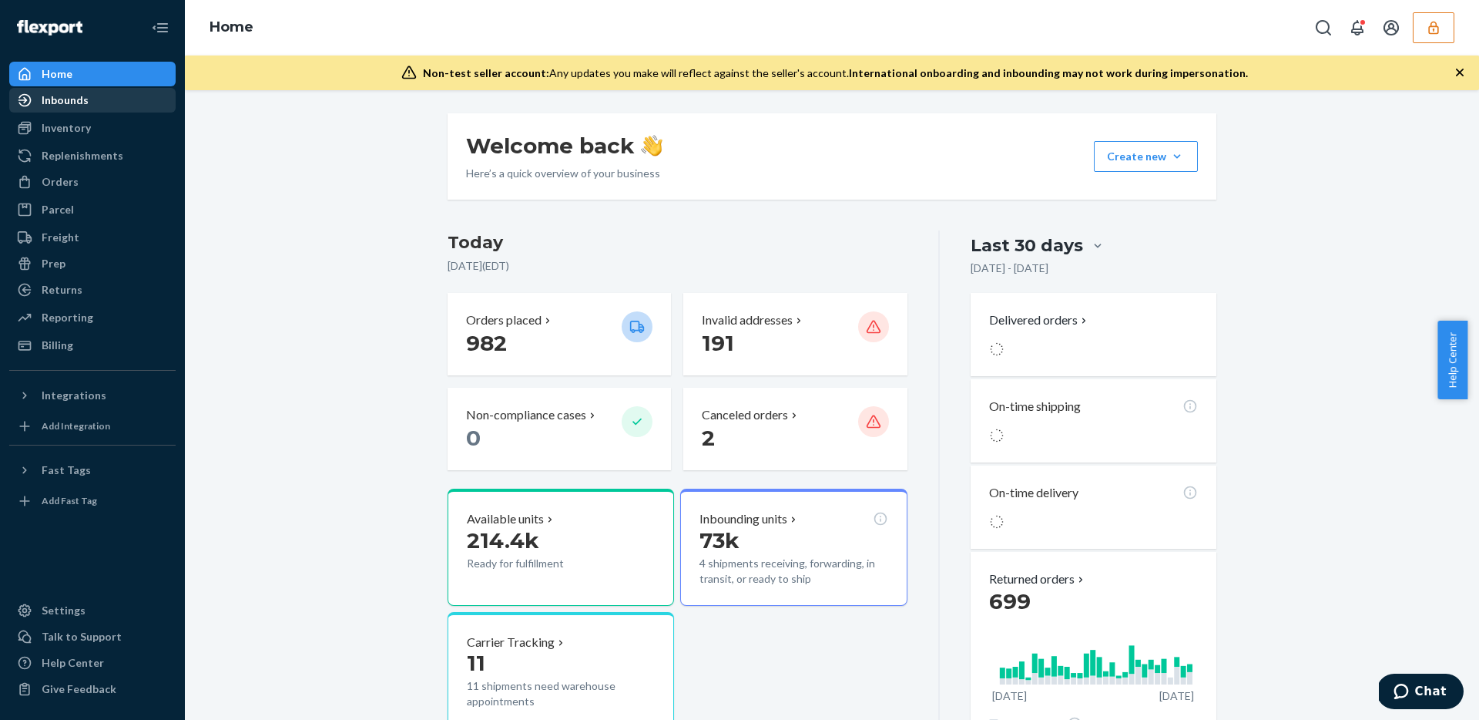
click at [96, 89] on div "Inbounds" at bounding box center [92, 100] width 163 height 22
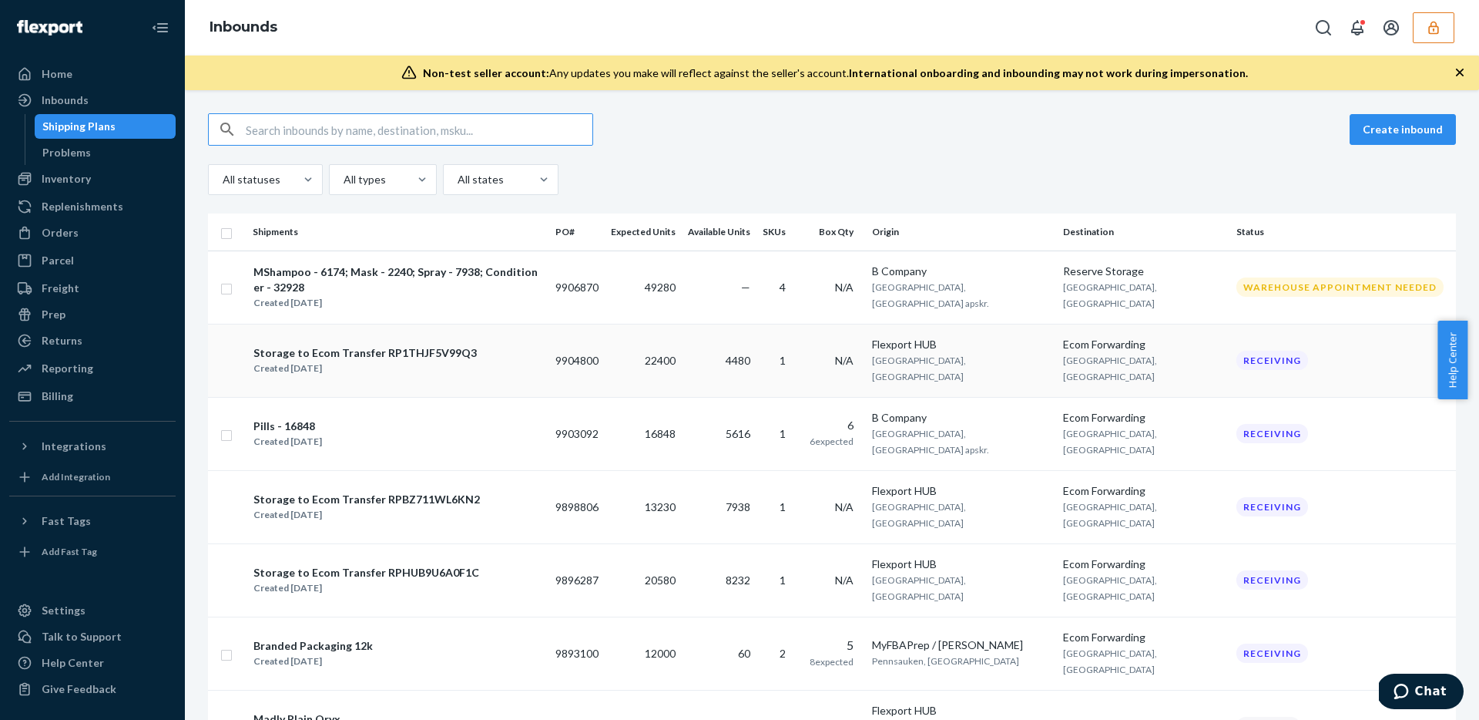
click at [757, 347] on td "4480" at bounding box center [719, 360] width 75 height 73
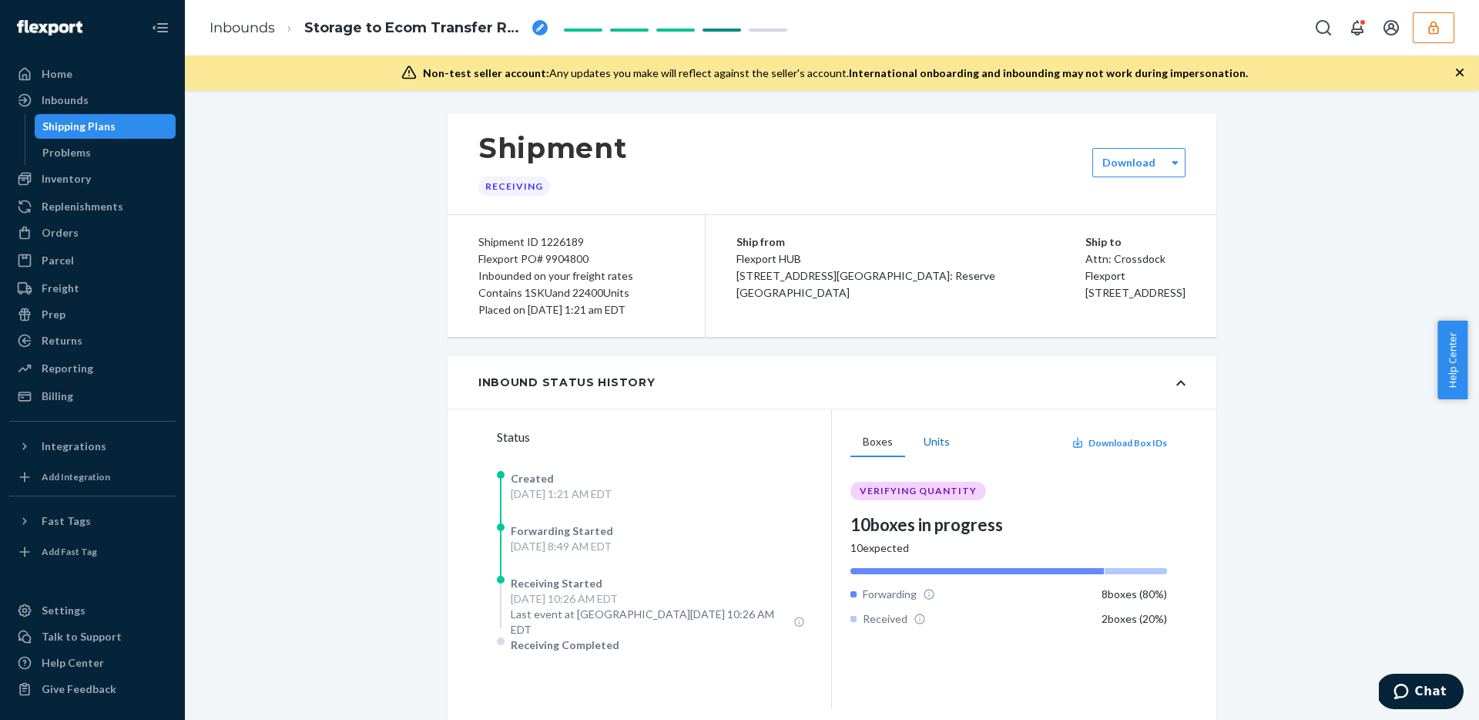
click at [928, 441] on button "Units" at bounding box center [936, 442] width 51 height 29
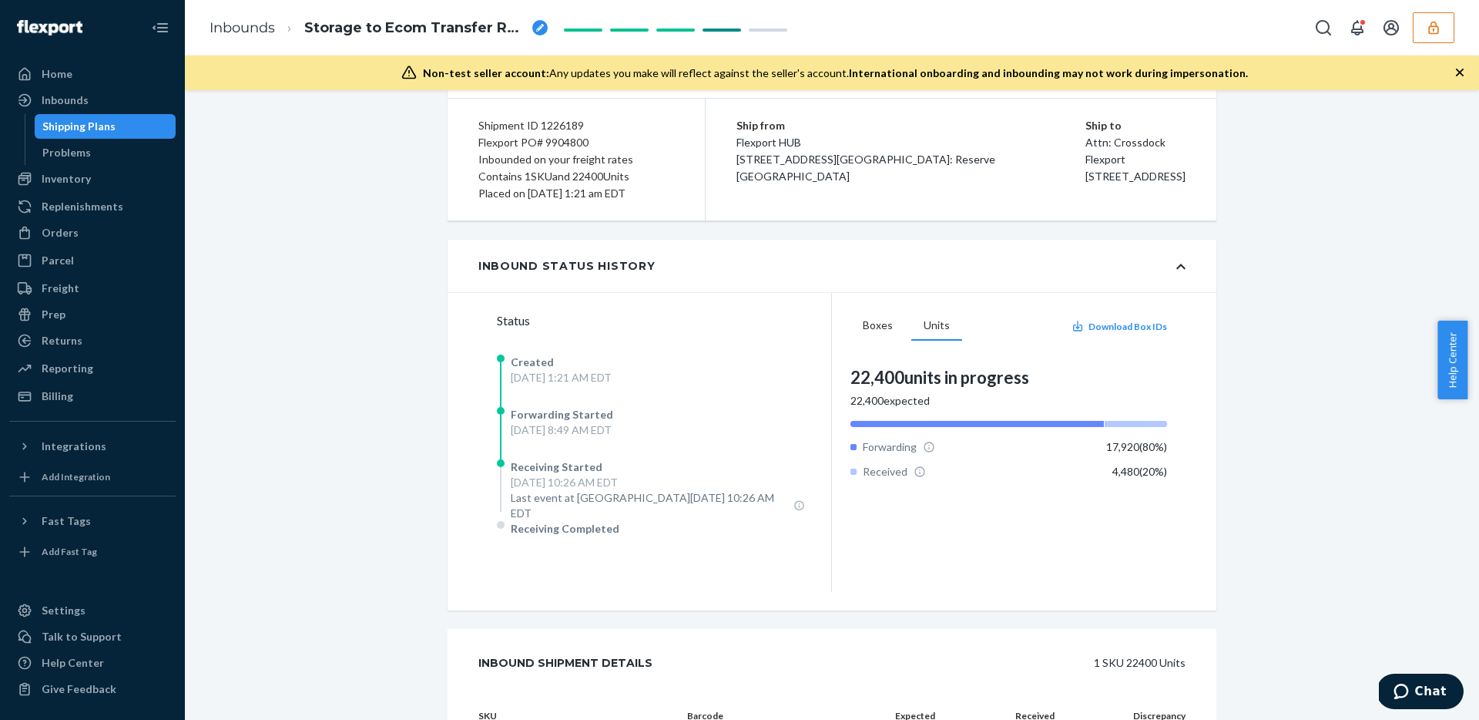
scroll to position [125, 0]
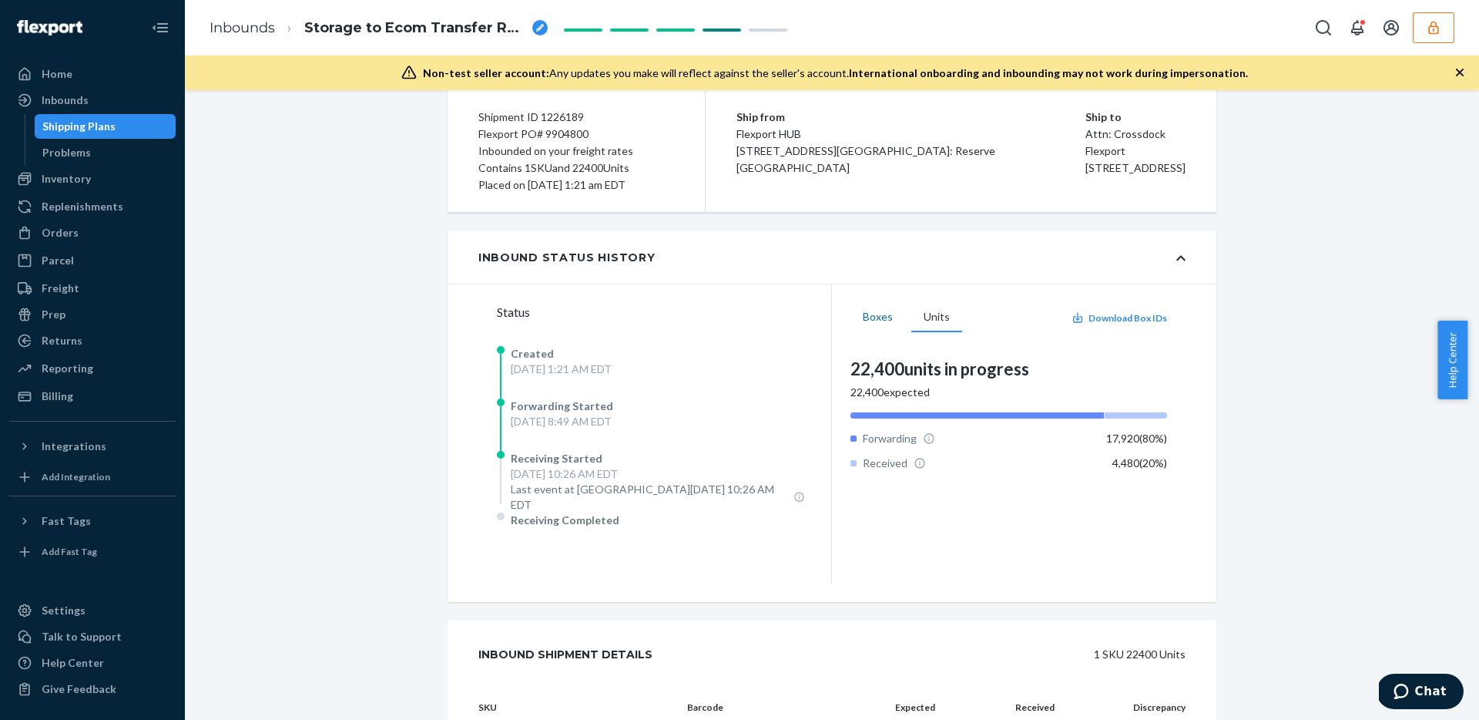
click at [875, 318] on button "Boxes" at bounding box center [878, 317] width 55 height 29
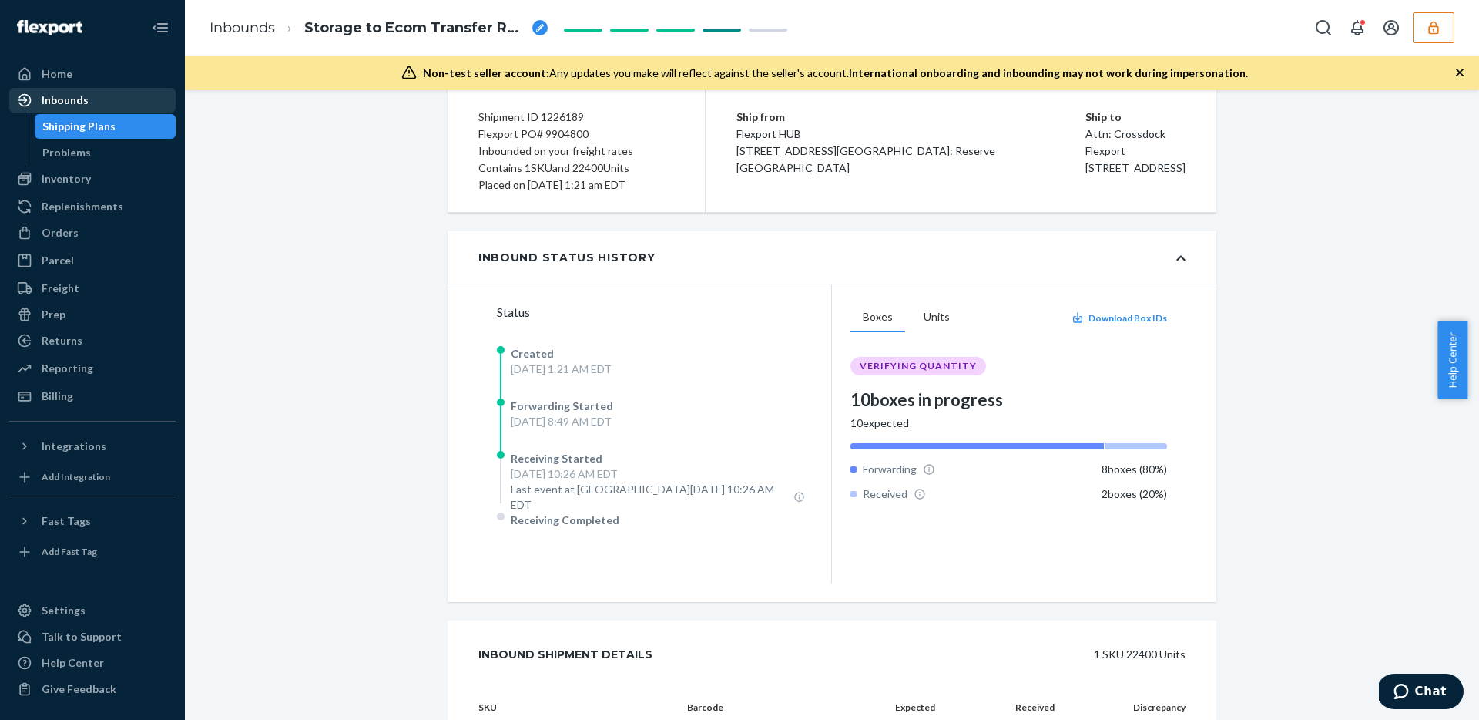
click at [52, 99] on div "Inbounds" at bounding box center [65, 99] width 47 height 15
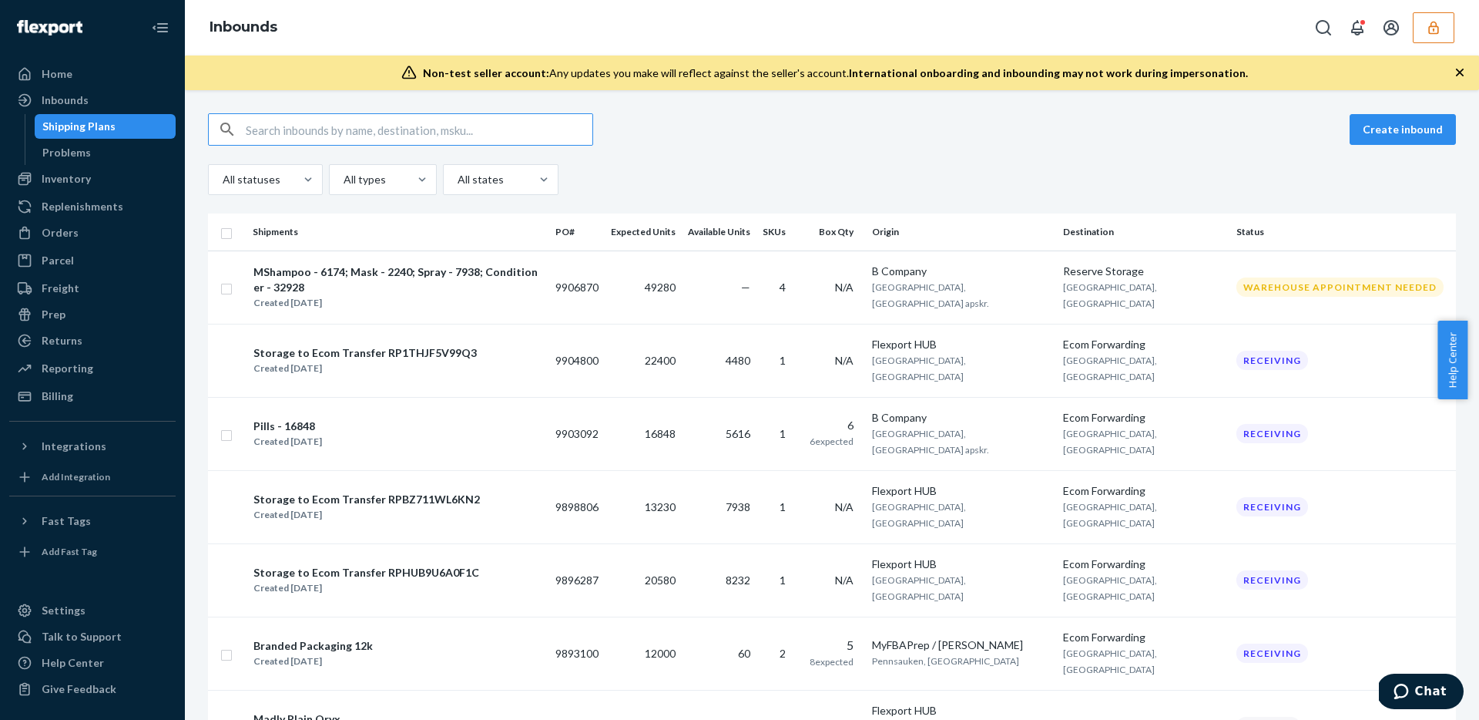
click at [561, 124] on input "text" at bounding box center [419, 129] width 347 height 31
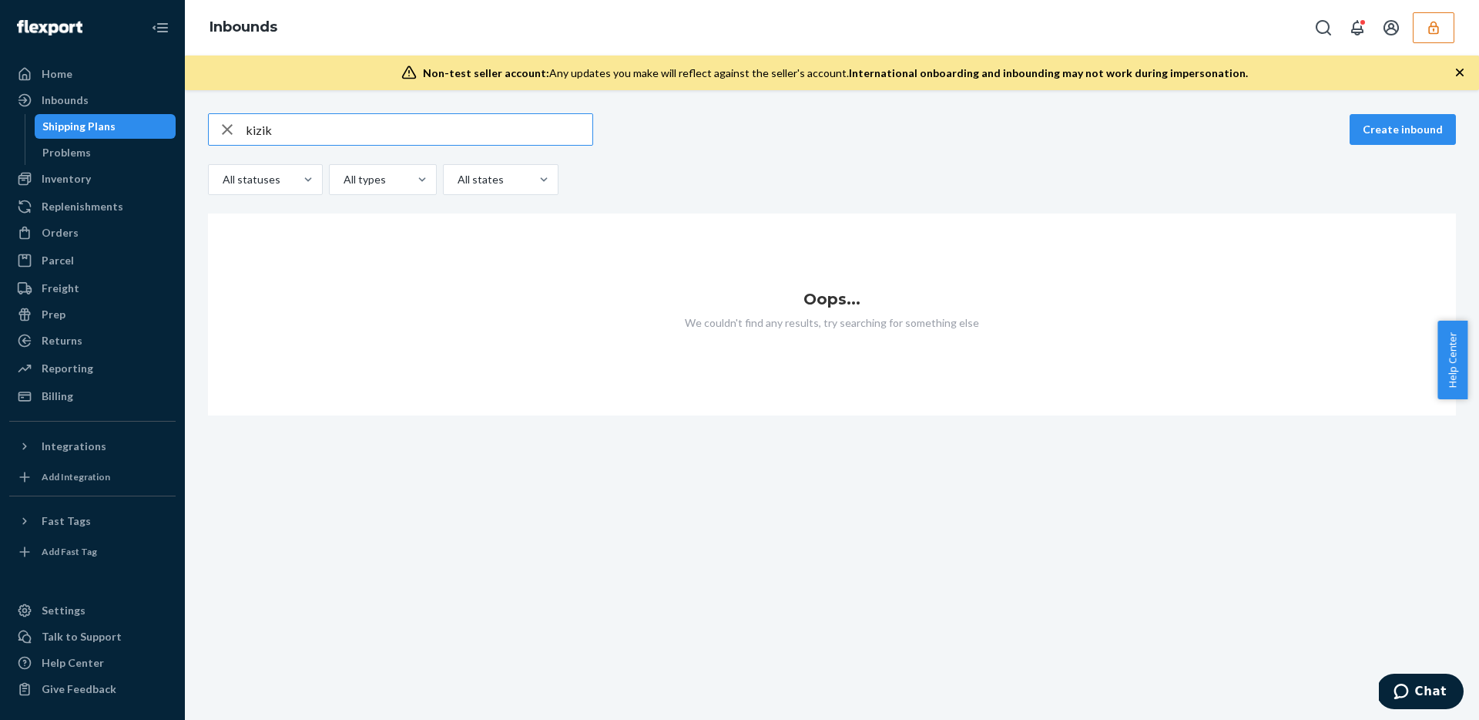
type input "kizik"
click at [1425, 31] on button "button" at bounding box center [1434, 27] width 42 height 31
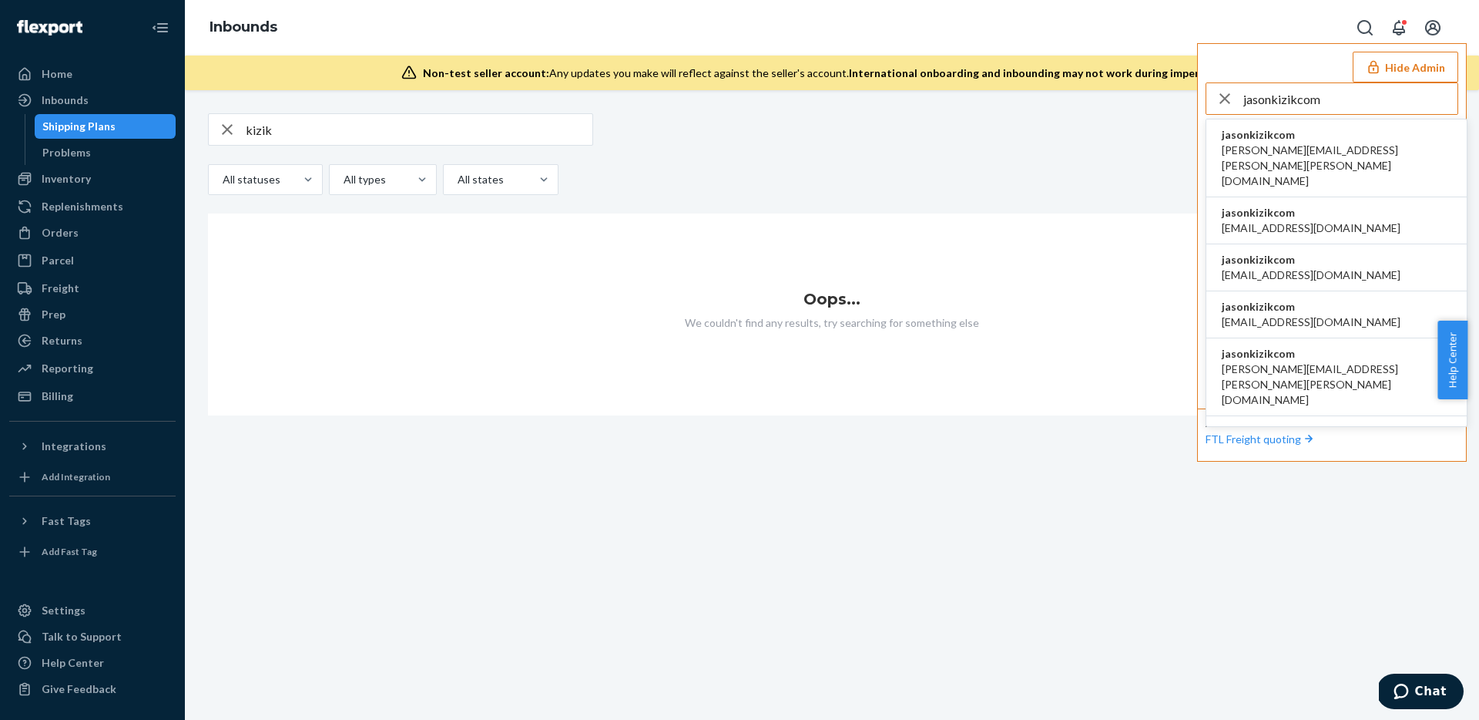
type input "jasonkizikcom"
click at [1351, 136] on li "jasonkizikcom amanda.madsen@kizik.com" at bounding box center [1337, 158] width 260 height 78
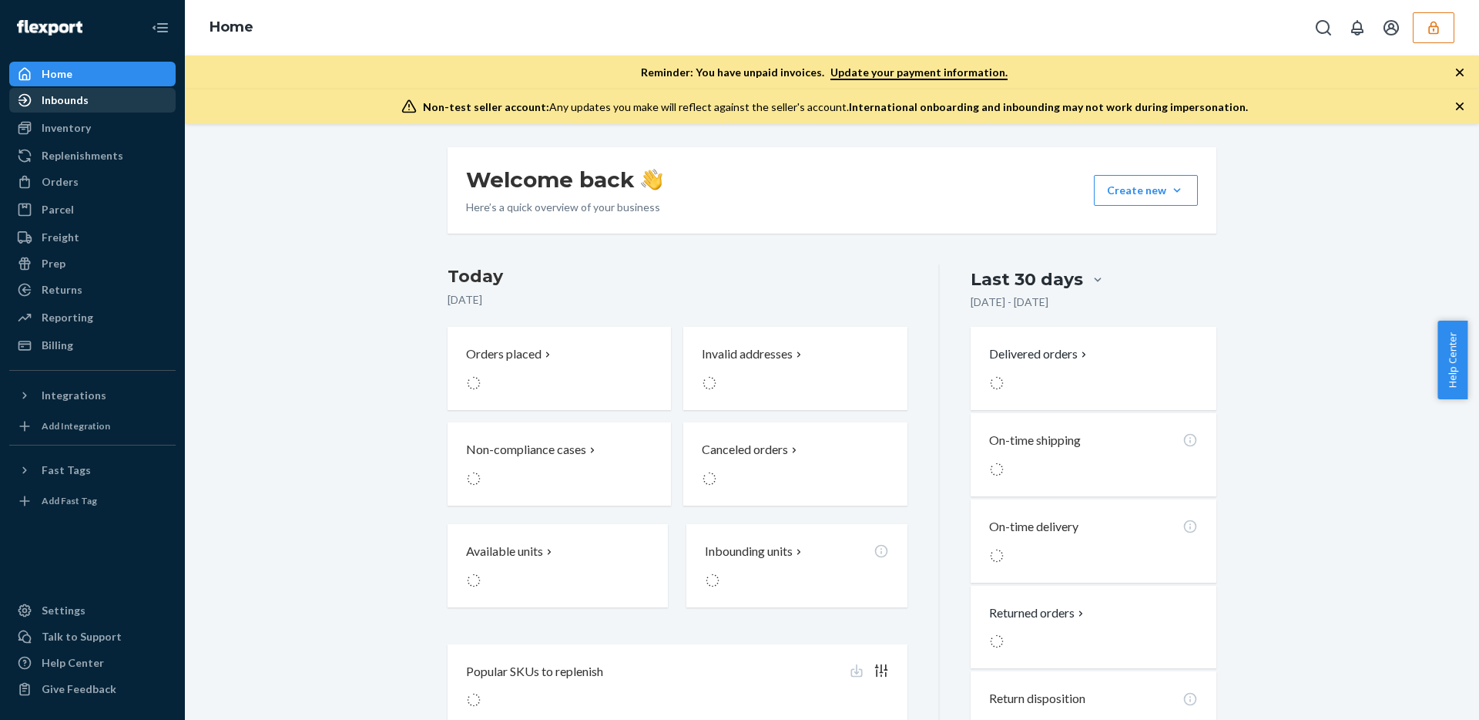
click at [55, 104] on div "Inbounds" at bounding box center [65, 99] width 47 height 15
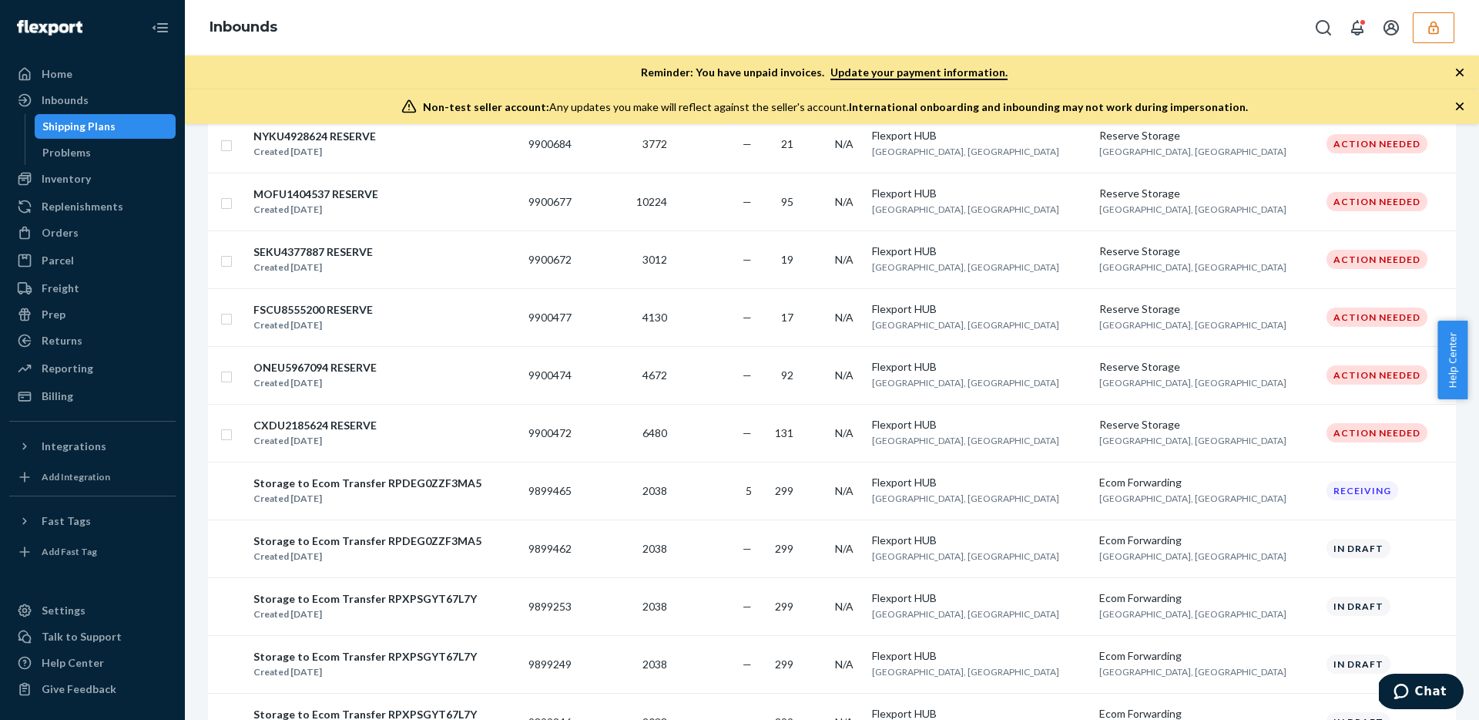
scroll to position [461, 0]
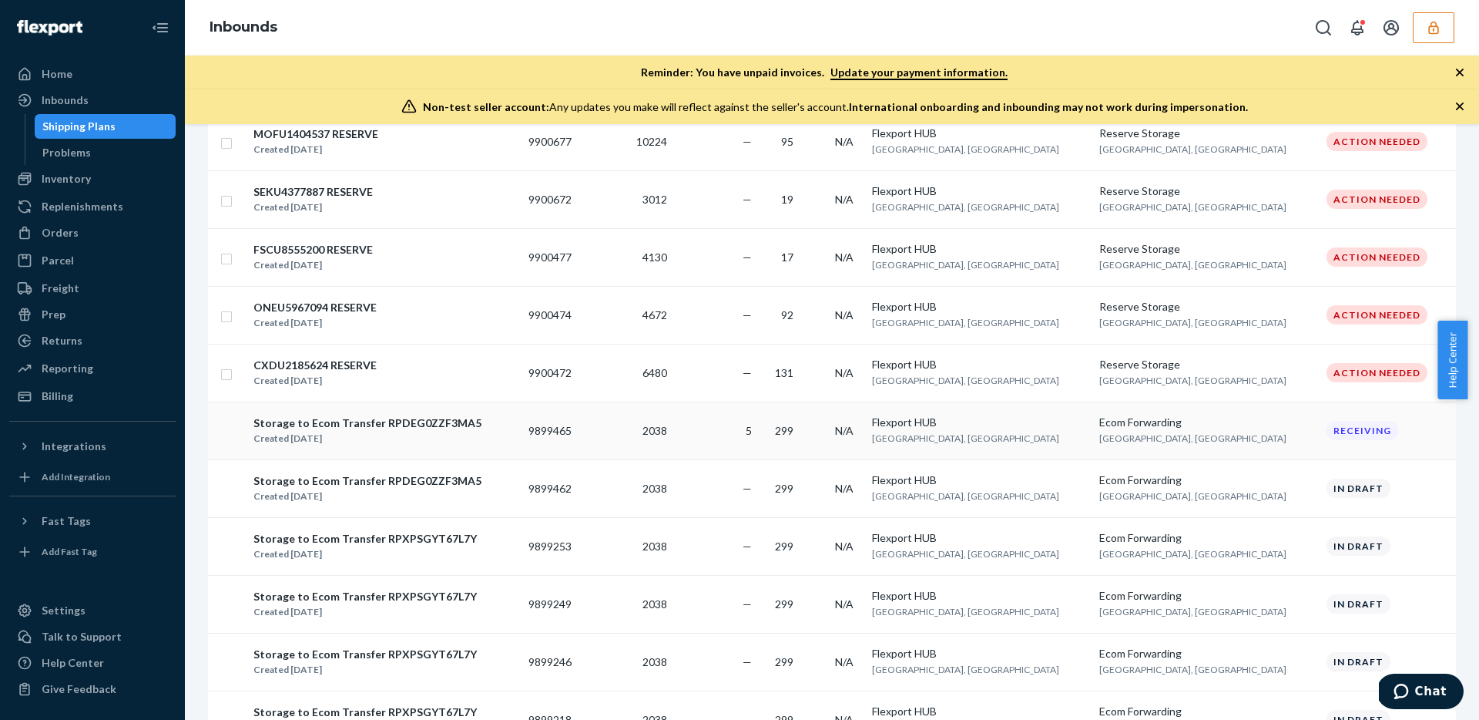
click at [758, 448] on td "5" at bounding box center [715, 430] width 85 height 58
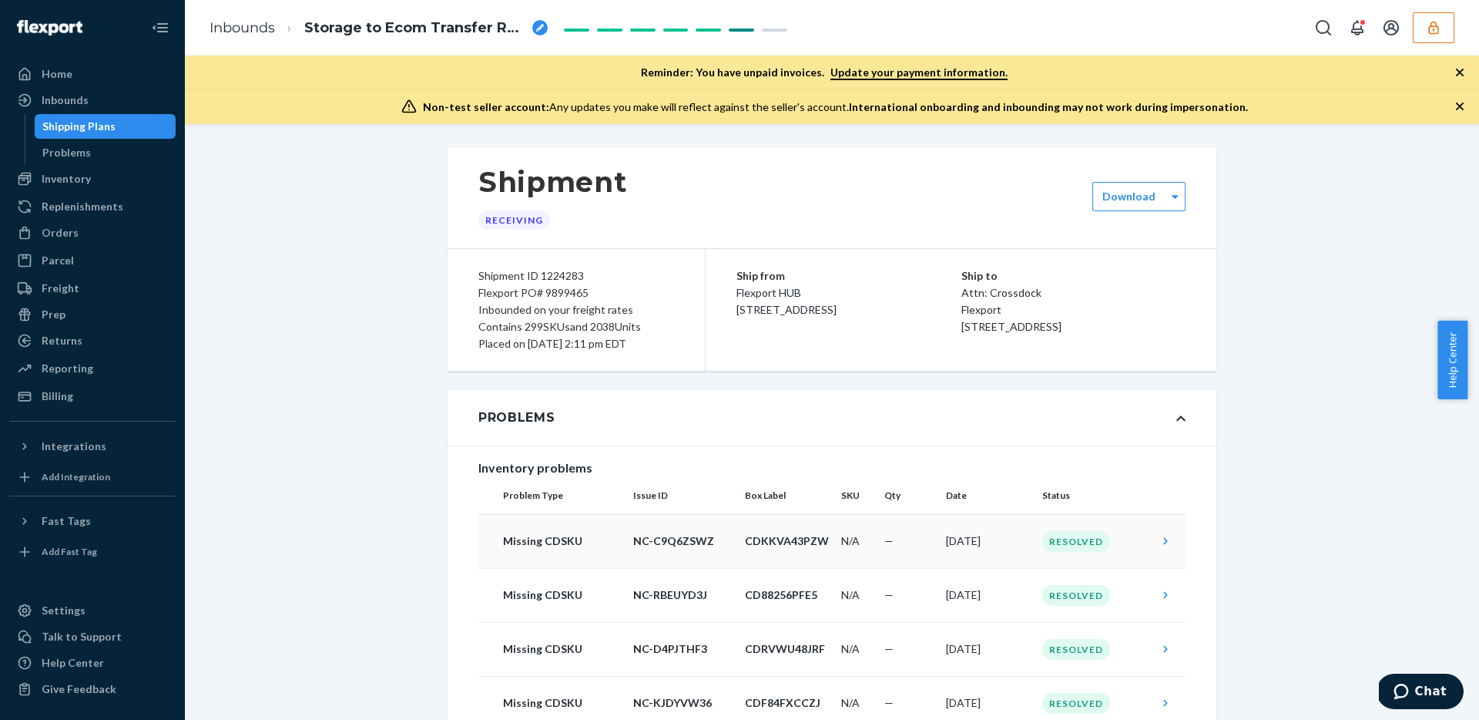
click at [844, 542] on td "N/A" at bounding box center [856, 541] width 43 height 54
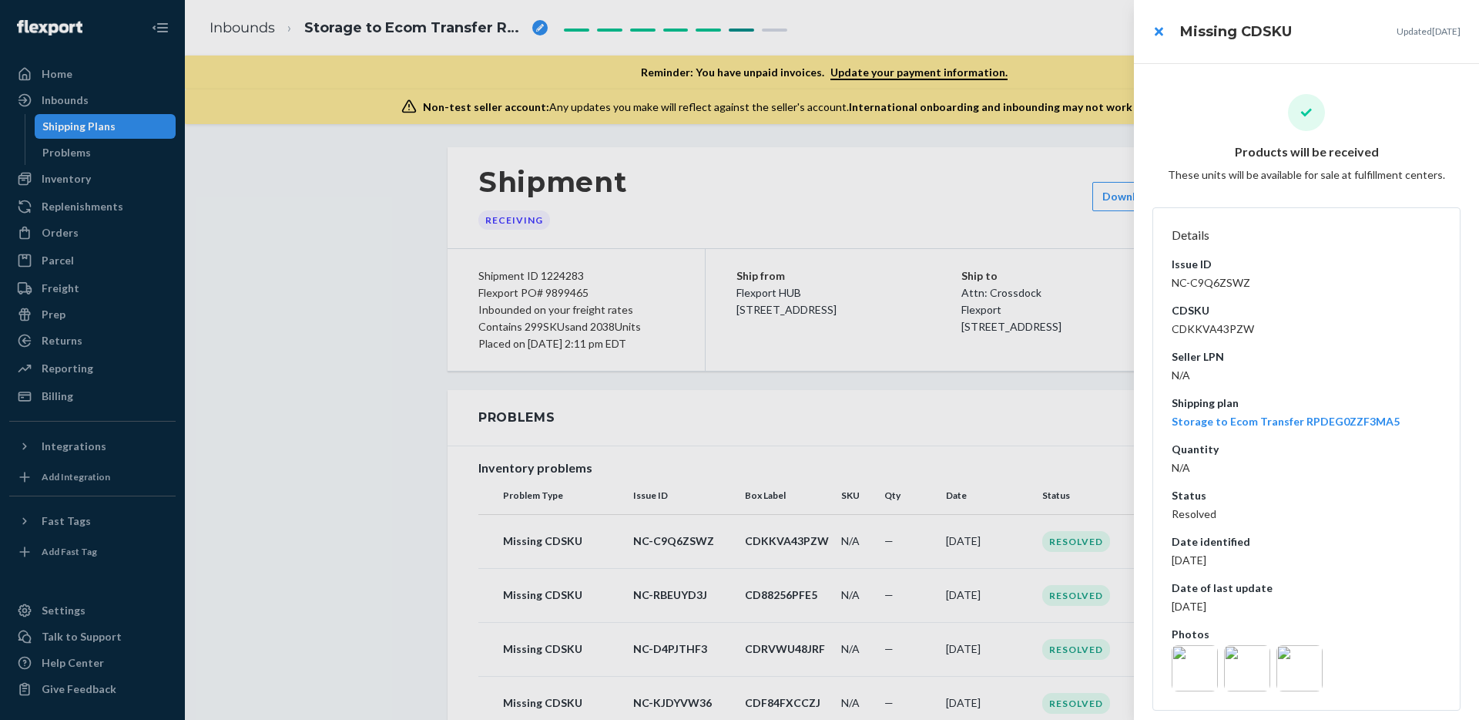
click at [1197, 662] on img at bounding box center [1195, 668] width 46 height 46
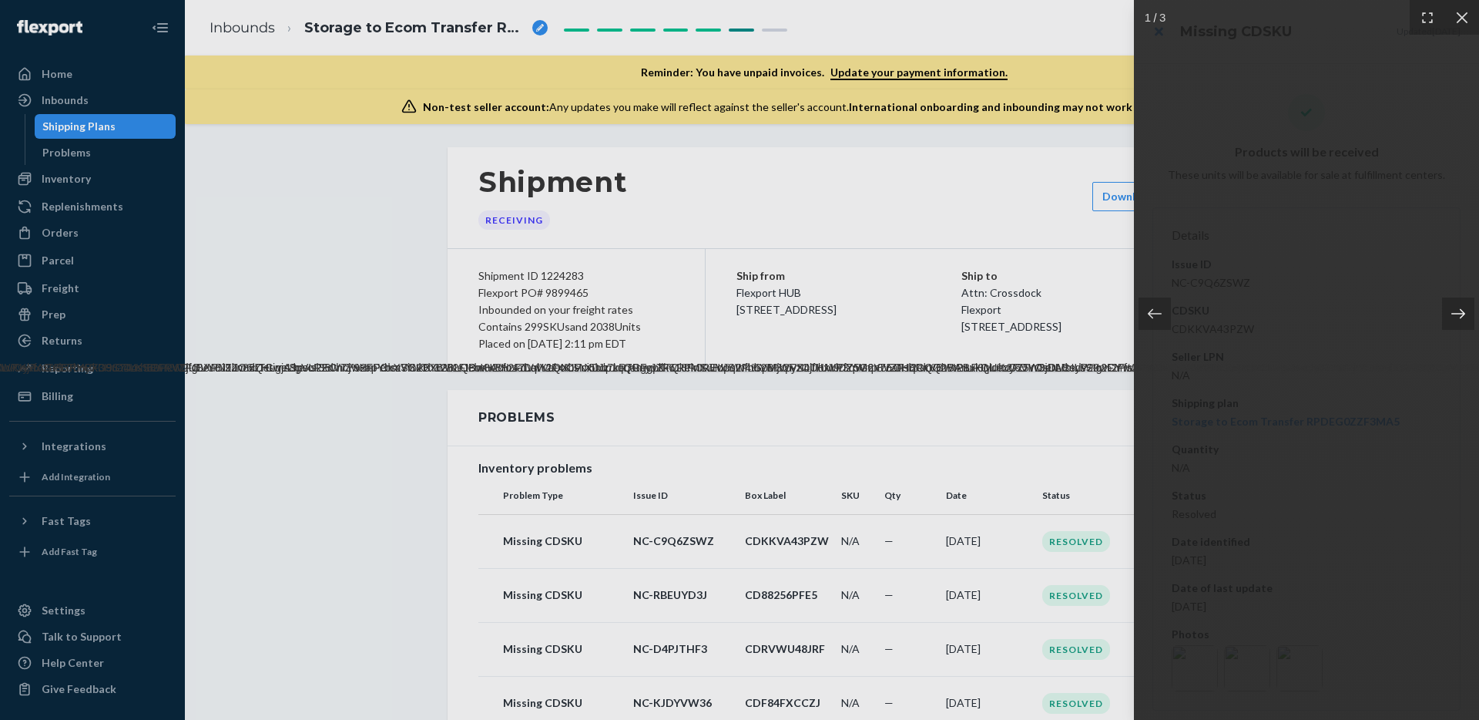
click at [1443, 317] on div at bounding box center [1458, 313] width 32 height 32
click at [1455, 314] on icon at bounding box center [1458, 313] width 15 height 15
click at [1462, 20] on icon at bounding box center [1462, 17] width 15 height 15
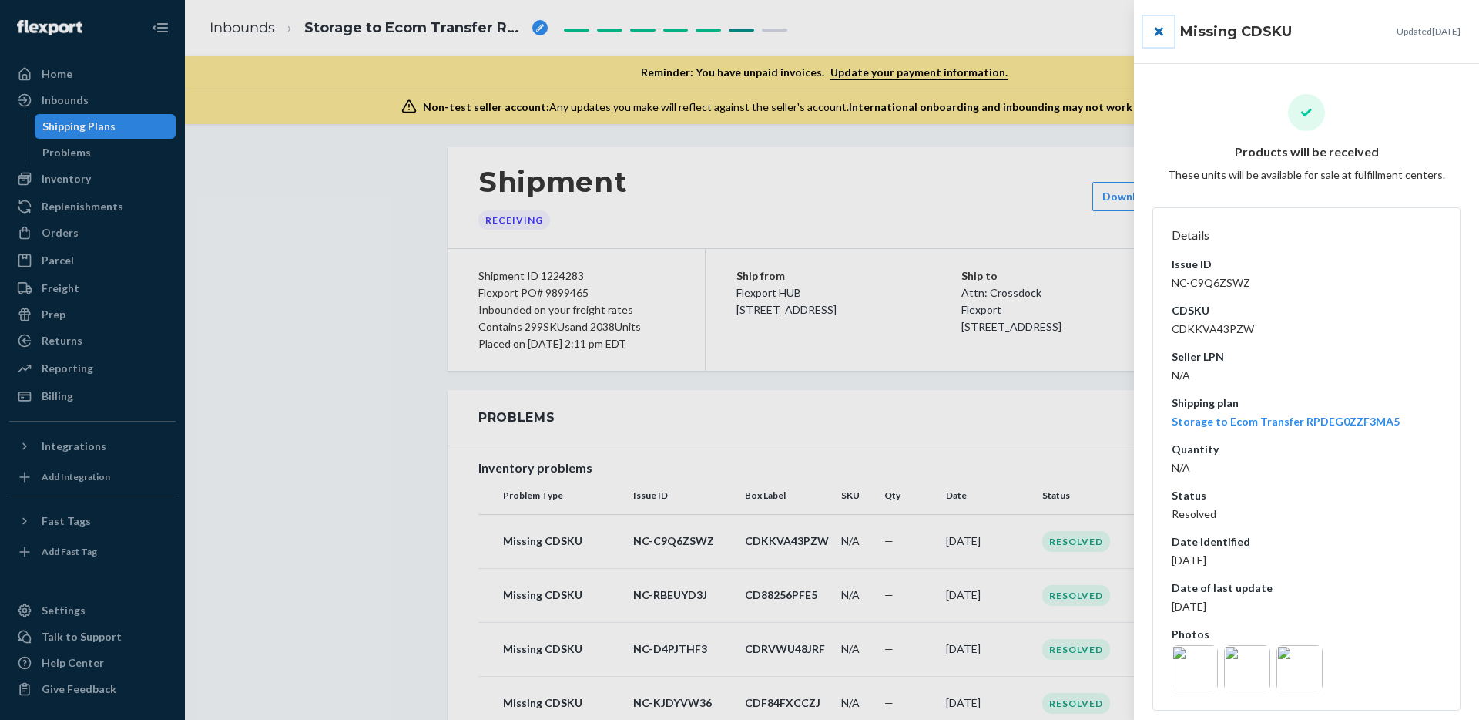
click at [1160, 32] on button "close" at bounding box center [1158, 31] width 31 height 31
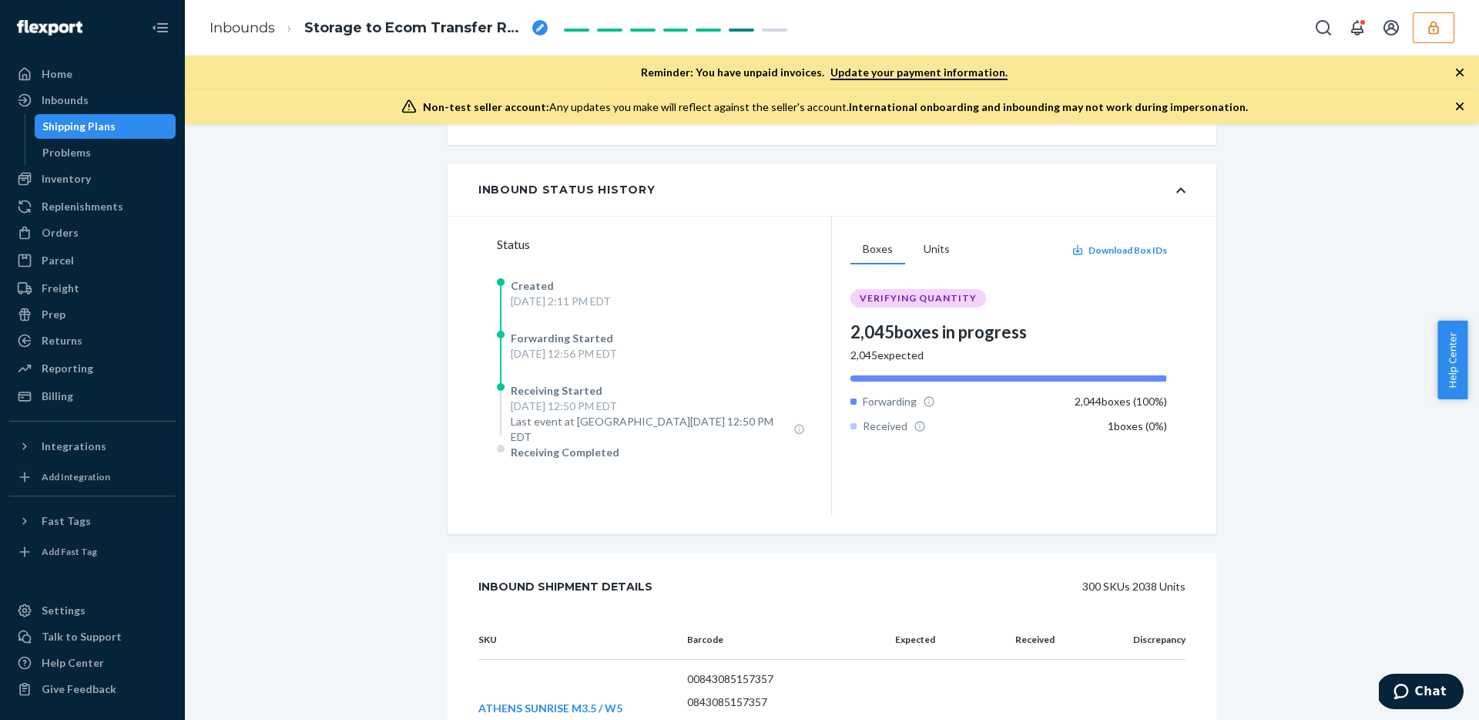
scroll to position [768, 0]
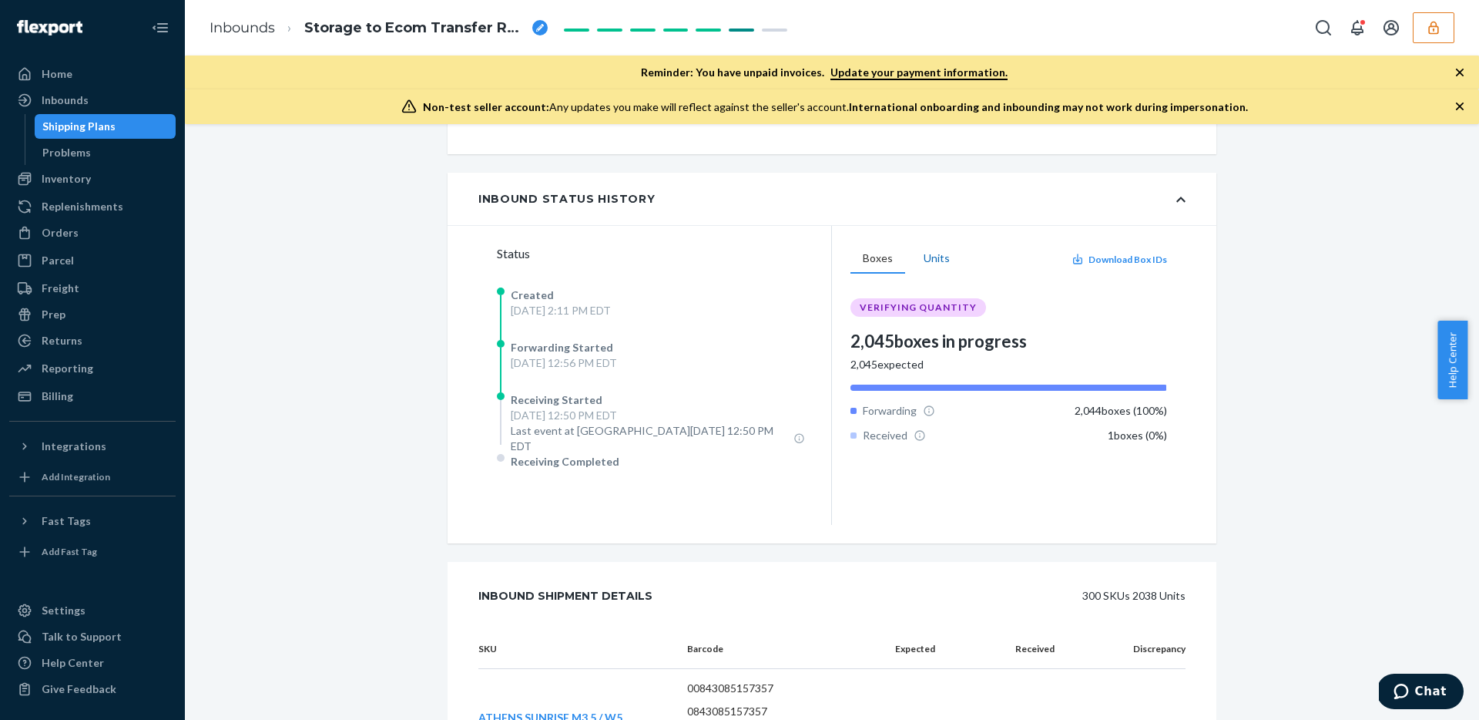
click at [944, 255] on button "Units" at bounding box center [936, 258] width 51 height 29
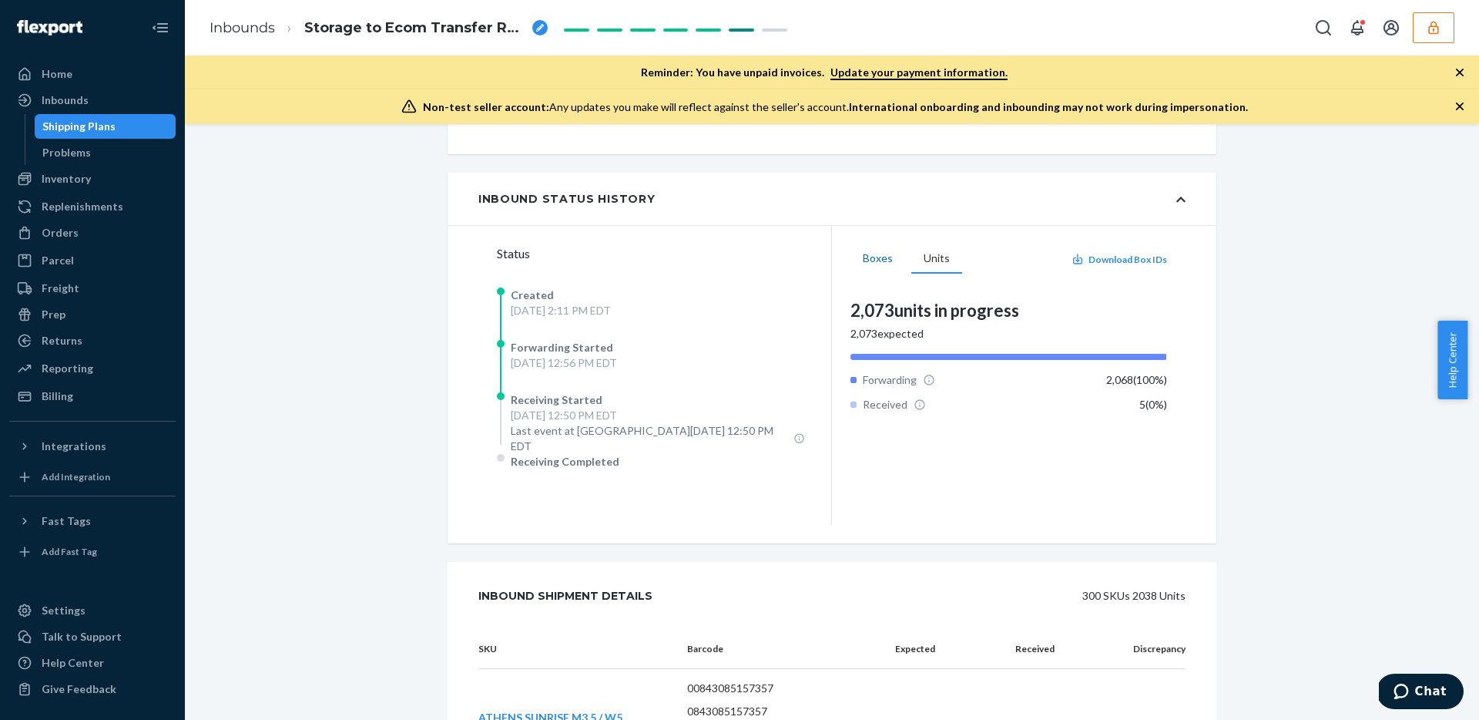
click at [876, 258] on button "Boxes" at bounding box center [878, 258] width 55 height 29
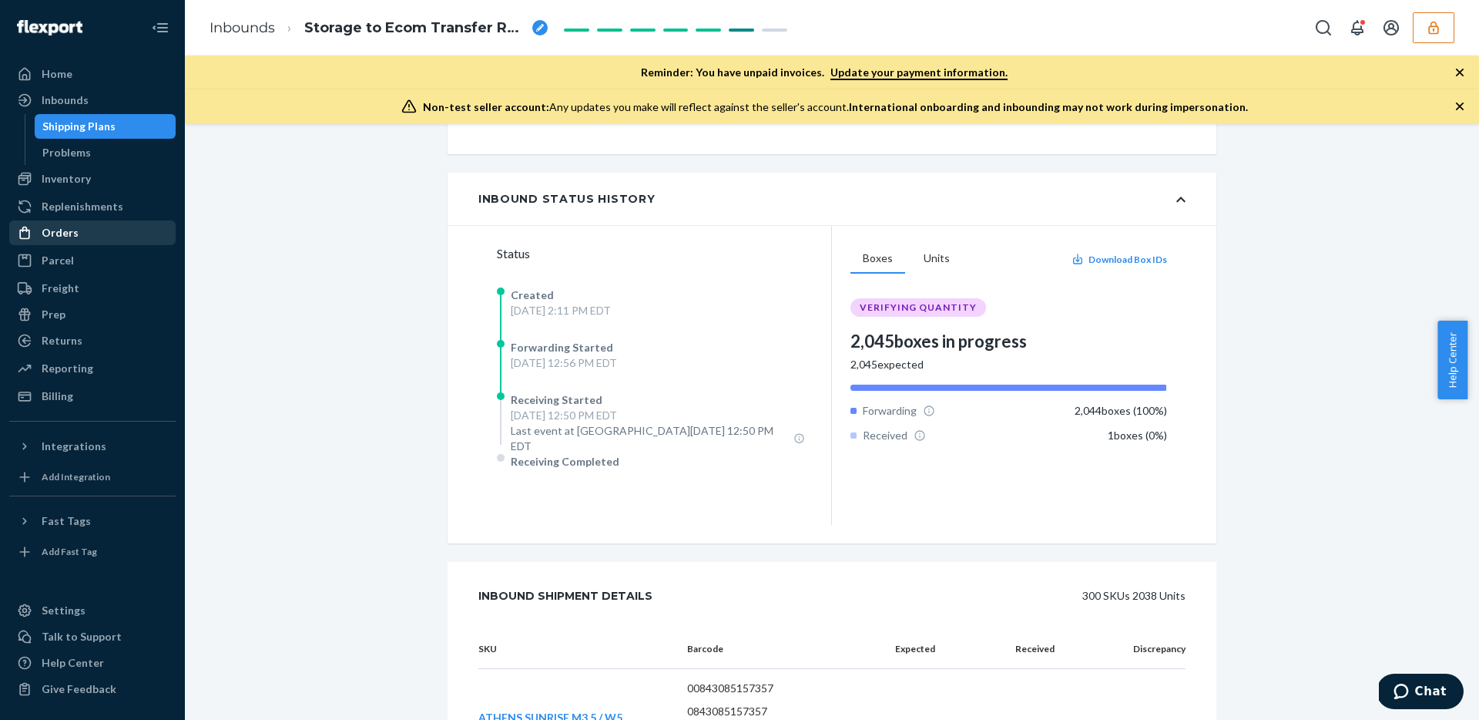
click at [90, 232] on div "Orders" at bounding box center [92, 233] width 163 height 22
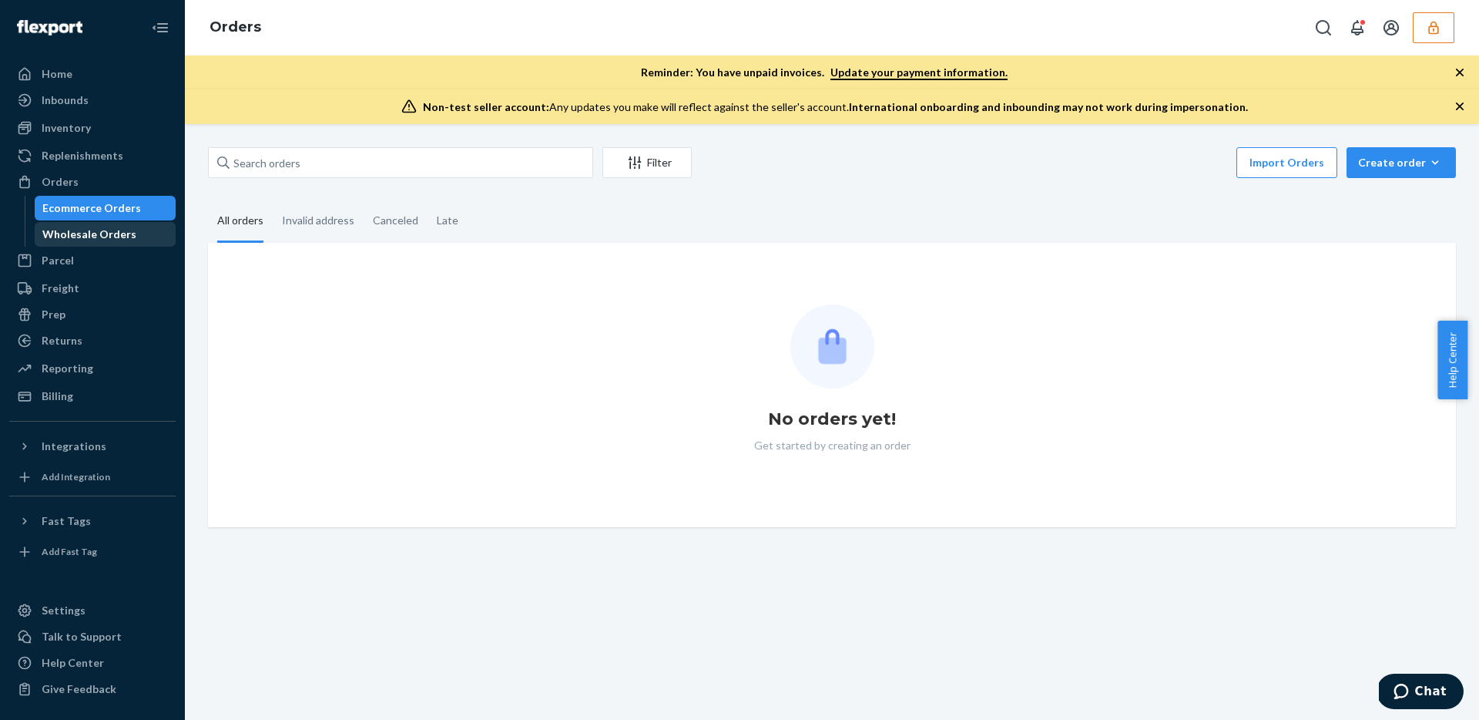
click at [82, 241] on div "Wholesale Orders" at bounding box center [89, 234] width 94 height 15
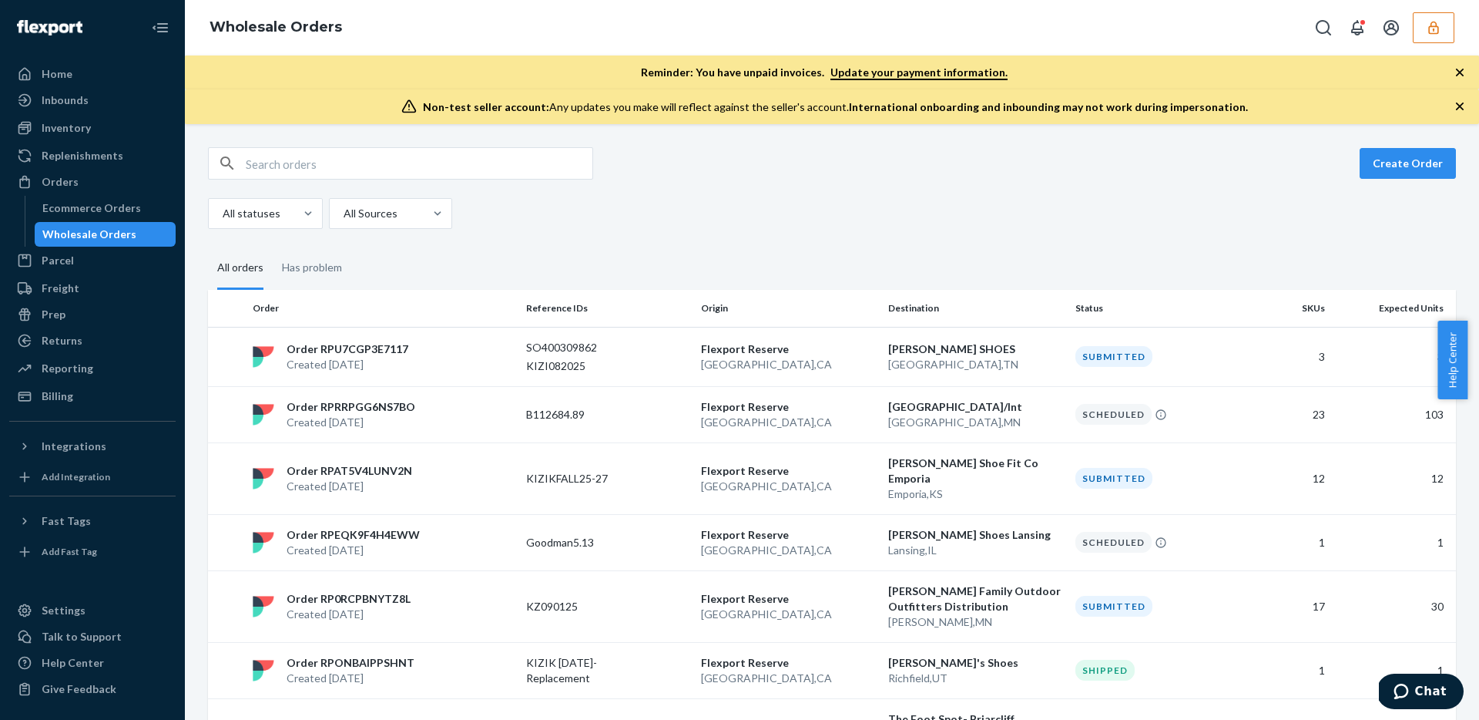
click at [1448, 18] on button "button" at bounding box center [1434, 27] width 42 height 31
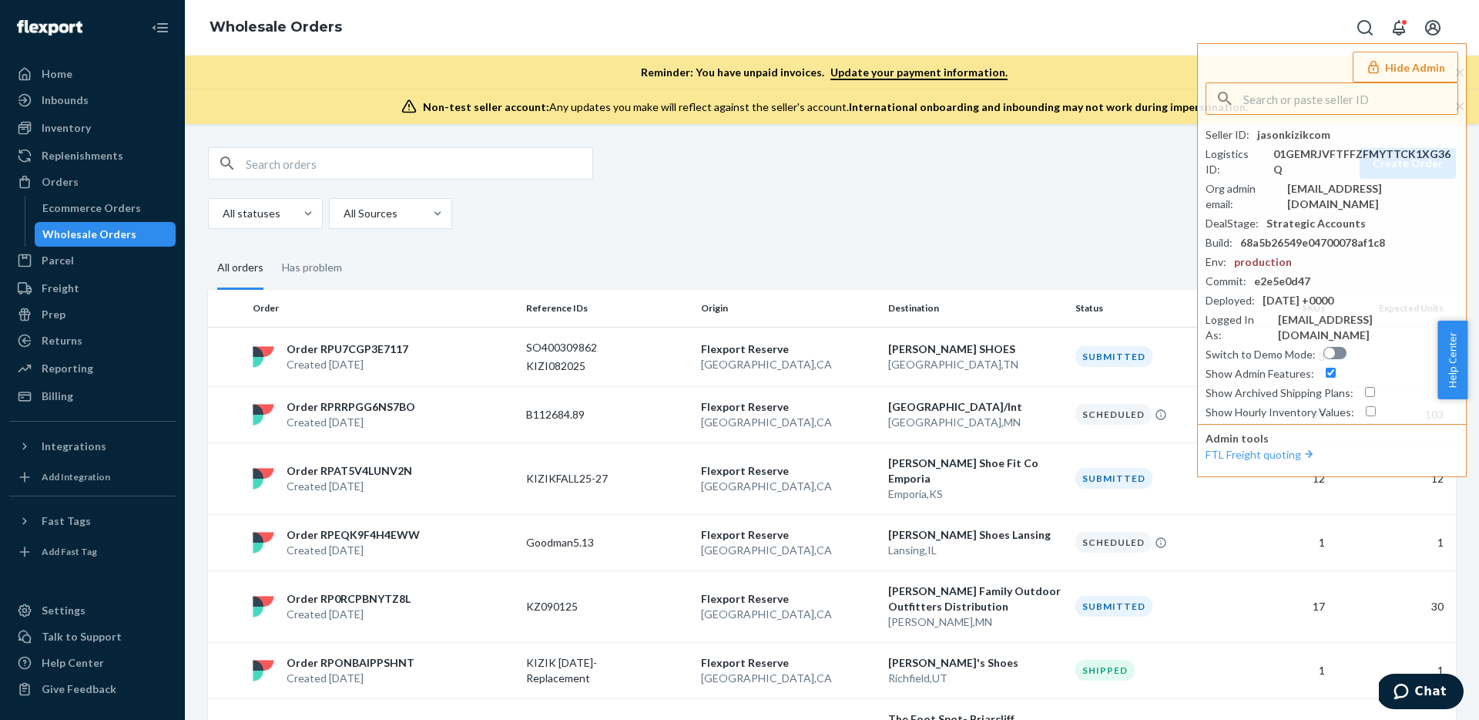
click at [774, 149] on div "Create Order" at bounding box center [832, 163] width 1248 height 32
click at [529, 159] on input "text" at bounding box center [419, 163] width 347 height 31
paste input "WRPDG74TOJKU0"
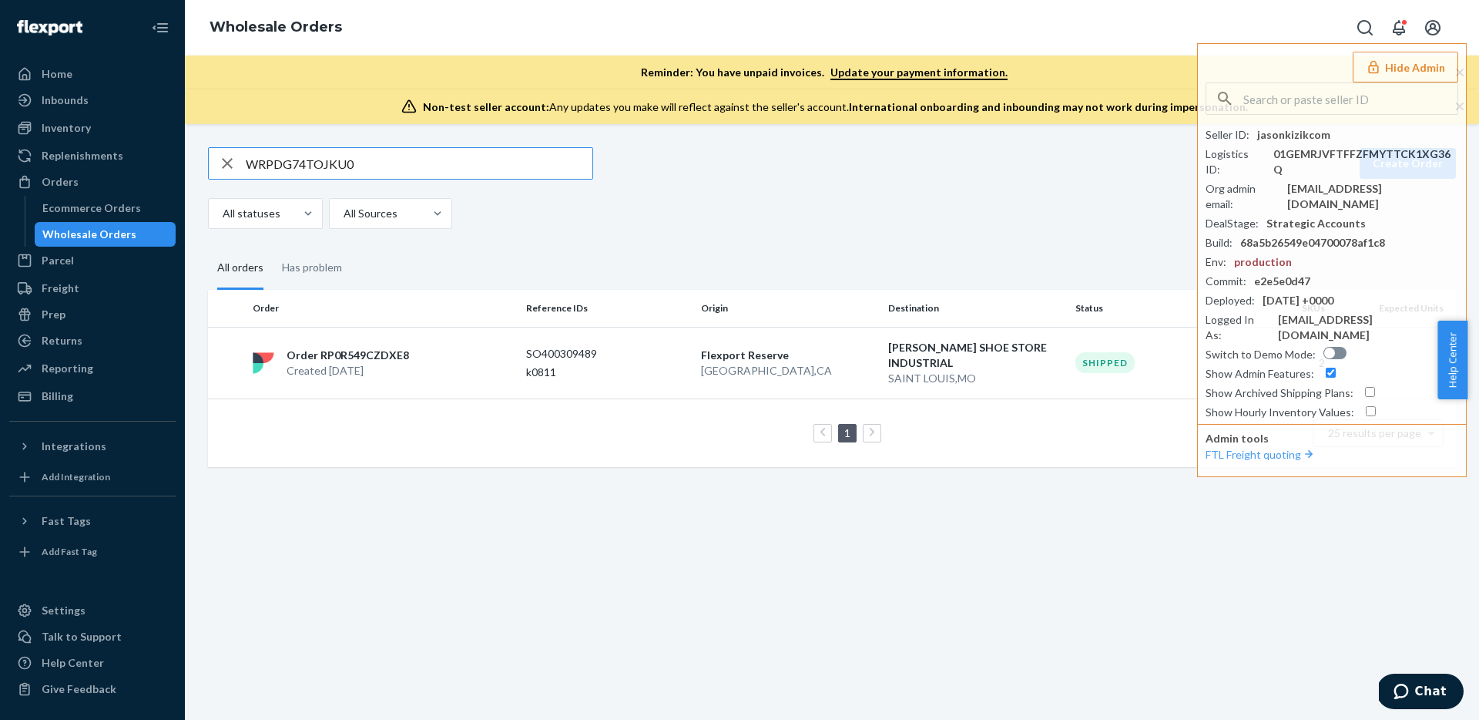
click at [391, 173] on input "WRPDG74TOJKU0" at bounding box center [419, 163] width 347 height 31
paste input "6TVJ1C9ONT2B"
type input "W6TVJ1C9ONT2B"
click at [58, 291] on div "Freight" at bounding box center [61, 287] width 38 height 15
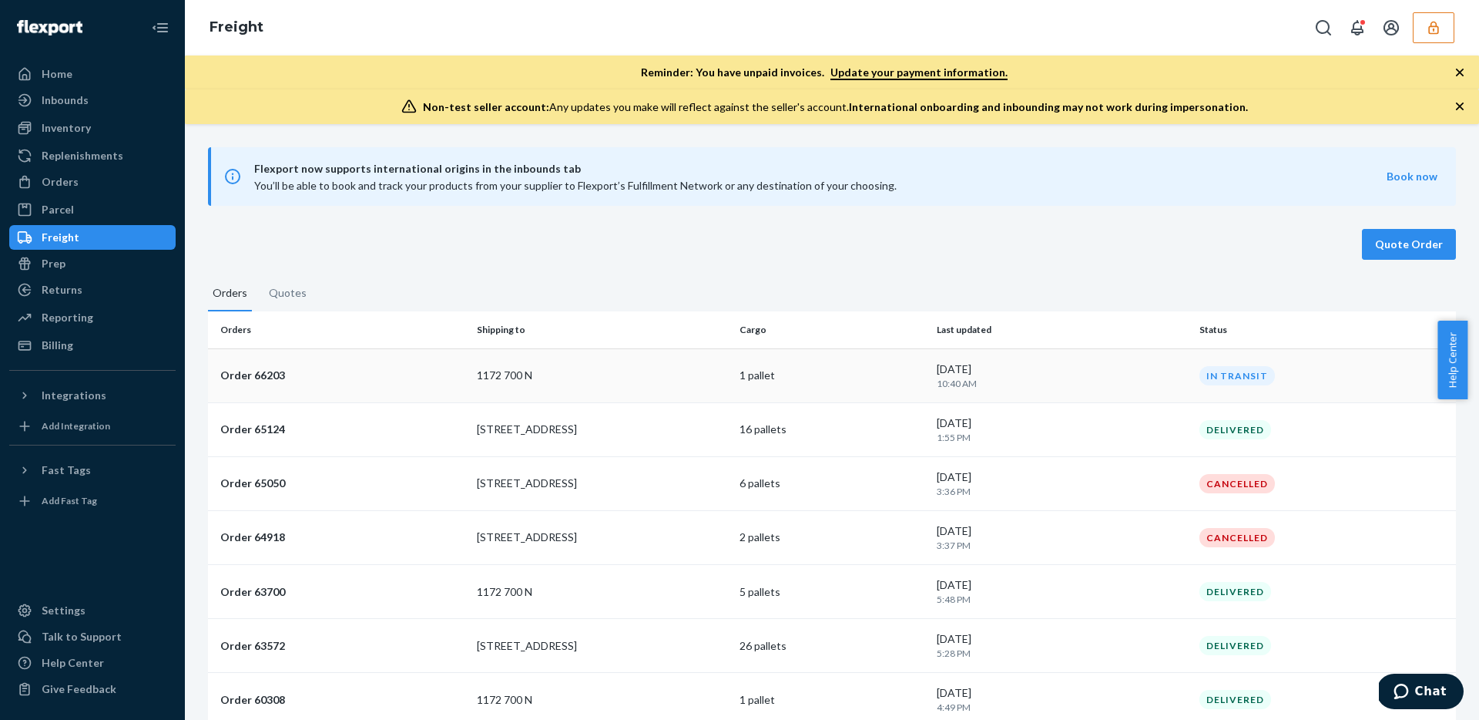
click at [859, 381] on p "1 pallet" at bounding box center [832, 375] width 185 height 15
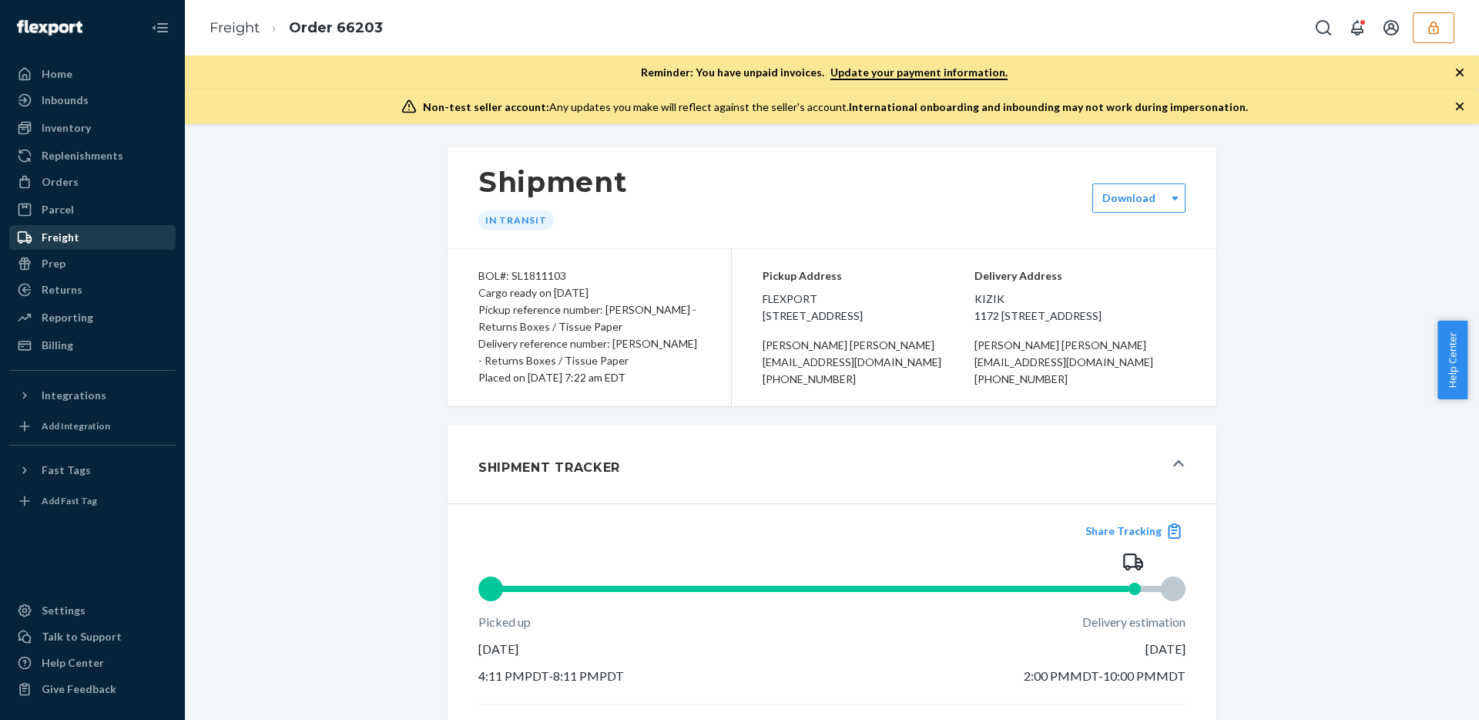
click at [92, 234] on div "Freight" at bounding box center [92, 238] width 163 height 22
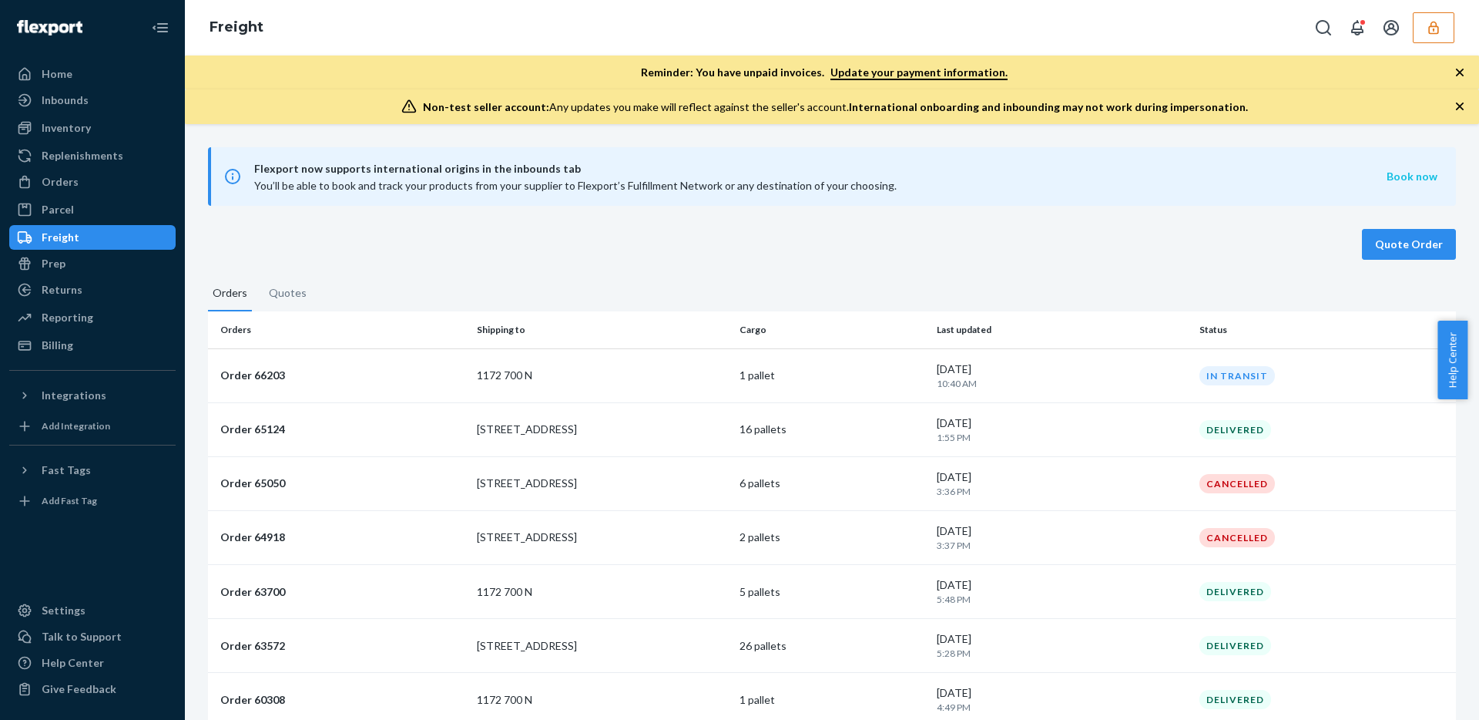
click at [1418, 178] on button "Book now" at bounding box center [1412, 176] width 51 height 15
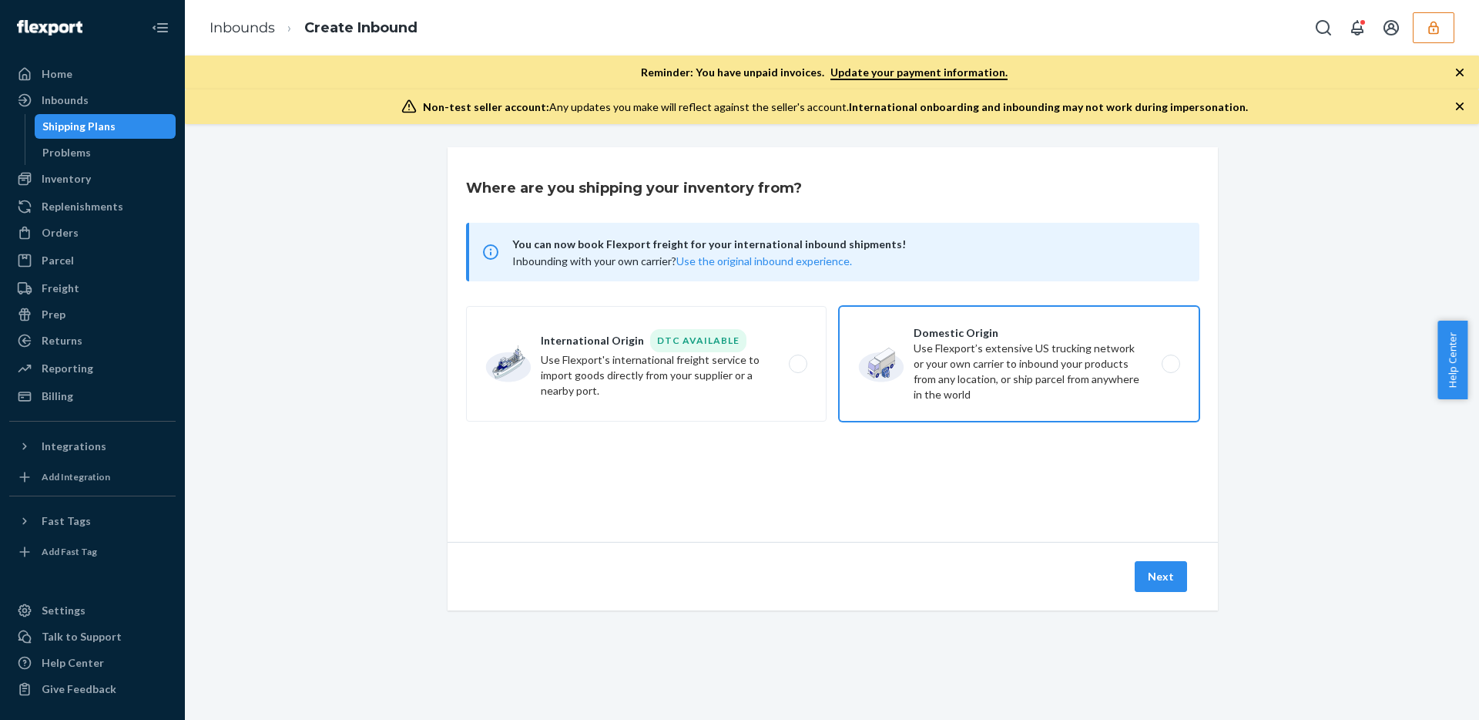
click at [998, 361] on label "Domestic Origin Use Flexport’s extensive US trucking network or your own carrie…" at bounding box center [1019, 364] width 361 height 116
click at [1170, 361] on input "Domestic Origin Use Flexport’s extensive US trucking network or your own carrie…" at bounding box center [1175, 364] width 10 height 10
radio input "true"
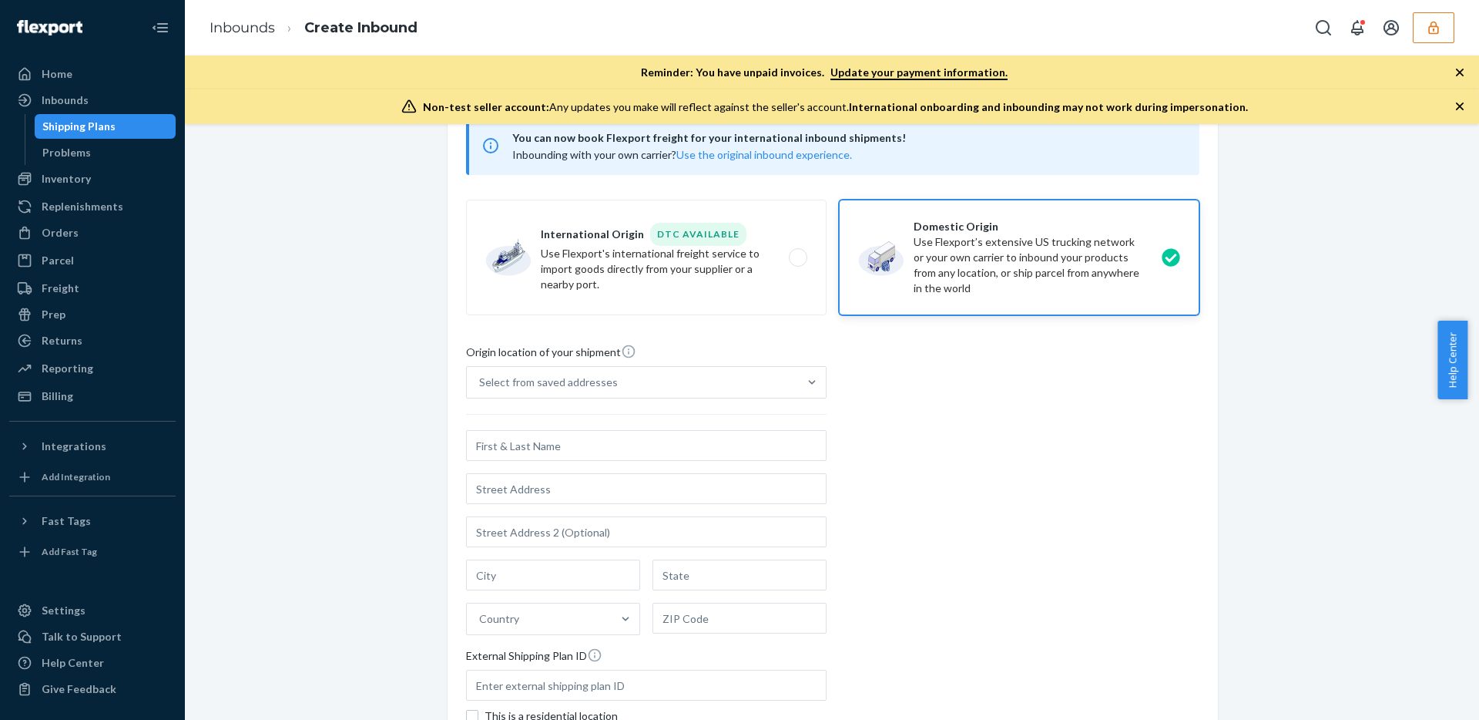
scroll to position [109, 0]
type input "LAX"
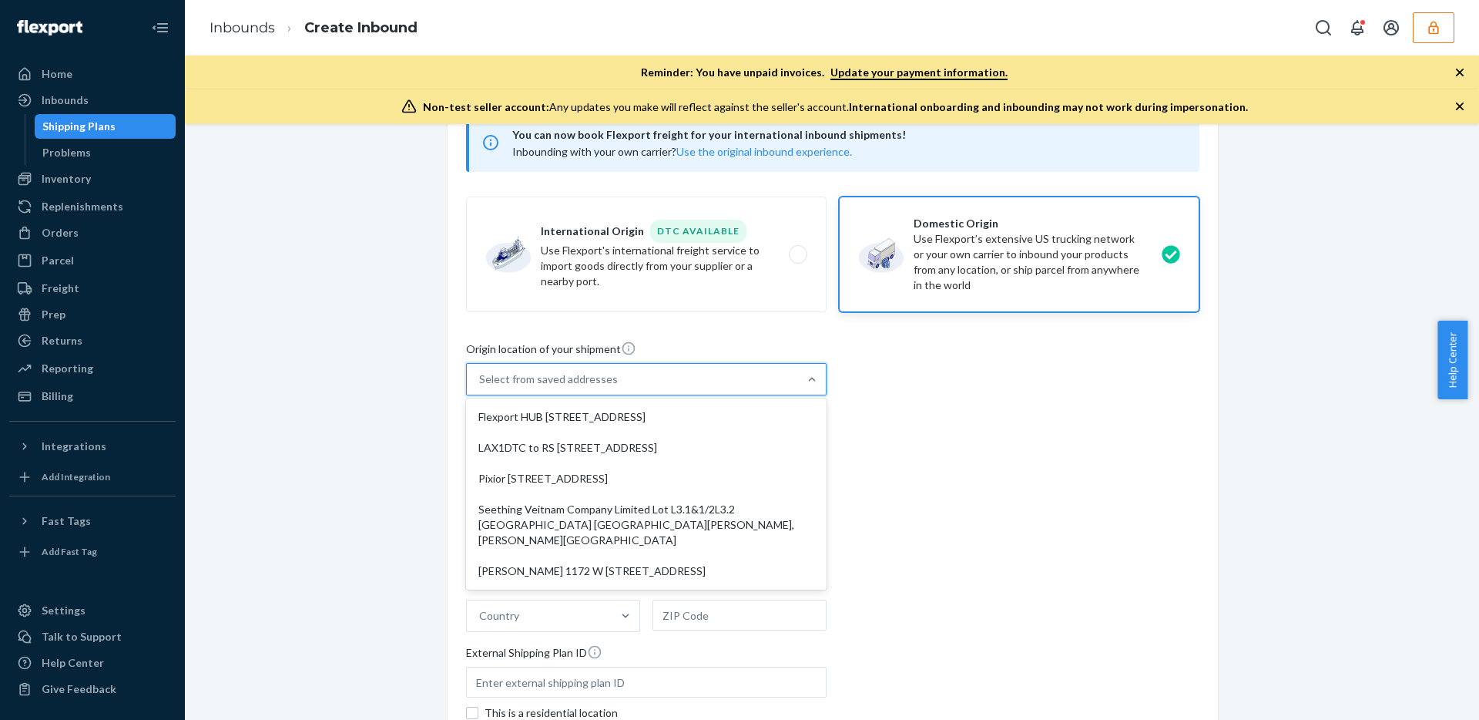
click at [673, 381] on div "Select from saved addresses" at bounding box center [632, 379] width 331 height 31
click at [481, 381] on input "option Flexport HUB 2615 E 3rd Street San Bernardino, CA 92408 focused, 1 of 5.…" at bounding box center [480, 378] width 2 height 15
click at [602, 421] on div "Flexport HUB 2615 E 3rd Street San Bernardino, CA 92408" at bounding box center [646, 416] width 354 height 31
click at [481, 387] on input "option Flexport HUB 2615 E 3rd Street San Bernardino, CA 92408 focused, 1 of 5.…" at bounding box center [480, 378] width 2 height 15
type input "Flexport HUB"
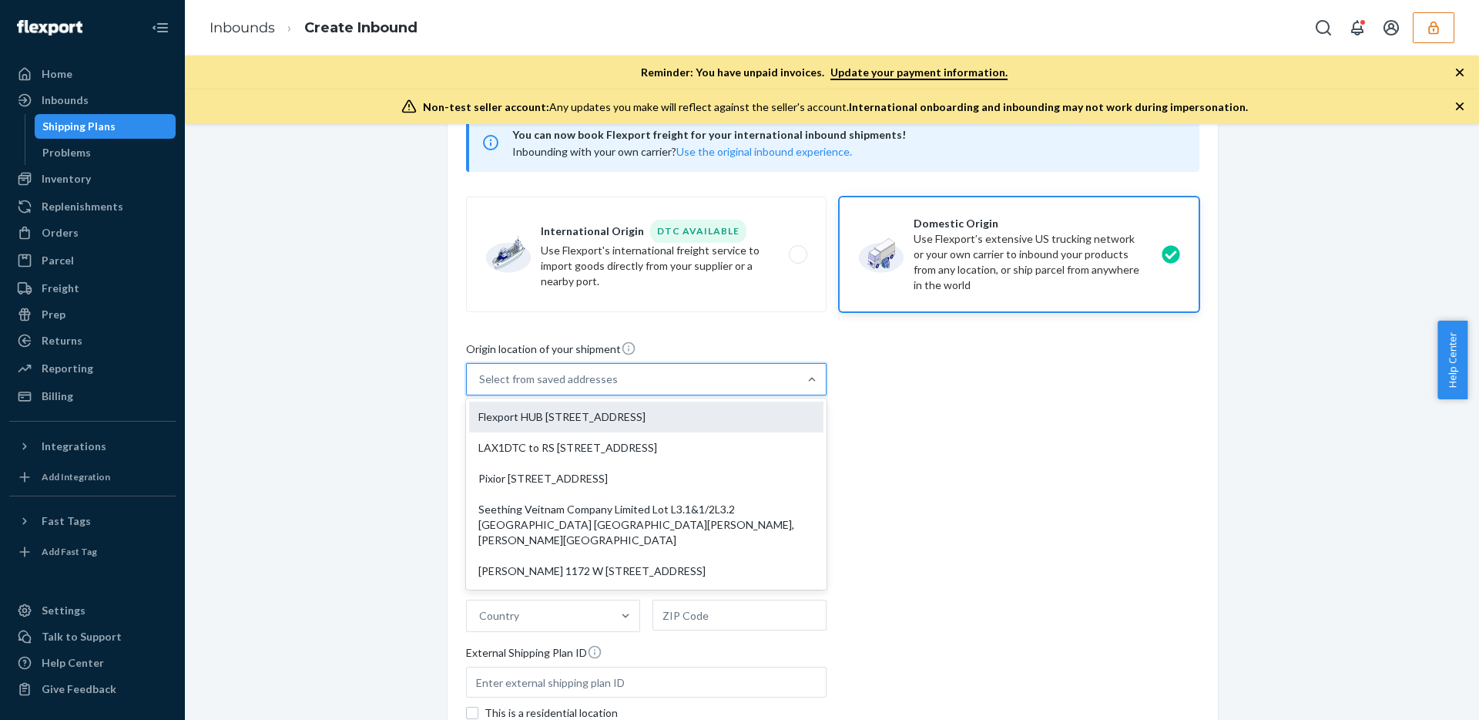
type input "[STREET_ADDRESS]"
type input "San Bernardino"
type input "CA"
type input "92408"
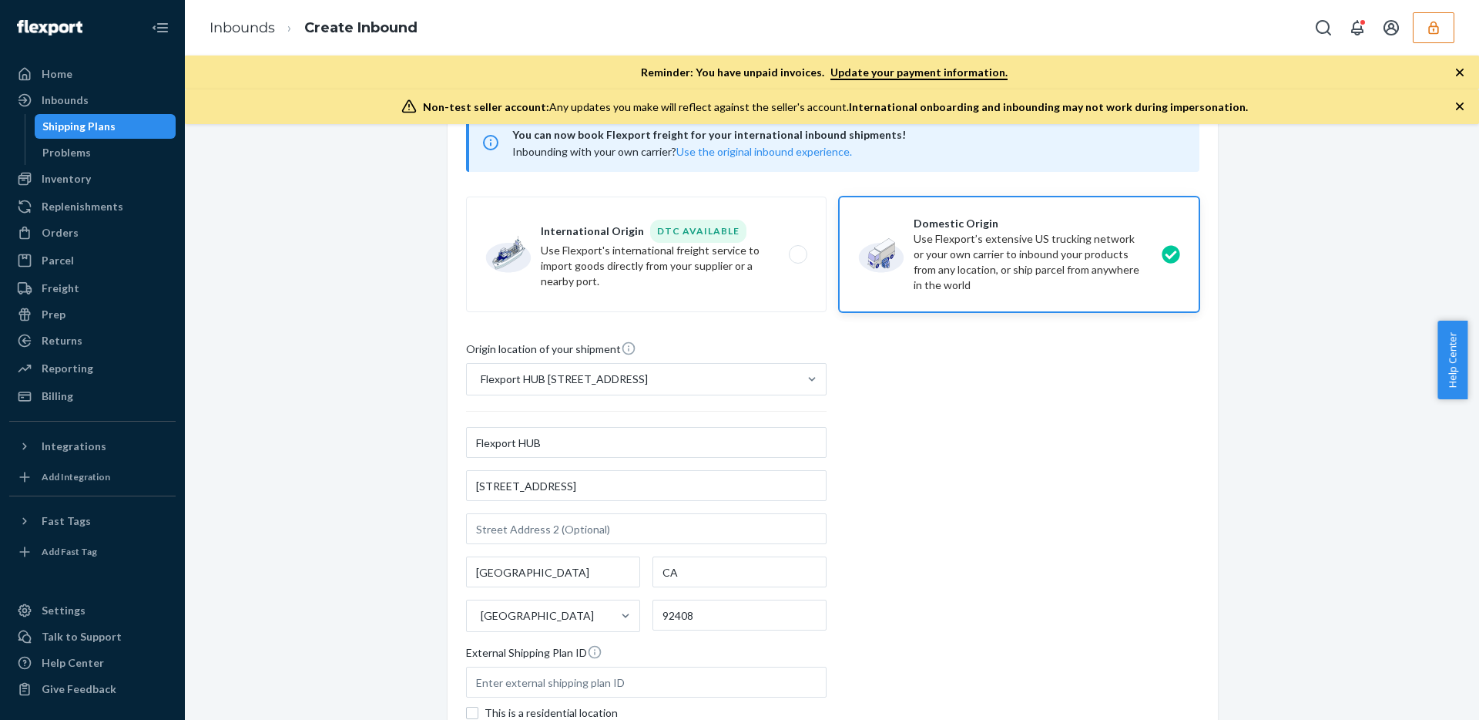
click at [361, 435] on div "Where are you shipping your inventory from? You can now book Flexport freight f…" at bounding box center [831, 467] width 1271 height 859
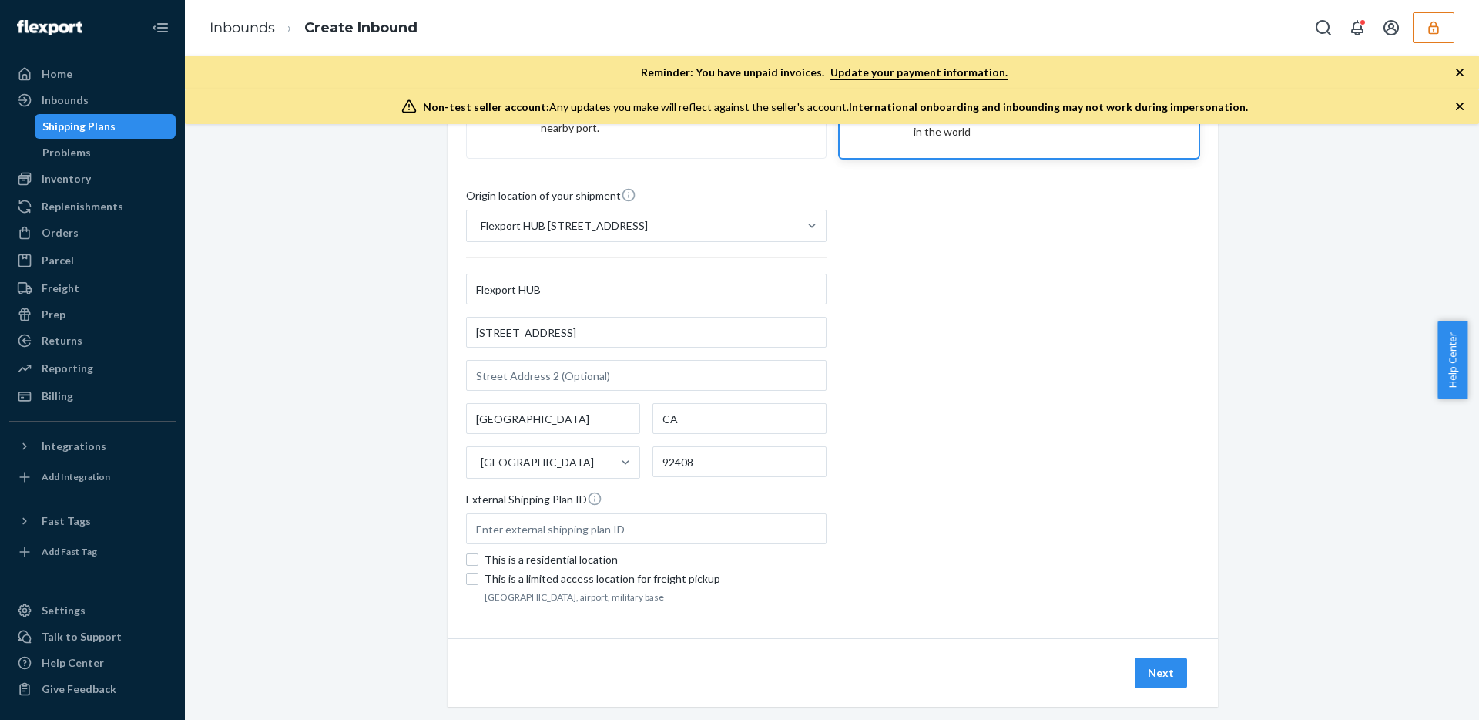
scroll to position [287, 0]
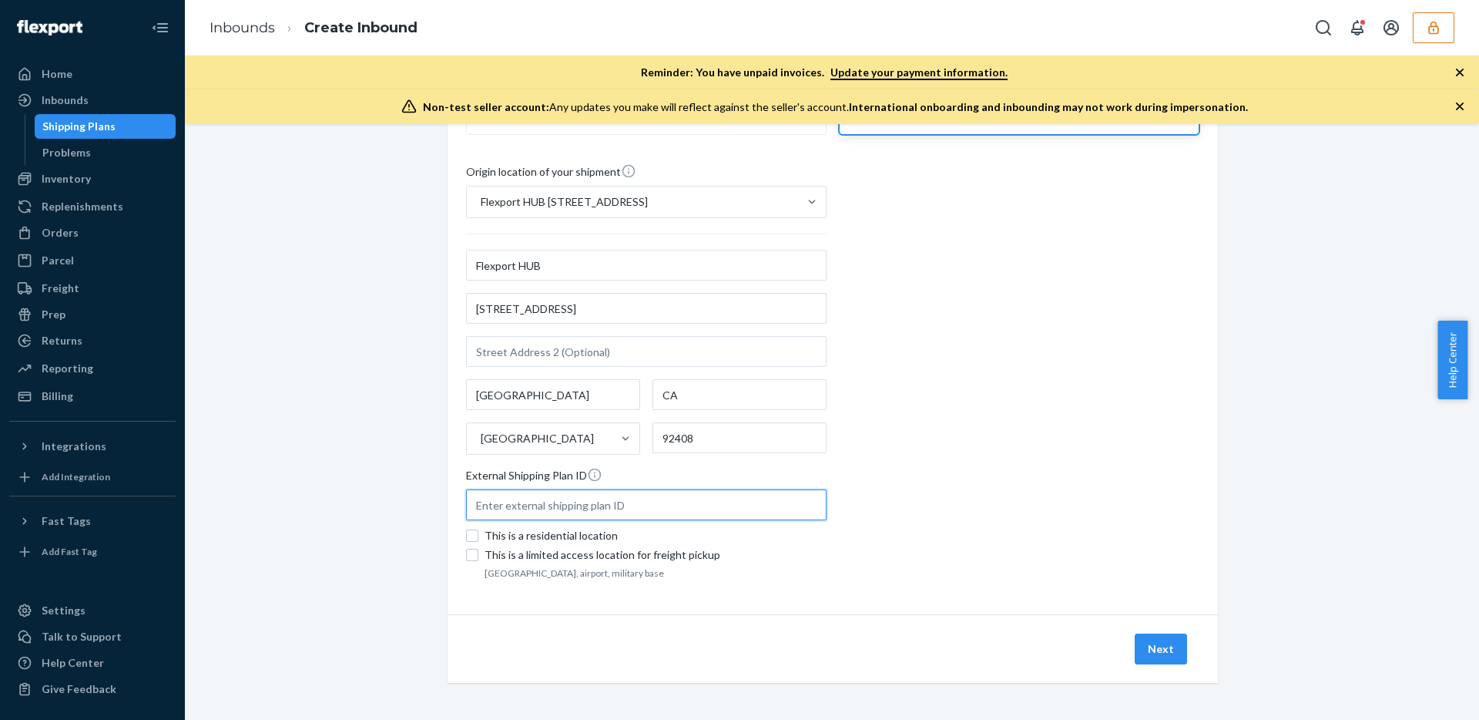
click at [616, 509] on input "text" at bounding box center [646, 504] width 361 height 31
type input "R"
type input "KizikTissue/Boxes"
click at [858, 532] on div "Origin location of your shipment Flexport HUB 2615 E 3rd Street San Bernardino,…" at bounding box center [832, 373] width 733 height 420
click at [1141, 642] on button "Next" at bounding box center [1161, 648] width 52 height 31
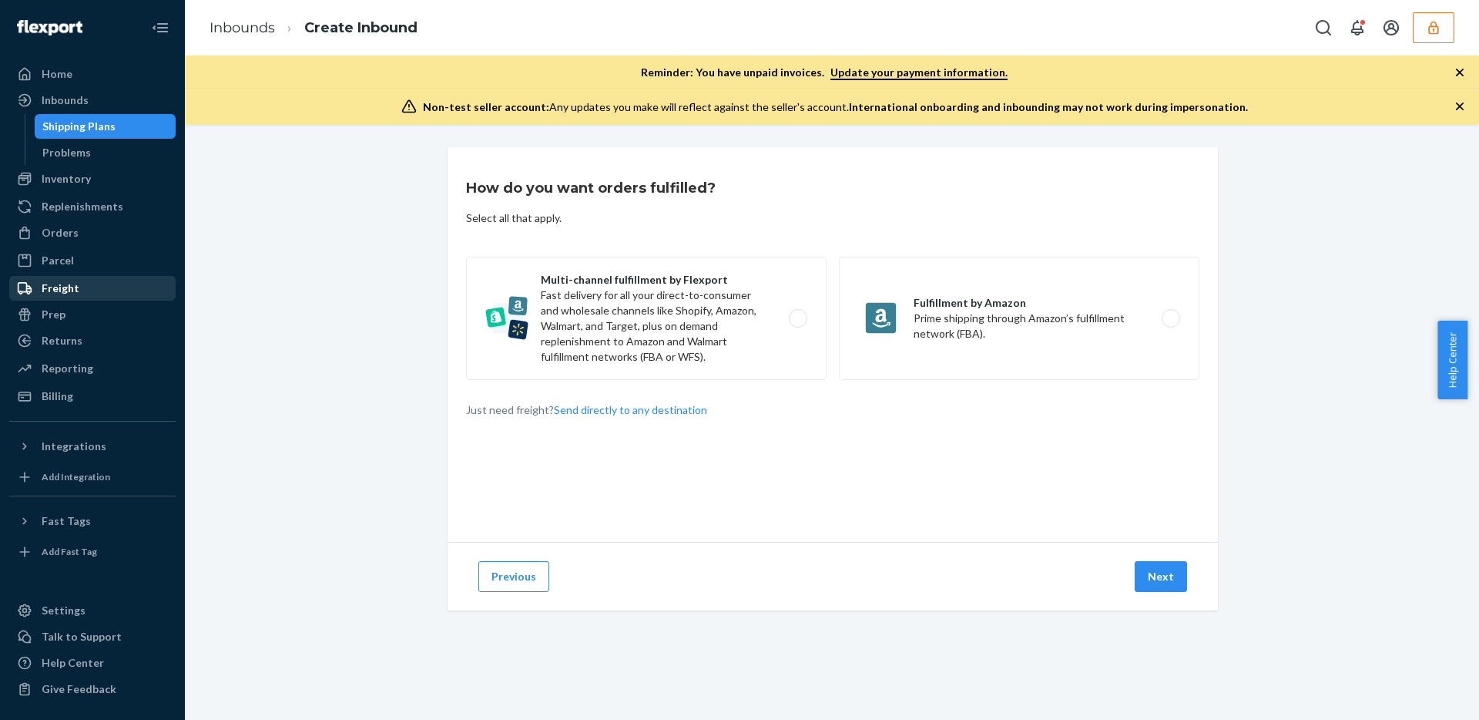
click at [84, 286] on div "Freight" at bounding box center [92, 288] width 163 height 22
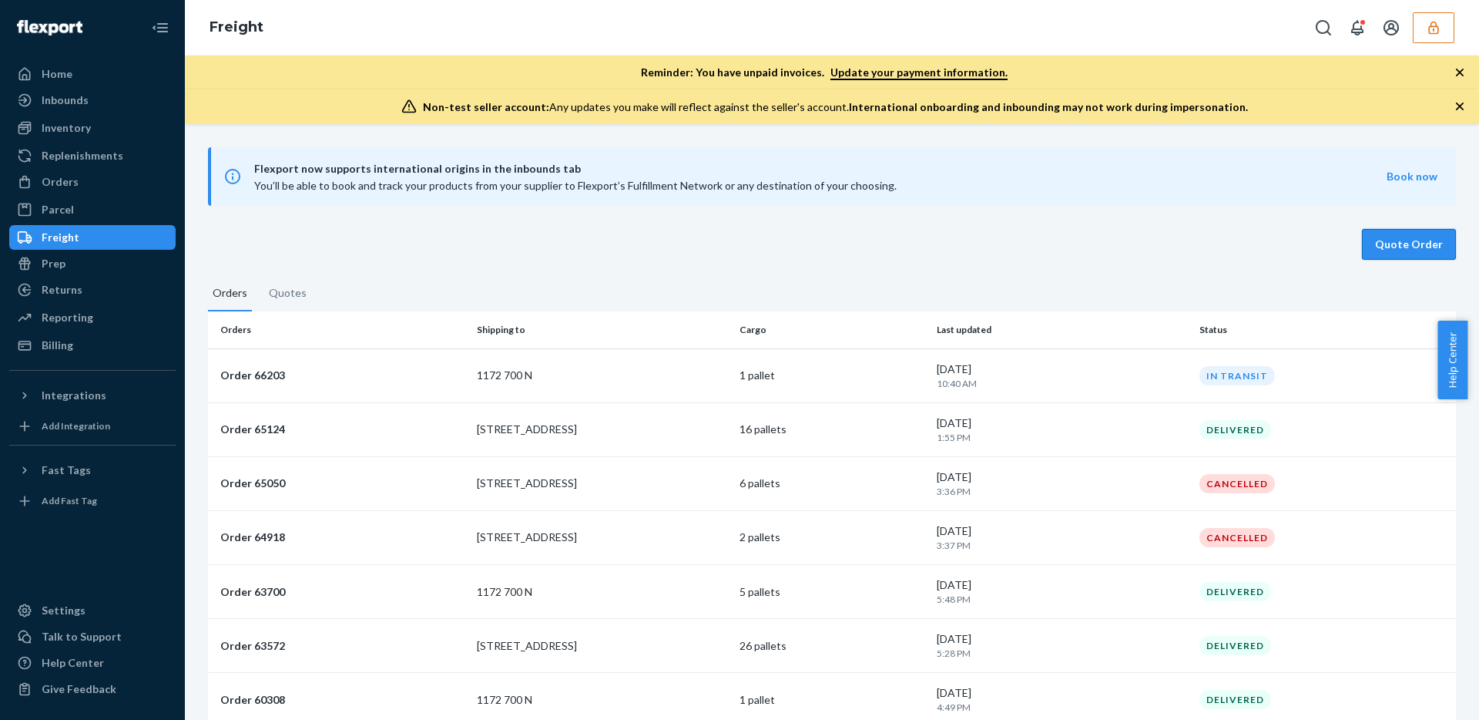
click at [1395, 244] on button "Quote Order" at bounding box center [1409, 244] width 94 height 31
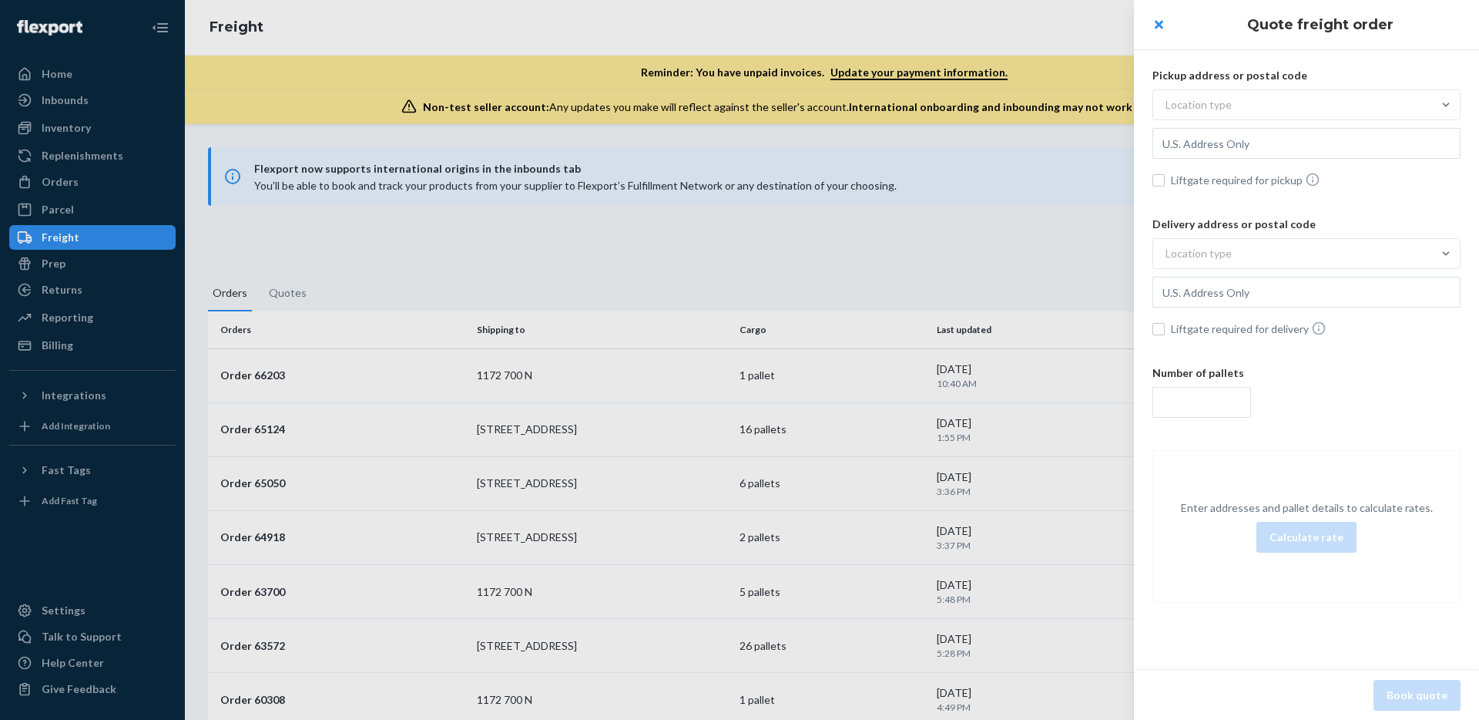
click at [1247, 96] on div "Location type" at bounding box center [1292, 105] width 279 height 28
click at [1089, 105] on input "Location type" at bounding box center [1089, 105] width 0 height 0
click at [1226, 143] on div "Commercial" at bounding box center [1307, 141] width 302 height 31
click at [1089, 105] on input "option Commercial focused, 1 of 3. 3 results available. Use Up and Down to choo…" at bounding box center [1089, 105] width 0 height 0
click at [1229, 148] on input "text" at bounding box center [1307, 143] width 308 height 31
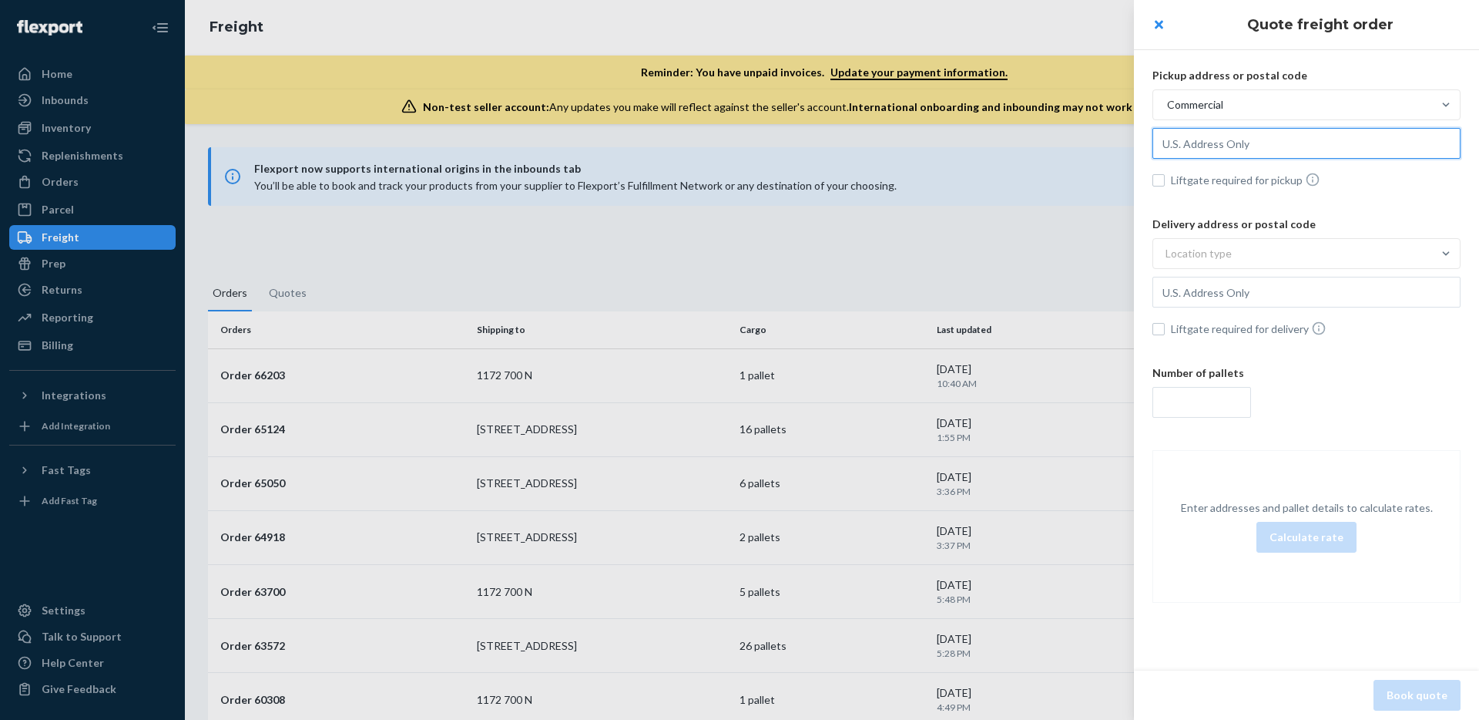
paste input "[STREET_ADDRESS]"
type input "2615 E 3rd St, Highland, CA, 92346, US"
click at [1227, 246] on div "Location type" at bounding box center [1199, 253] width 66 height 15
click at [1089, 253] on input "Location type" at bounding box center [1089, 253] width 0 height 0
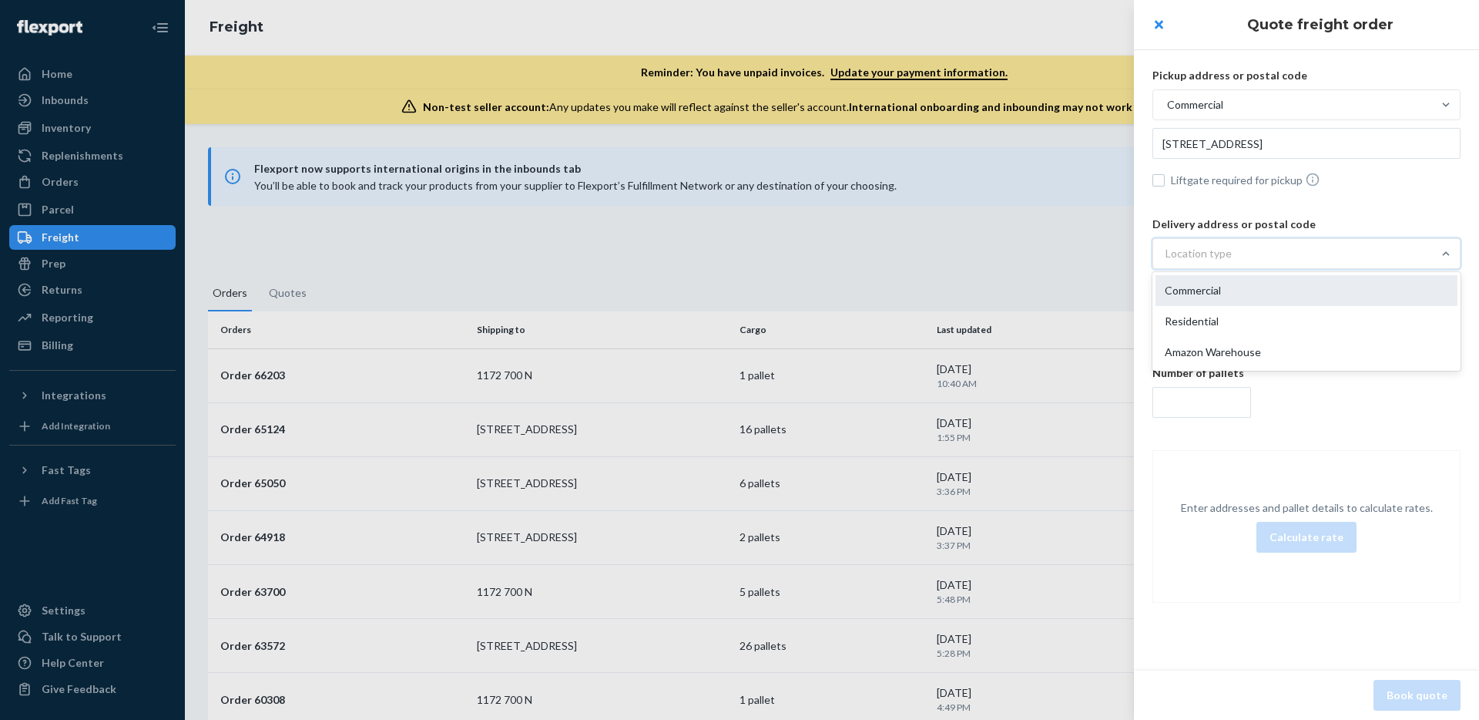
click at [1217, 300] on div "Commercial" at bounding box center [1307, 290] width 302 height 31
click at [1089, 253] on input "option Commercial focused, 1 of 3. 3 results available. Use Up and Down to choo…" at bounding box center [1089, 253] width 0 height 0
click at [1218, 159] on input "text" at bounding box center [1307, 143] width 308 height 31
type input "1172 700 N, Lindon, UT, 84042, US"
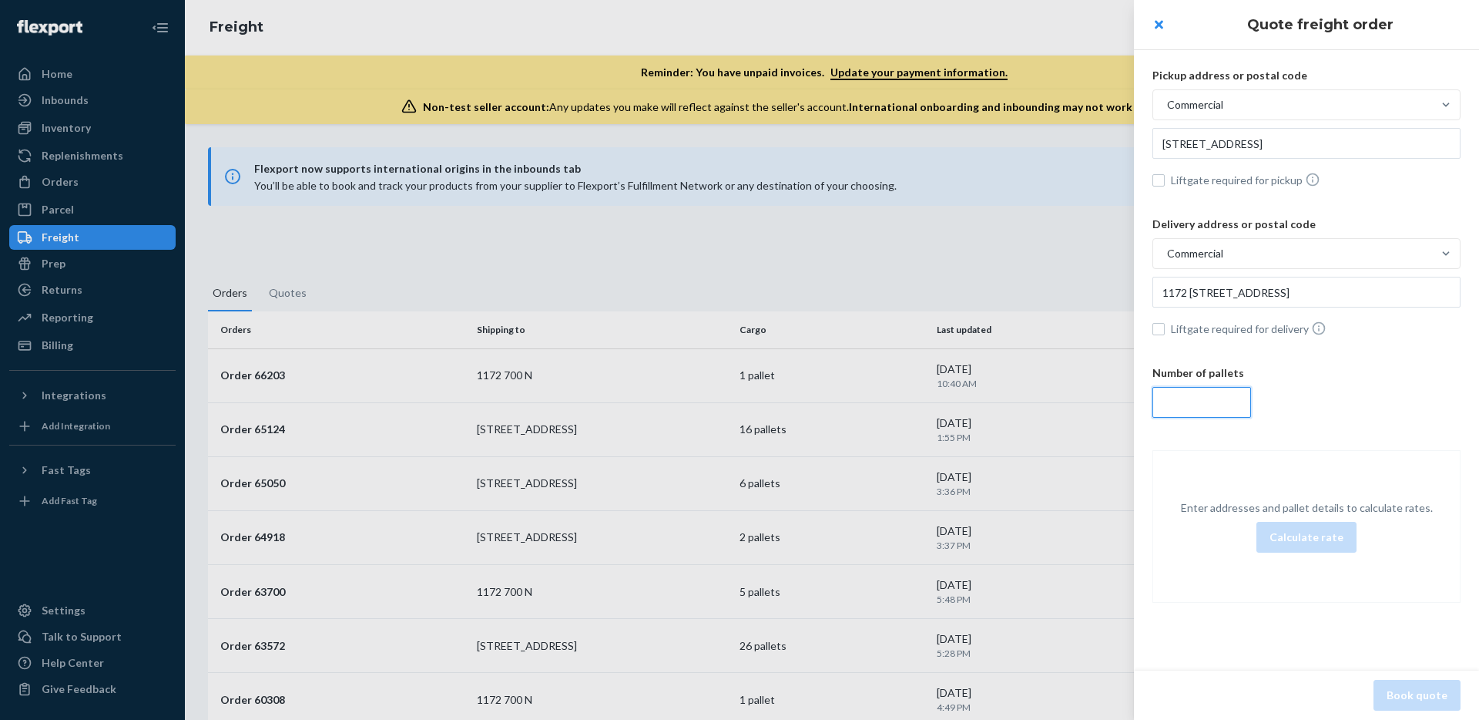
click at [1218, 404] on input "number" at bounding box center [1202, 402] width 99 height 31
type input "1"
click at [1293, 530] on button "Calculate rate" at bounding box center [1307, 537] width 100 height 31
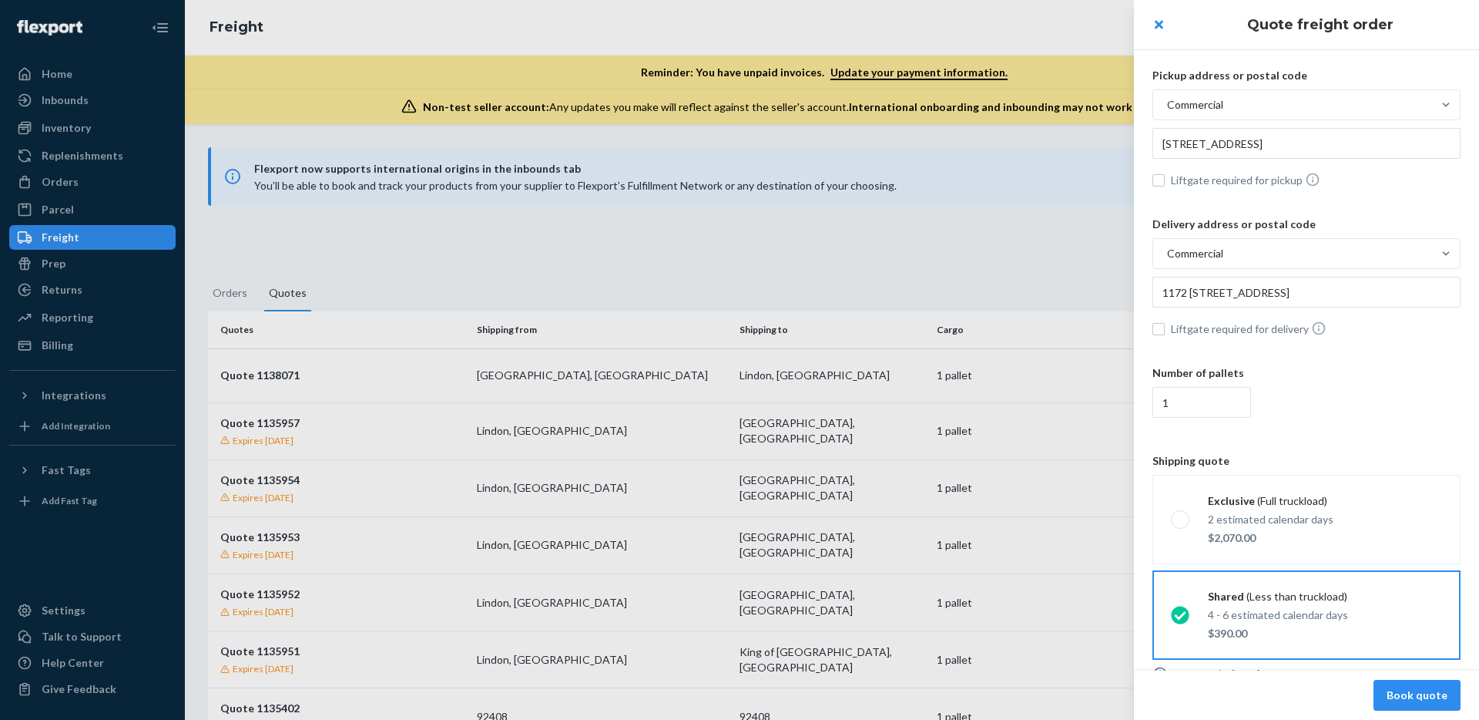
scroll to position [42, 0]
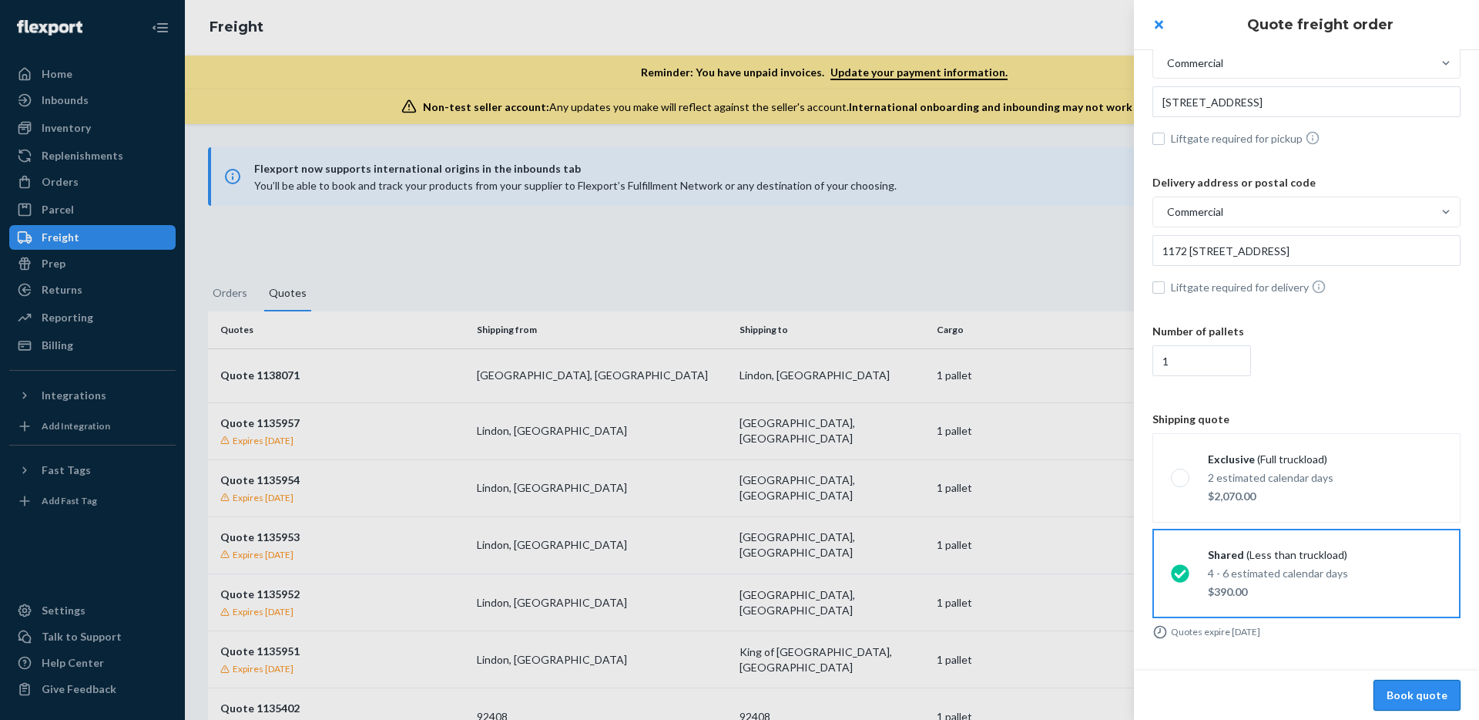
click at [1419, 696] on button "Book quote" at bounding box center [1417, 695] width 87 height 31
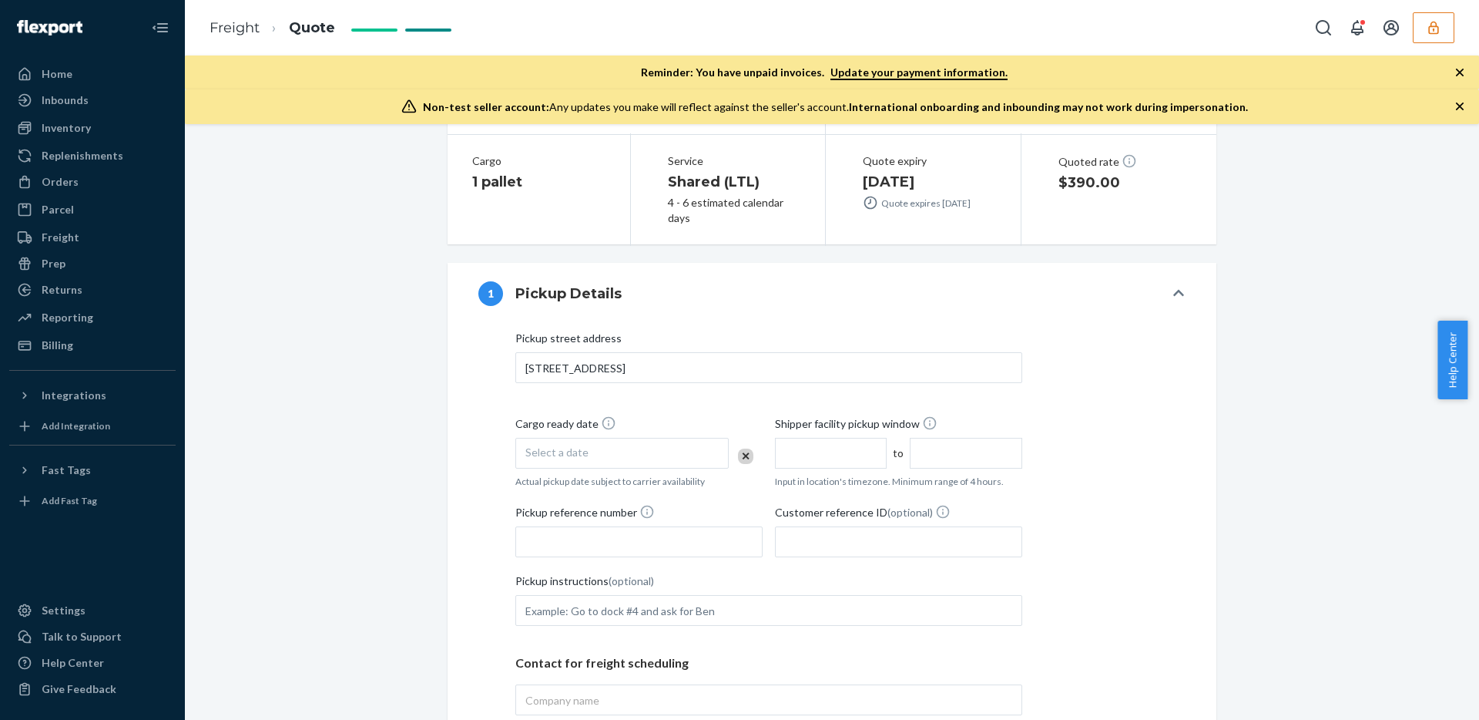
scroll to position [266, 0]
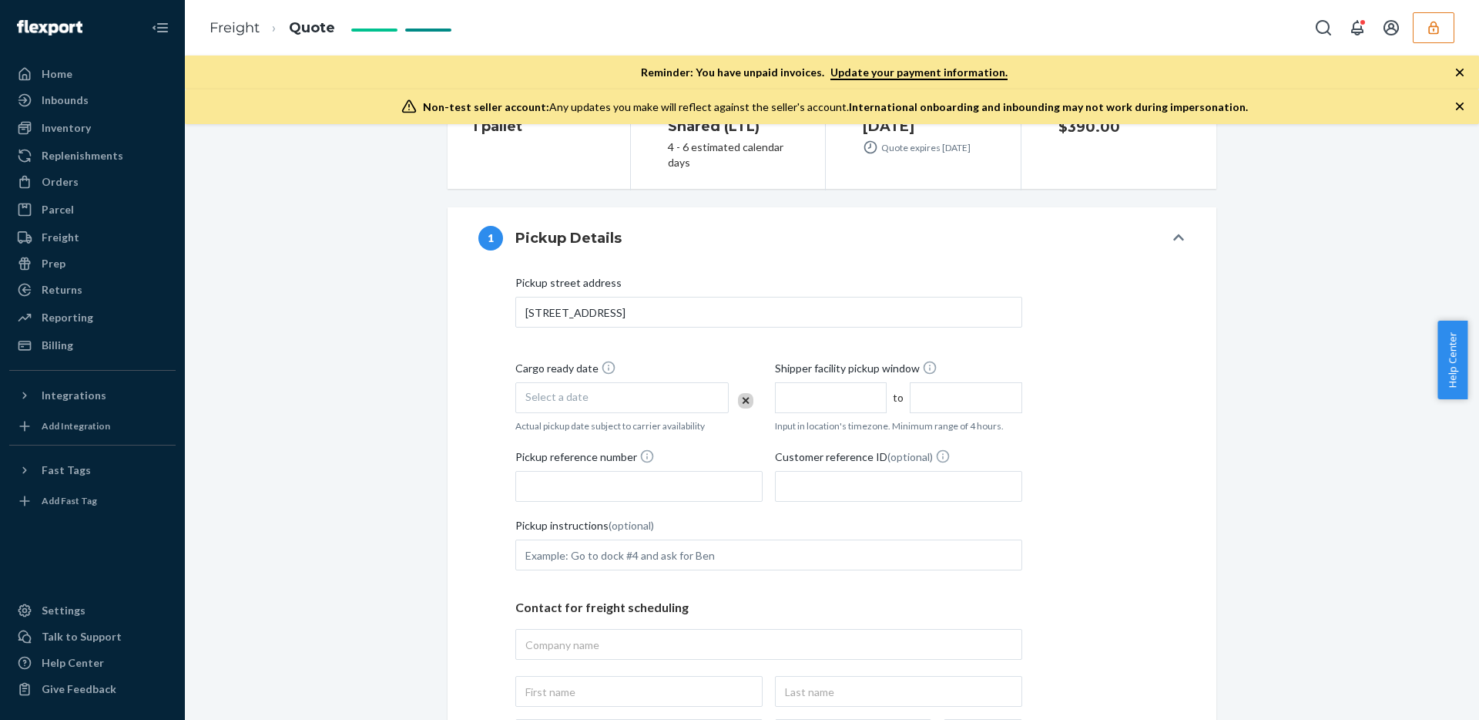
click at [629, 397] on div "Select a date" at bounding box center [621, 397] width 213 height 31
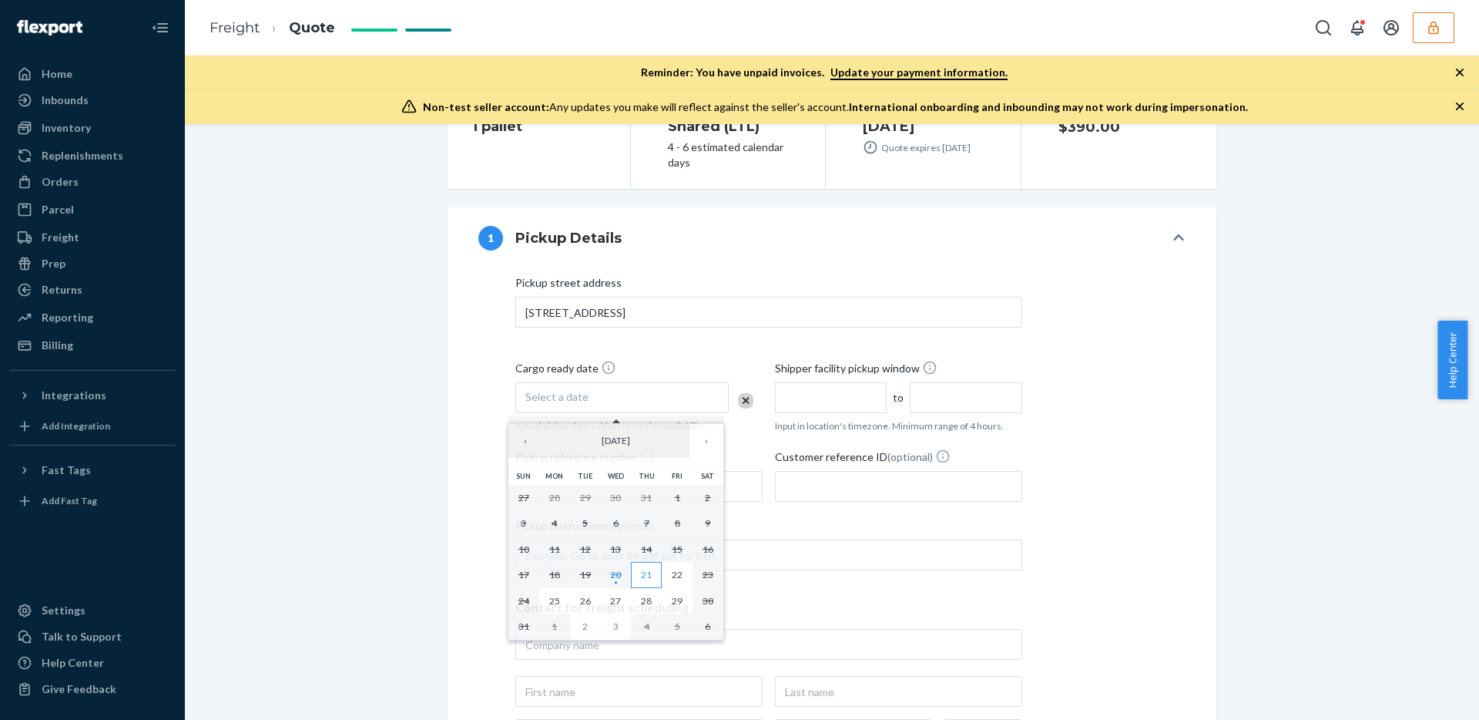
click at [646, 574] on abbr "21" at bounding box center [646, 575] width 11 height 12
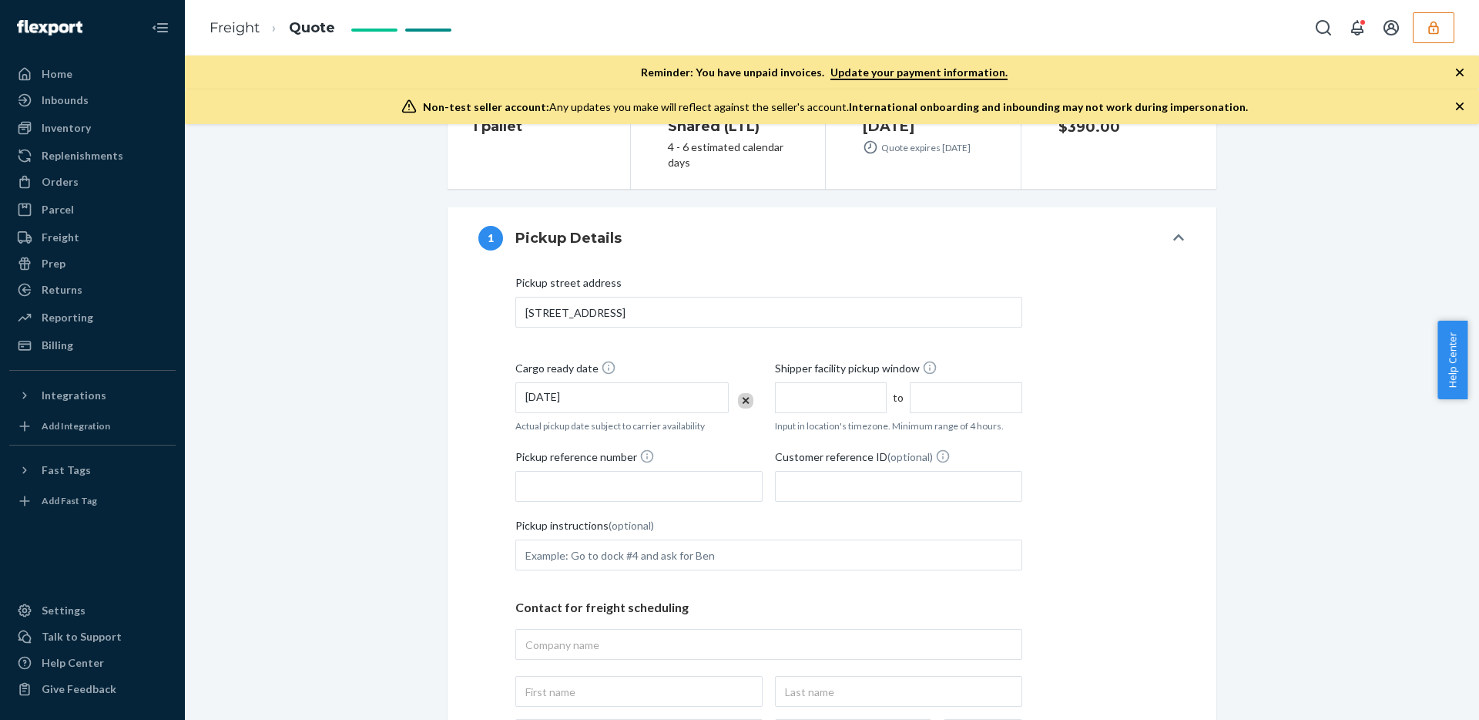
click at [818, 403] on input "text" at bounding box center [831, 397] width 112 height 31
type input "9:00 AM"
type input "1:00 PM"
click at [1126, 431] on div "Pickup street address 2615 E 3rd St, Highland, CA, 92346, US Cargo ready date 8…" at bounding box center [831, 537] width 707 height 524
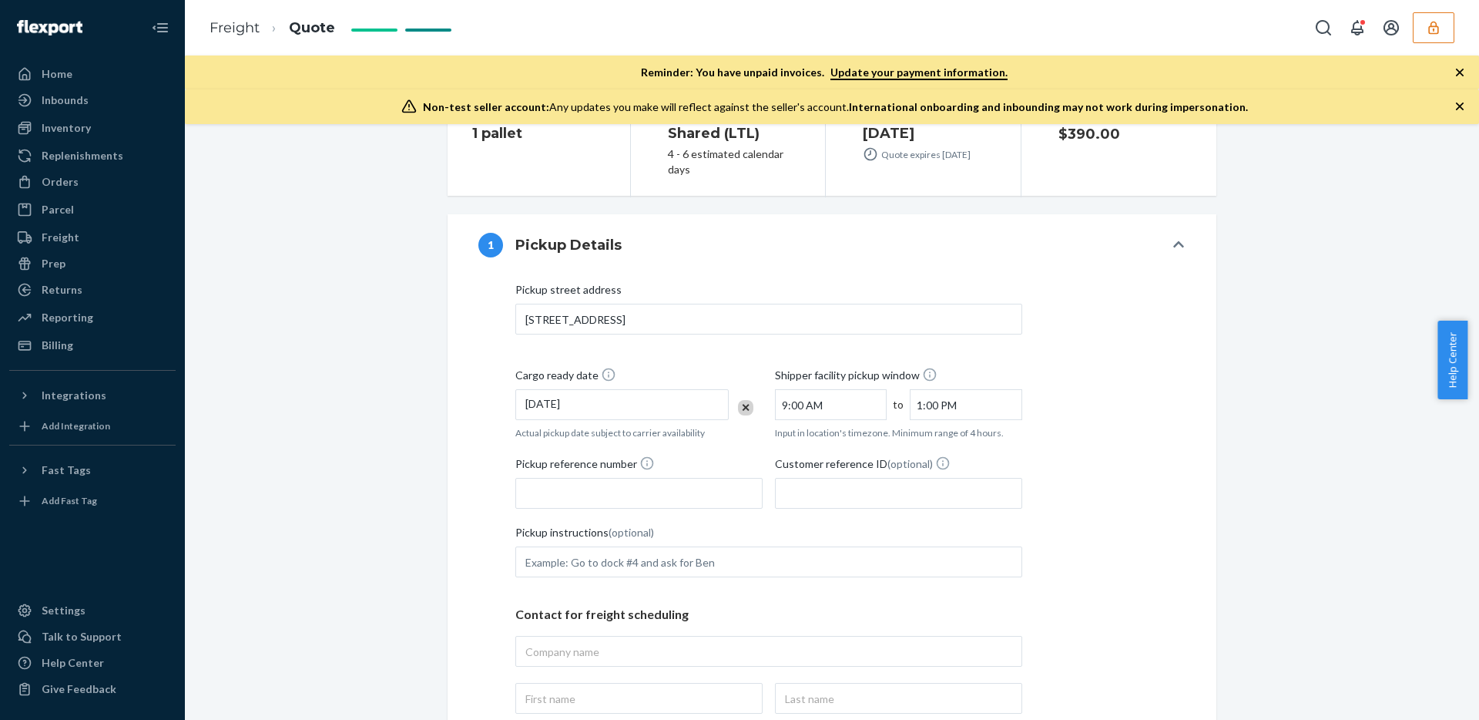
scroll to position [273, 0]
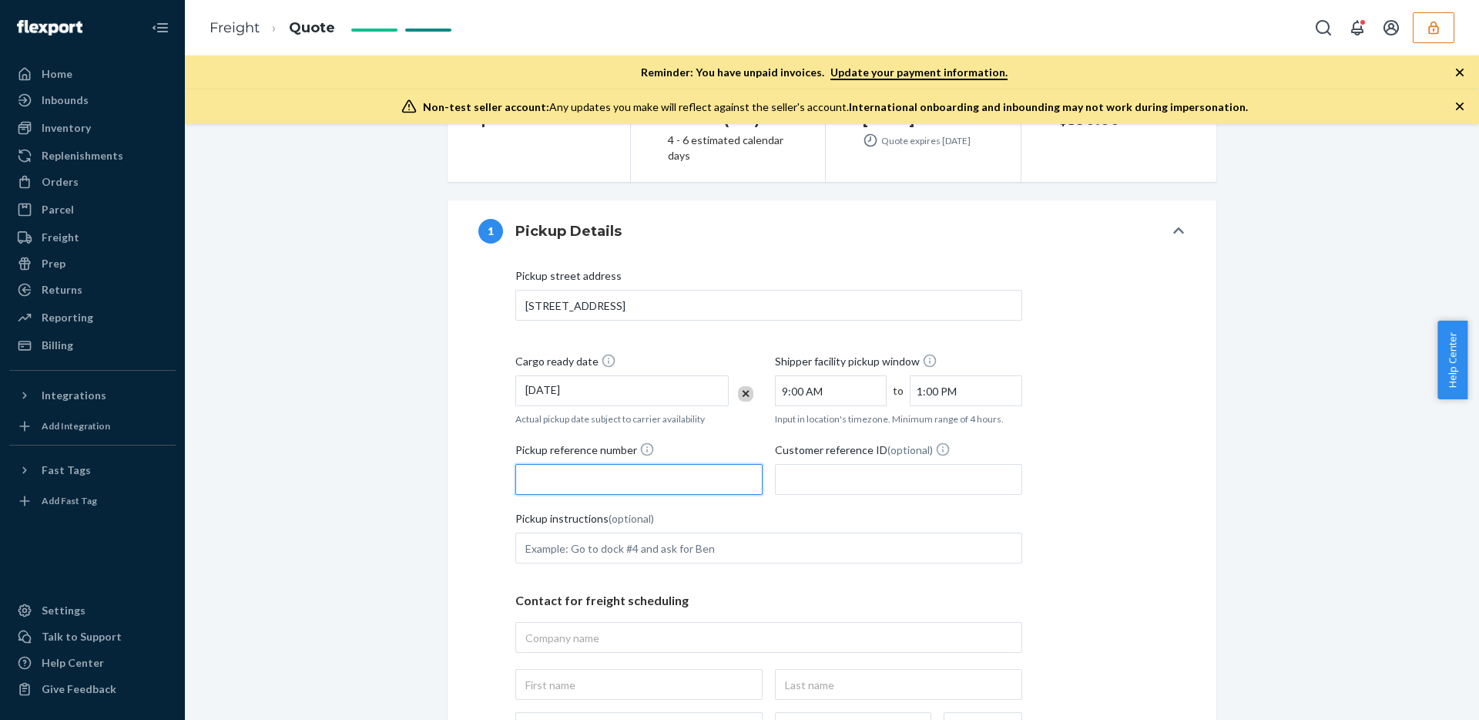
click at [606, 485] on input "Pickup reference number" at bounding box center [638, 479] width 247 height 31
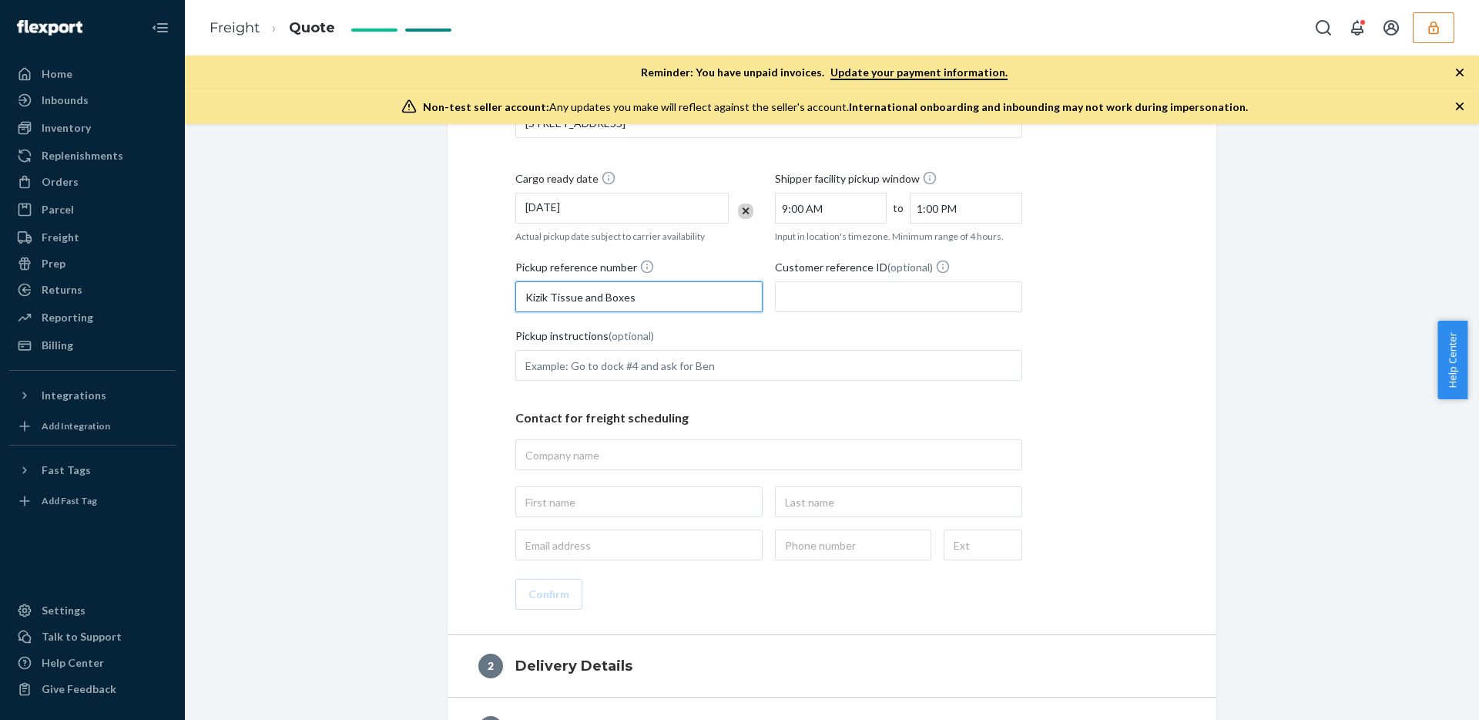
scroll to position [456, 0]
type input "Kizik Tissue and Boxes"
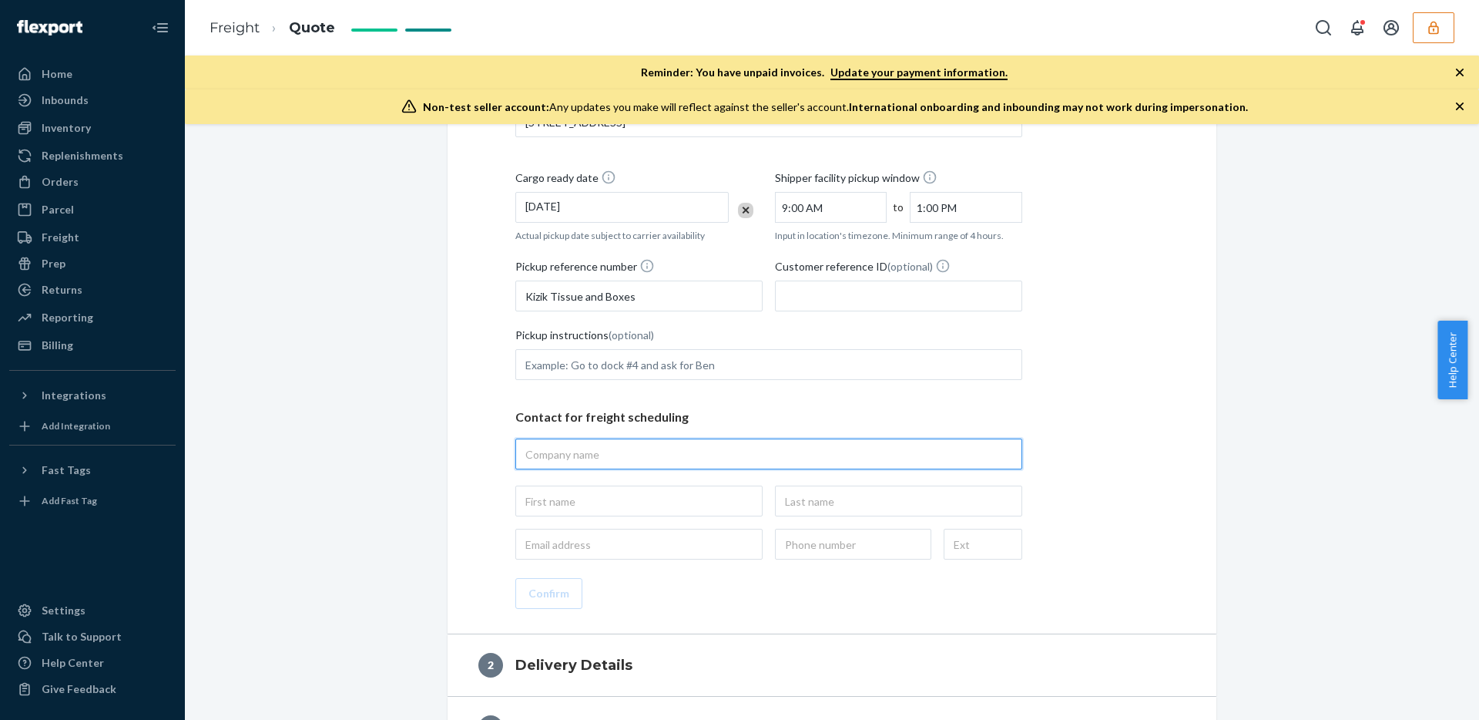
click at [720, 464] on input "text" at bounding box center [768, 453] width 507 height 31
paste input "[STREET_ADDRESS]"
type input "[STREET_ADDRESS]"
type input "[PERSON_NAME]"
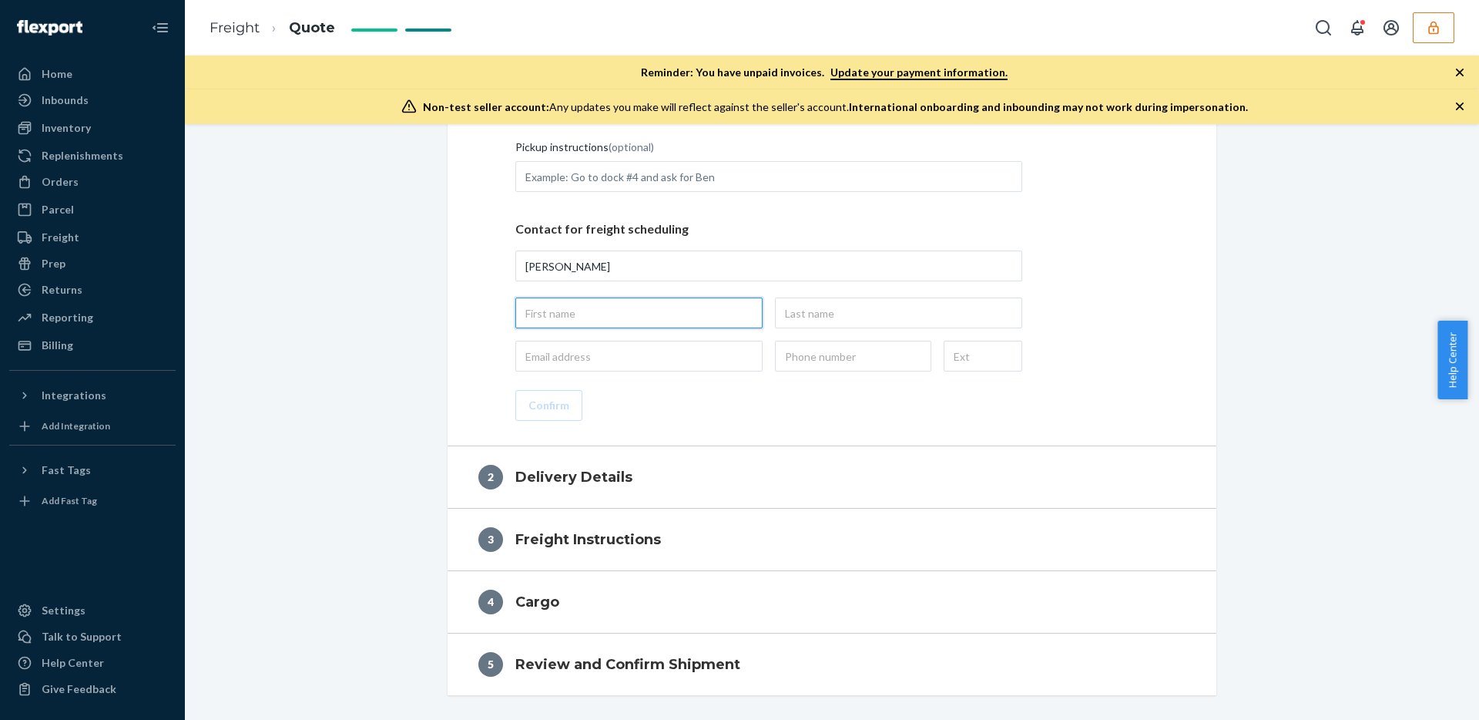
scroll to position [641, 0]
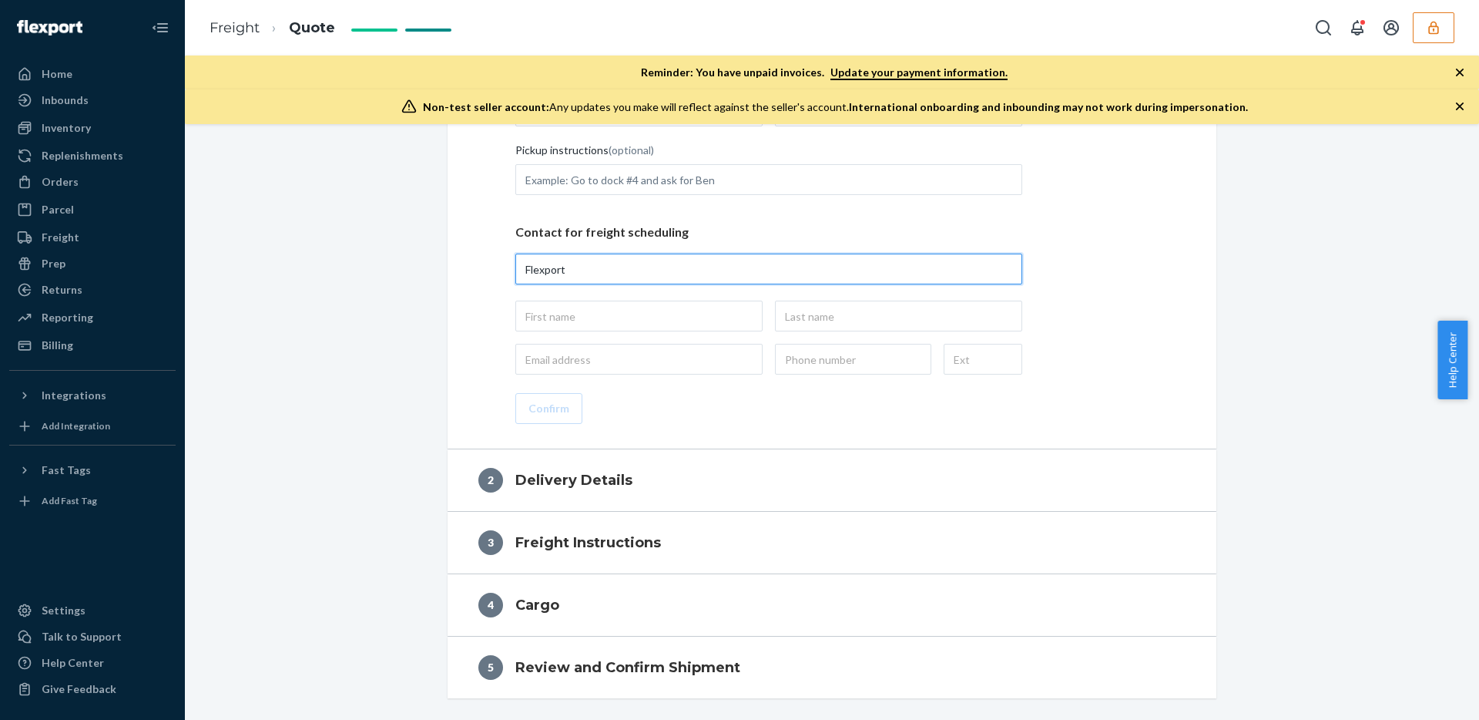
type input "Flexport"
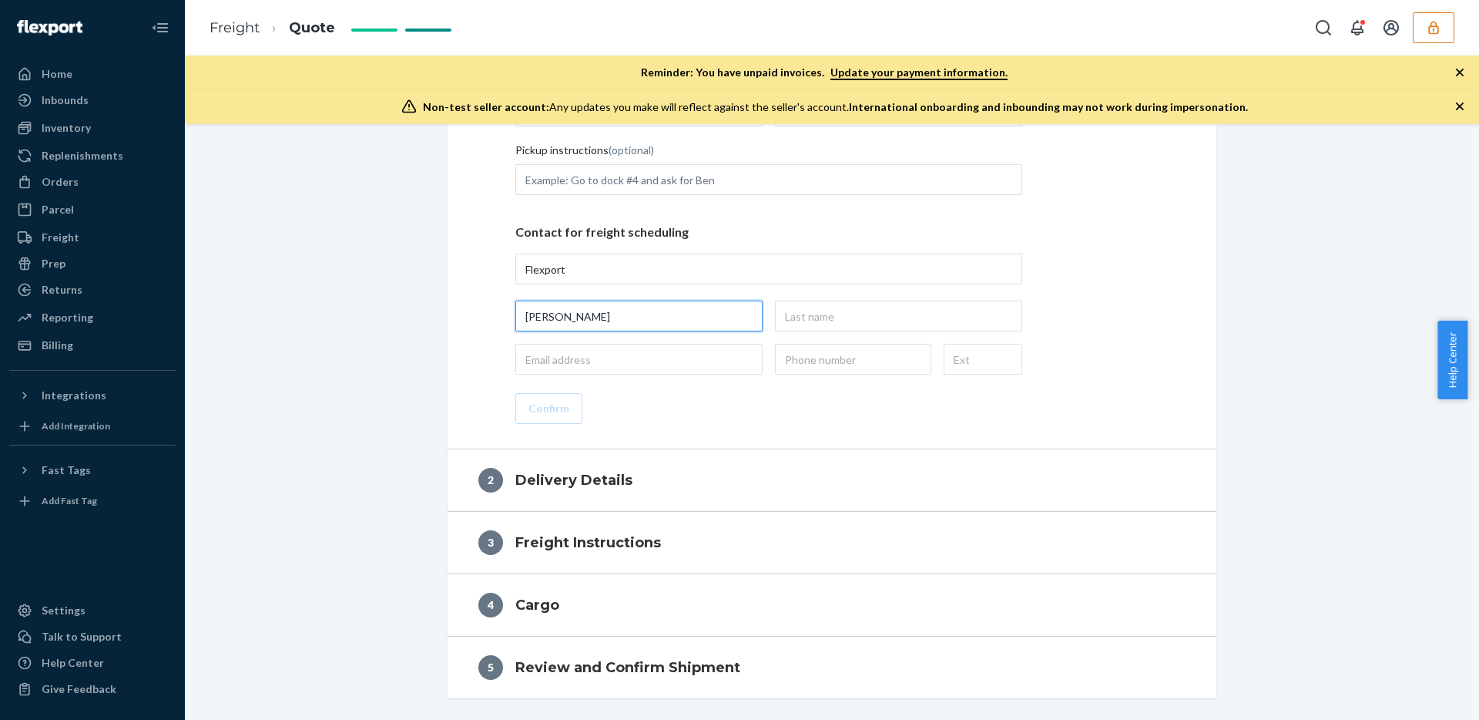
type input "[PERSON_NAME]"
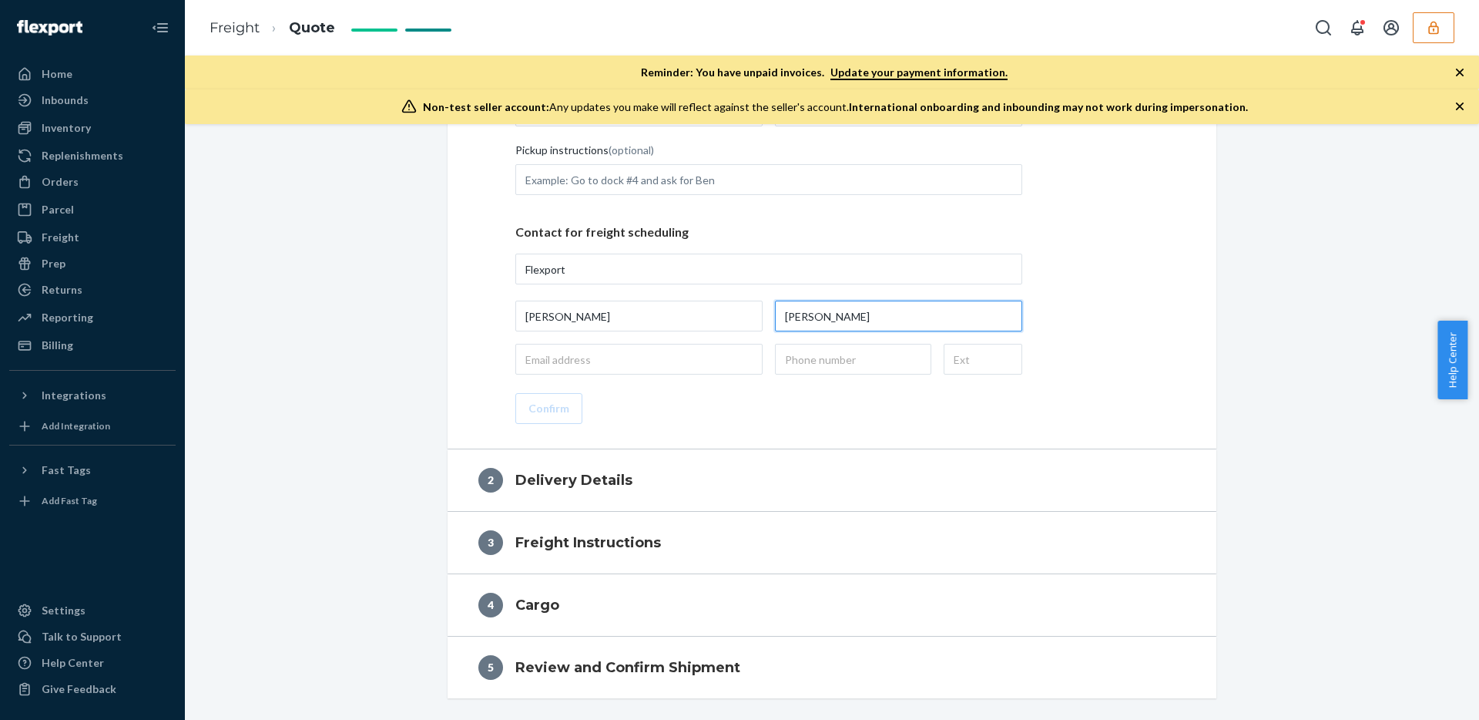
type input "[PERSON_NAME]"
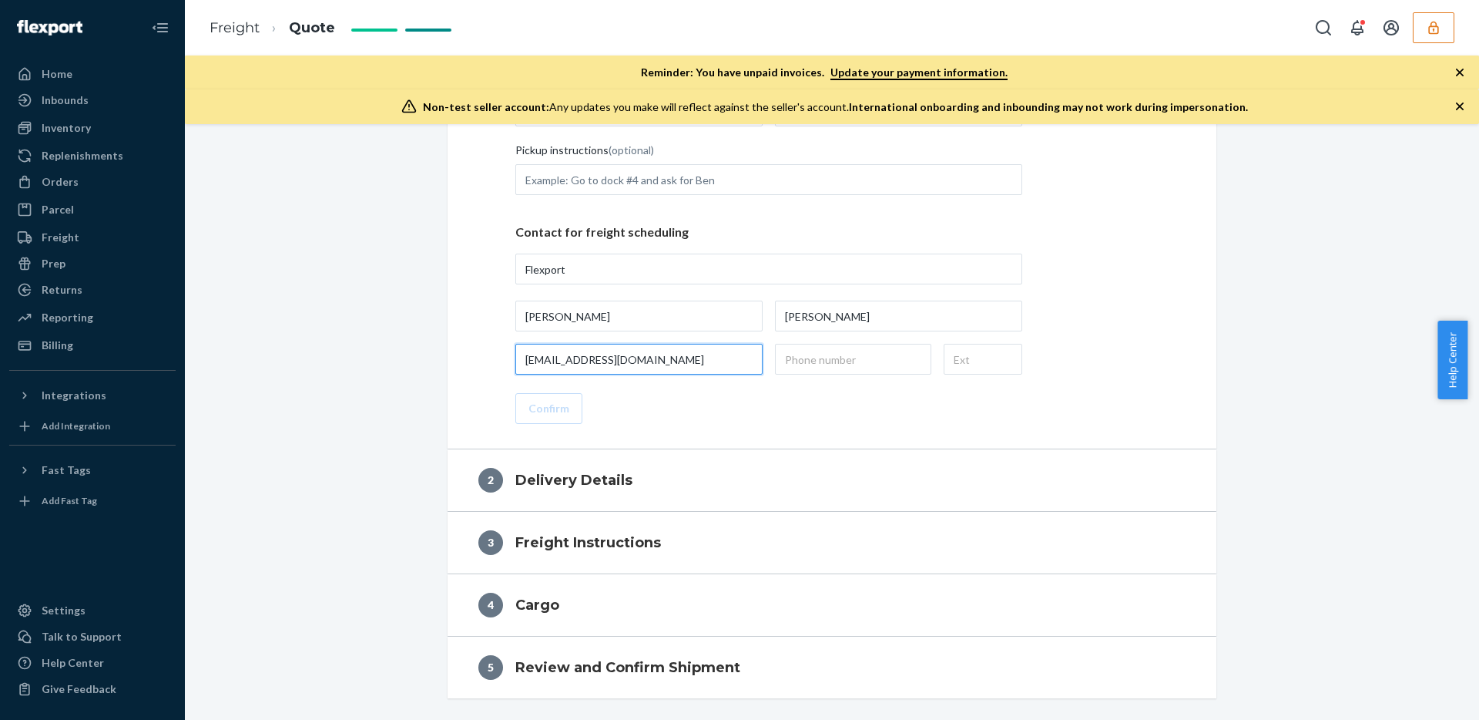
type input "[EMAIL_ADDRESS][DOMAIN_NAME]"
type input "(502) 565-9716"
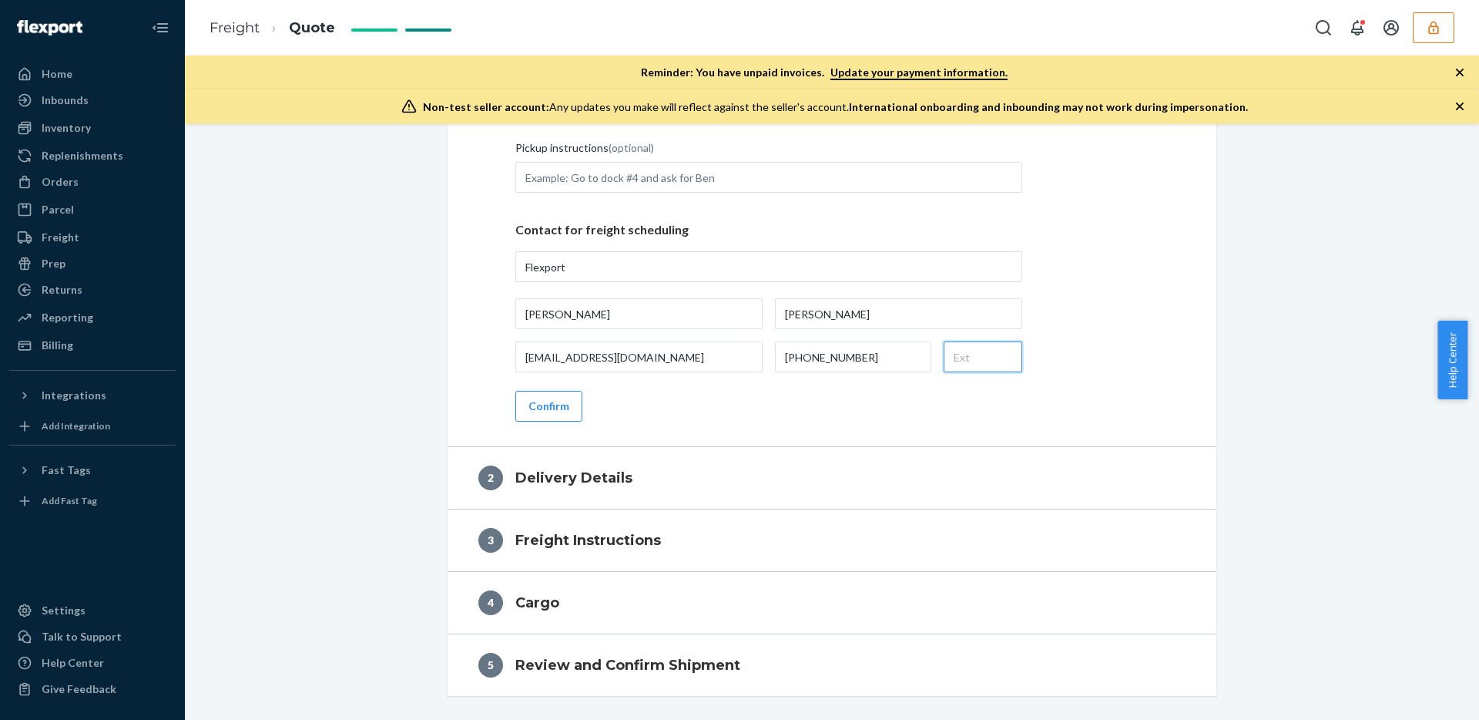
scroll to position [644, 0]
type input "Flexport, 2615 E 3rd St, Highland, CA, 92346, US"
click at [549, 408] on button "Confirm" at bounding box center [548, 405] width 67 height 31
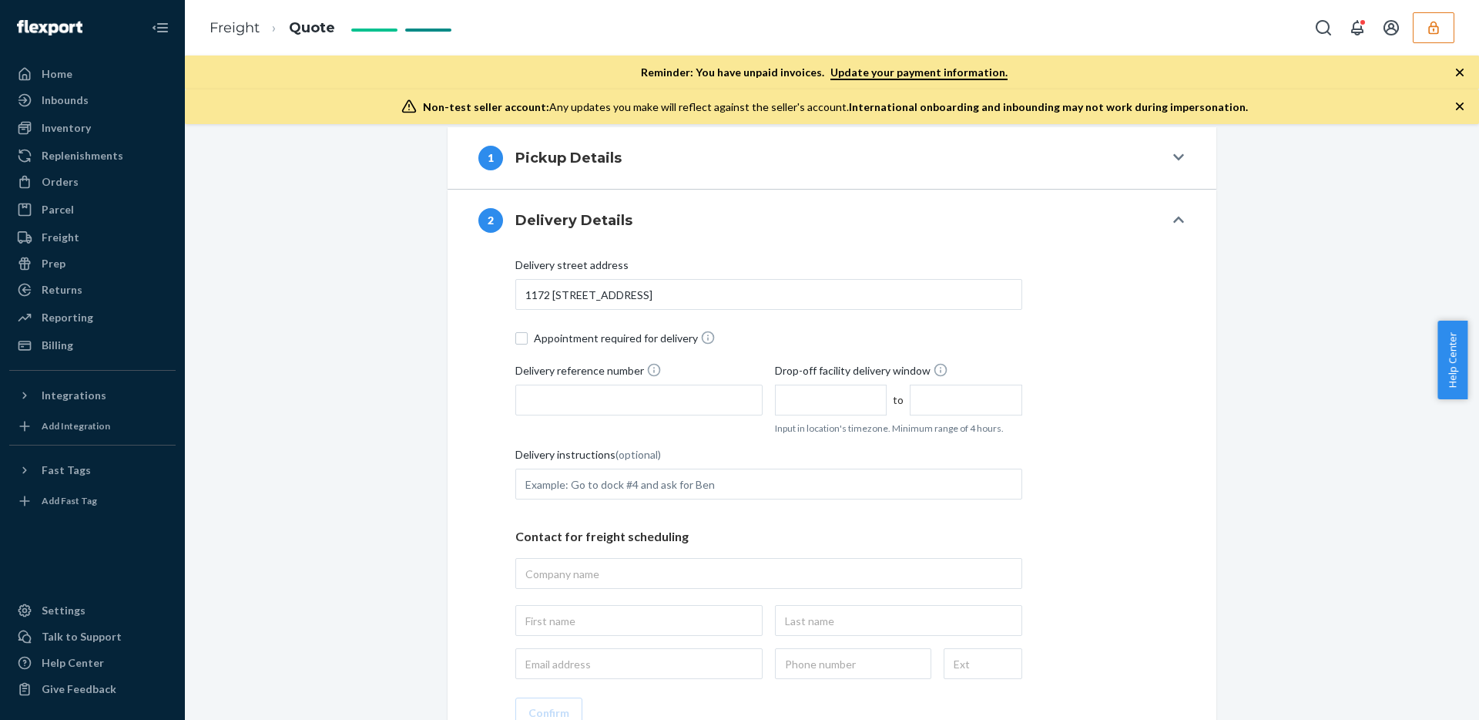
scroll to position [332, 0]
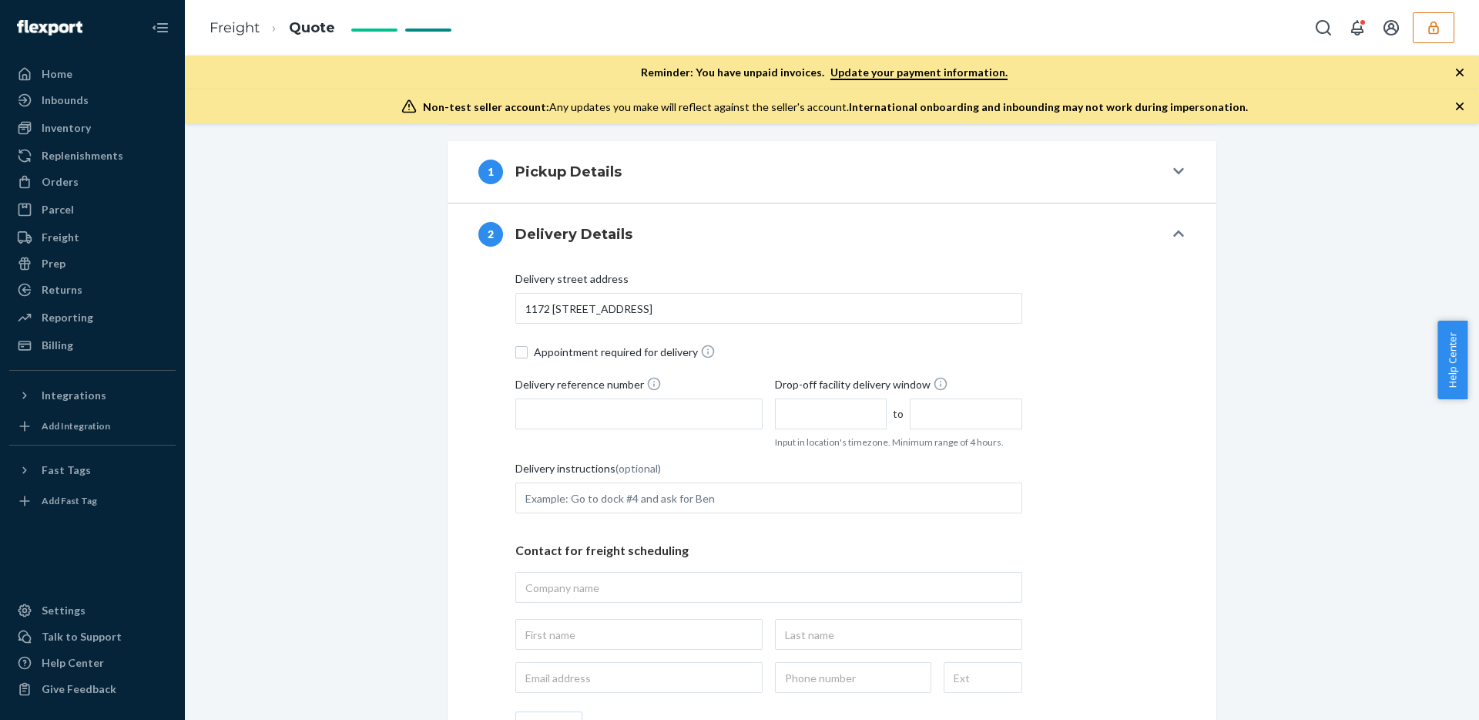
click at [781, 187] on button "1 Pickup Details" at bounding box center [832, 172] width 769 height 62
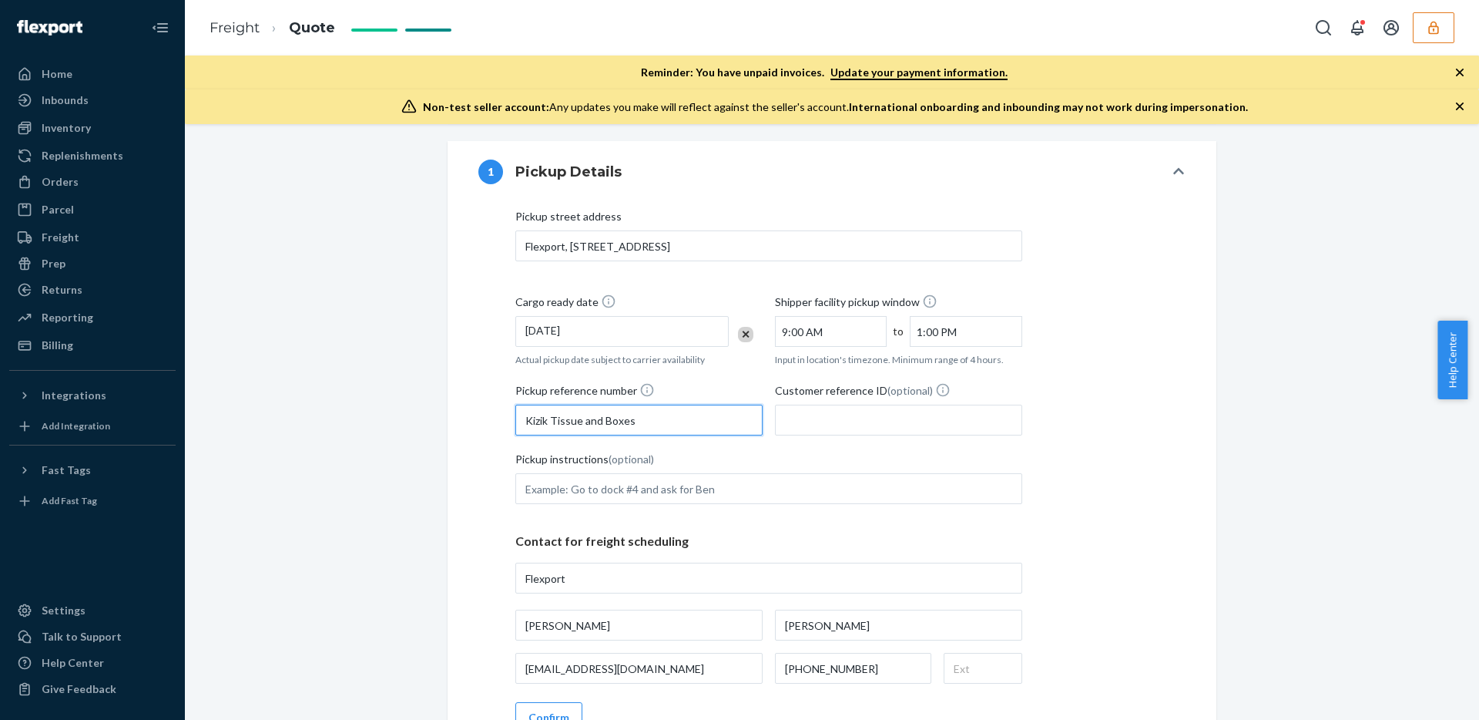
drag, startPoint x: 663, startPoint y: 424, endPoint x: 524, endPoint y: 413, distance: 139.9
click at [524, 413] on input "Kizik Tissue and Boxes" at bounding box center [638, 419] width 247 height 31
click at [1150, 185] on button "1 Pickup Details" at bounding box center [832, 172] width 769 height 62
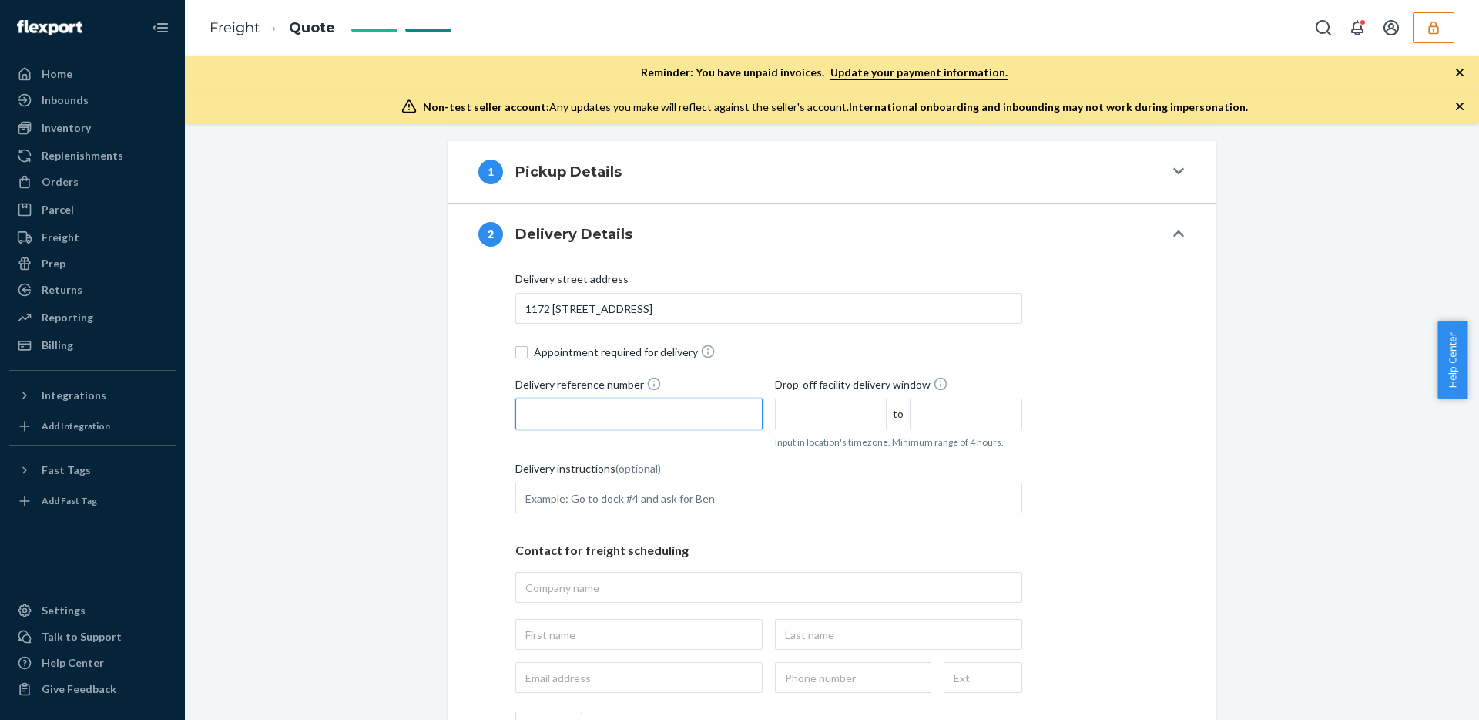
click at [648, 409] on input "Delivery reference number" at bounding box center [638, 413] width 247 height 31
paste input "Kizik Tissue and Boxes"
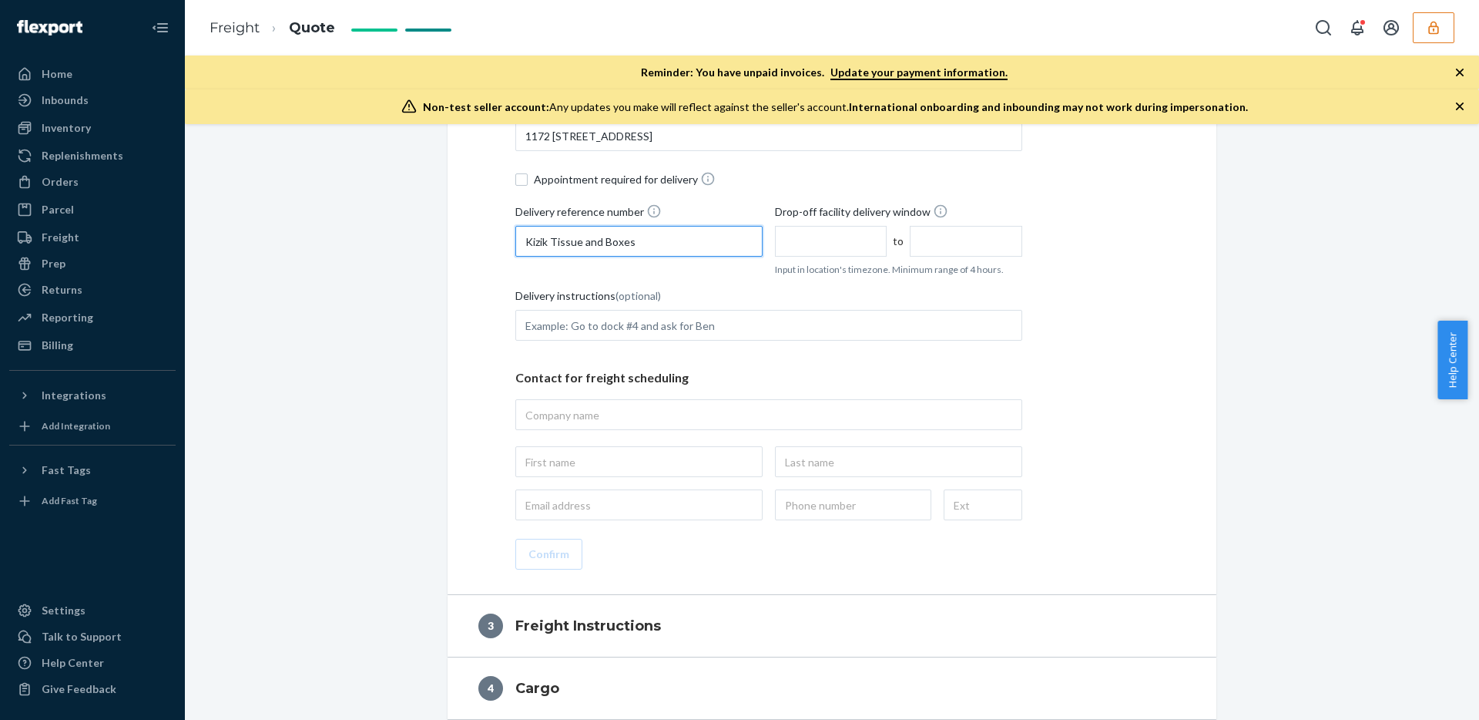
scroll to position [435, 0]
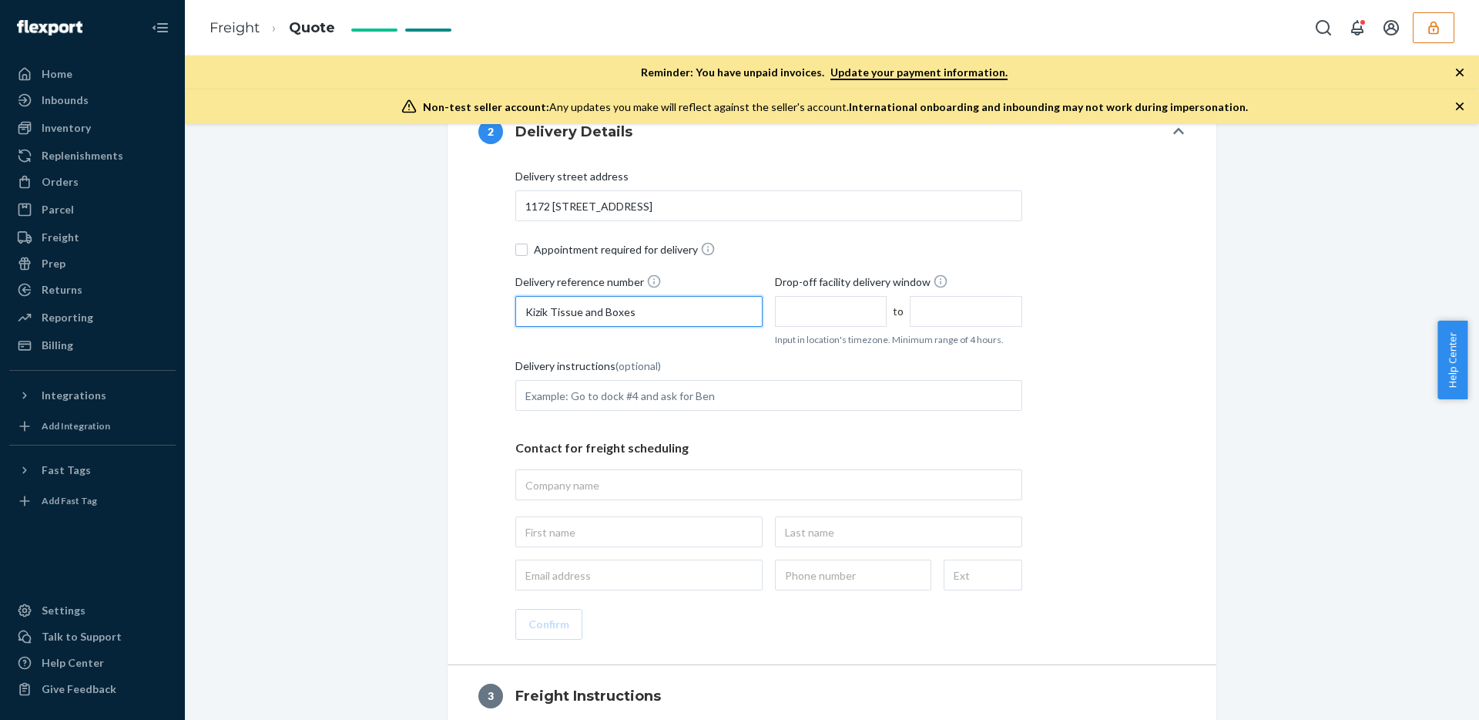
type input "Kizik Tissue and Boxes"
click at [811, 307] on input "text" at bounding box center [831, 311] width 112 height 31
type input "9:00 AM"
type input "1:00 PM"
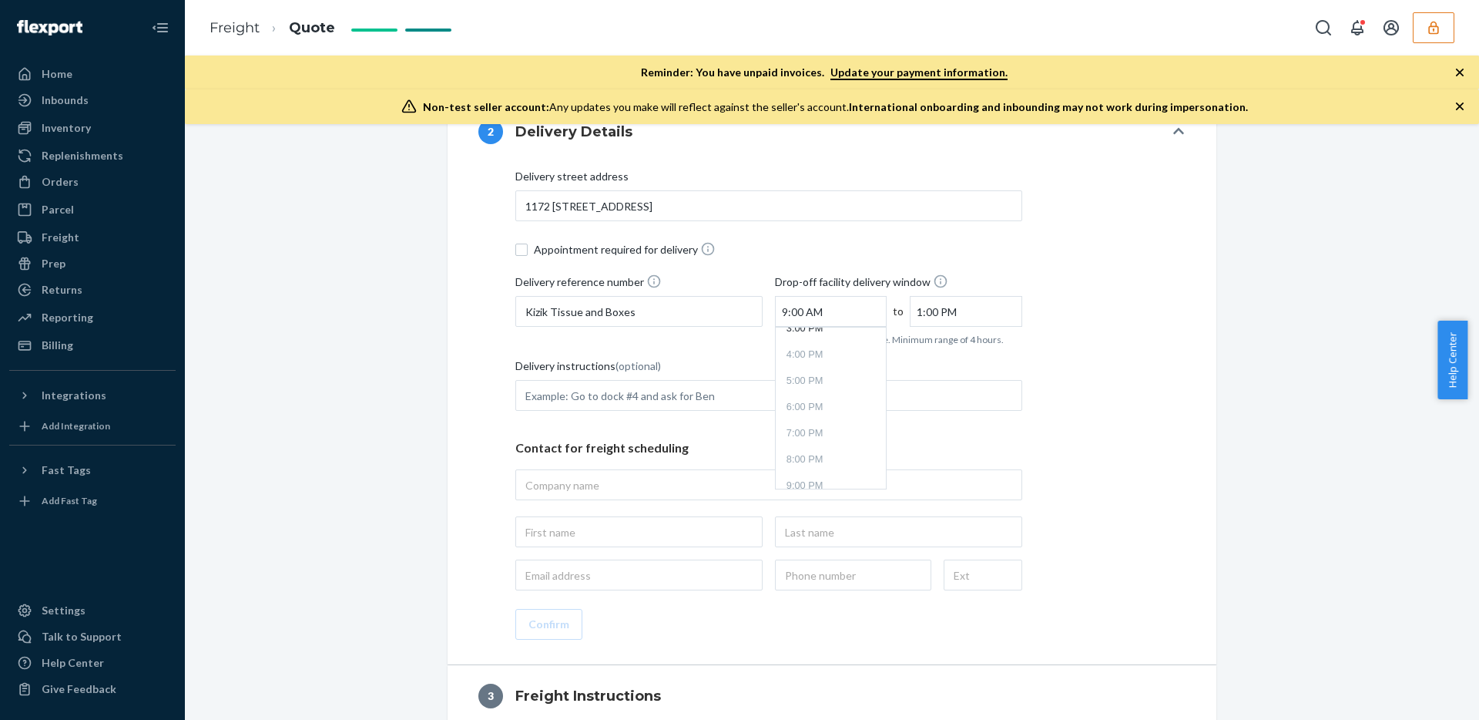
click at [391, 418] on div "Shipment QUOTED Pickup address 2615 E 3rd St, Highland, CA, 92346, US Commercia…" at bounding box center [831, 282] width 1271 height 1139
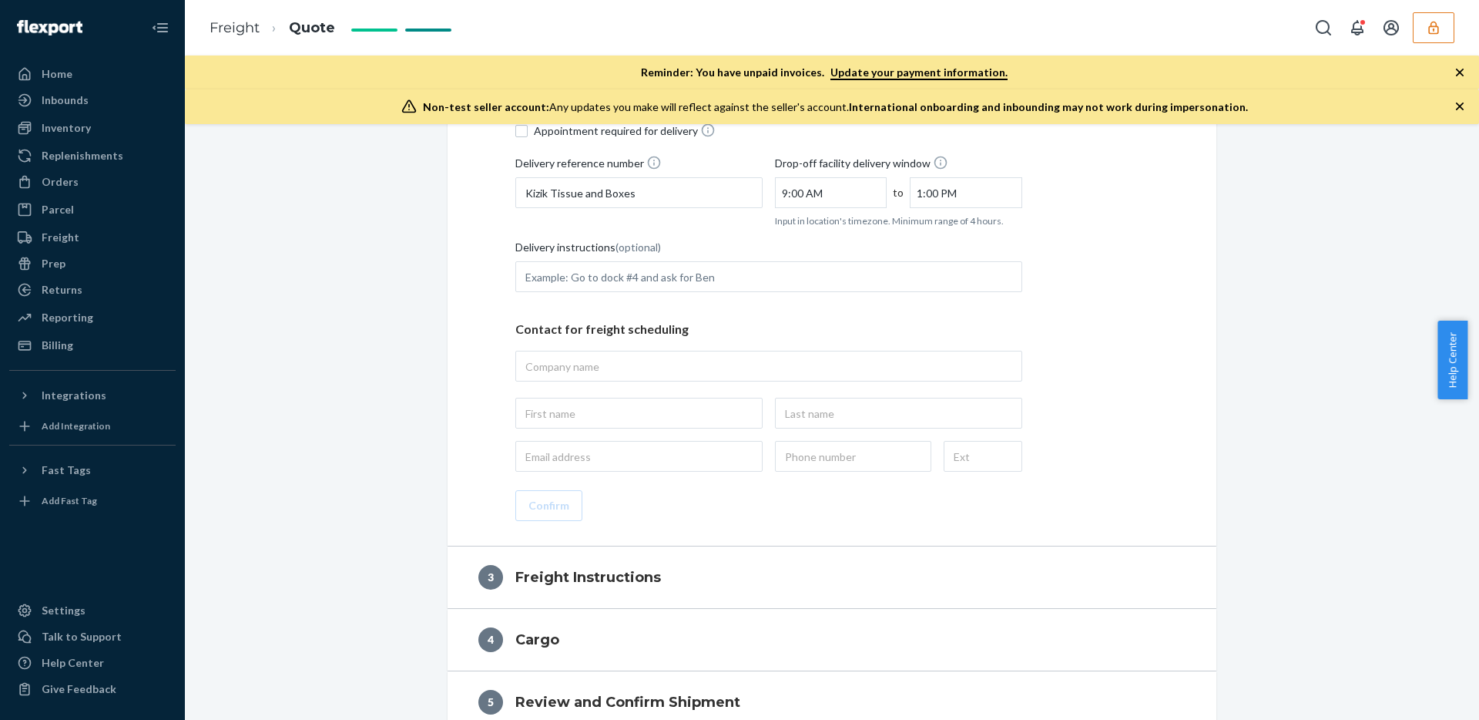
scroll to position [560, 0]
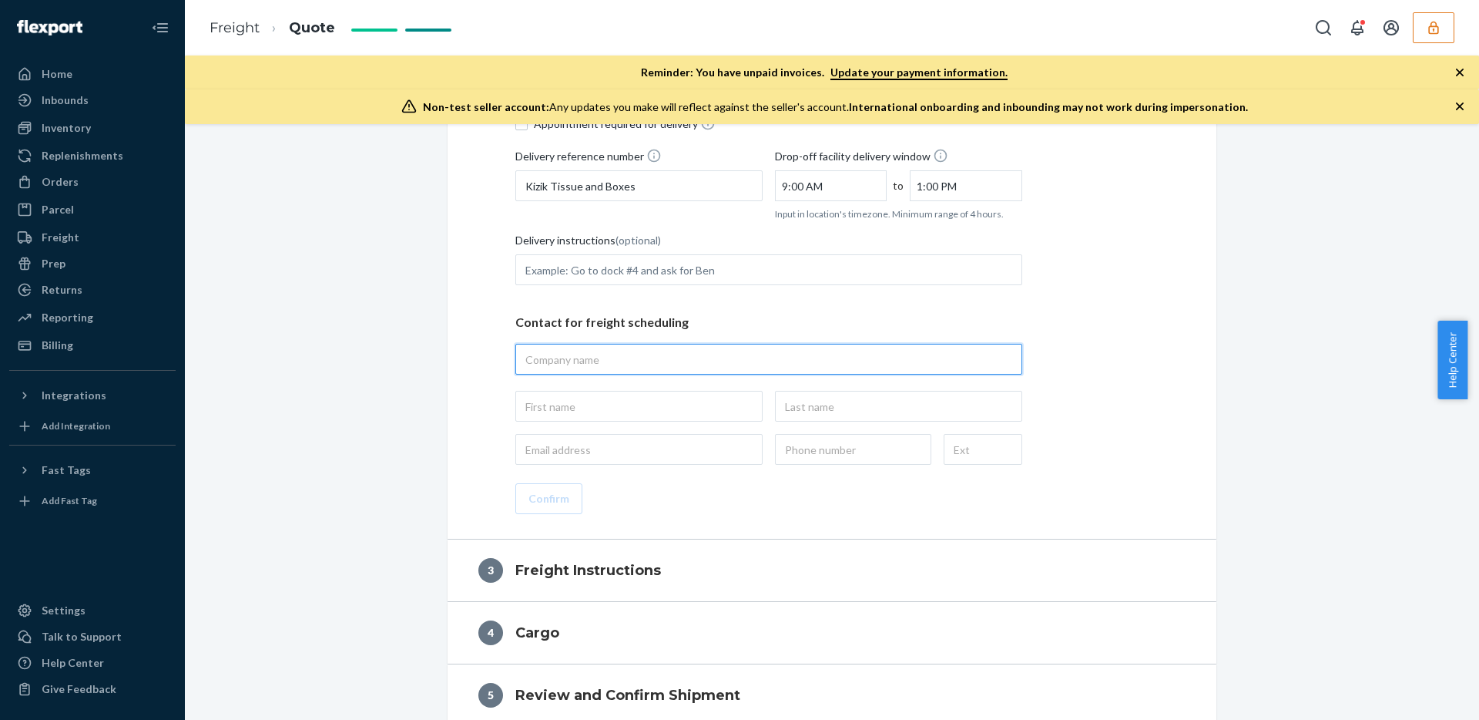
click at [571, 364] on input "text" at bounding box center [768, 359] width 507 height 31
type input "H"
type input "N"
type input "Kizik"
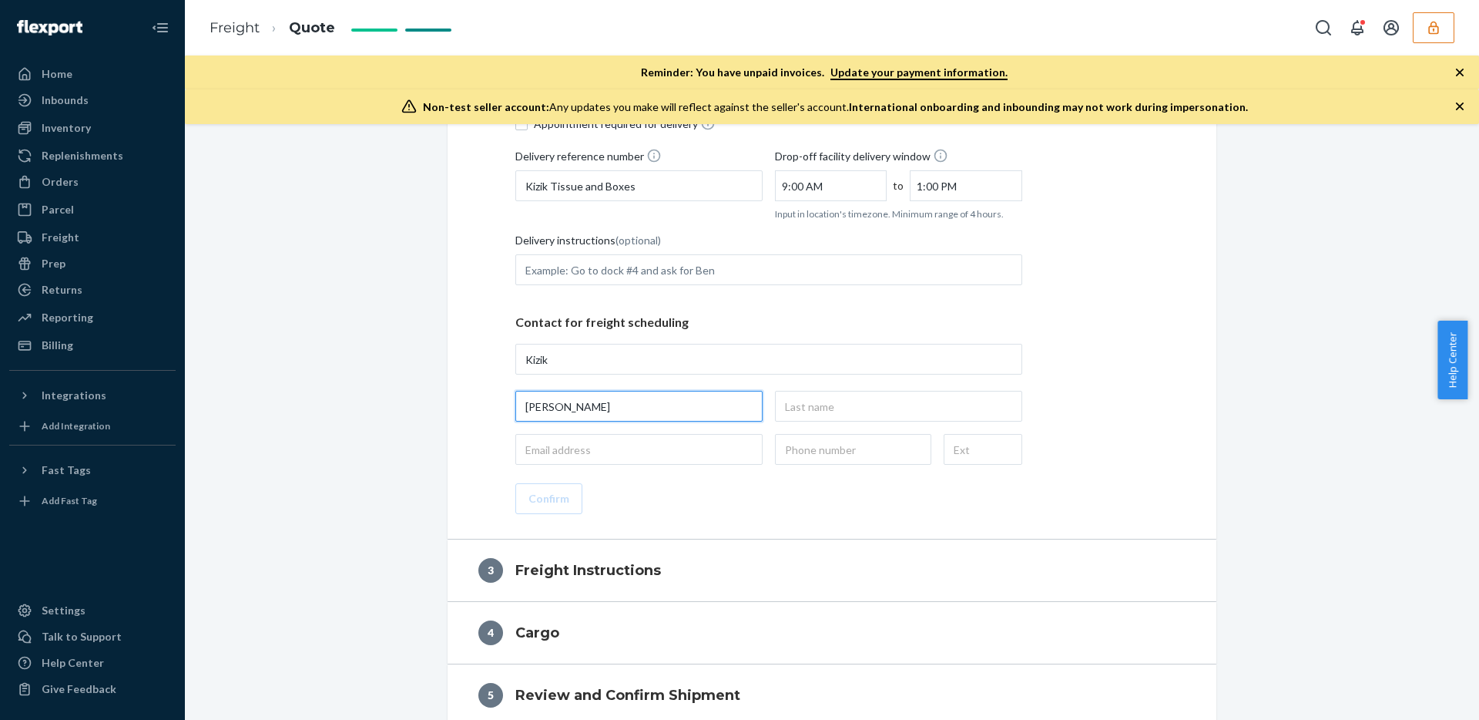
type input "[PERSON_NAME]"
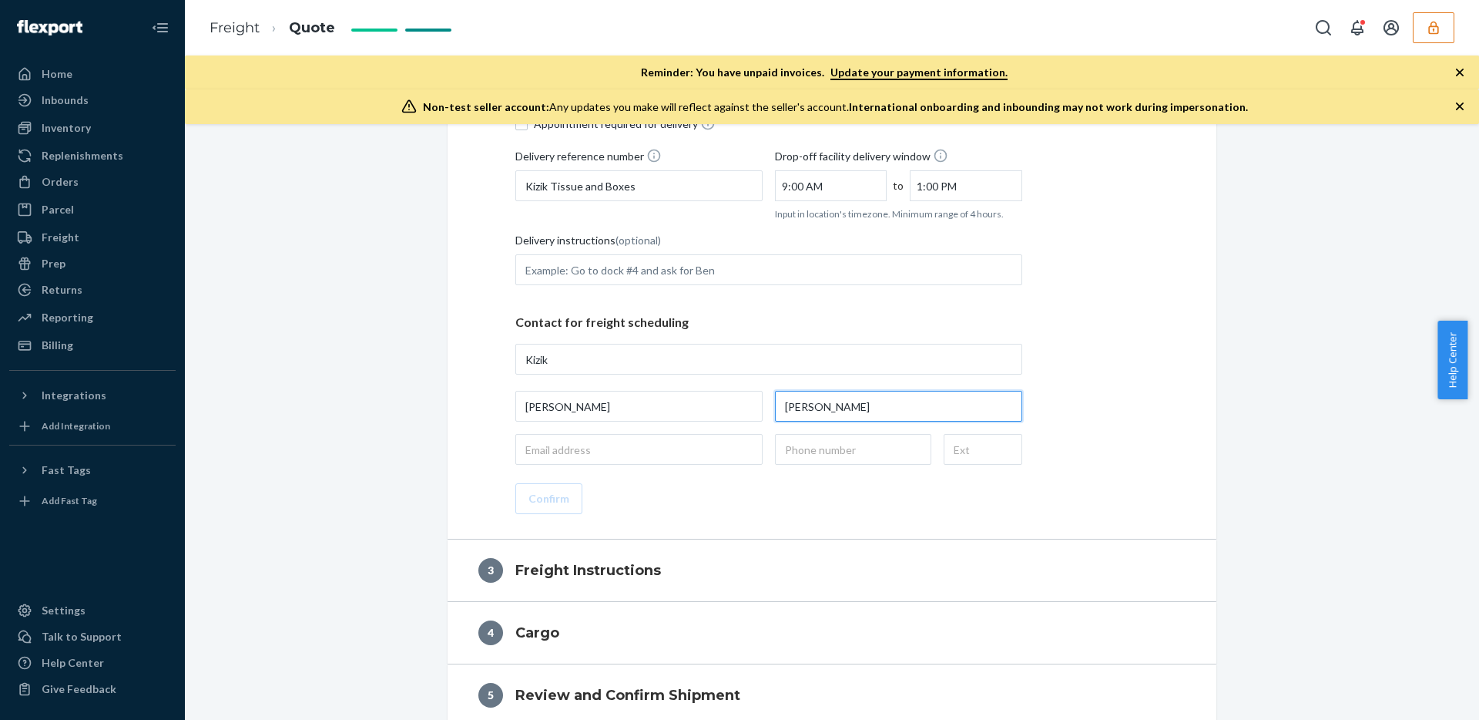
type input "[PERSON_NAME]"
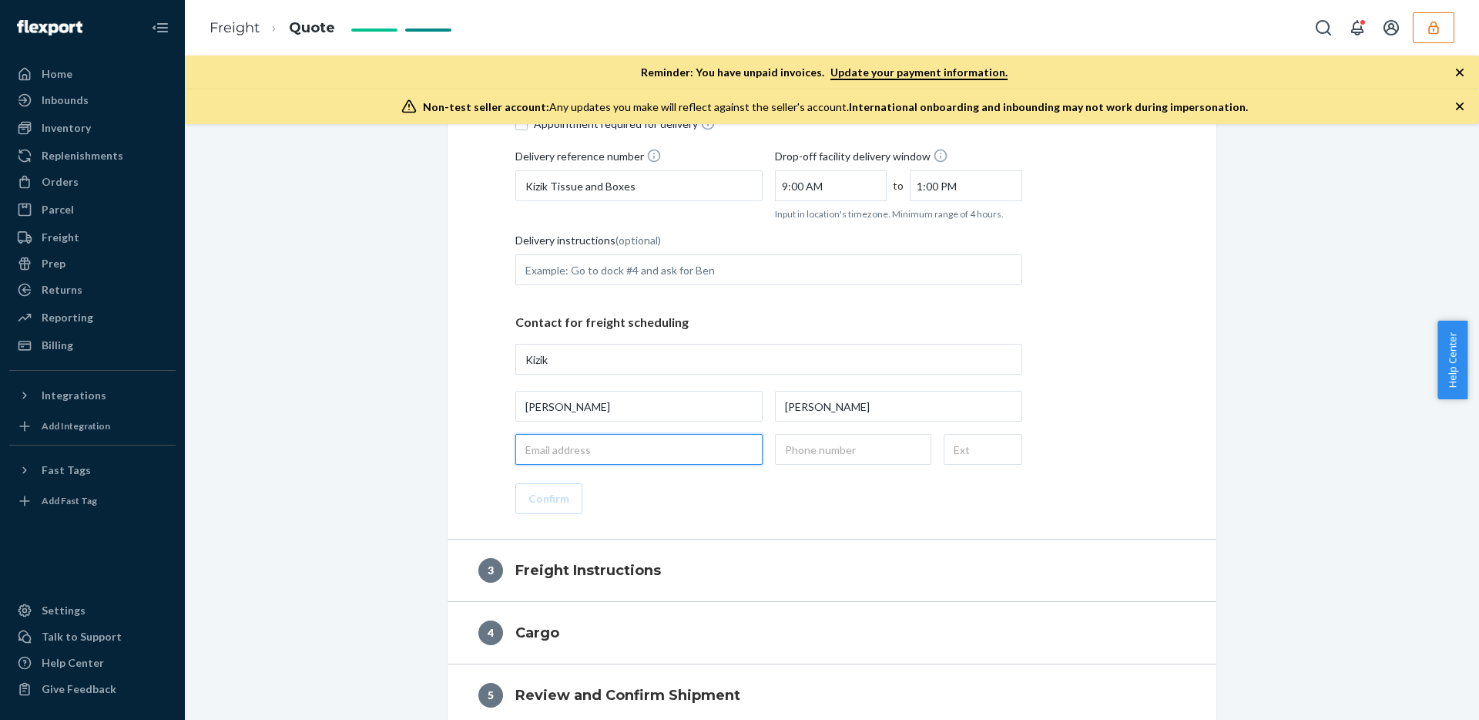
paste input "[EMAIL_ADDRESS][DOMAIN_NAME]"
type input "[EMAIL_ADDRESS][DOMAIN_NAME]"
paste input "(801) 865-9716"
type input "(801) 865-9716"
type input "Kizik, 1172 700 N, Lindon, UT, 84042, US"
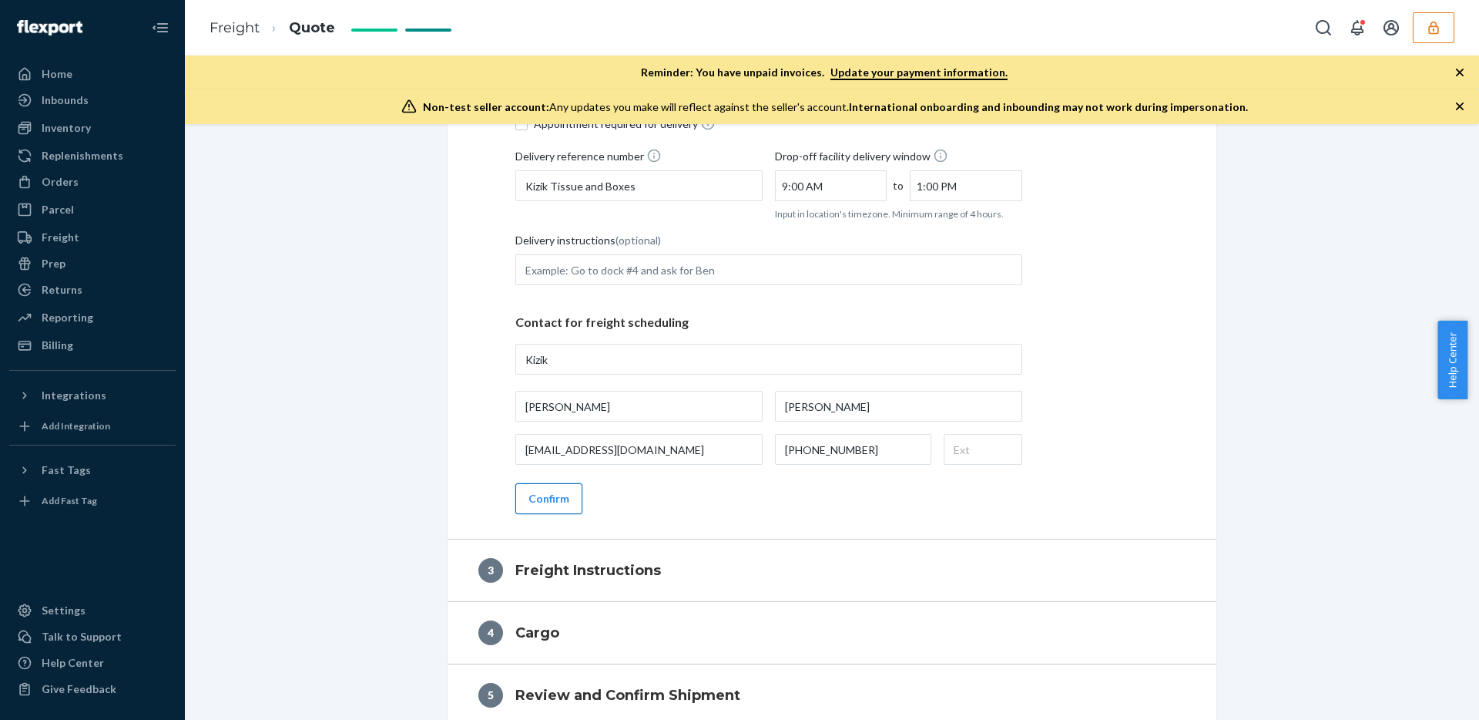
click at [539, 495] on button "Confirm" at bounding box center [548, 498] width 67 height 31
click at [555, 515] on div "Delivery street address Kizik, 1172 700 N, Lindon, UT, 84042, US Appointment re…" at bounding box center [832, 288] width 769 height 502
click at [551, 505] on button "Confirm" at bounding box center [548, 498] width 67 height 31
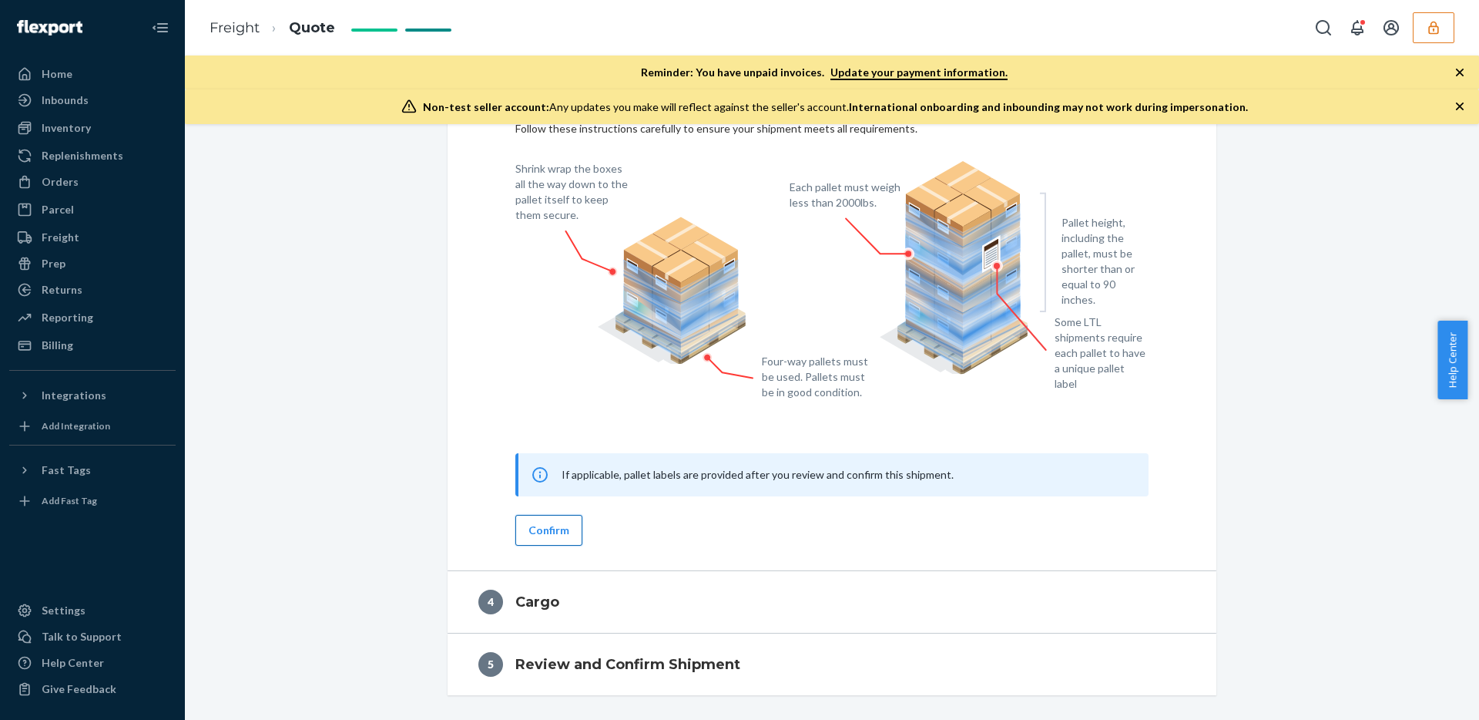
click at [535, 530] on button "Confirm" at bounding box center [548, 530] width 67 height 31
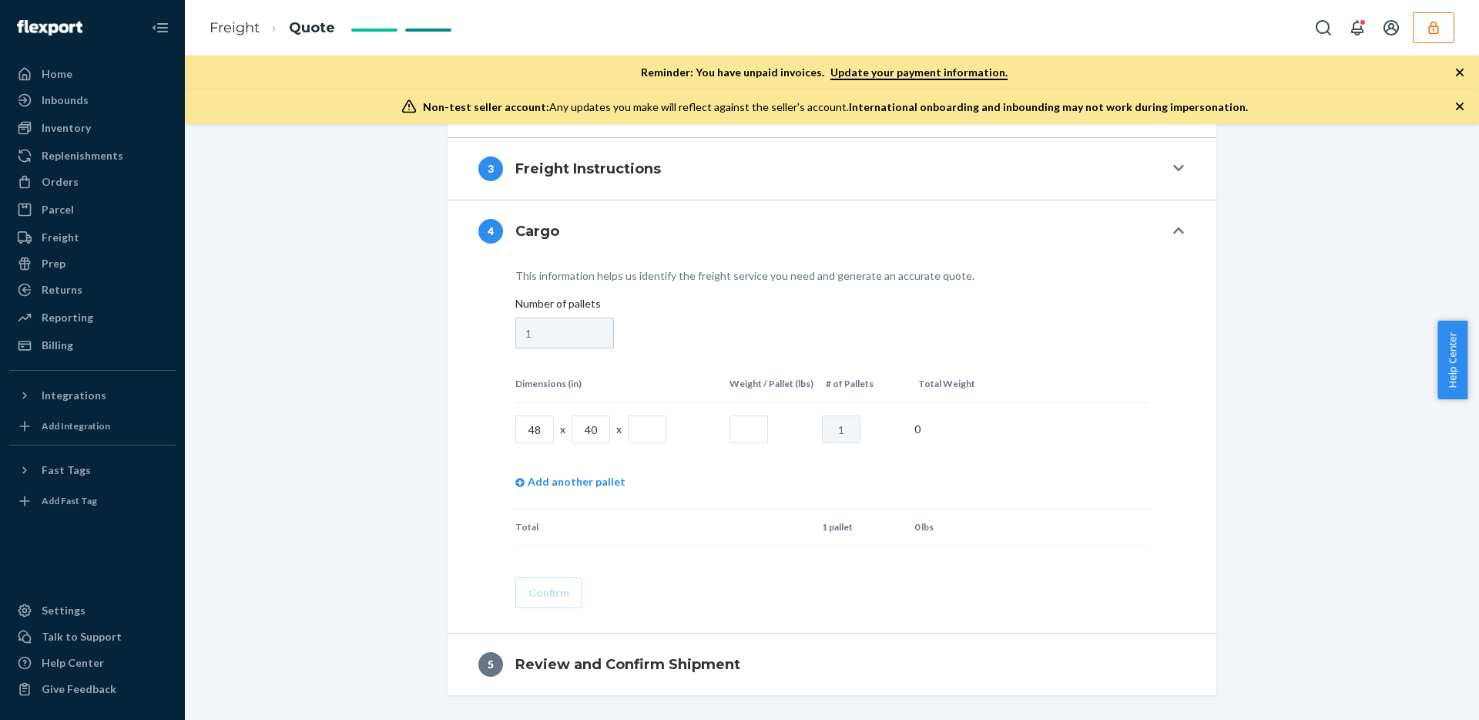
click at [629, 432] on input "text" at bounding box center [647, 429] width 39 height 28
type input "70"
type input "996"
click at [556, 601] on button "Confirm" at bounding box center [548, 592] width 67 height 31
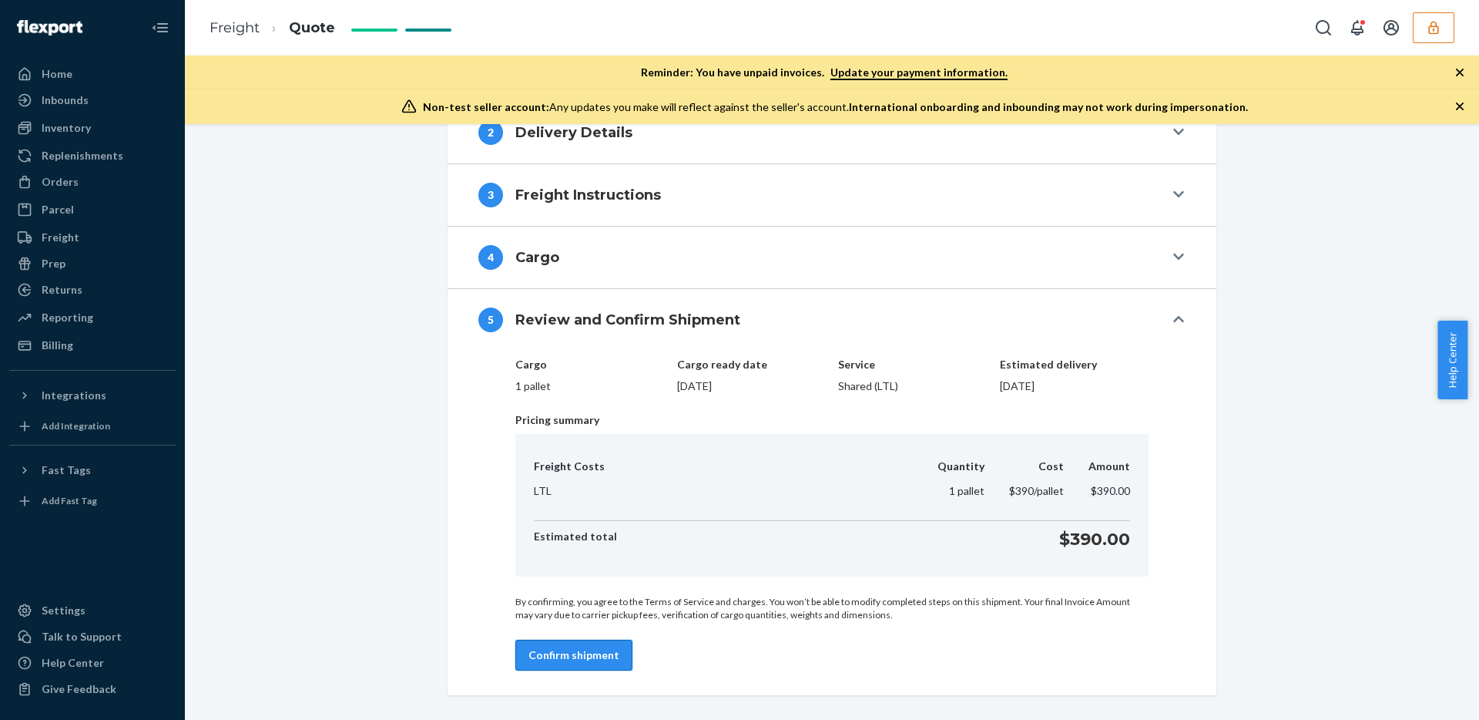
click at [562, 653] on button "Confirm shipment" at bounding box center [573, 654] width 117 height 31
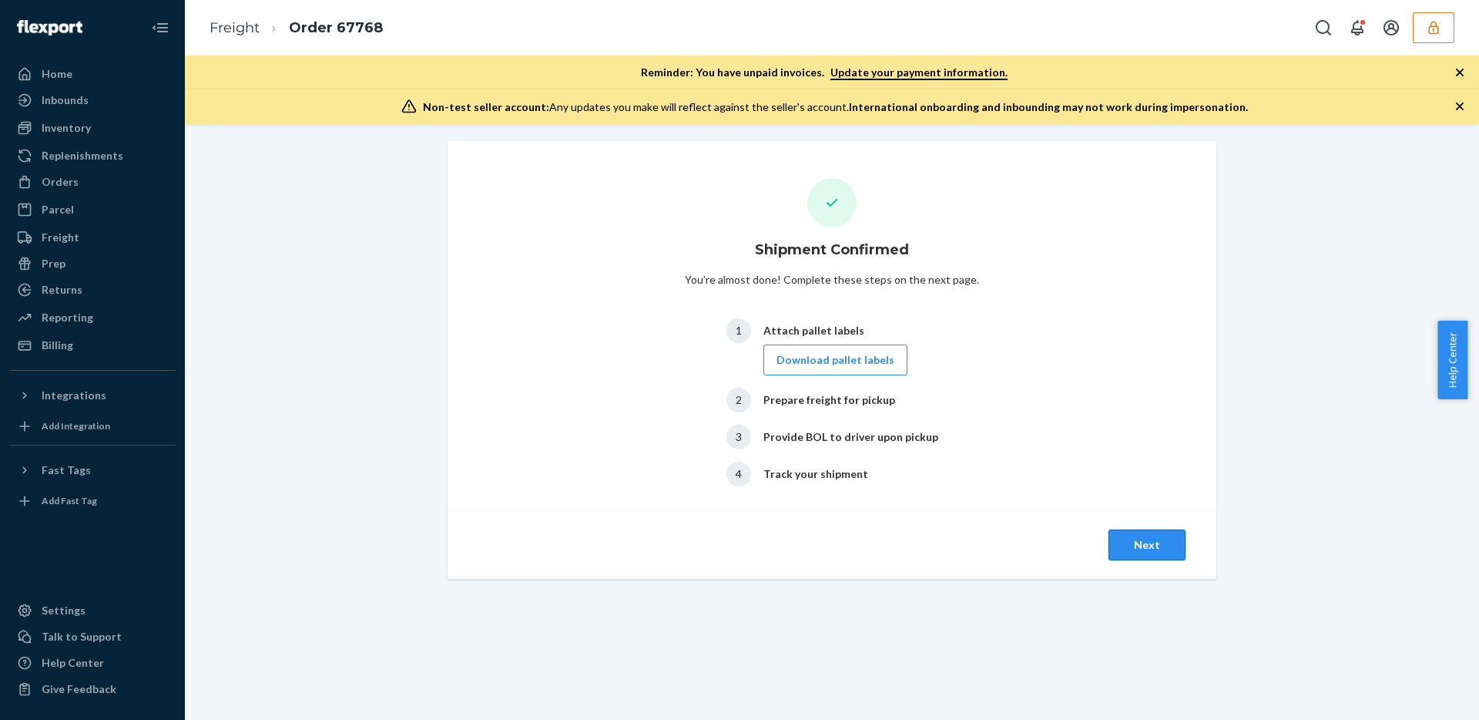
click at [1138, 531] on button "Next" at bounding box center [1147, 544] width 77 height 31
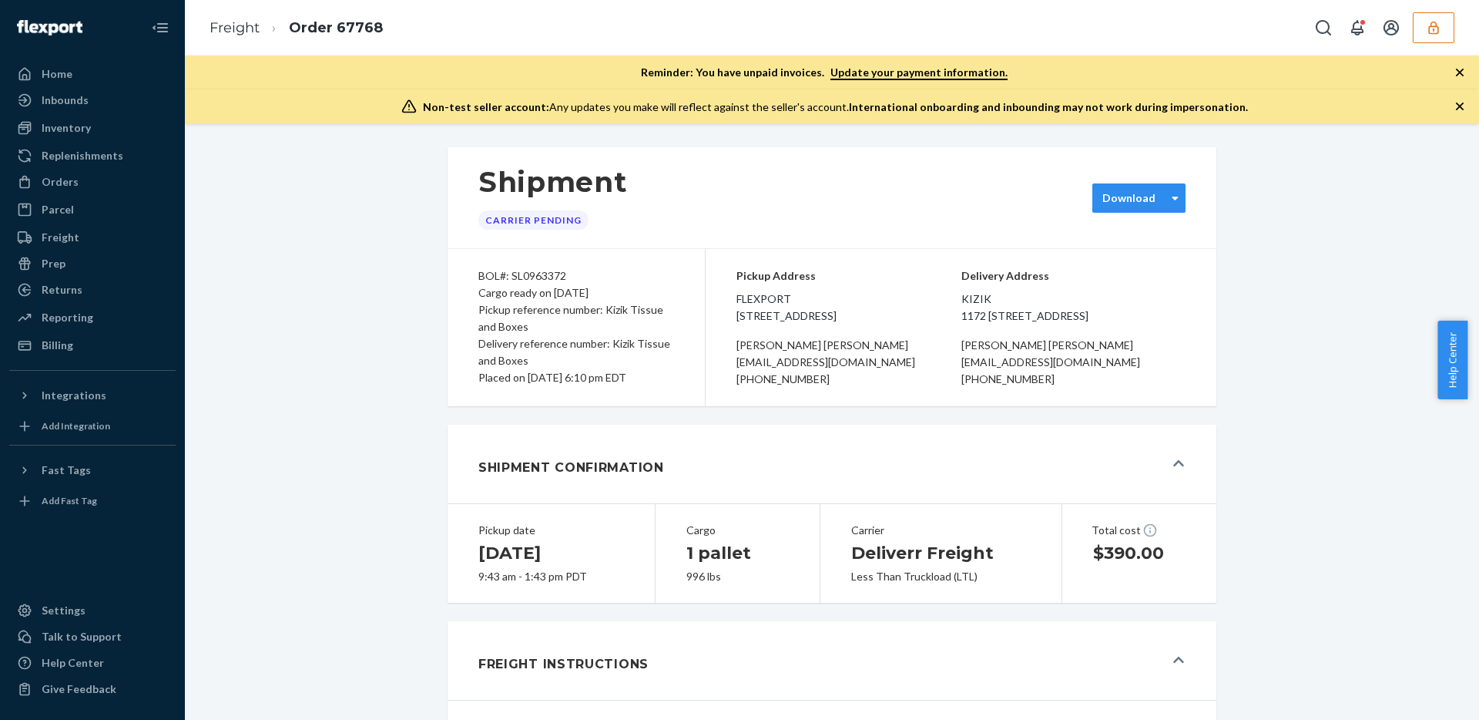
click at [1143, 200] on div "Download" at bounding box center [1129, 197] width 53 height 15
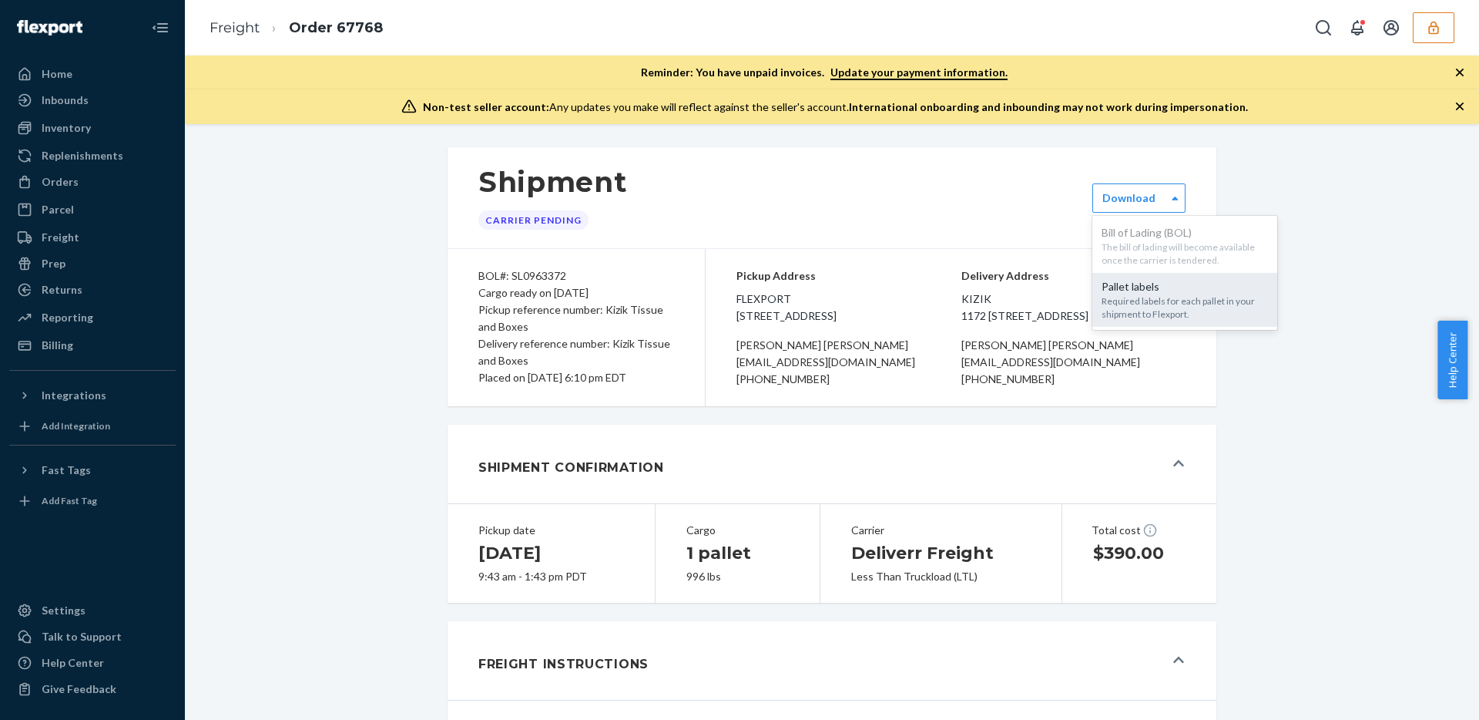
click at [1148, 310] on div "Required labels for each pallet in your shipment to Flexport." at bounding box center [1185, 307] width 166 height 26
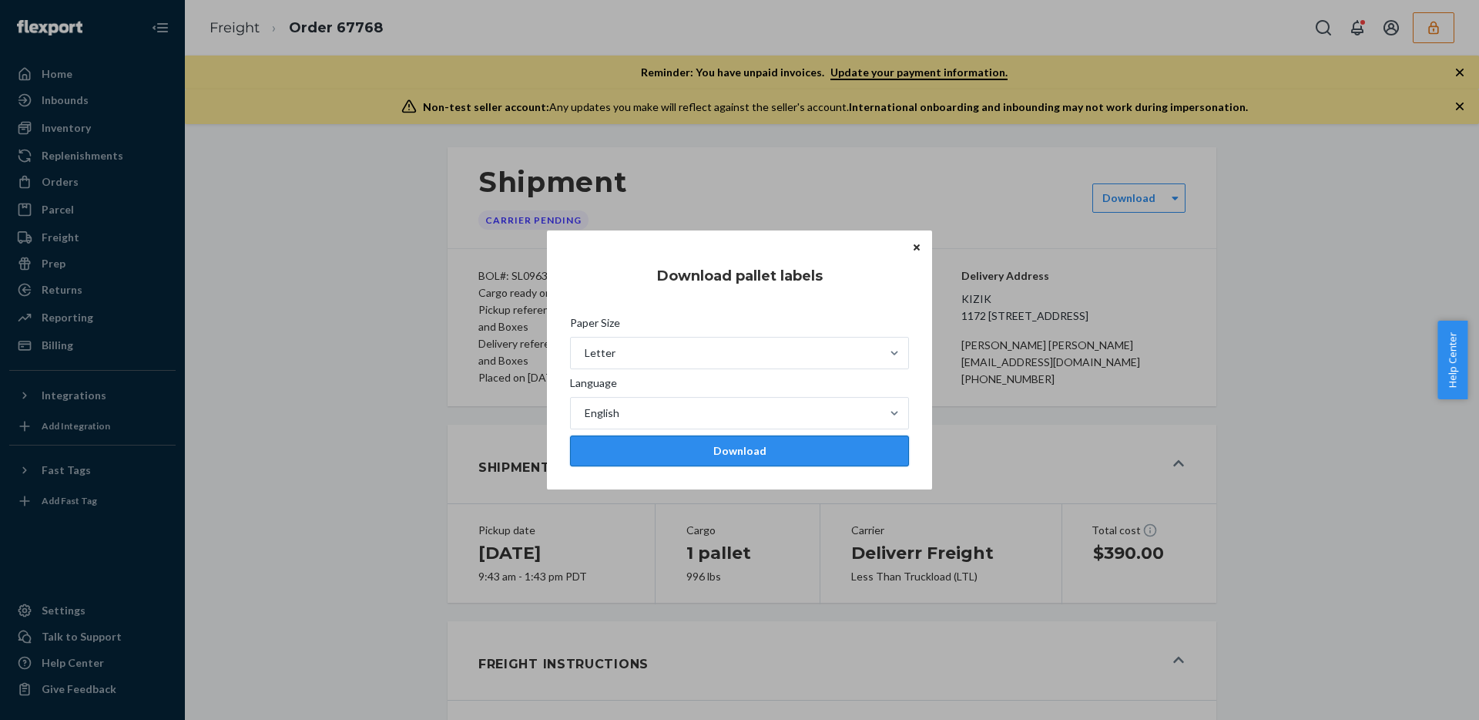
click at [706, 445] on div "Download" at bounding box center [739, 450] width 313 height 15
click at [915, 251] on button "Close" at bounding box center [916, 246] width 15 height 17
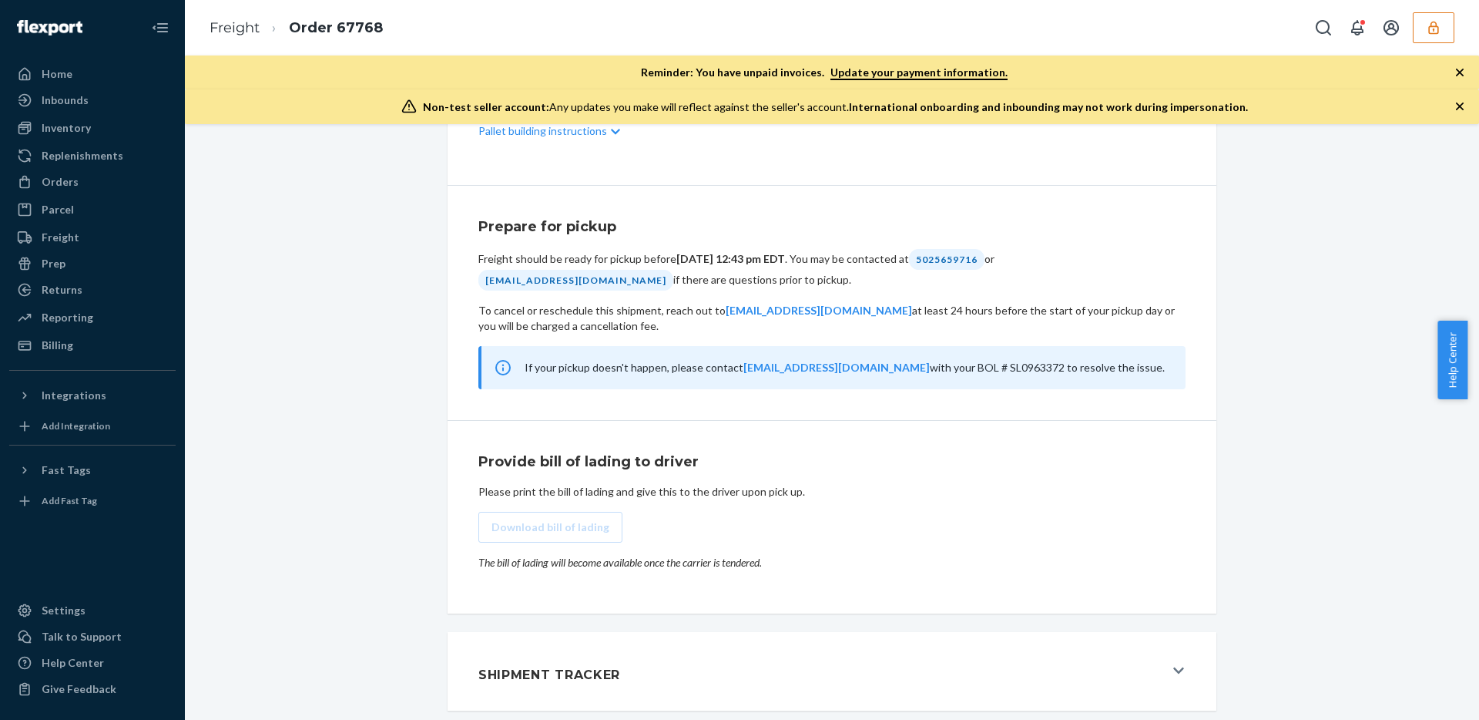
scroll to position [731, 0]
click at [952, 366] on span "If your pickup doesn't happen, please contact freight@deliverr.com with your BO…" at bounding box center [845, 367] width 640 height 13
click at [426, 409] on div "Shipment Carrier Pending option [object Object], selected. 0 results available.…" at bounding box center [831, 72] width 1271 height 1296
click at [964, 644] on button "Shipment Tracker" at bounding box center [832, 671] width 769 height 79
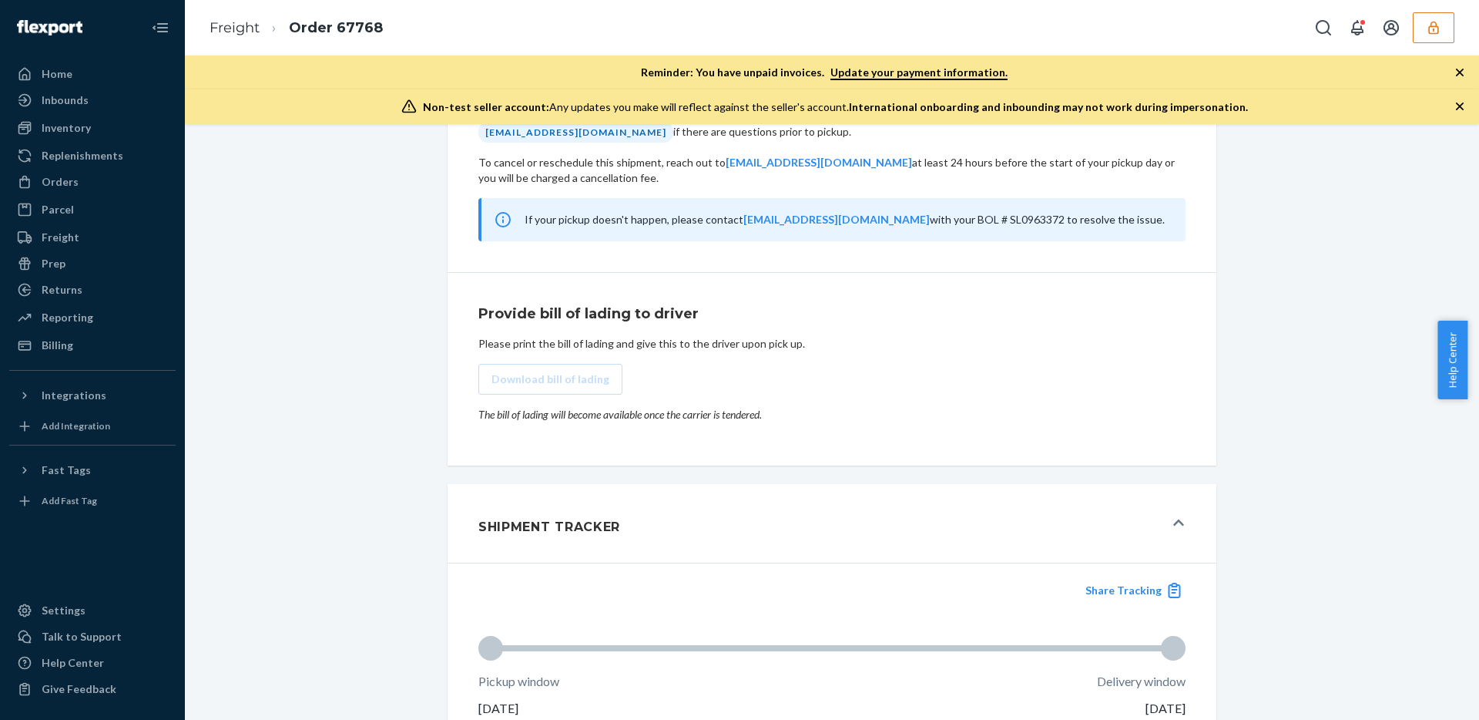
scroll to position [1043, 0]
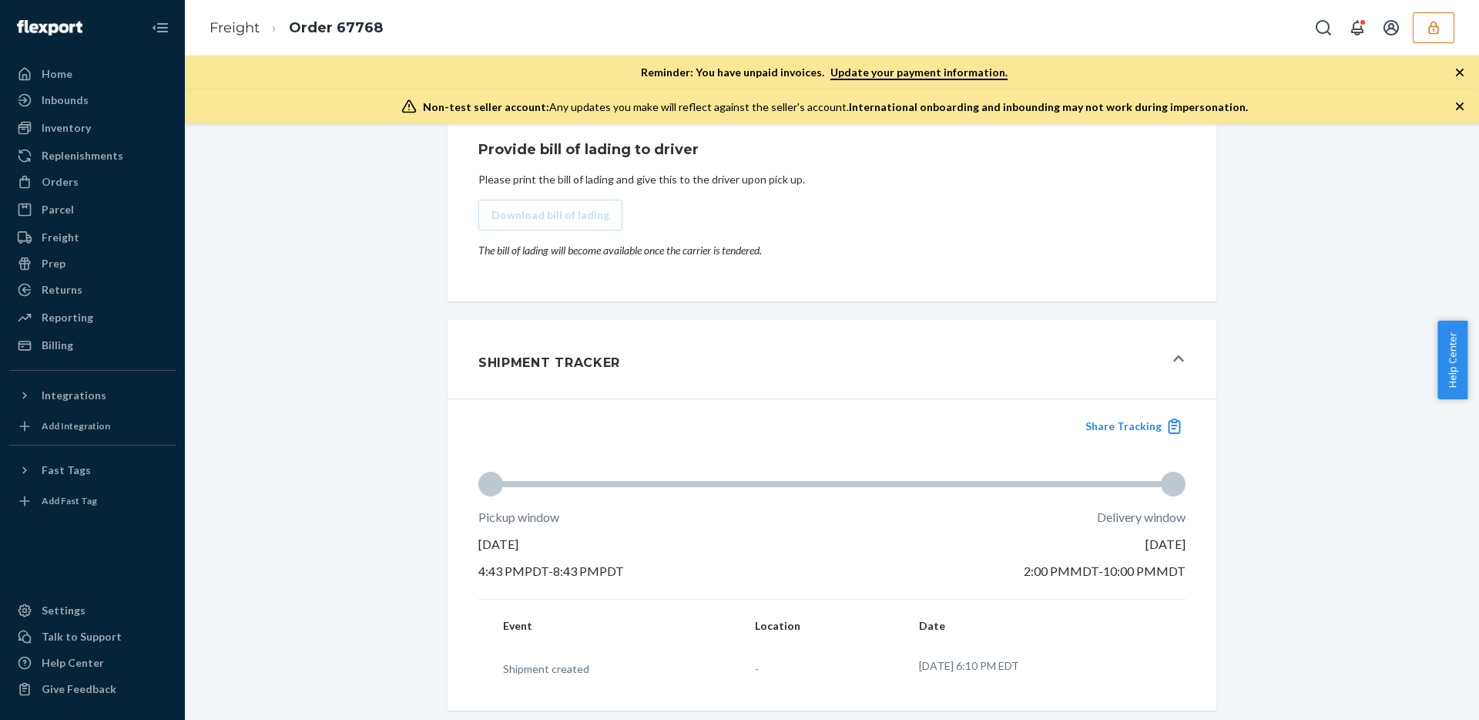
click at [965, 351] on div "Shipment Tracker" at bounding box center [821, 359] width 686 height 42
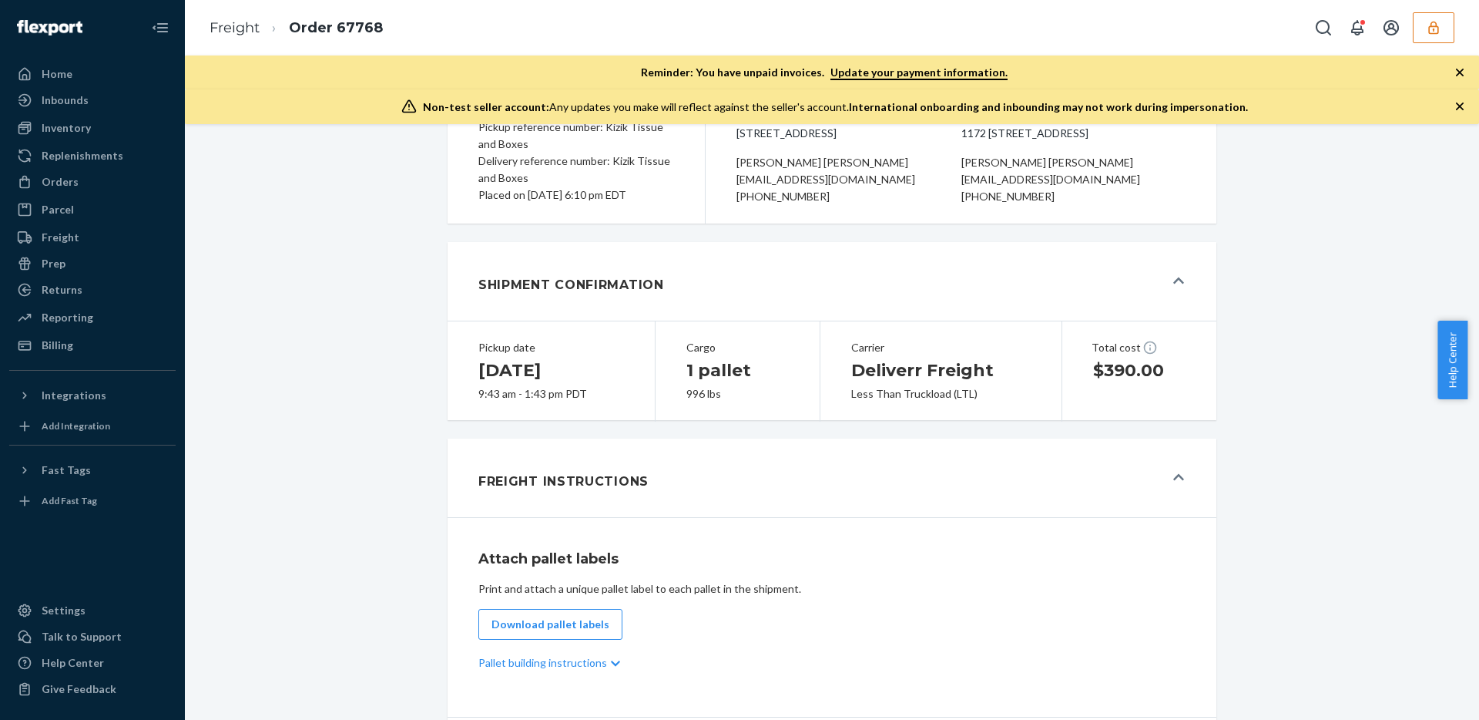
scroll to position [0, 0]
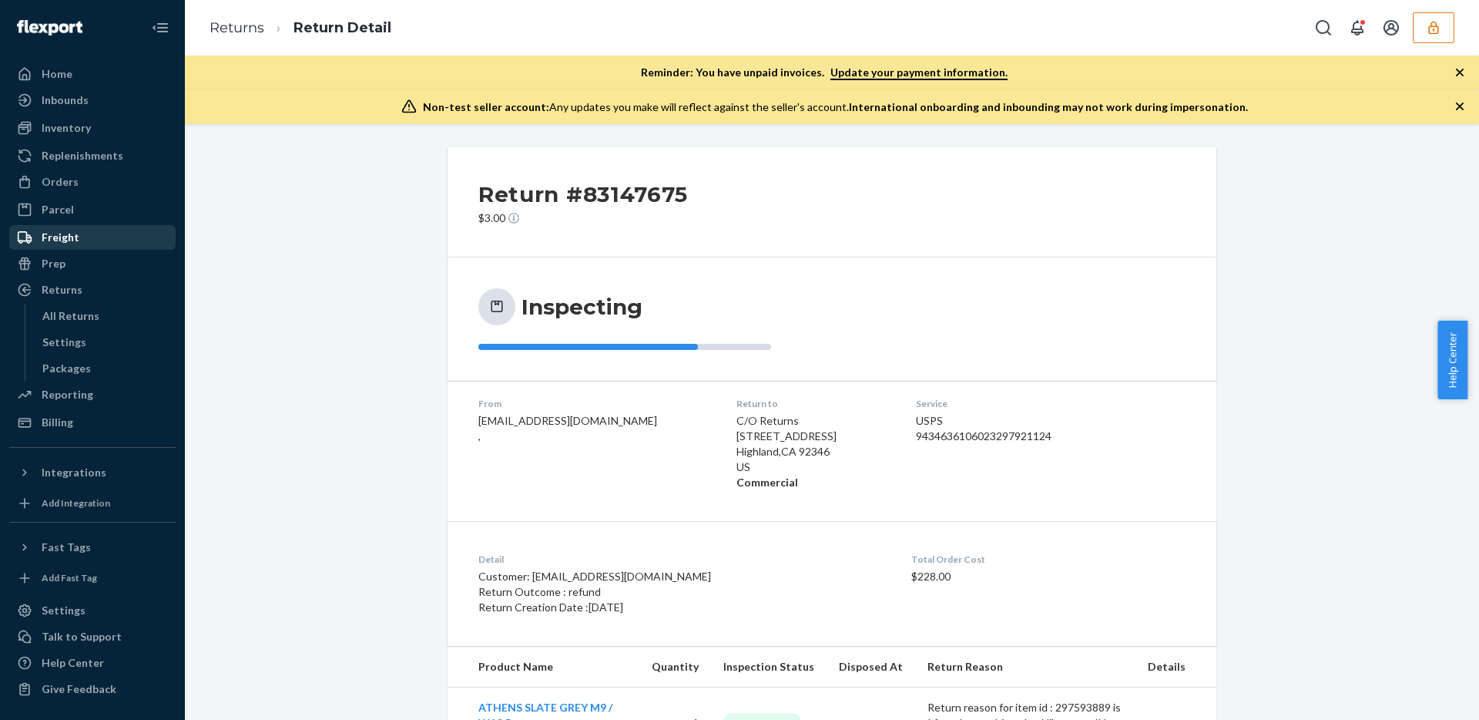
click at [116, 241] on div "Freight" at bounding box center [92, 238] width 163 height 22
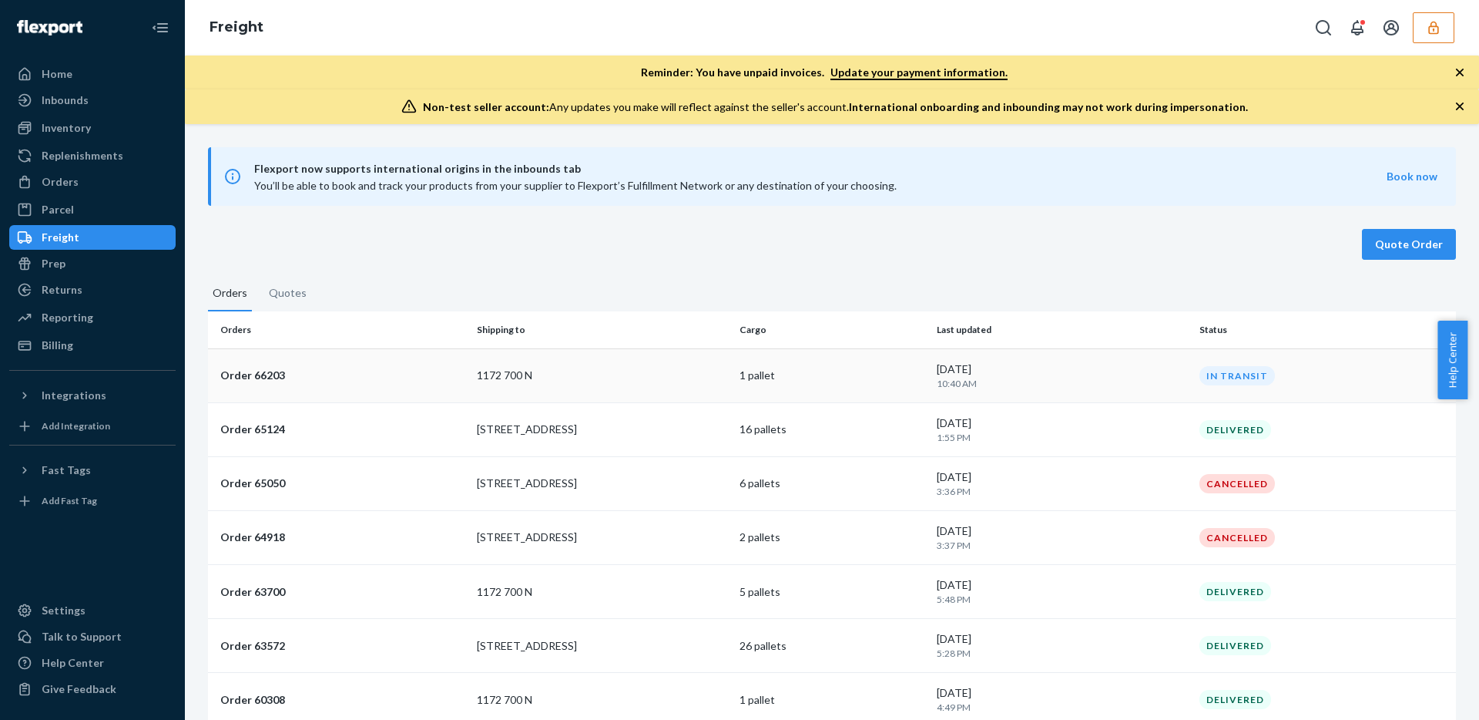
click at [793, 377] on p "1 pallet" at bounding box center [832, 375] width 185 height 15
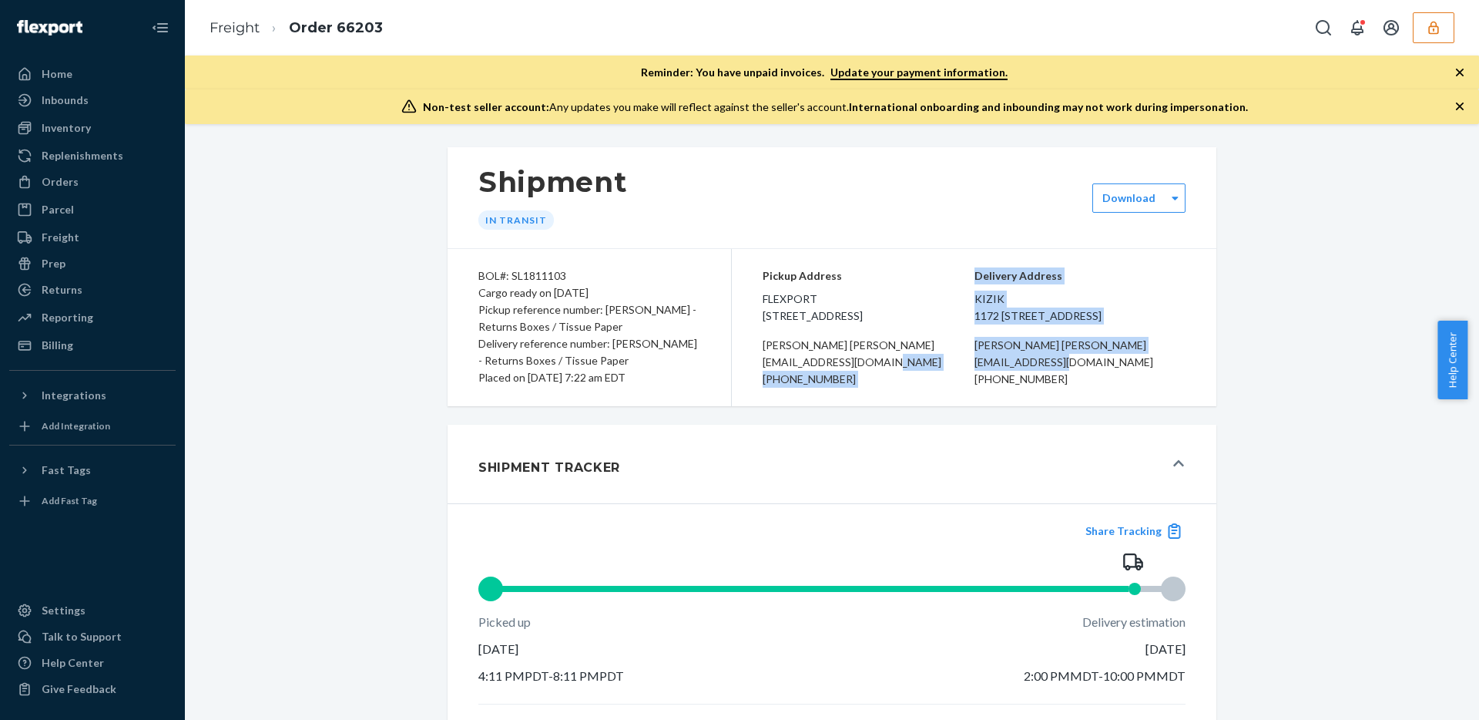
drag, startPoint x: 1082, startPoint y: 376, endPoint x: 980, endPoint y: 376, distance: 102.5
click at [980, 371] on div "[EMAIL_ADDRESS][DOMAIN_NAME]" at bounding box center [1080, 362] width 211 height 17
click at [983, 371] on div "[EMAIL_ADDRESS][DOMAIN_NAME]" at bounding box center [1080, 362] width 211 height 17
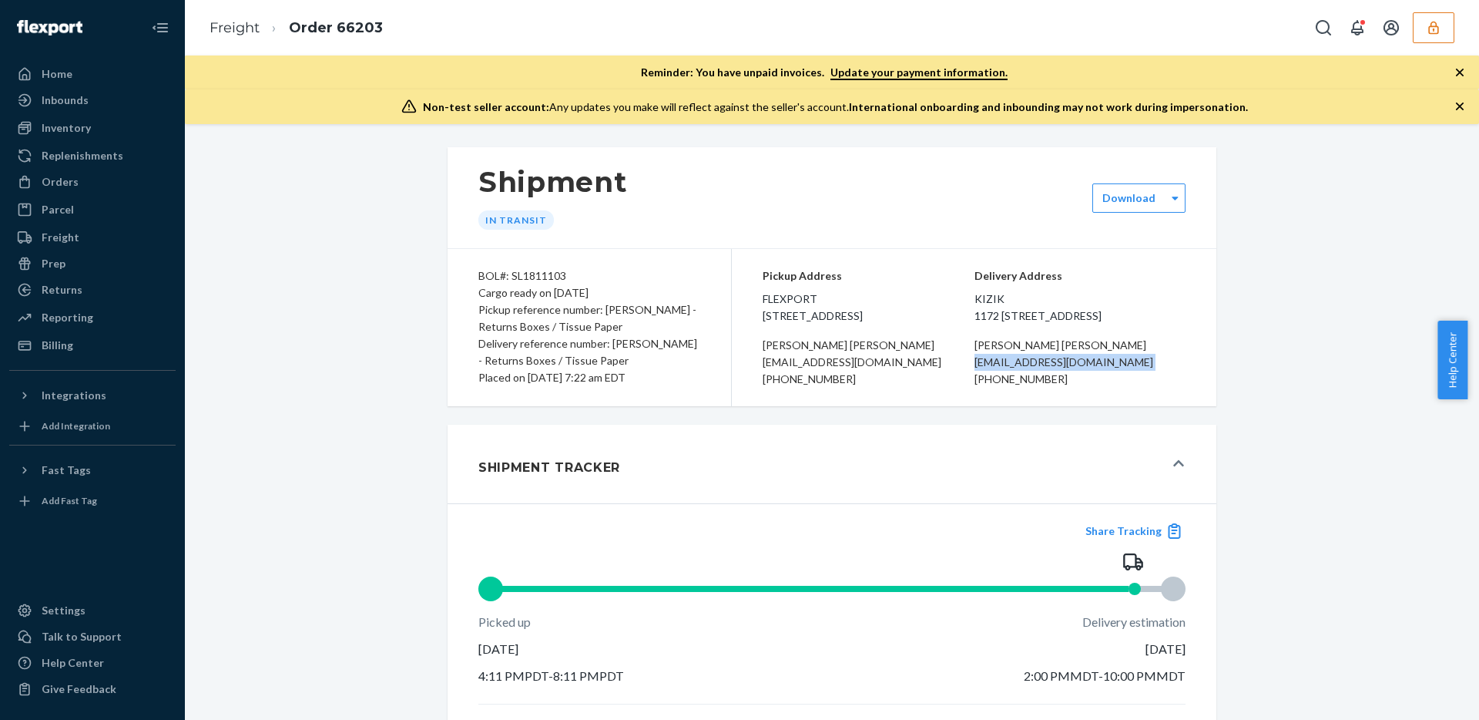
drag, startPoint x: 983, startPoint y: 380, endPoint x: 1097, endPoint y: 381, distance: 114.0
click at [1097, 371] on div "[EMAIL_ADDRESS][DOMAIN_NAME]" at bounding box center [1080, 362] width 211 height 17
drag, startPoint x: 1073, startPoint y: 394, endPoint x: 982, endPoint y: 395, distance: 90.9
click at [982, 388] on div "[PHONE_NUMBER]" at bounding box center [1080, 379] width 211 height 17
copy div "[PHONE_NUMBER]"
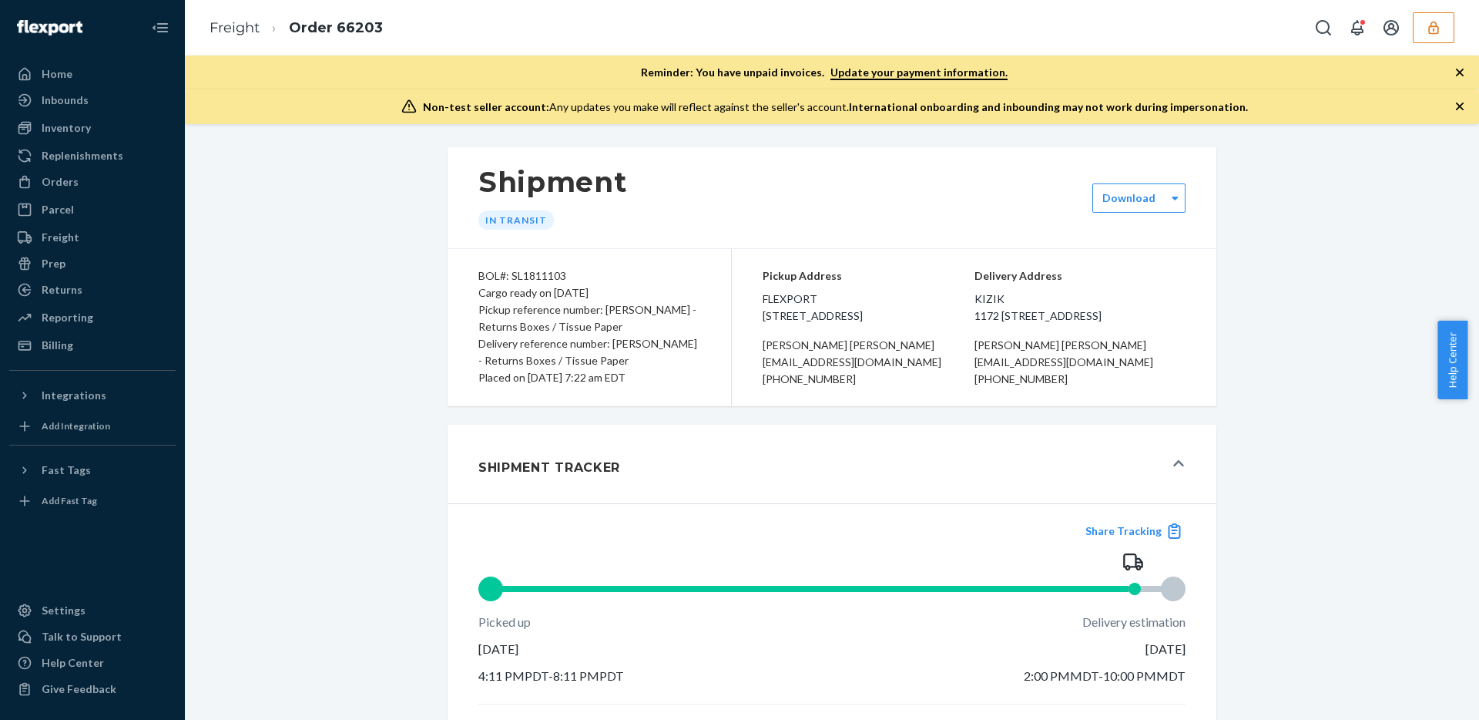
click at [551, 273] on div "BOL#: SL1811103" at bounding box center [589, 275] width 222 height 17
copy div "SL1811103"
click at [714, 247] on div "Shipment In Transit Download" at bounding box center [832, 198] width 769 height 102
